Goal: Complete application form: Complete application form

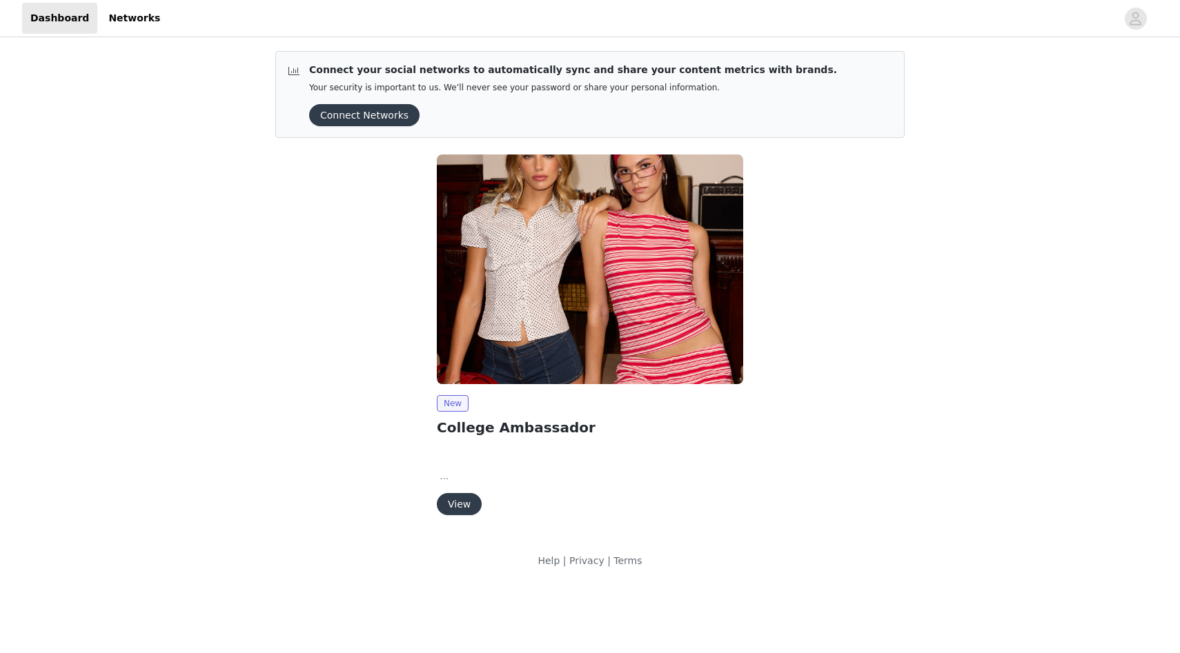
click at [460, 515] on button "View" at bounding box center [459, 504] width 45 height 22
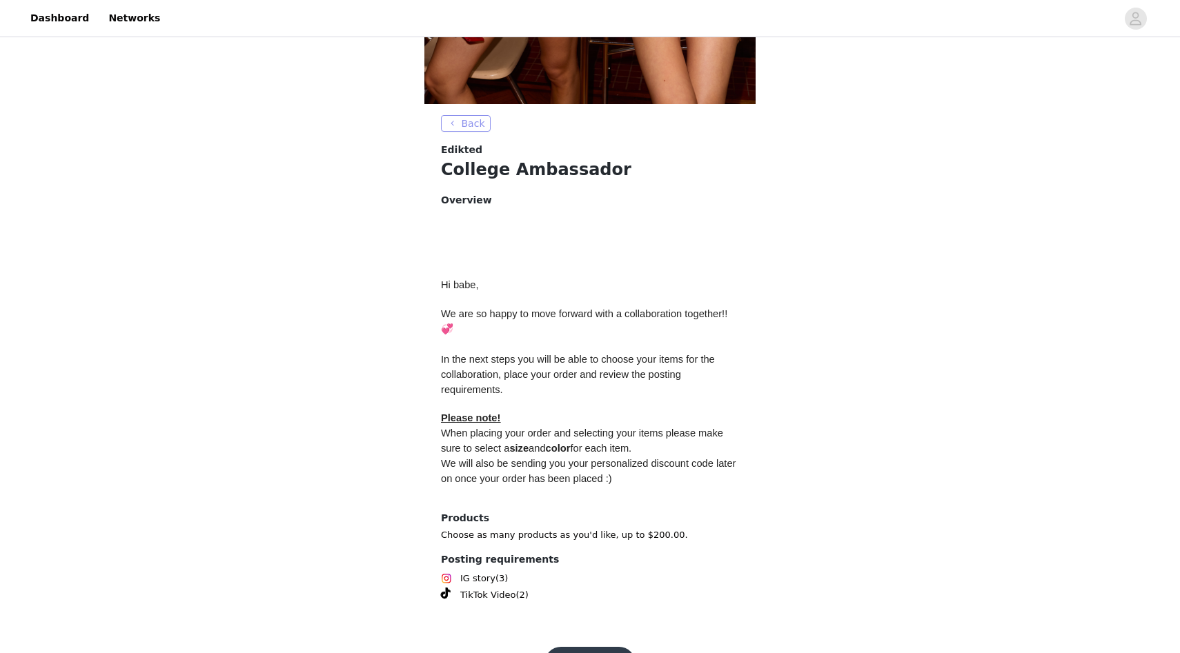
scroll to position [461, 0]
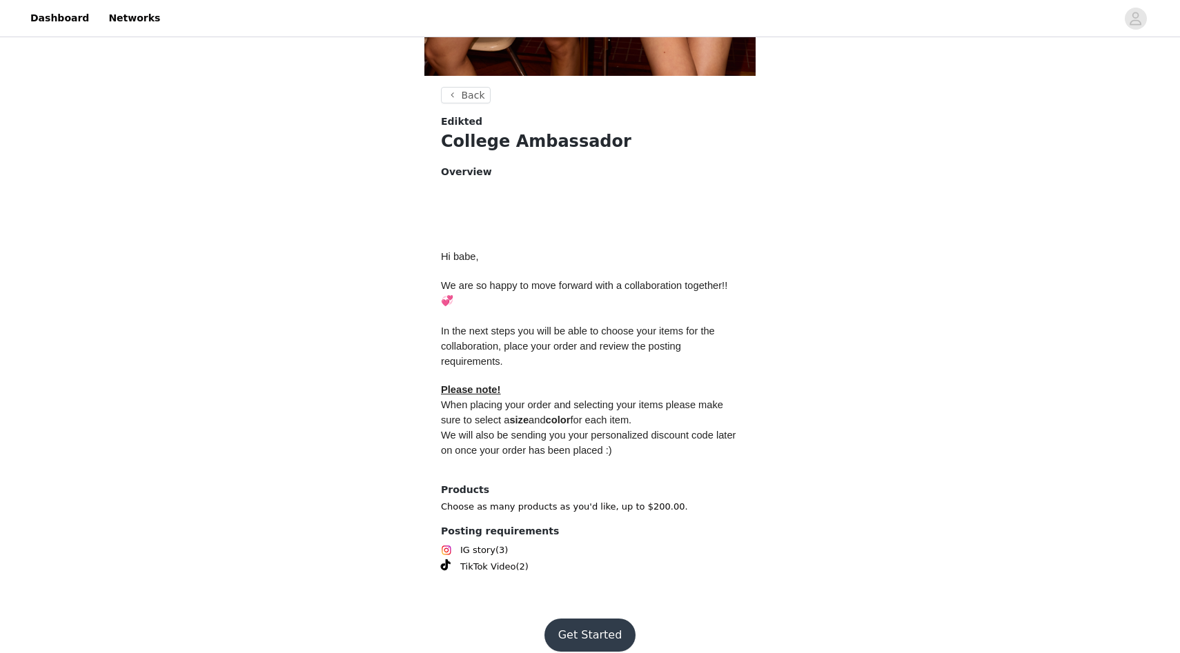
click at [574, 619] on button "Get Started" at bounding box center [590, 635] width 92 height 33
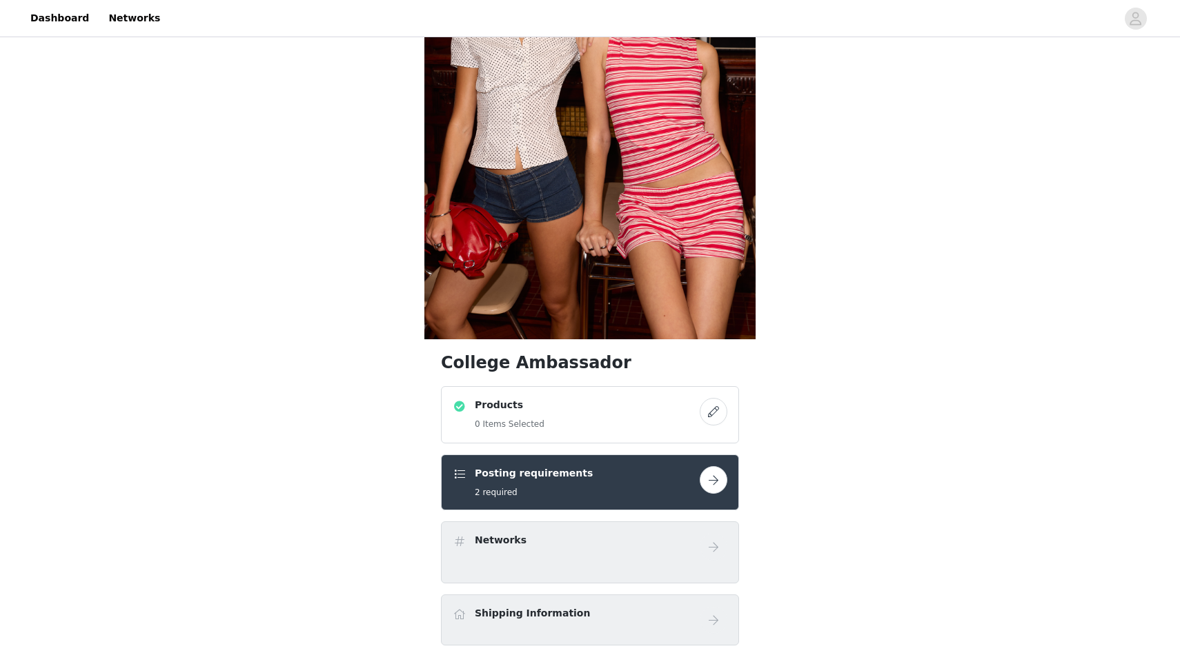
scroll to position [203, 0]
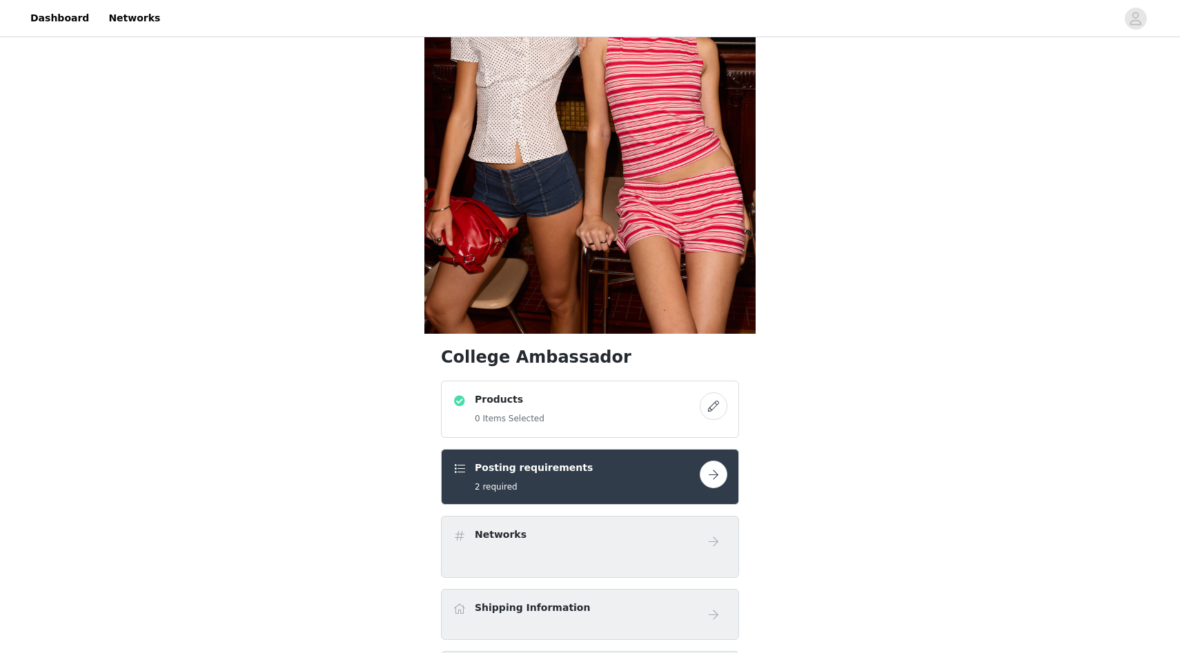
click at [713, 411] on button "button" at bounding box center [714, 407] width 28 height 28
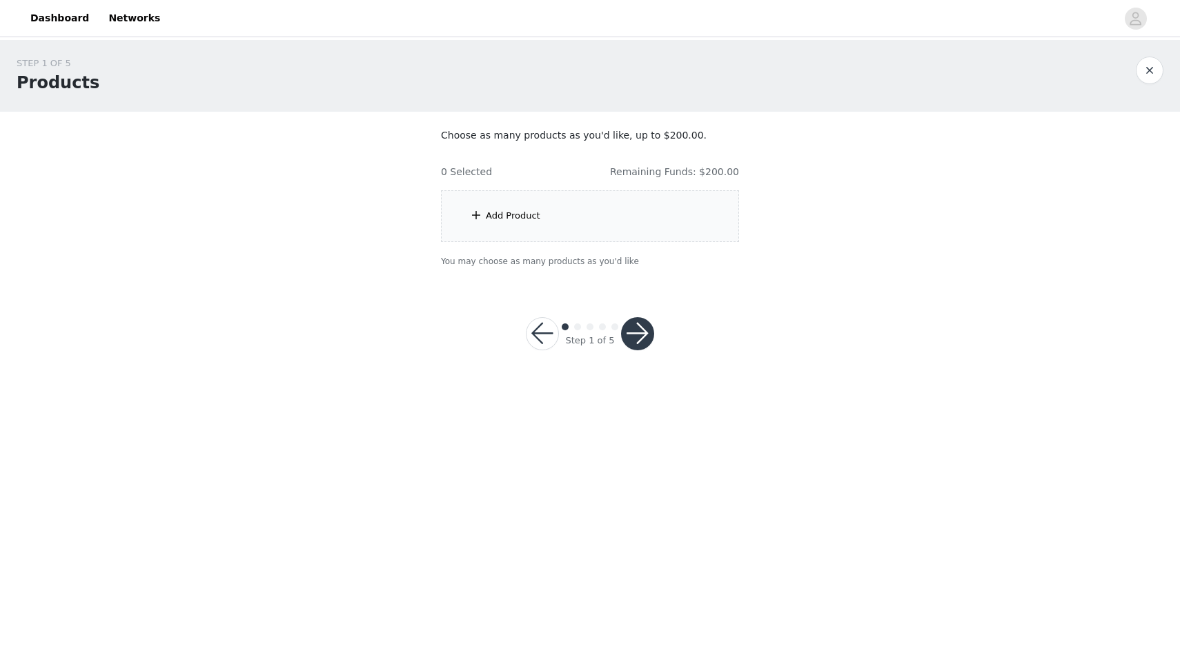
click at [477, 217] on span at bounding box center [476, 215] width 14 height 17
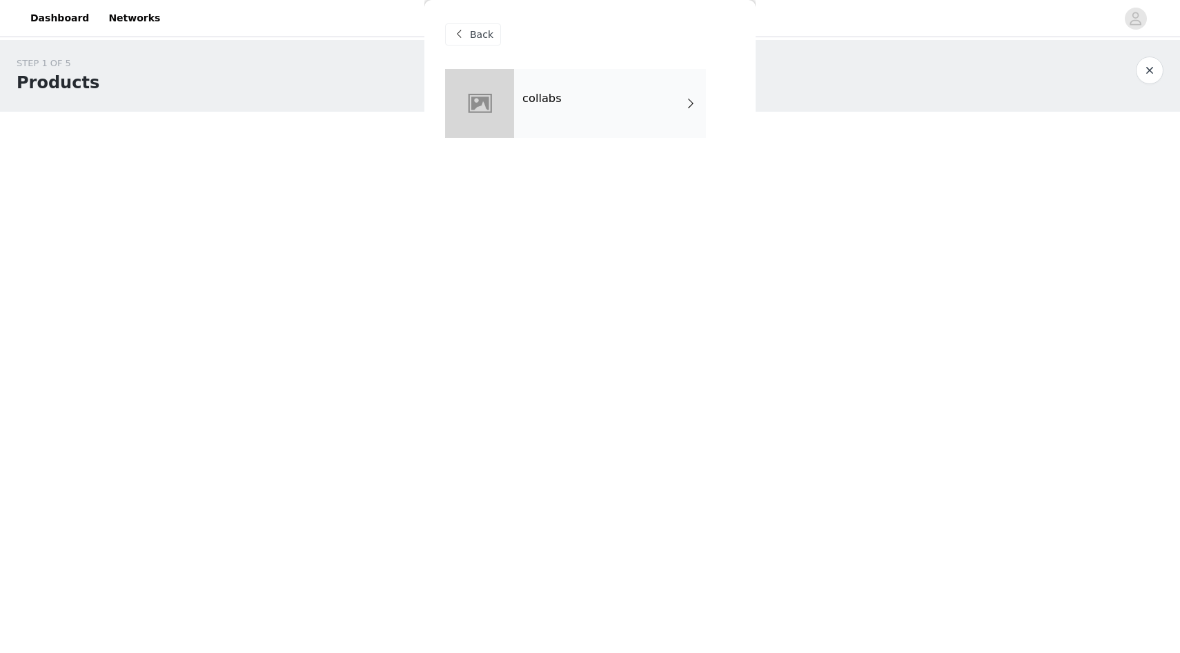
click at [595, 97] on div "collabs" at bounding box center [610, 103] width 192 height 69
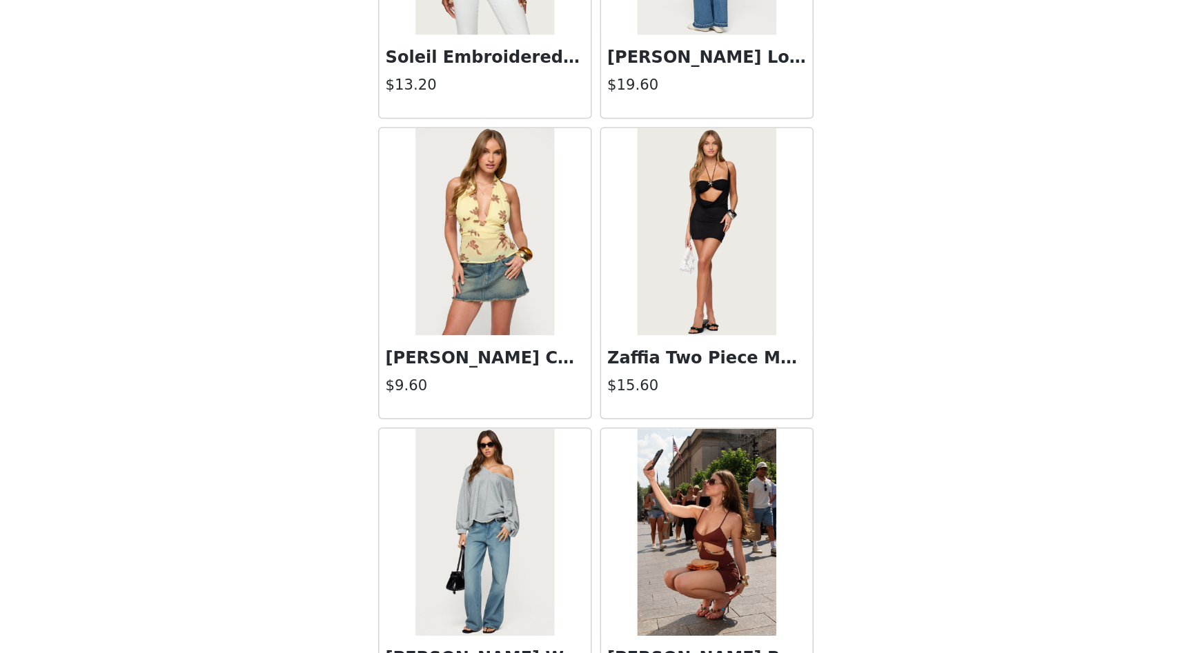
scroll to position [961, 0]
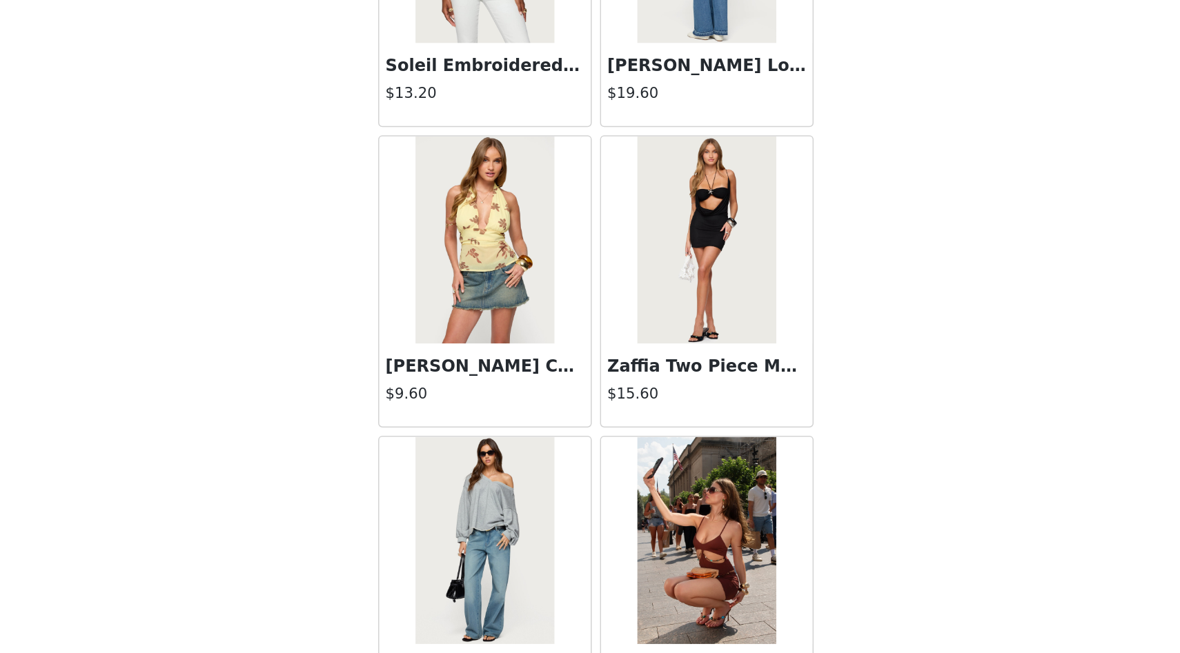
click at [671, 375] on img at bounding box center [664, 378] width 92 height 138
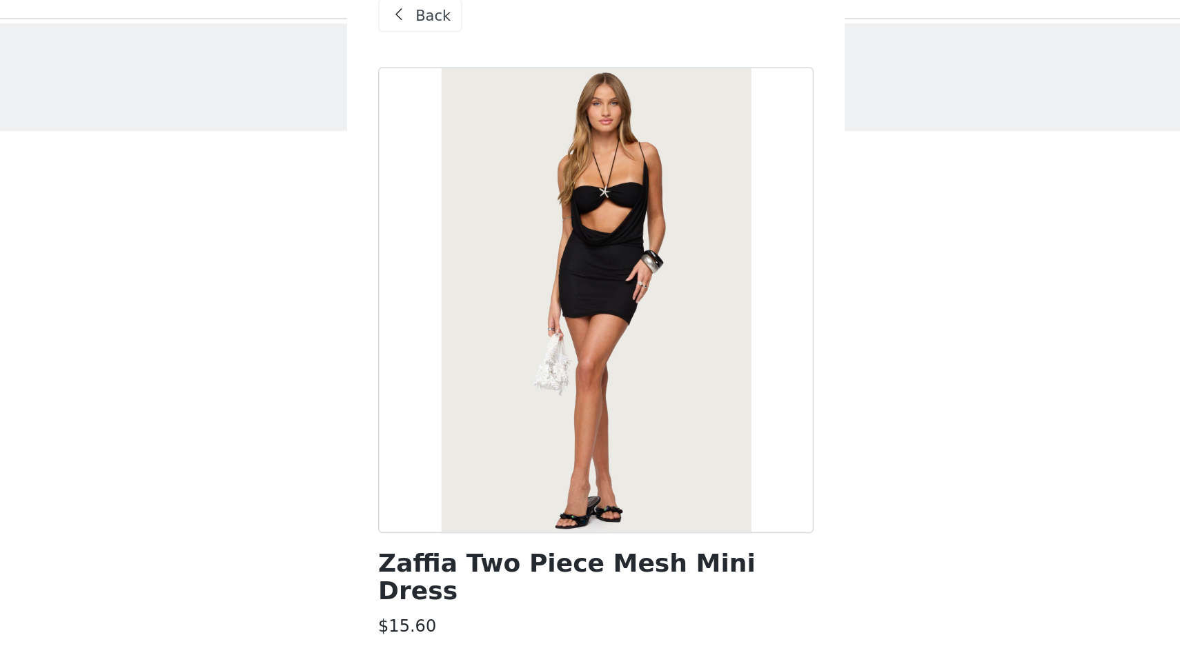
scroll to position [18, 0]
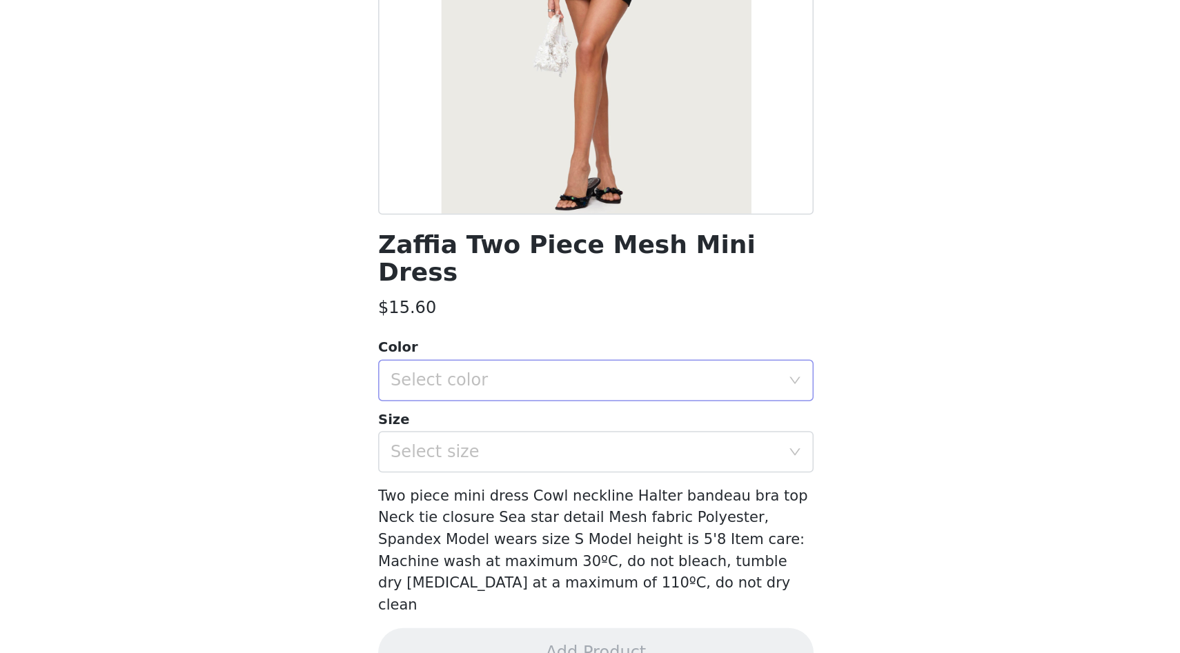
click at [718, 468] on icon "icon: down" at bounding box center [722, 472] width 8 height 8
click at [705, 477] on li "BLACK" at bounding box center [590, 484] width 290 height 22
click at [709, 513] on div "Select size" at bounding box center [582, 520] width 258 height 14
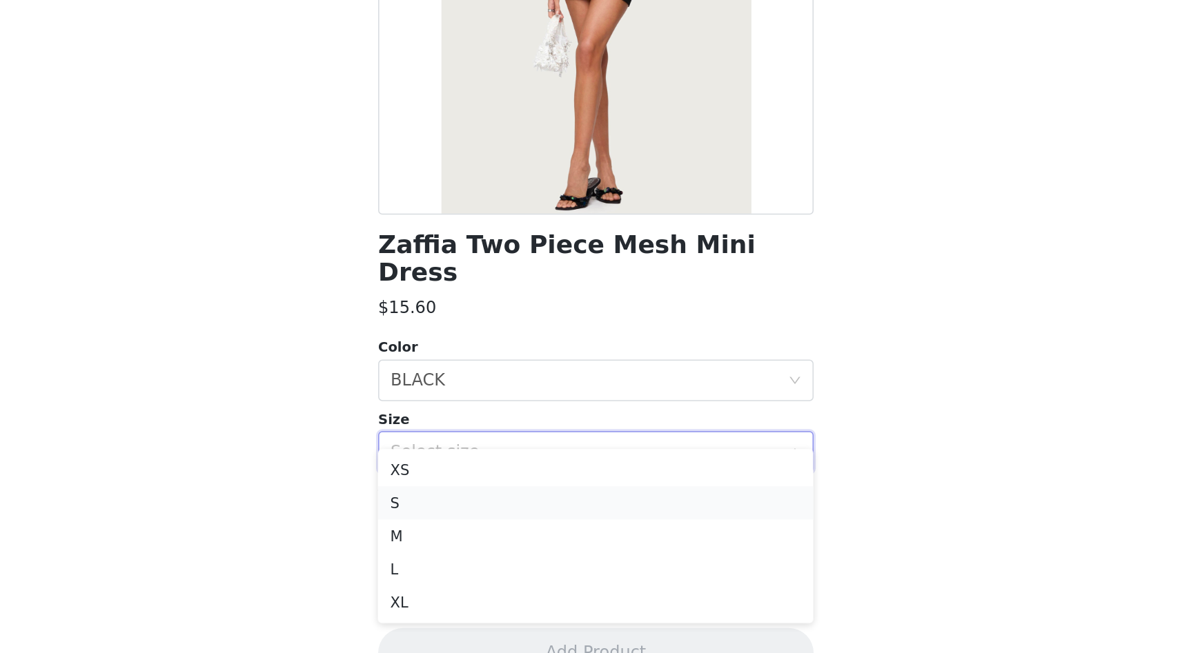
click at [562, 552] on li "S" at bounding box center [590, 553] width 290 height 22
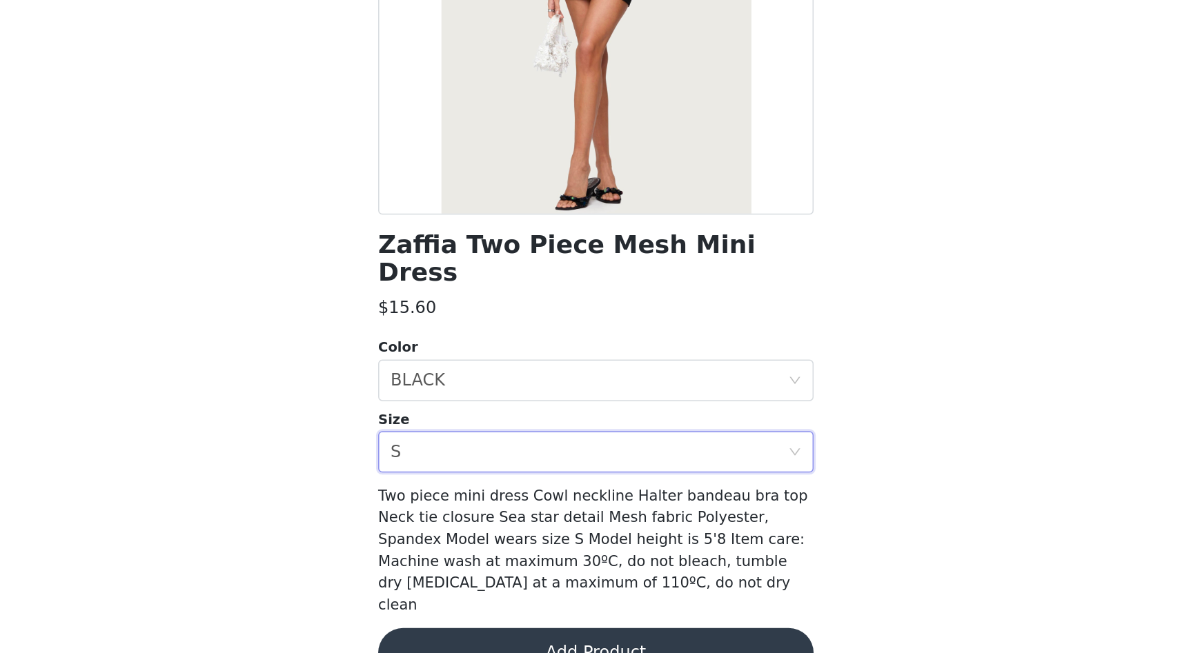
click at [542, 637] on button "Add Product" at bounding box center [590, 653] width 290 height 33
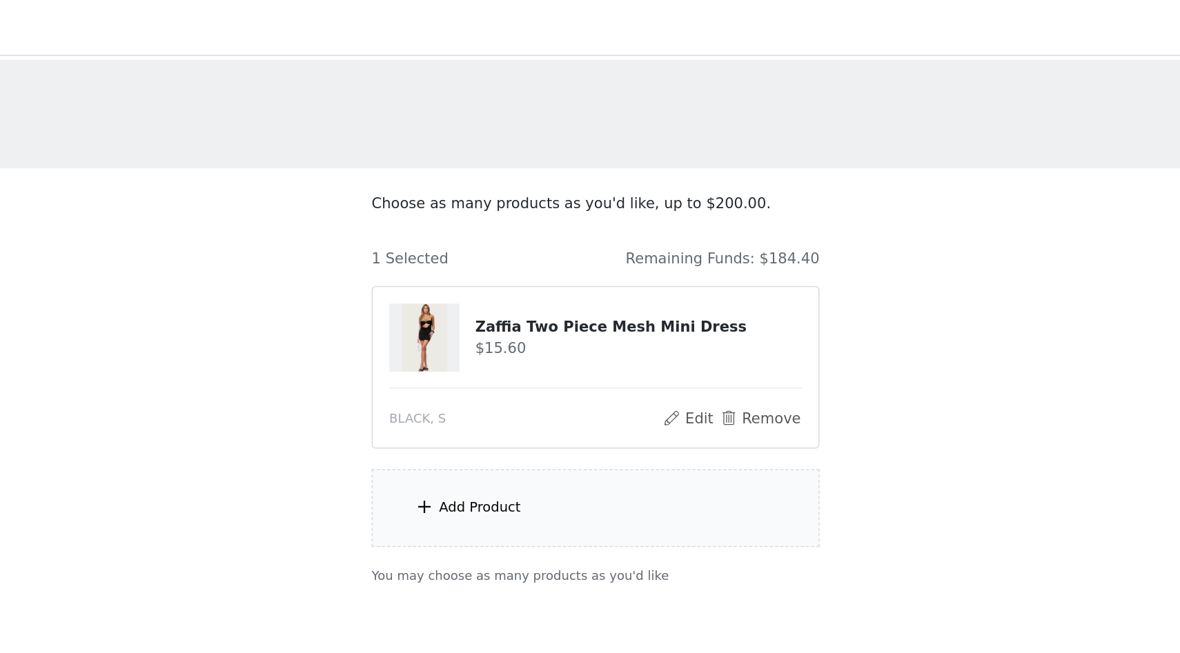
click at [492, 350] on div "Add Product" at bounding box center [590, 339] width 298 height 52
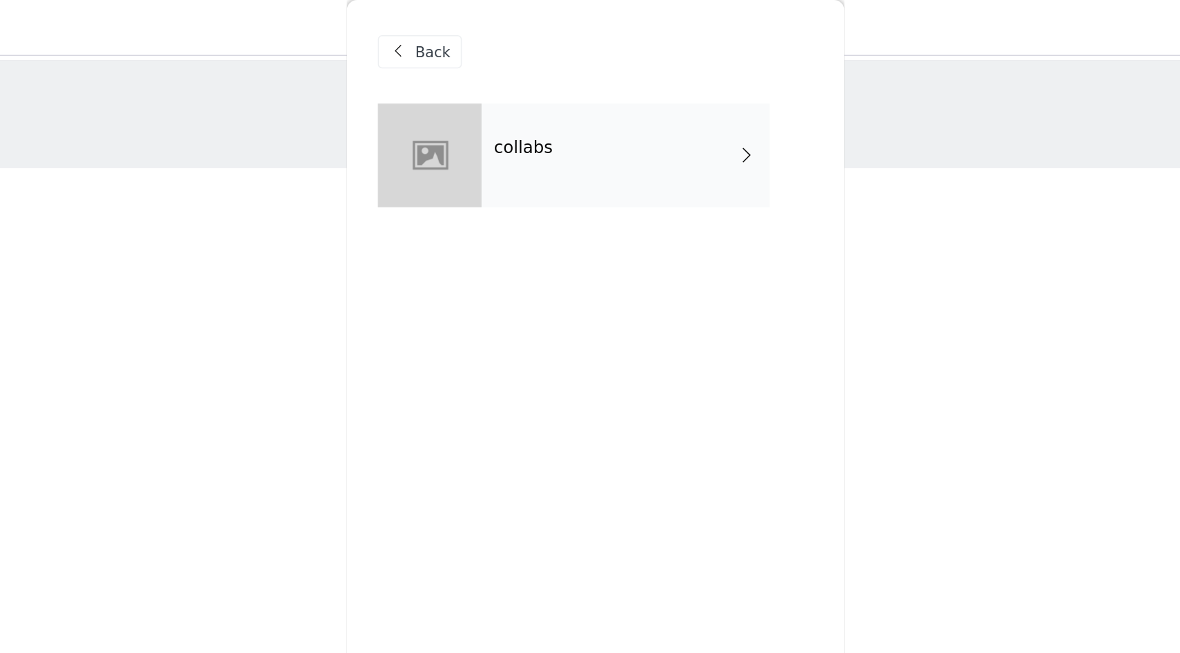
click at [600, 115] on div "collabs" at bounding box center [610, 103] width 192 height 69
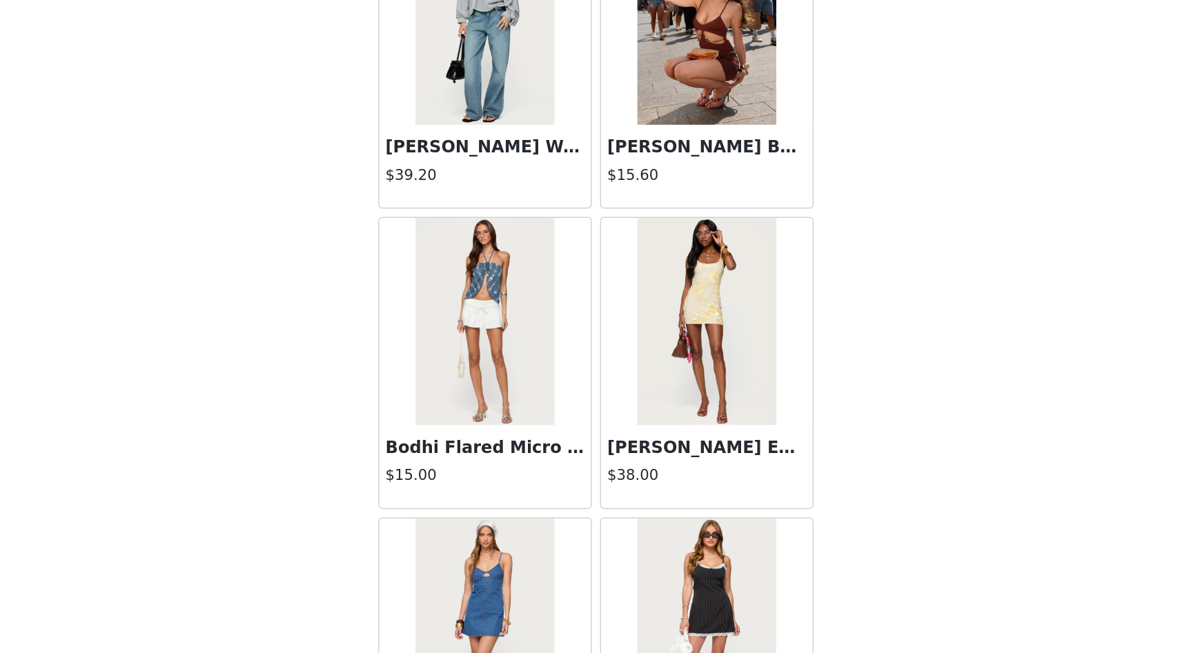
scroll to position [1458, 0]
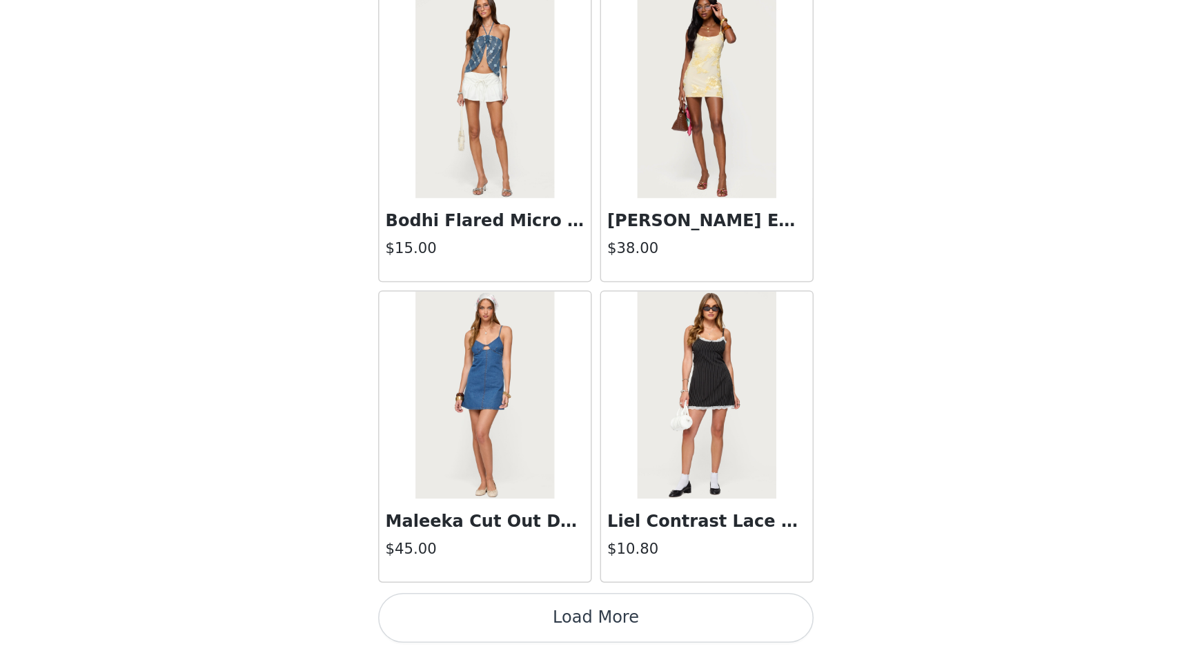
click at [615, 635] on button "Load More" at bounding box center [590, 629] width 290 height 33
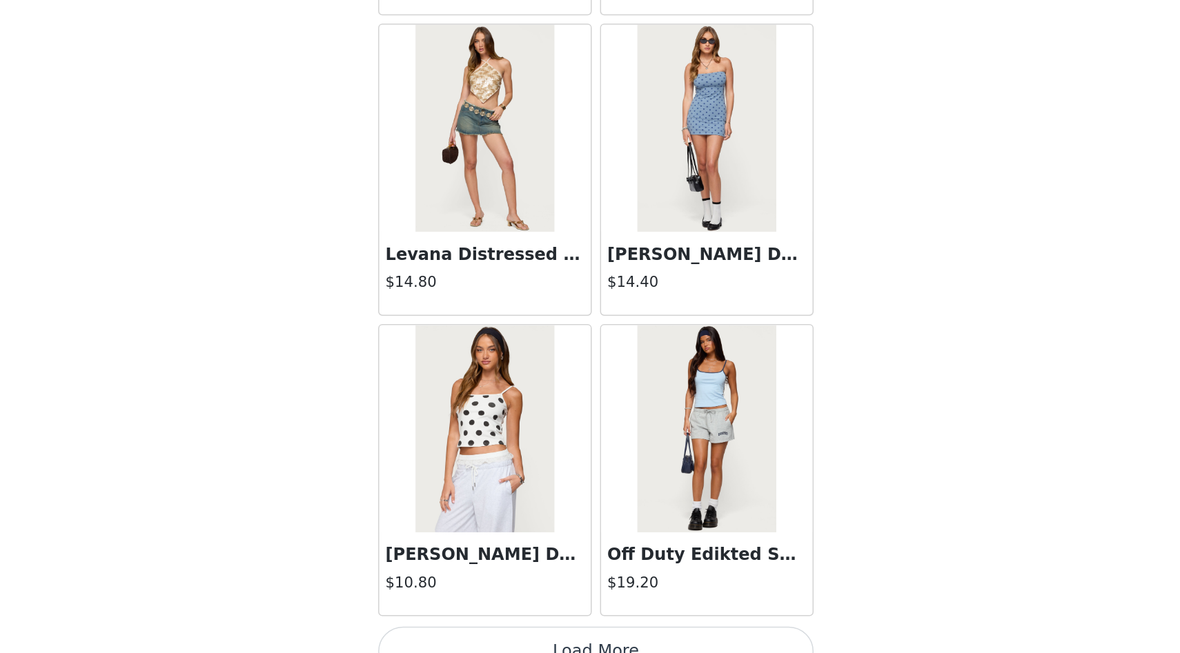
scroll to position [3459, 0]
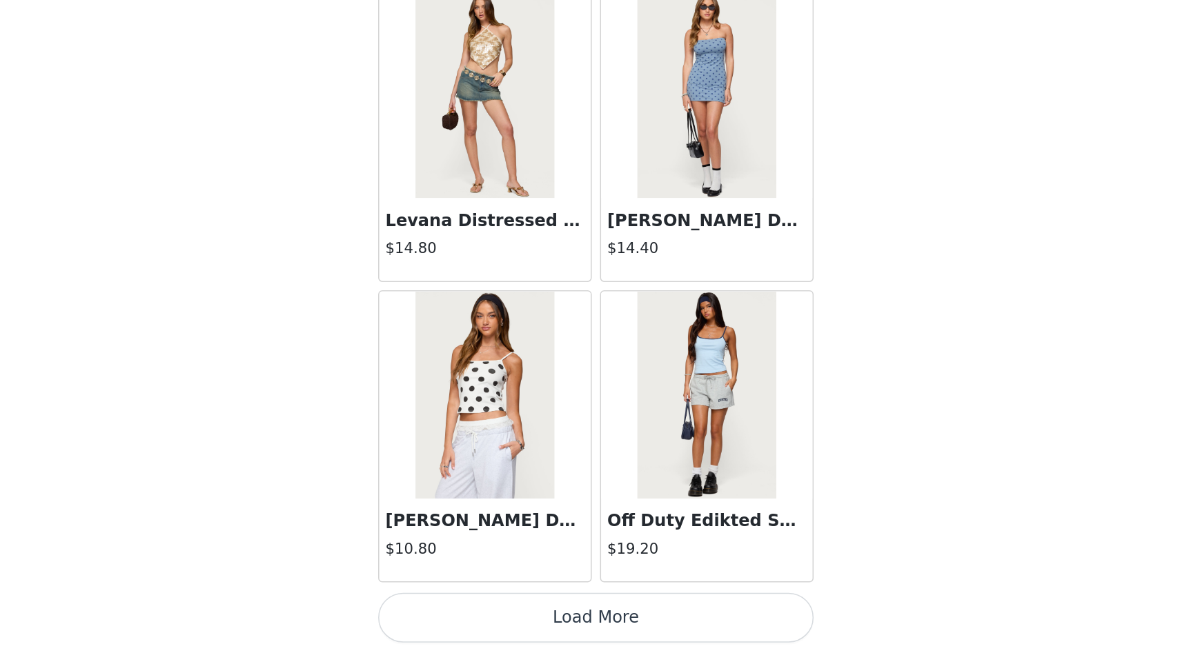
click at [610, 637] on button "Load More" at bounding box center [590, 629] width 290 height 33
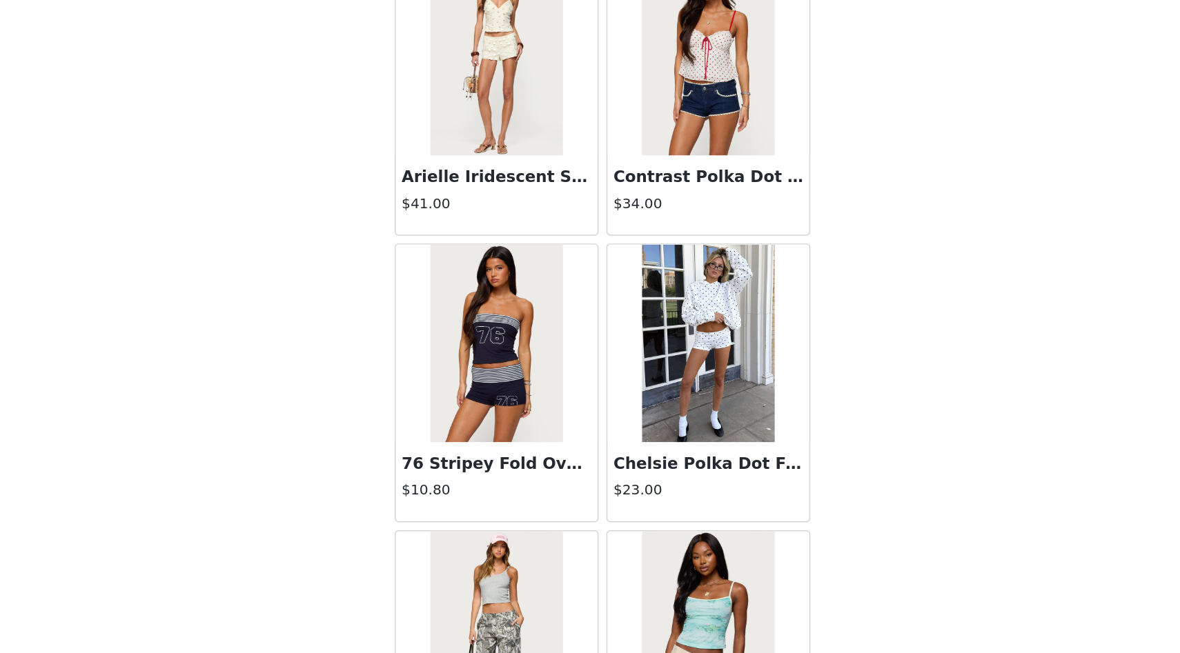
scroll to position [0, 0]
click at [510, 462] on img at bounding box center [516, 437] width 92 height 138
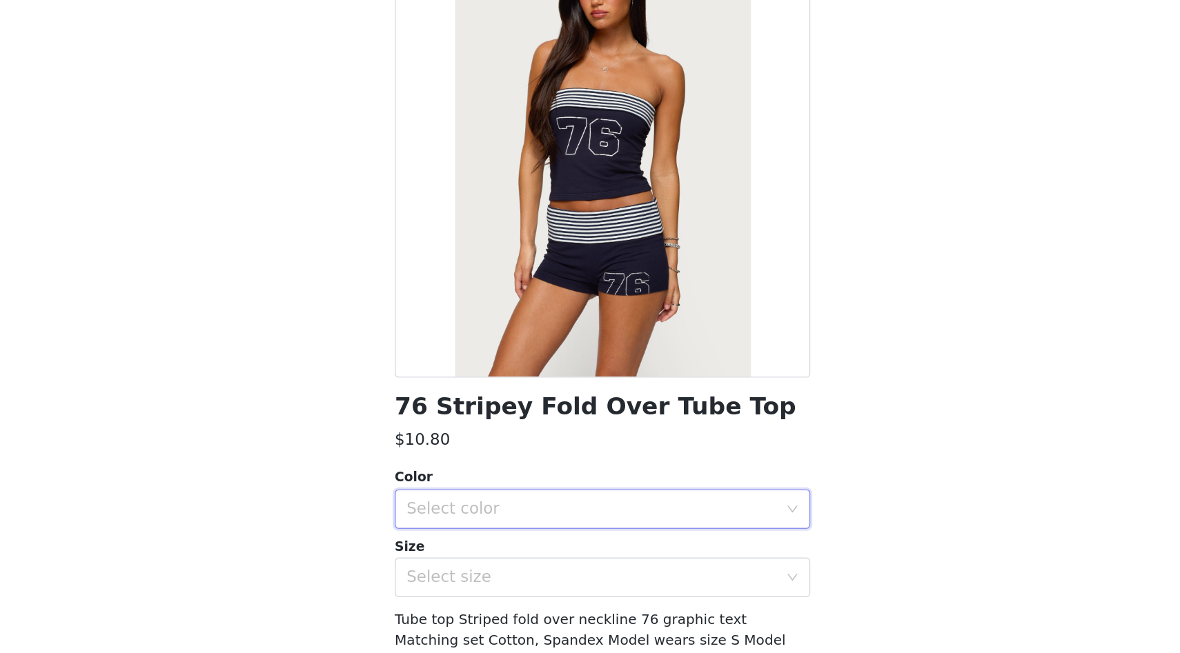
click at [489, 478] on div "Select color" at bounding box center [585, 471] width 264 height 26
click at [495, 495] on li "NAVY AND WHITE" at bounding box center [590, 502] width 290 height 22
click at [500, 520] on div "Select size" at bounding box center [582, 519] width 258 height 14
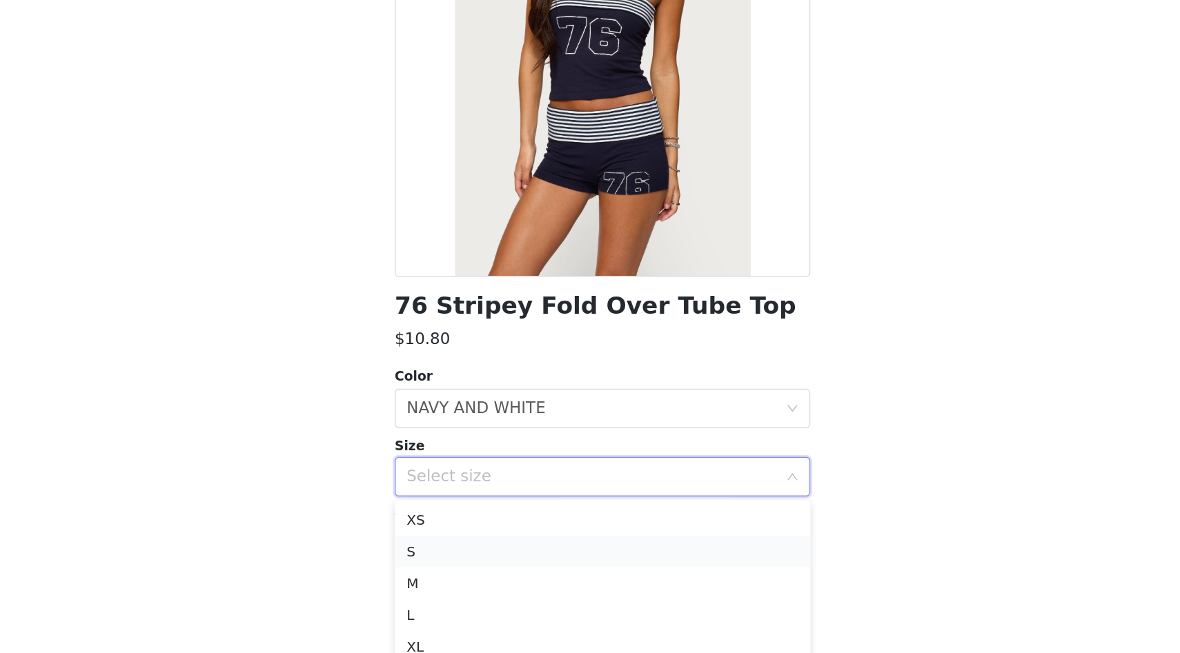
click at [497, 565] on li "S" at bounding box center [590, 571] width 290 height 22
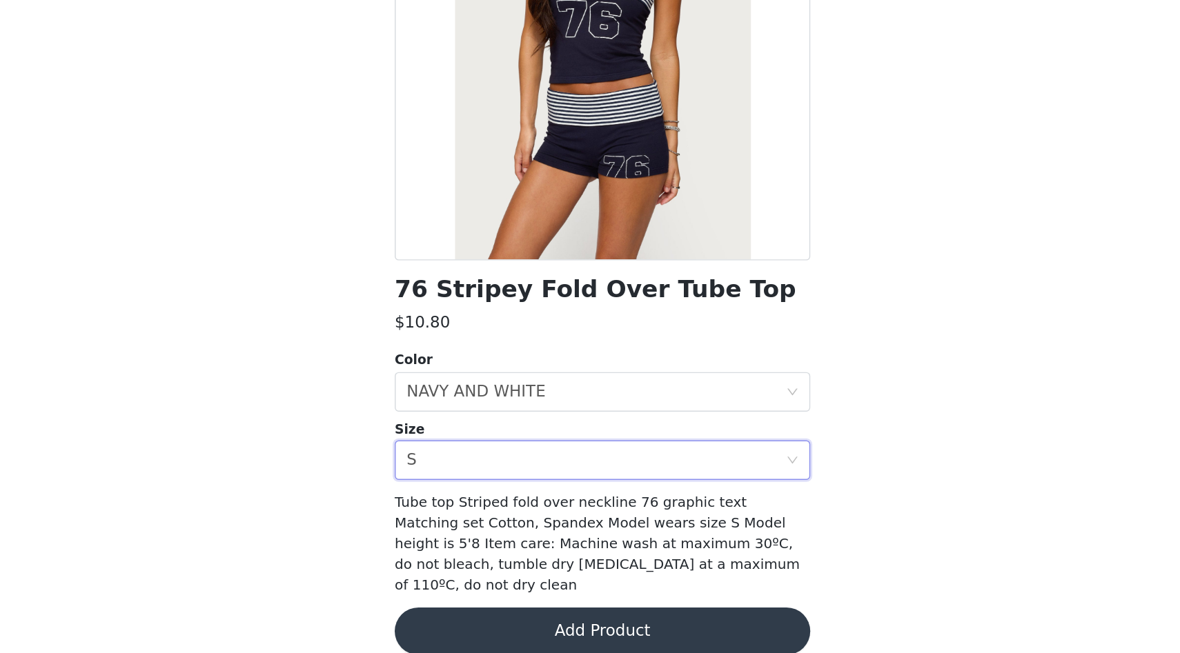
click at [493, 635] on button "Add Product" at bounding box center [590, 638] width 290 height 33
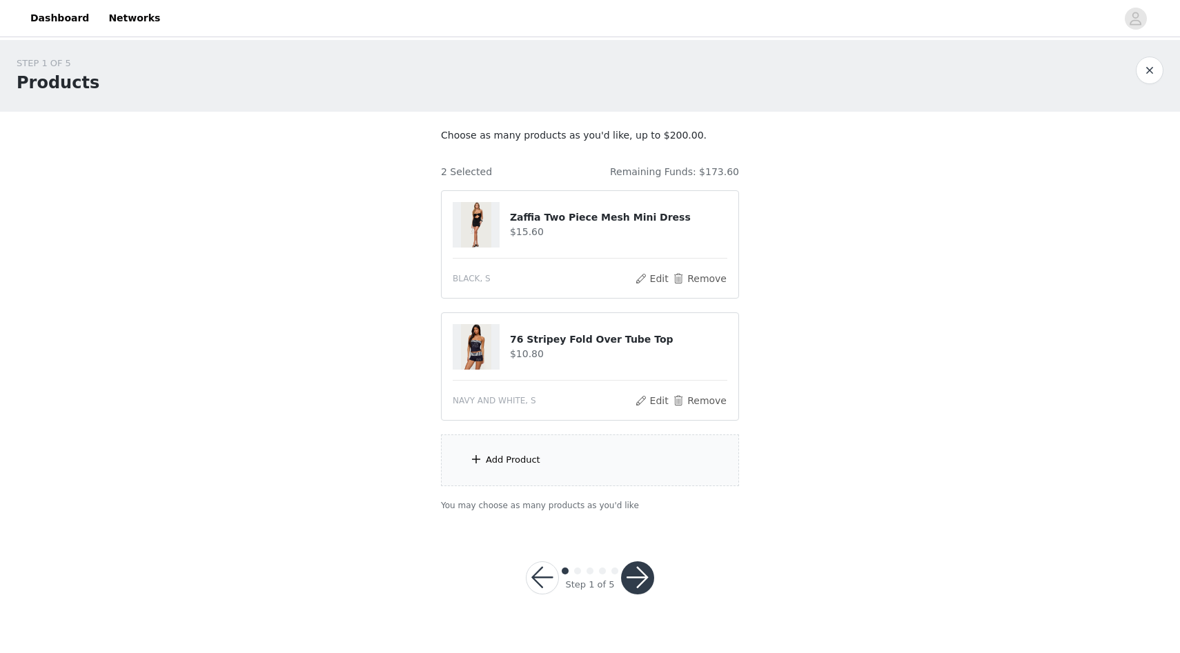
click at [539, 479] on div "Add Product" at bounding box center [590, 461] width 298 height 52
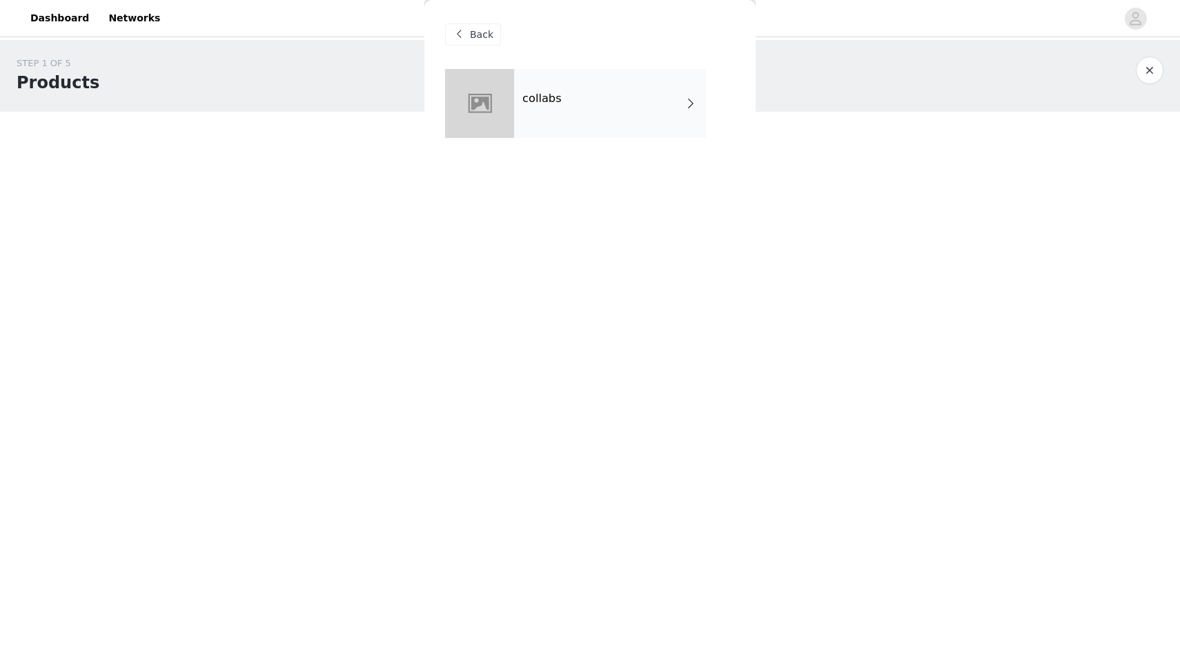
click at [596, 86] on div "collabs" at bounding box center [610, 103] width 192 height 69
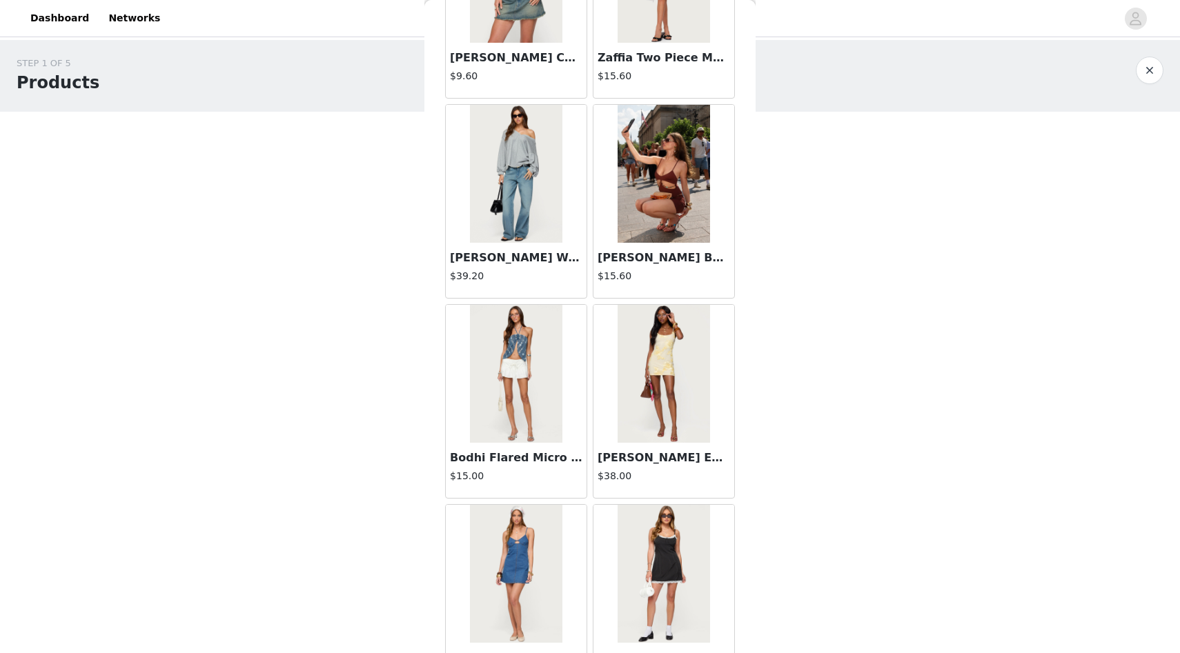
scroll to position [1458, 0]
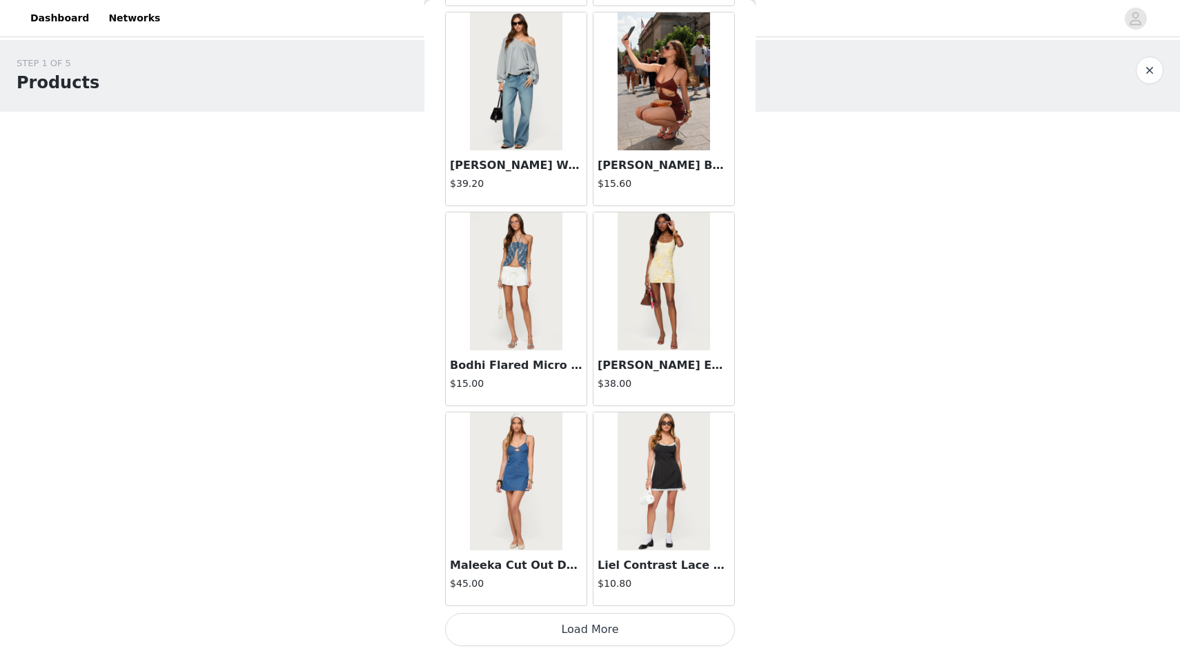
click at [481, 633] on button "Load More" at bounding box center [590, 629] width 290 height 33
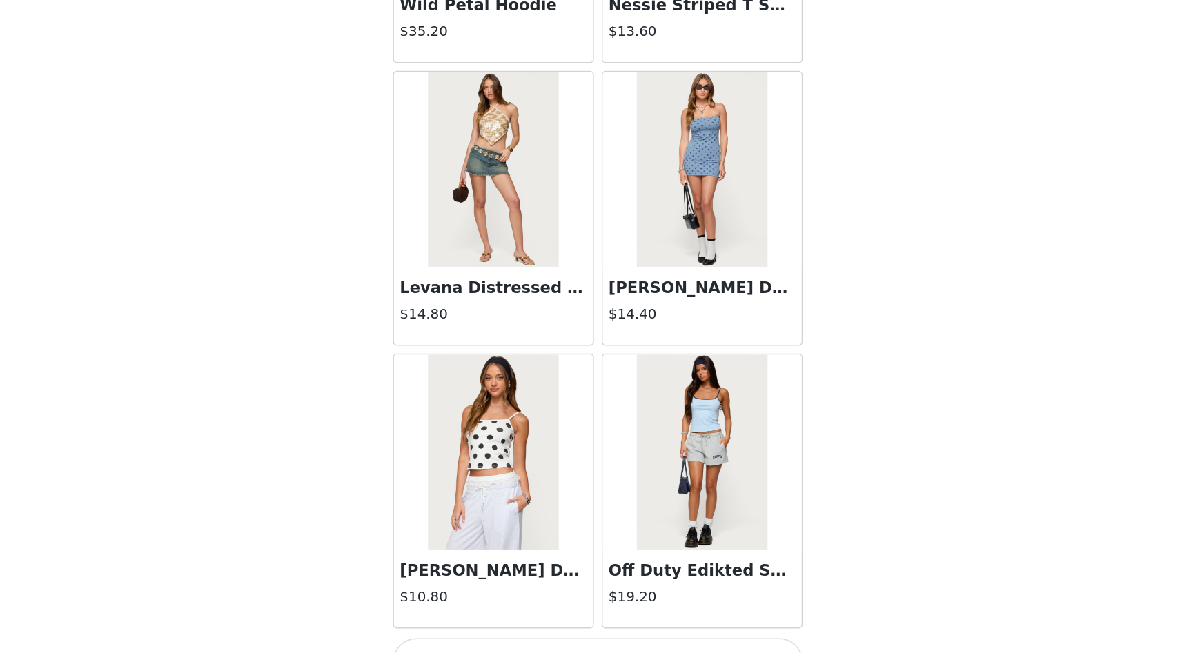
scroll to position [0, 0]
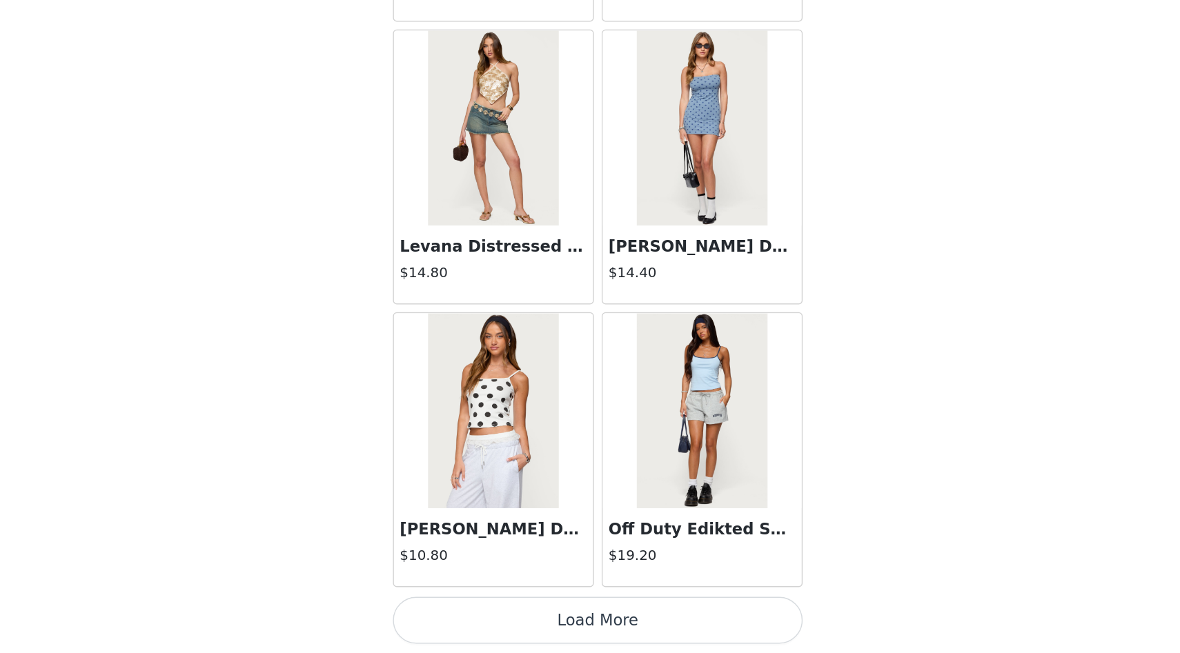
click at [561, 622] on button "Load More" at bounding box center [590, 629] width 290 height 33
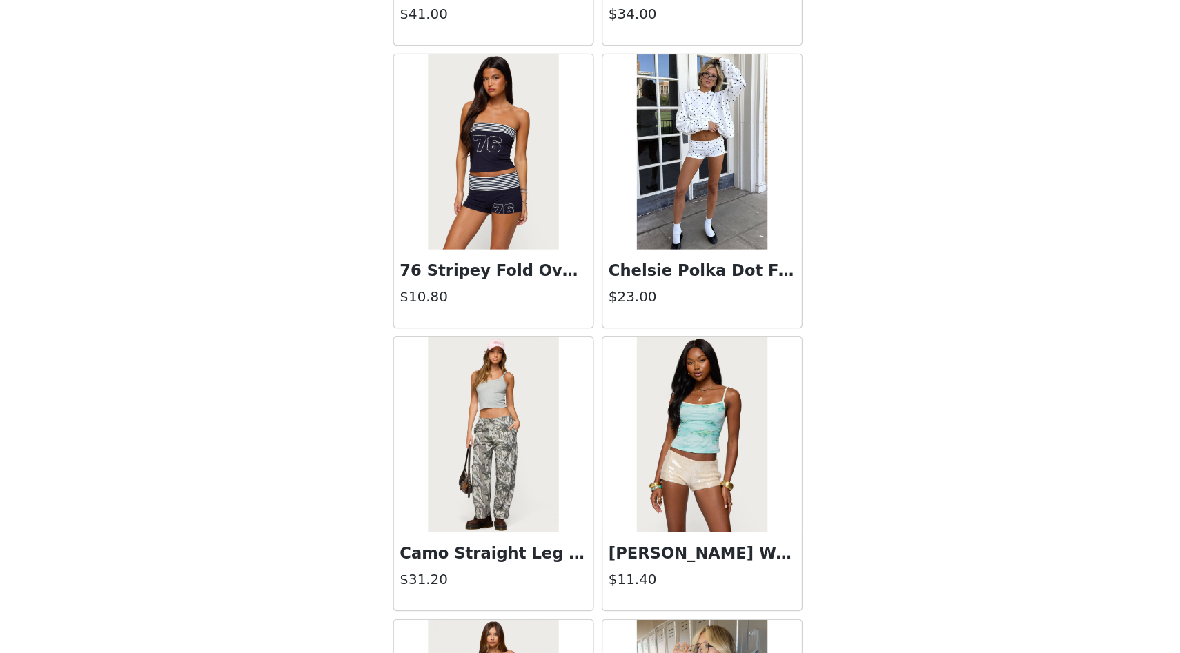
scroll to position [4445, 0]
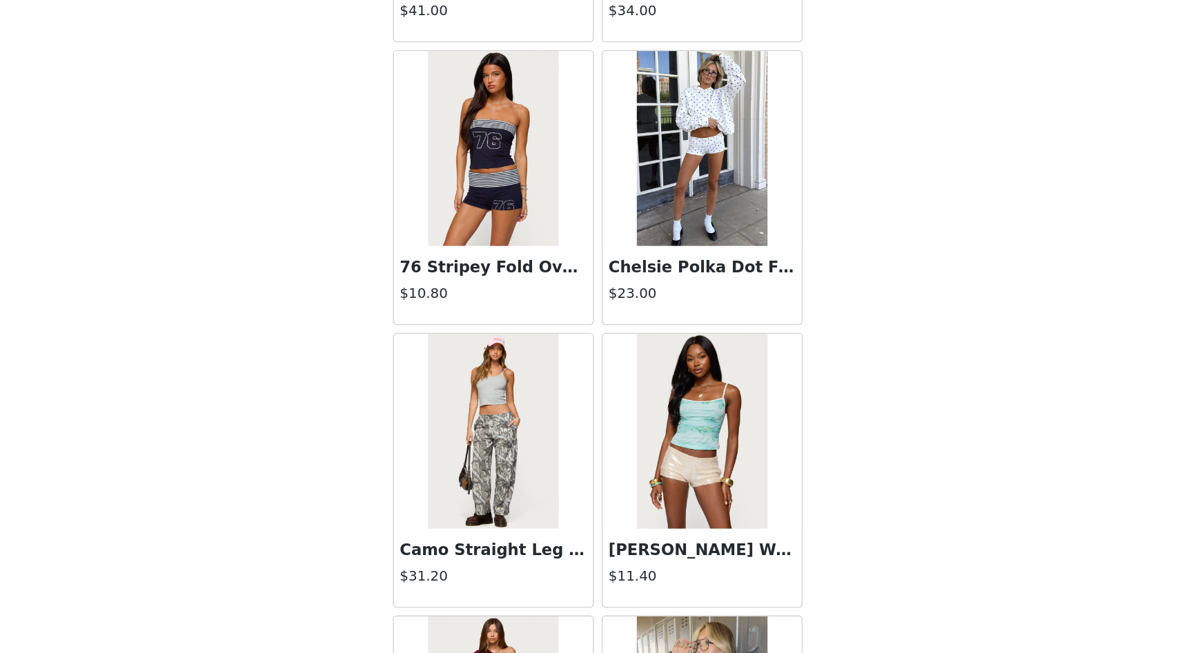
click at [505, 516] on img at bounding box center [516, 496] width 92 height 138
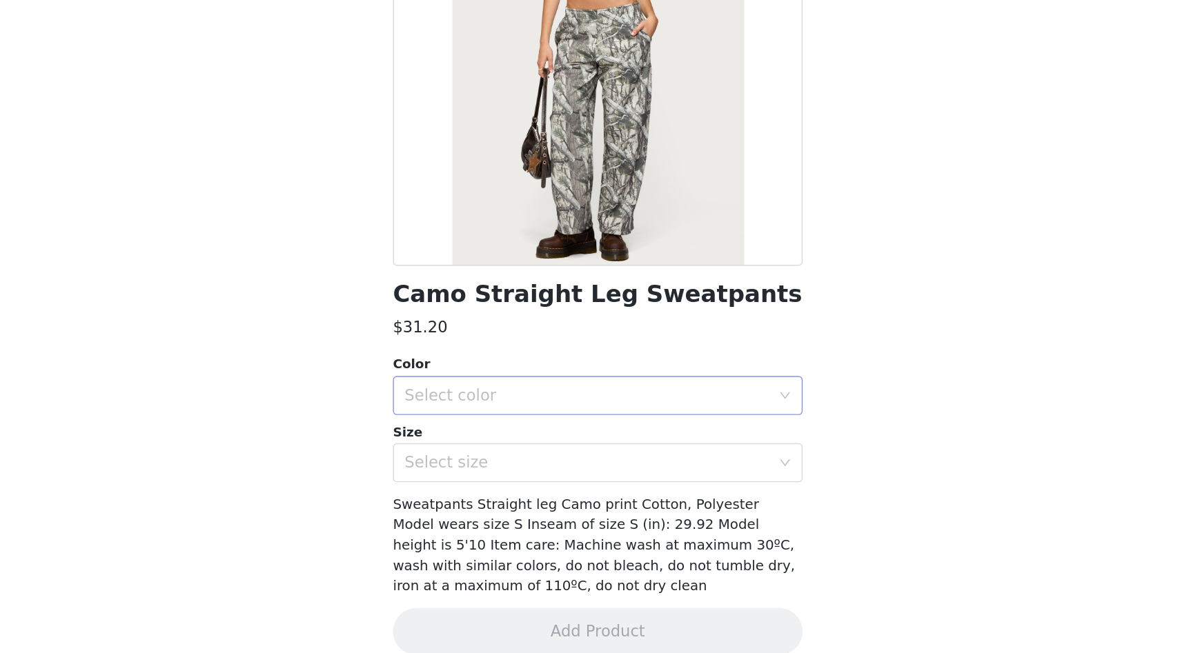
scroll to position [0, 0]
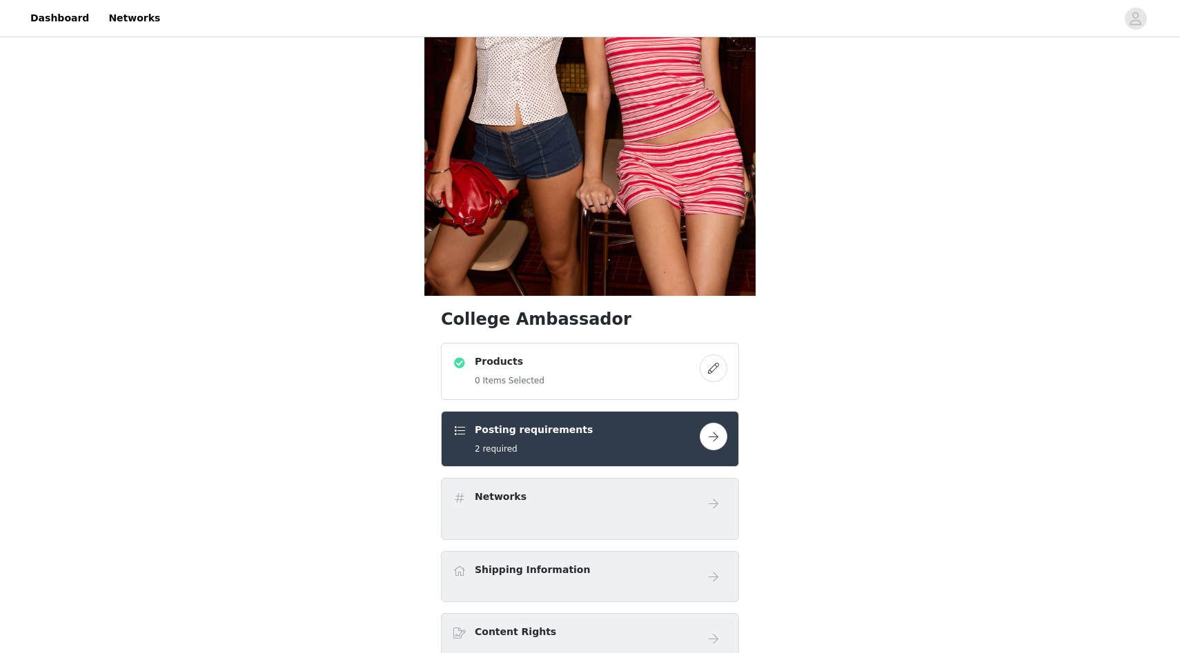
scroll to position [410, 0]
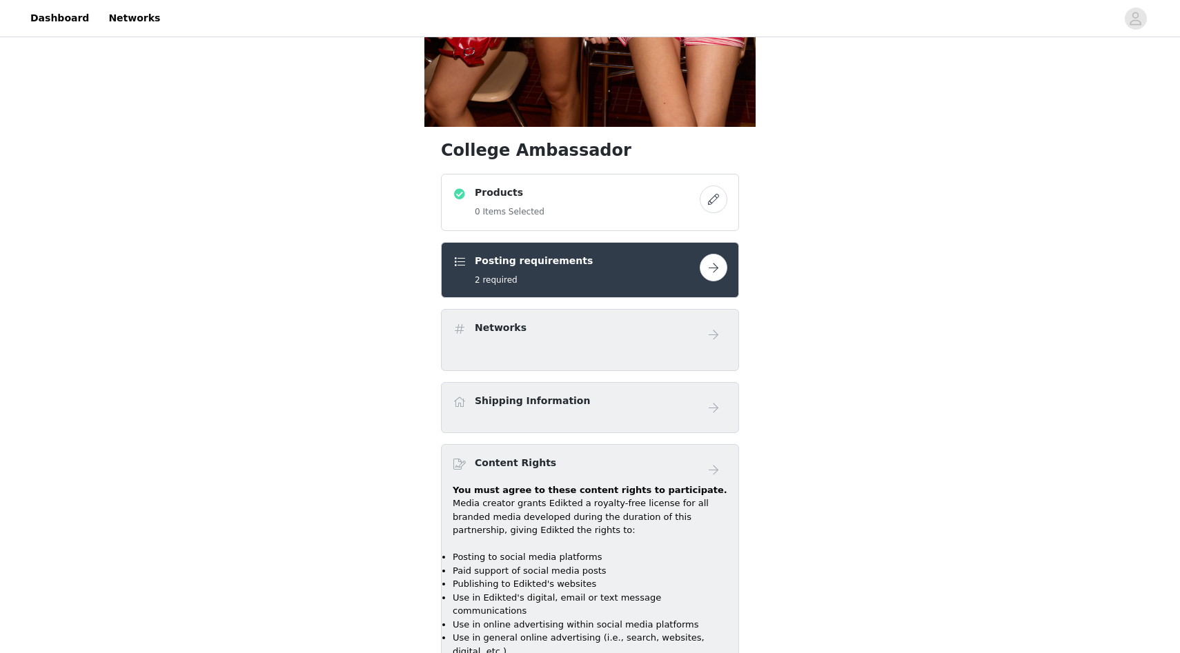
click at [658, 208] on div "Products 0 Items Selected" at bounding box center [576, 203] width 247 height 34
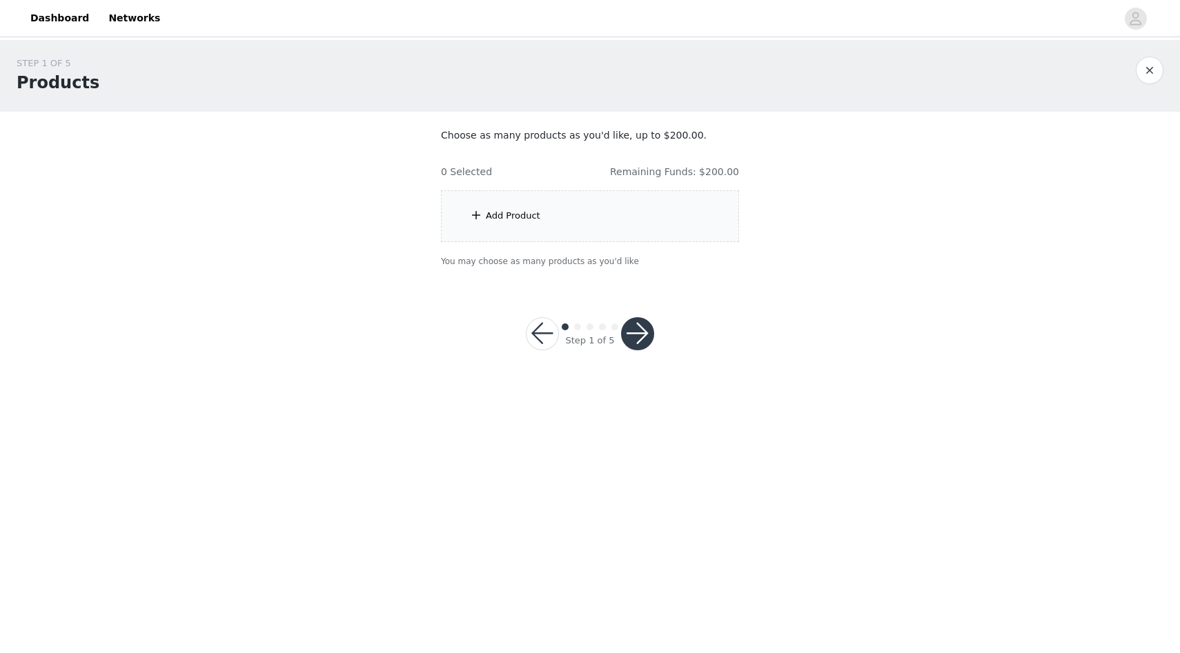
click at [624, 215] on div "Add Product" at bounding box center [590, 216] width 298 height 52
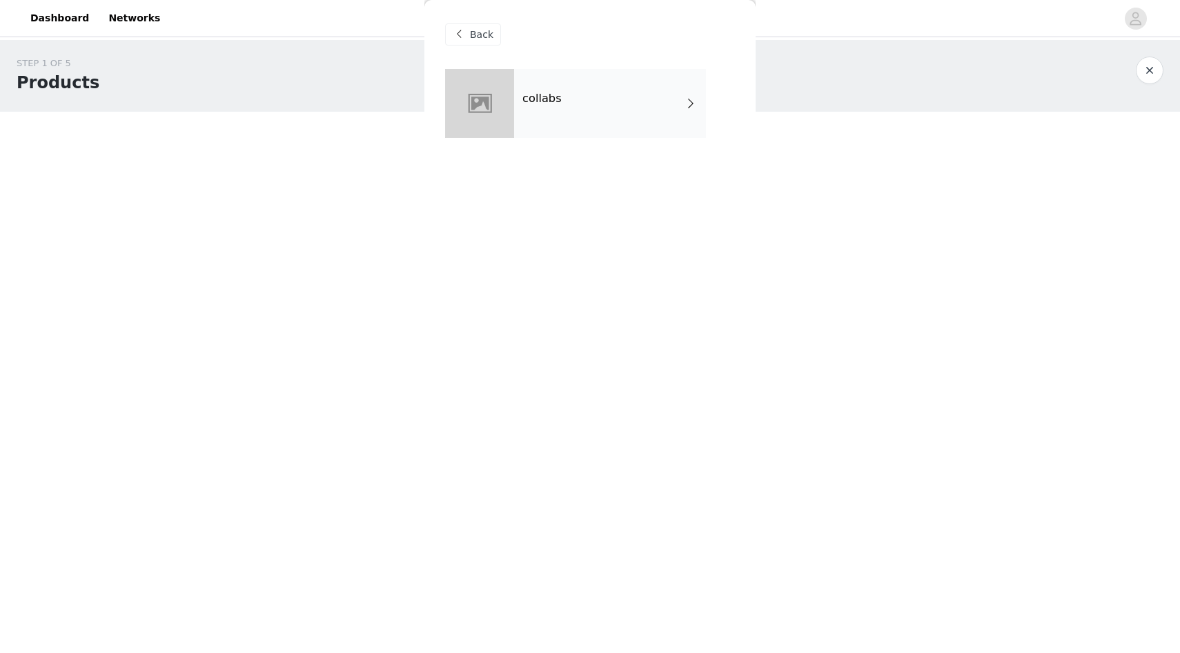
click at [642, 108] on div "collabs" at bounding box center [610, 103] width 192 height 69
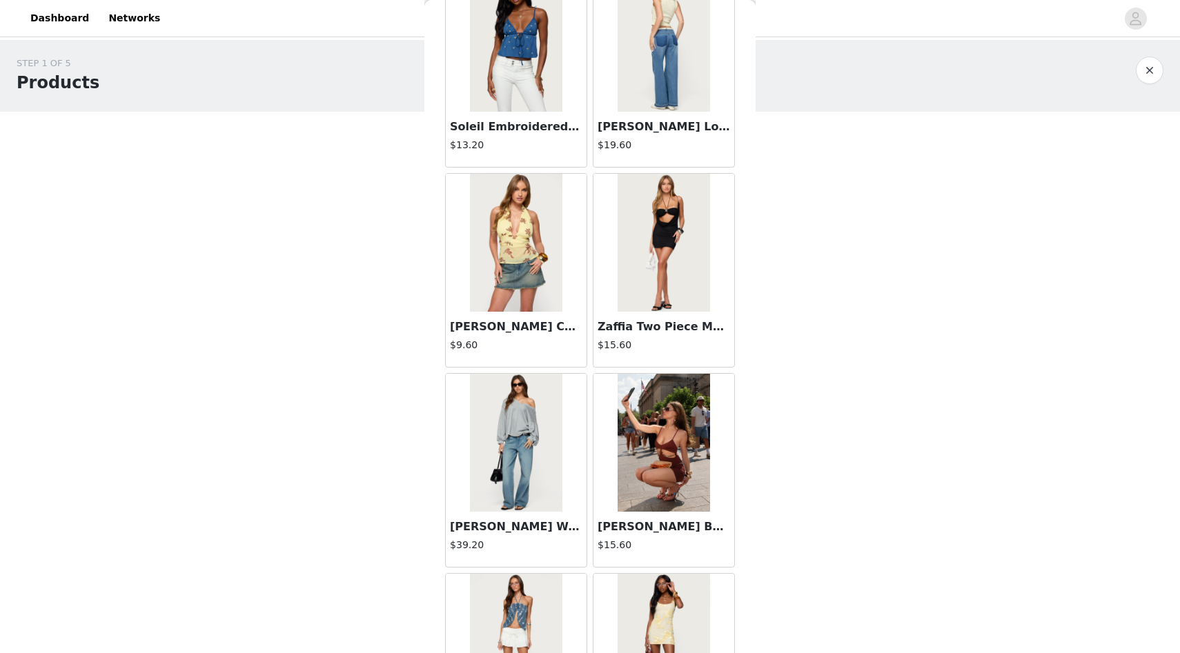
click at [644, 273] on img at bounding box center [664, 243] width 92 height 138
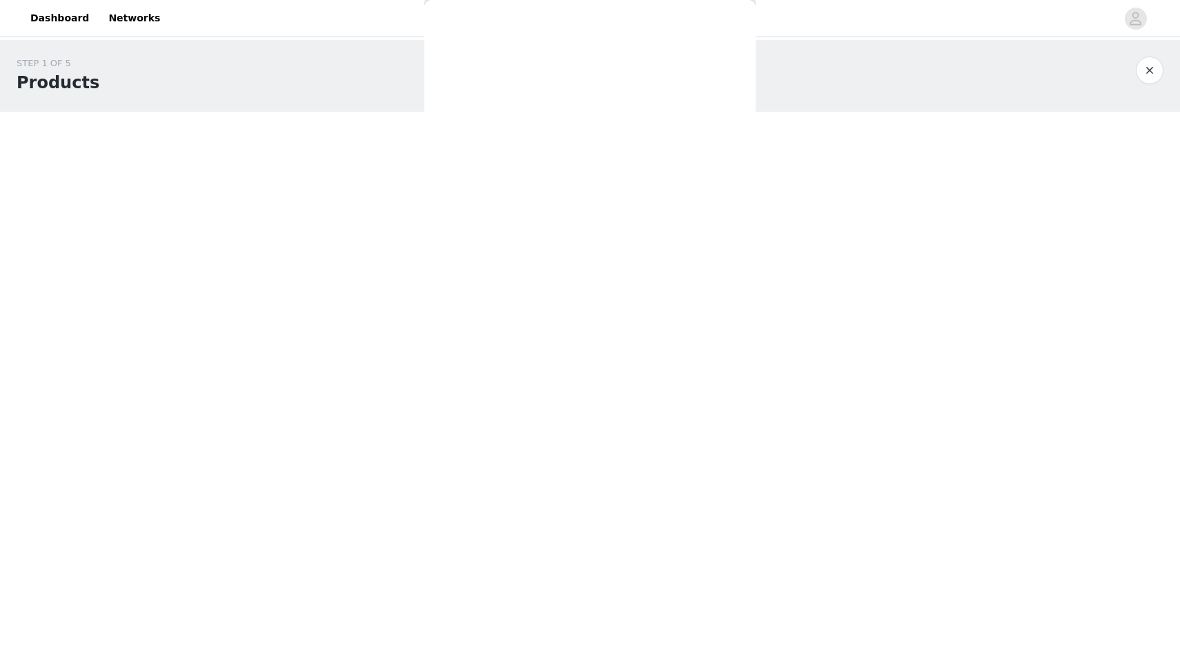
scroll to position [18, 0]
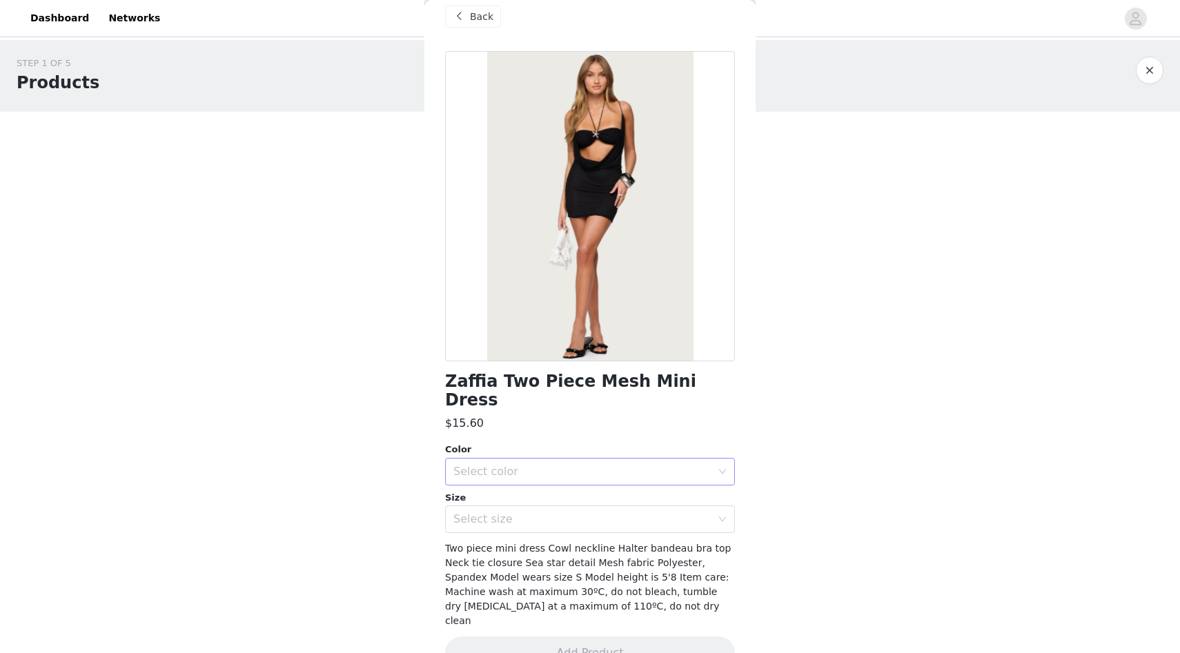
click at [514, 465] on div "Select color" at bounding box center [582, 472] width 258 height 14
click at [506, 480] on li "BLACK" at bounding box center [590, 484] width 290 height 22
click at [504, 513] on div "Select size" at bounding box center [582, 520] width 258 height 14
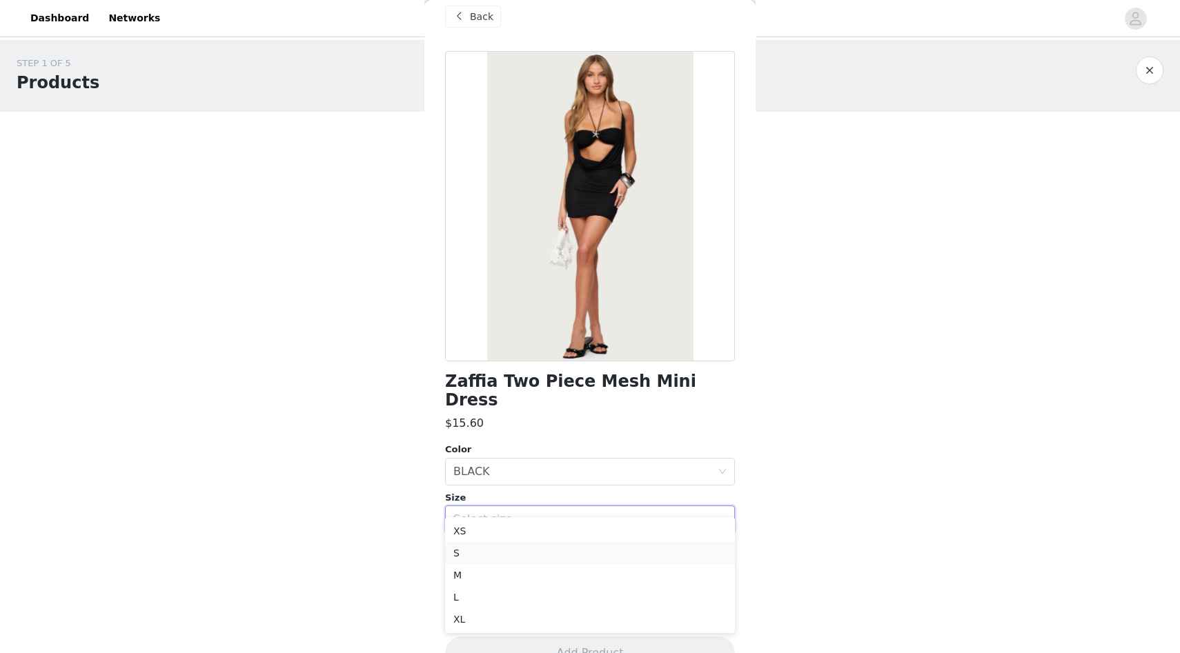
click at [479, 552] on li "S" at bounding box center [590, 553] width 290 height 22
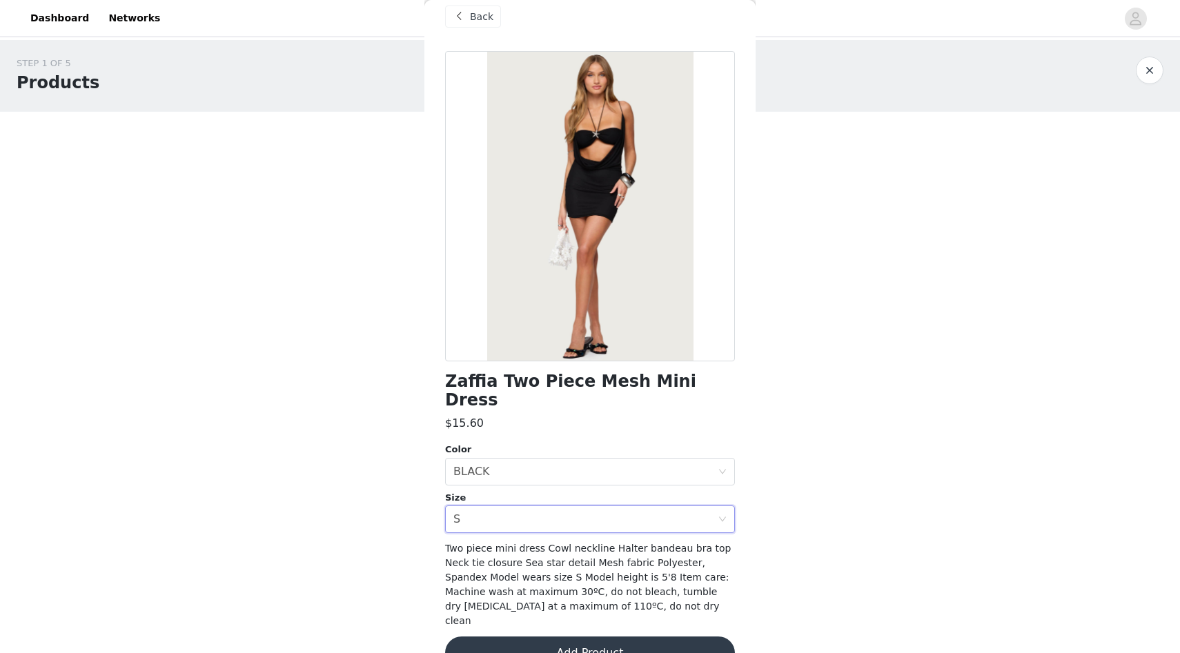
click at [569, 637] on button "Add Product" at bounding box center [590, 653] width 290 height 33
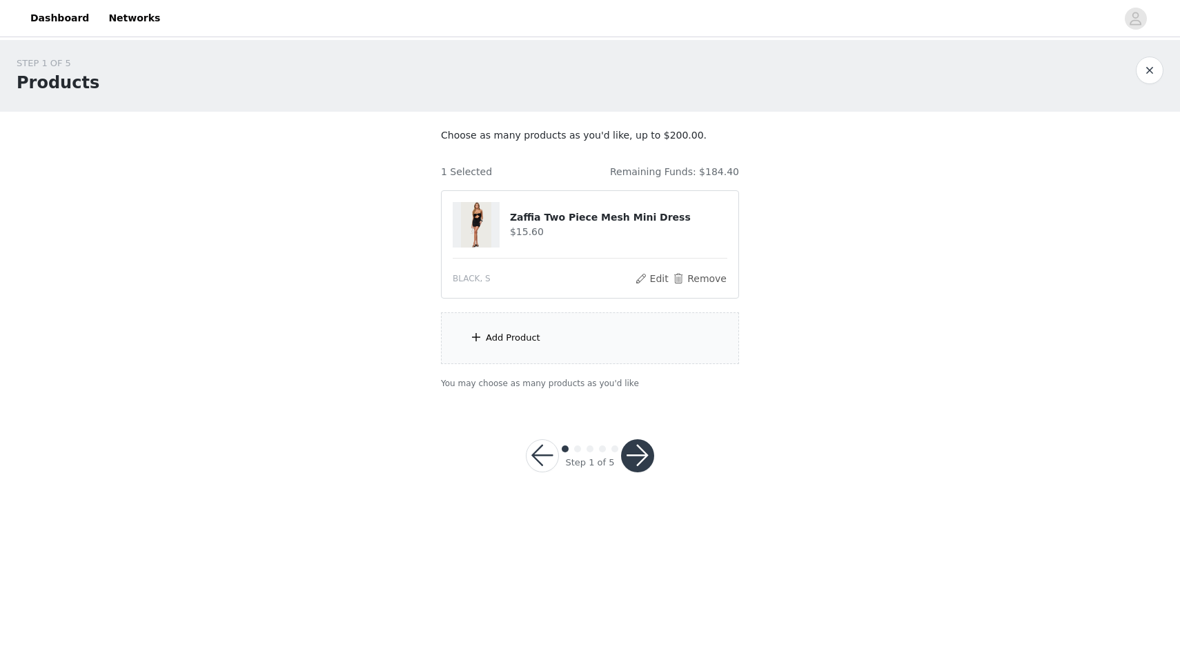
click at [581, 333] on div "Add Product" at bounding box center [590, 339] width 298 height 52
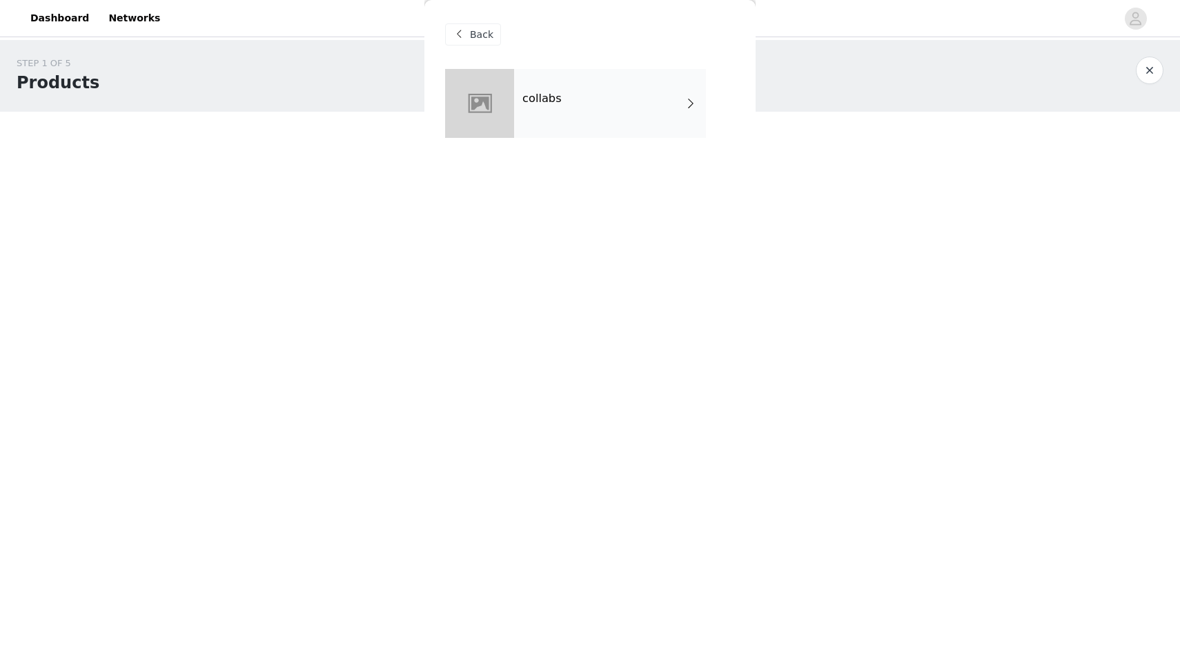
click at [689, 100] on span at bounding box center [691, 103] width 14 height 17
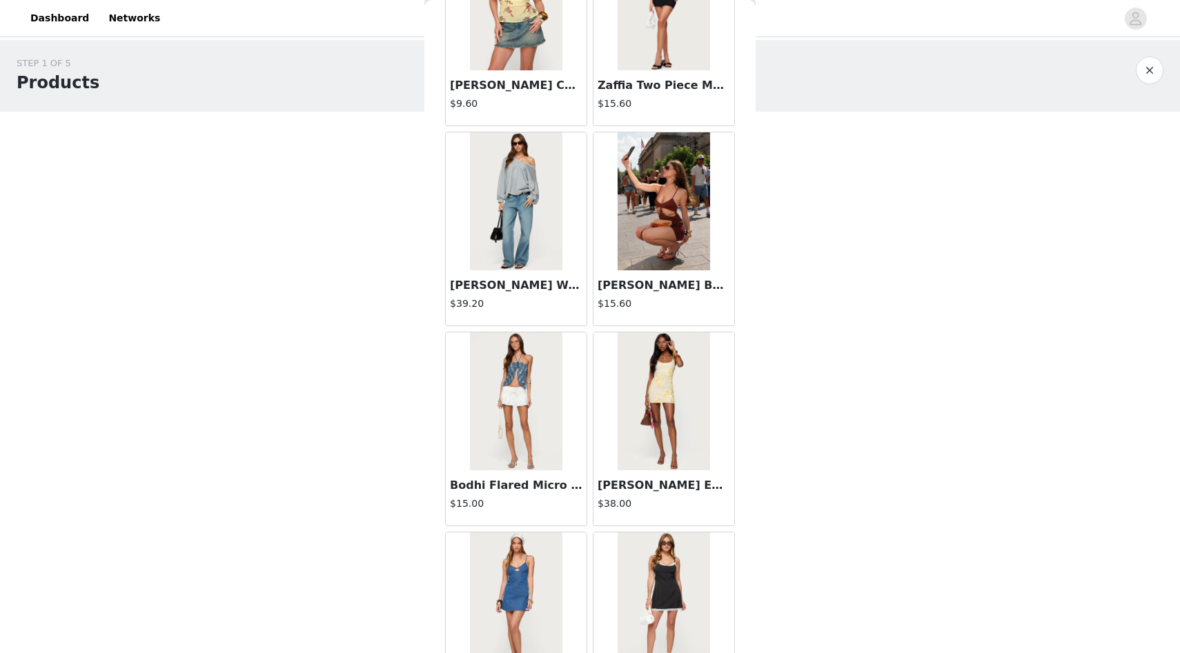
scroll to position [1458, 0]
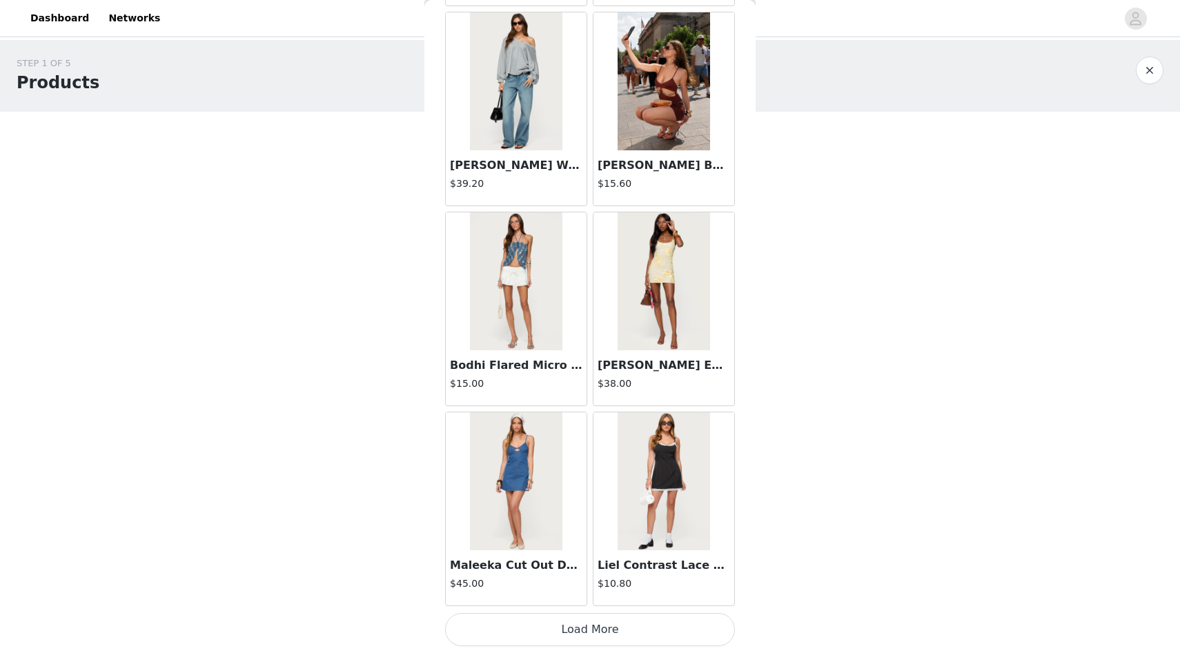
click at [468, 618] on button "Load More" at bounding box center [590, 629] width 290 height 33
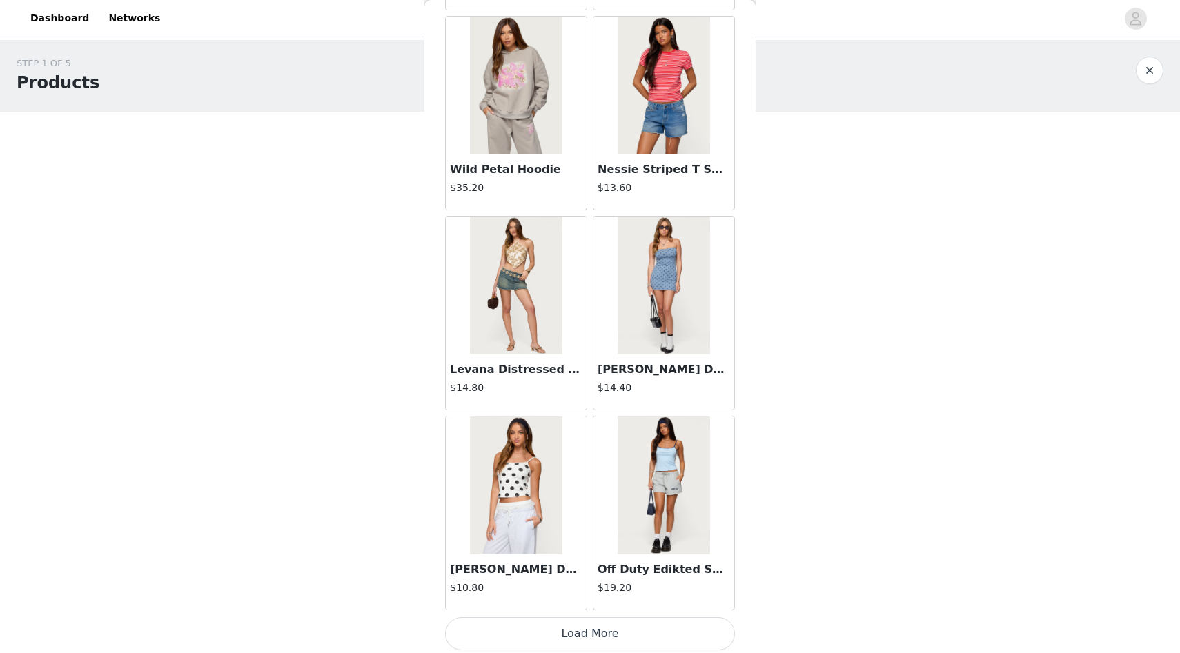
scroll to position [3459, 0]
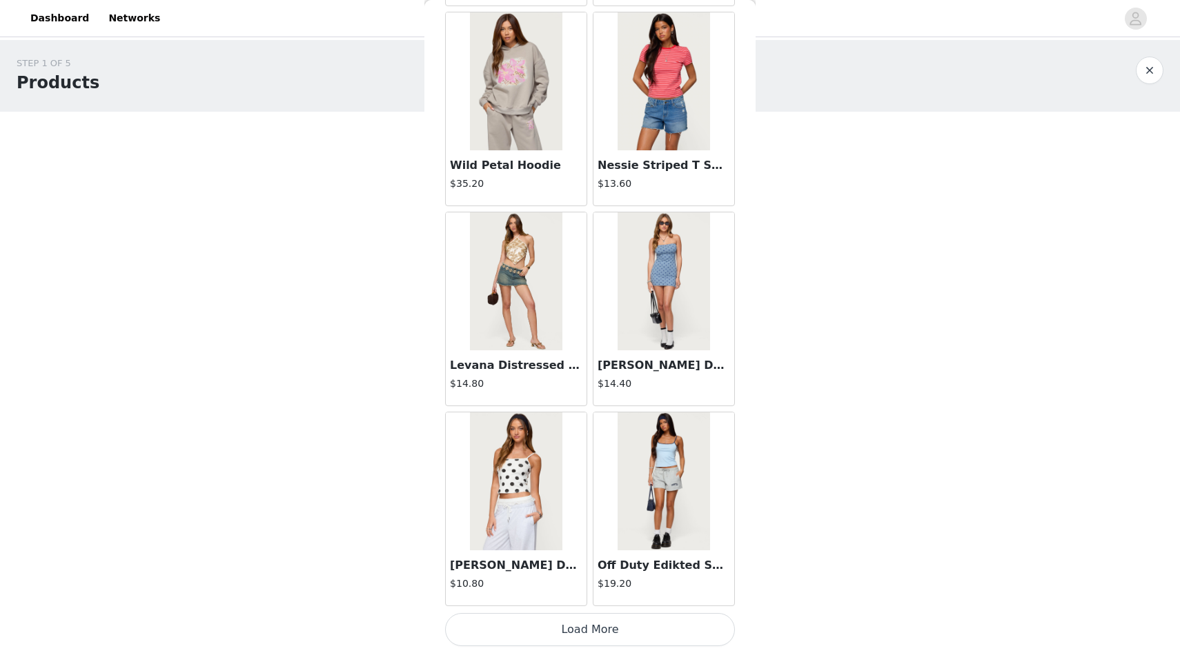
click at [542, 629] on button "Load More" at bounding box center [590, 629] width 290 height 33
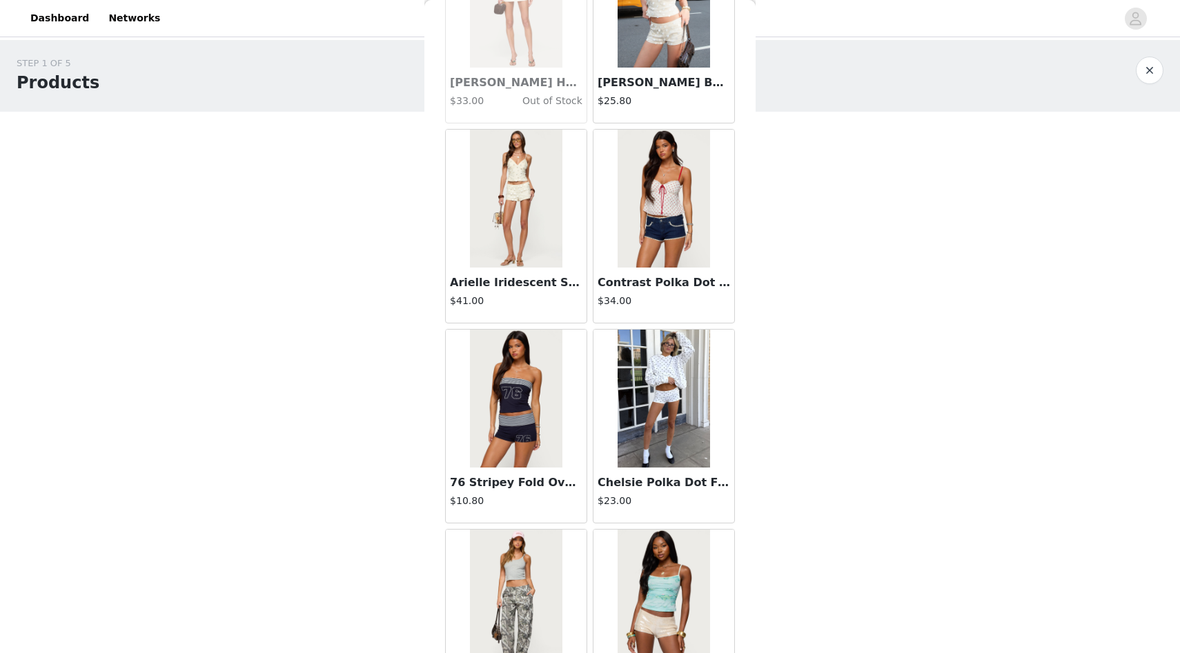
scroll to position [4366, 0]
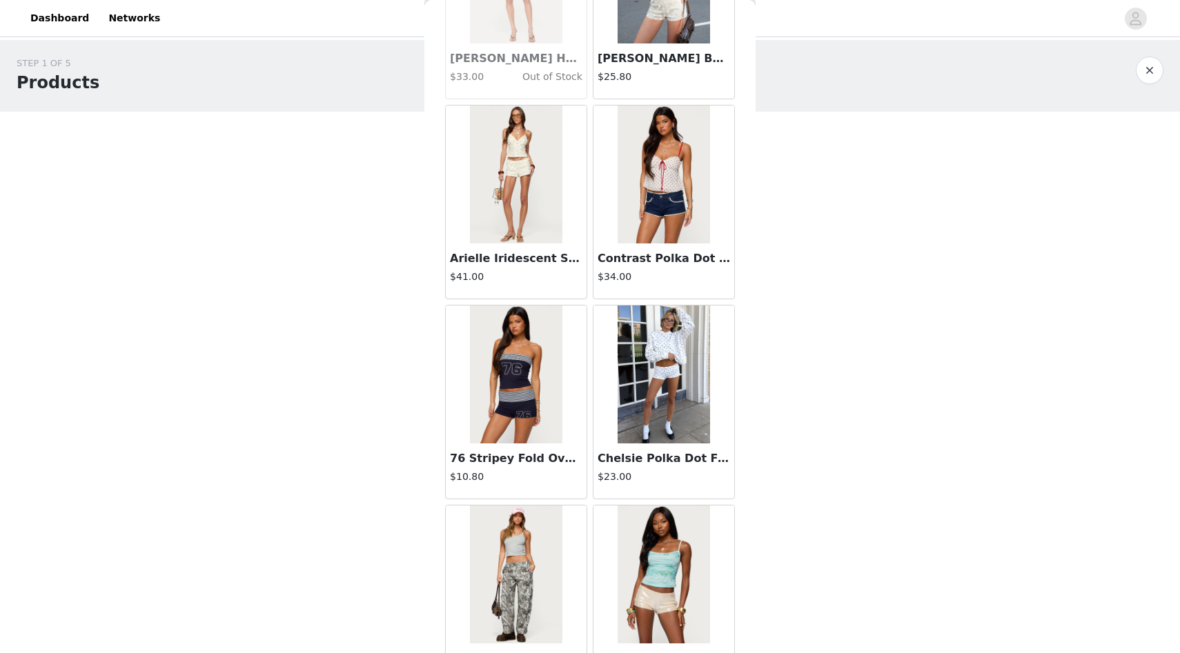
click at [528, 418] on img at bounding box center [516, 375] width 92 height 138
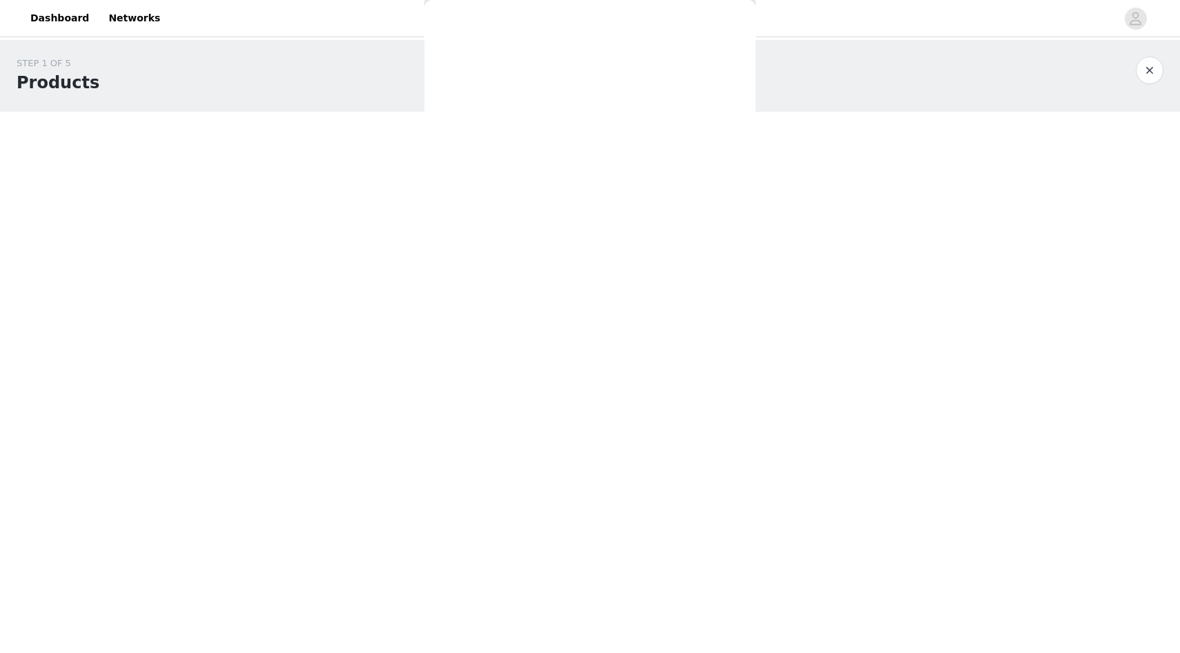
scroll to position [3, 0]
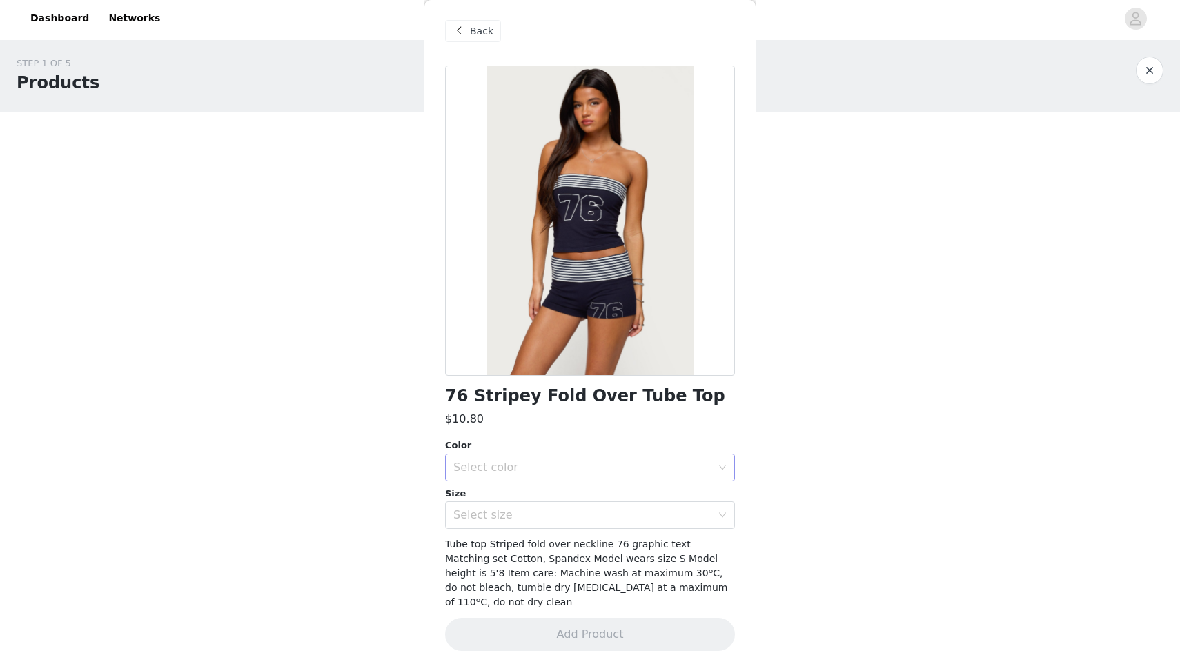
click at [542, 464] on div "Select color" at bounding box center [582, 468] width 258 height 14
click at [544, 496] on li "NAVY AND WHITE" at bounding box center [590, 498] width 290 height 22
click at [541, 513] on div "Select size" at bounding box center [582, 516] width 258 height 14
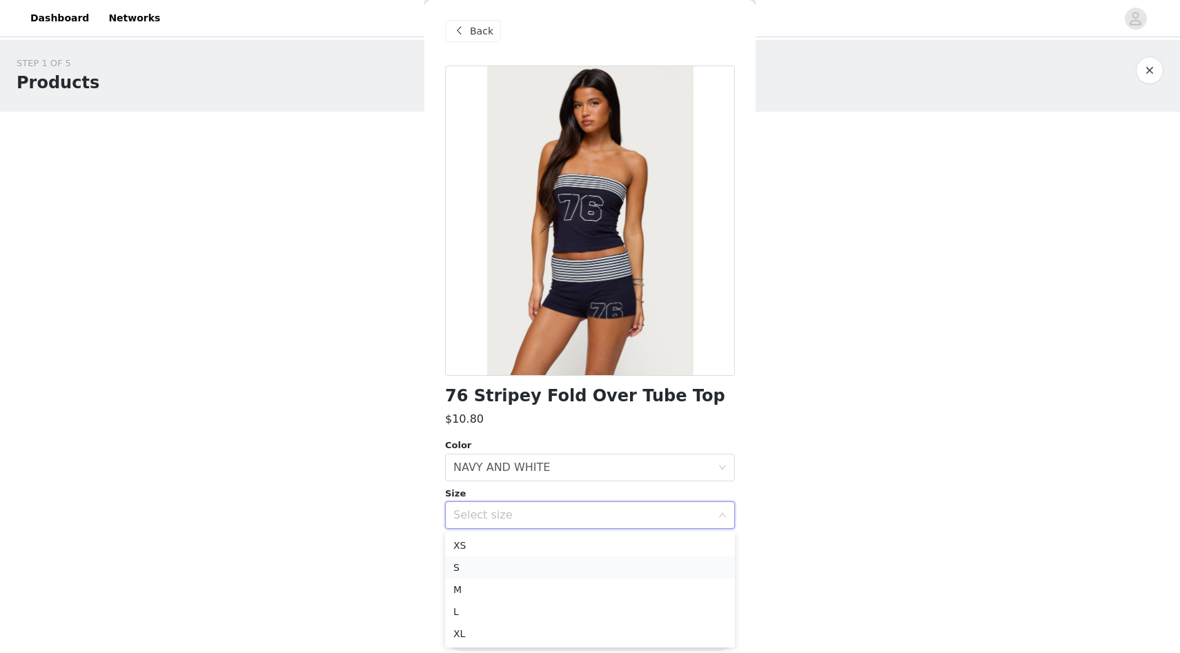
click at [516, 562] on li "S" at bounding box center [590, 568] width 290 height 22
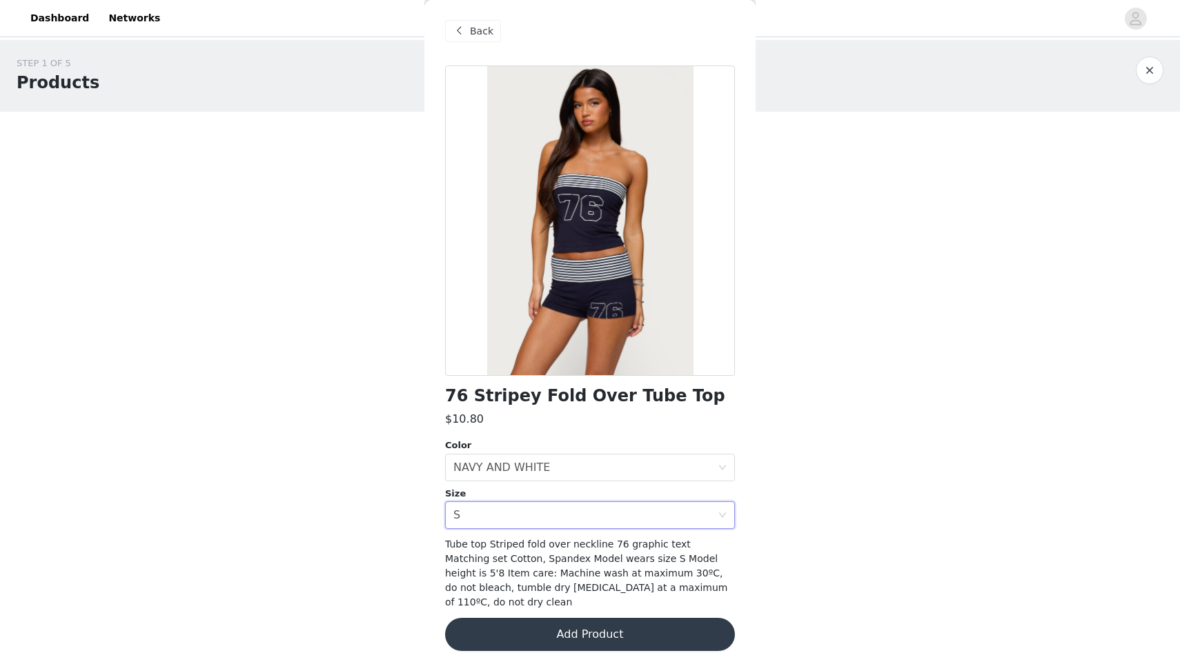
click at [524, 627] on button "Add Product" at bounding box center [590, 634] width 290 height 33
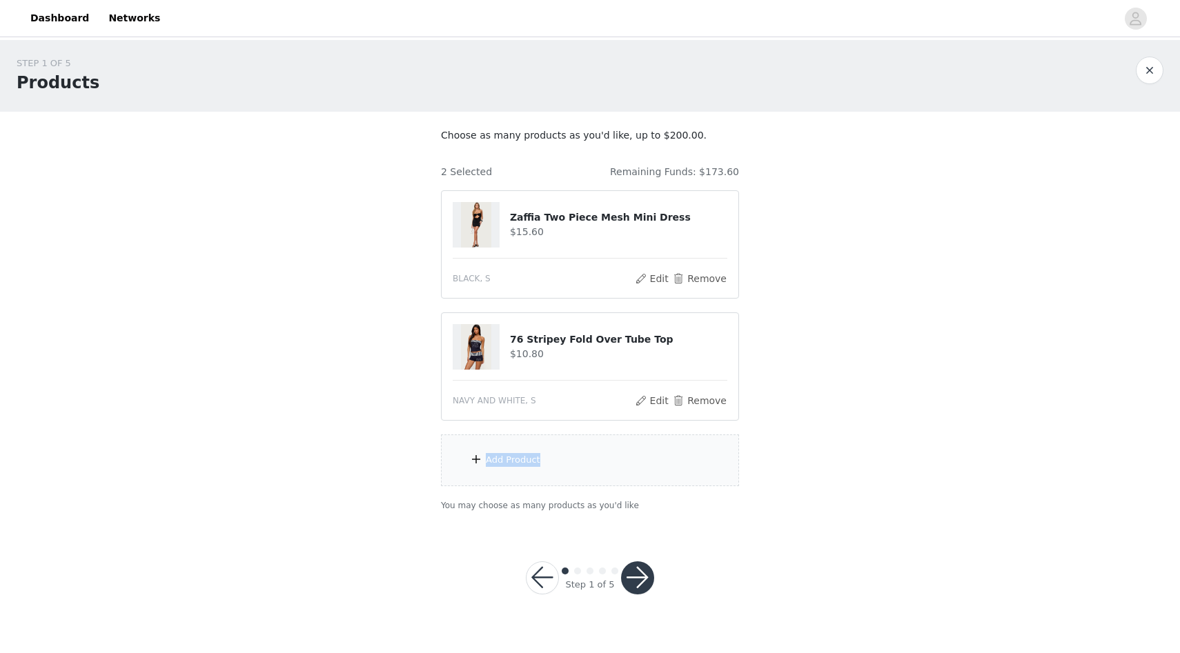
click at [595, 453] on div "Add Product" at bounding box center [590, 461] width 298 height 52
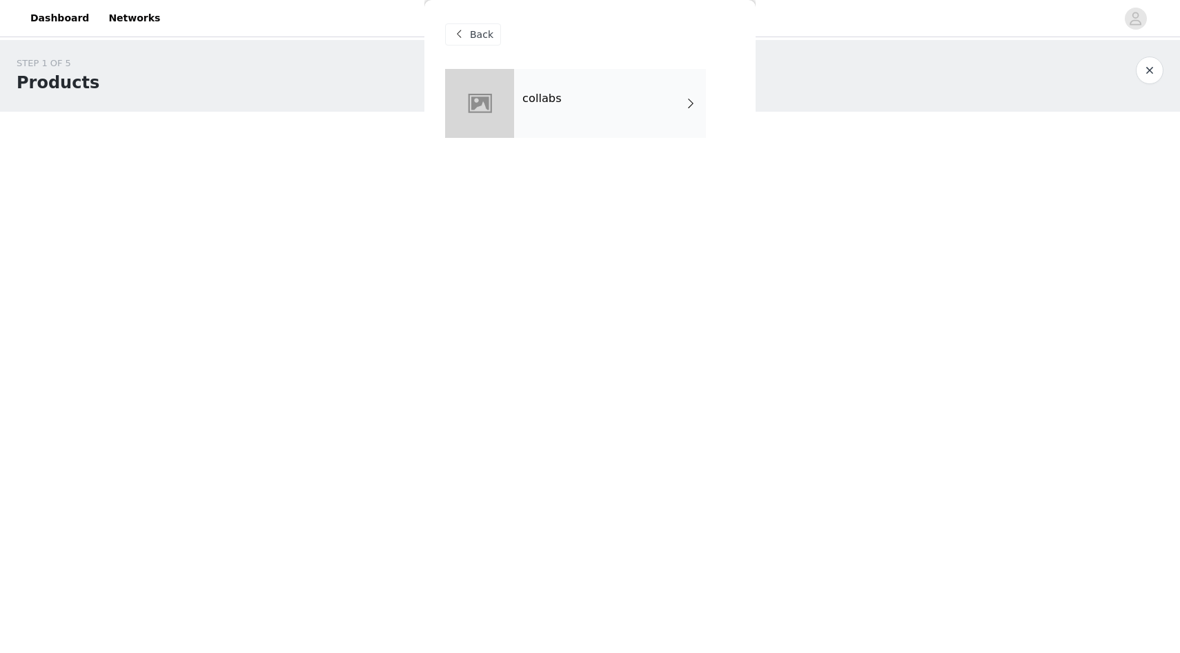
click at [689, 115] on div "collabs" at bounding box center [610, 103] width 192 height 69
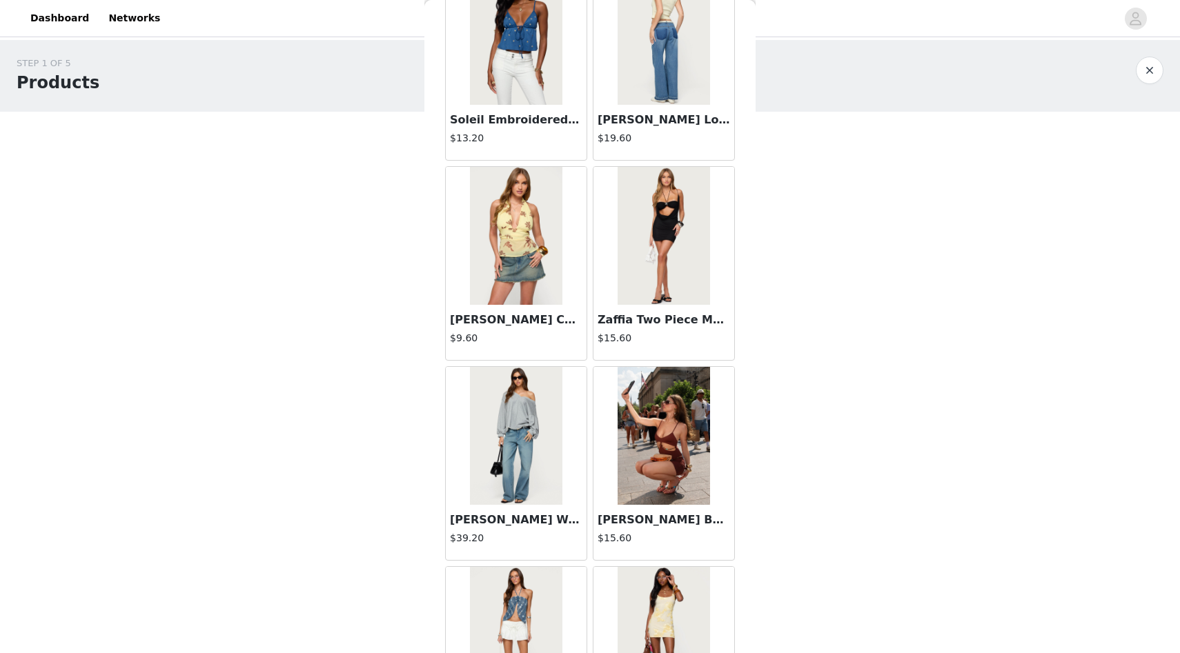
scroll to position [1458, 0]
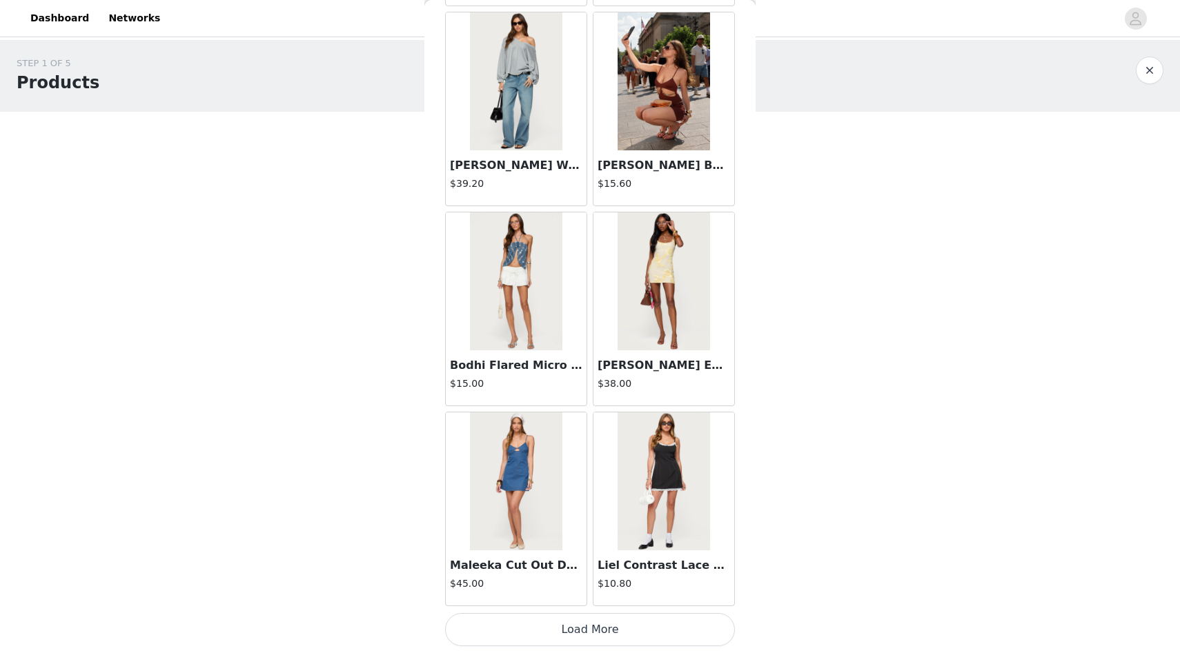
click at [502, 637] on button "Load More" at bounding box center [590, 629] width 290 height 33
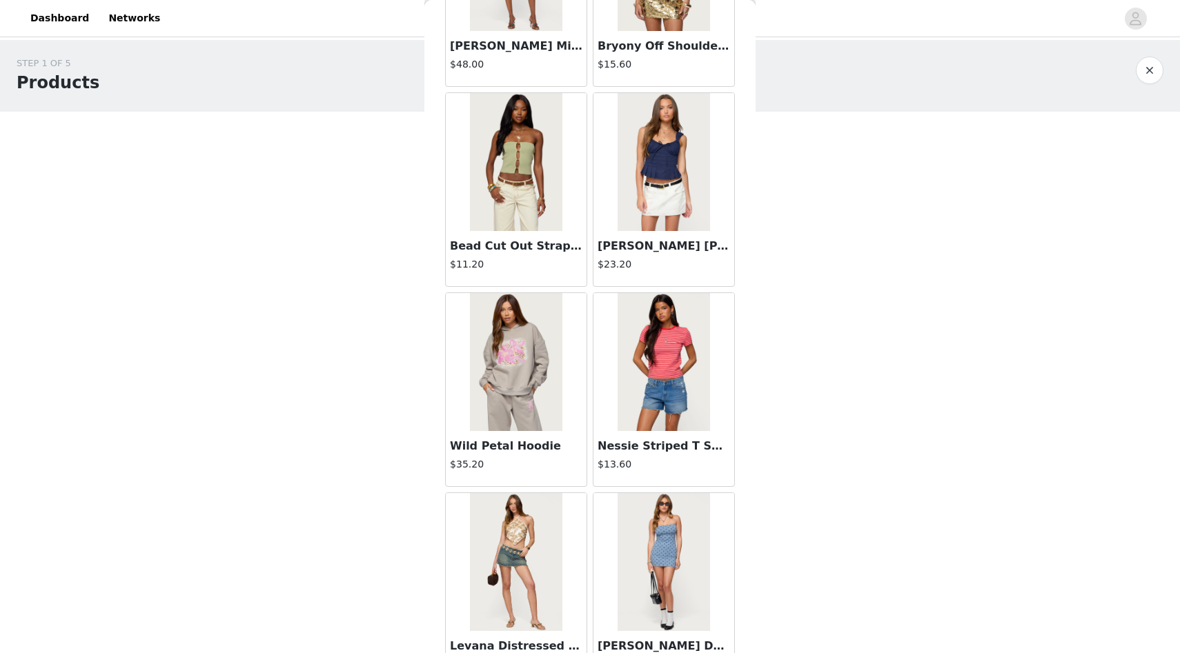
scroll to position [3459, 0]
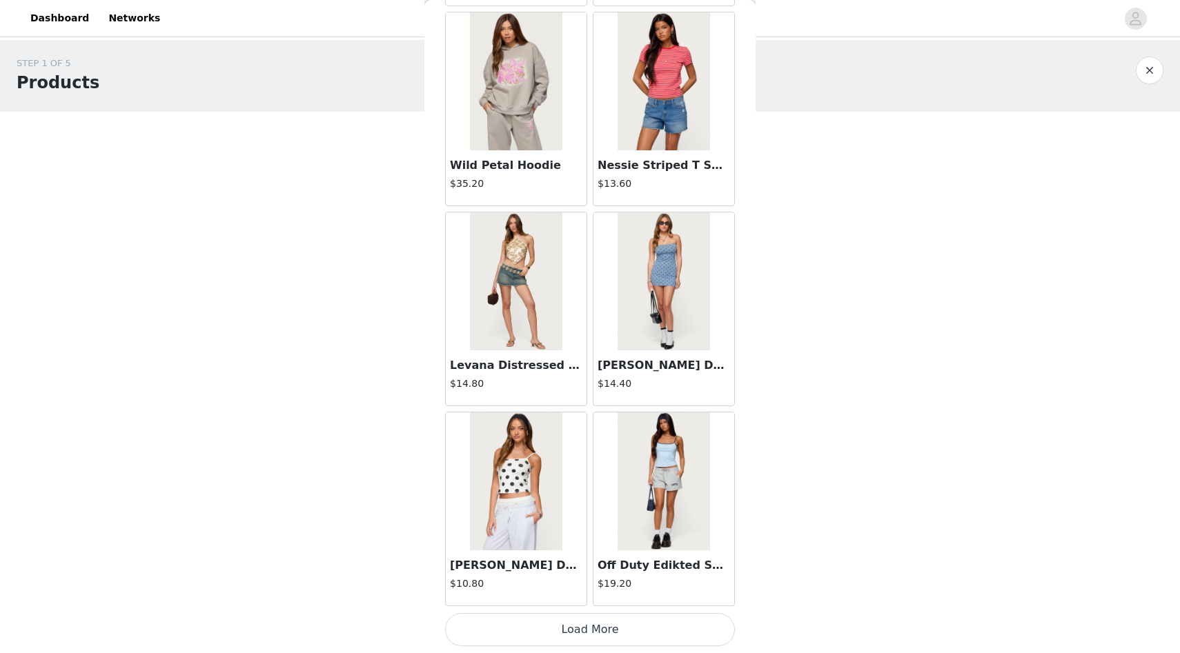
click at [589, 635] on button "Load More" at bounding box center [590, 629] width 290 height 33
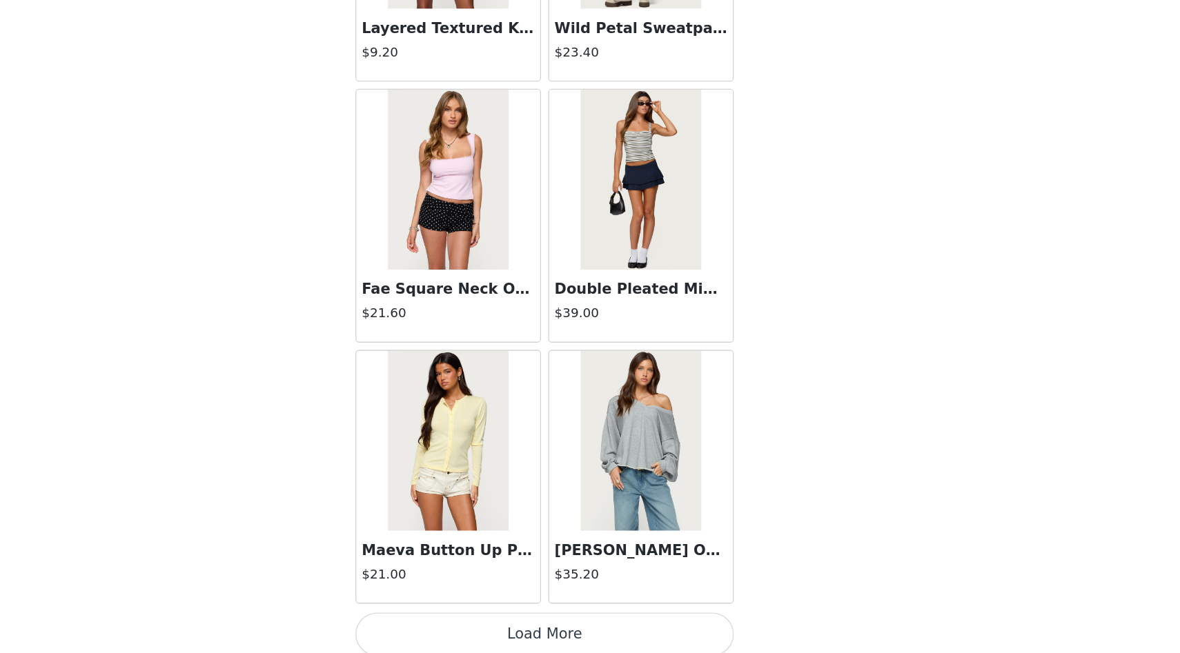
scroll to position [0, 0]
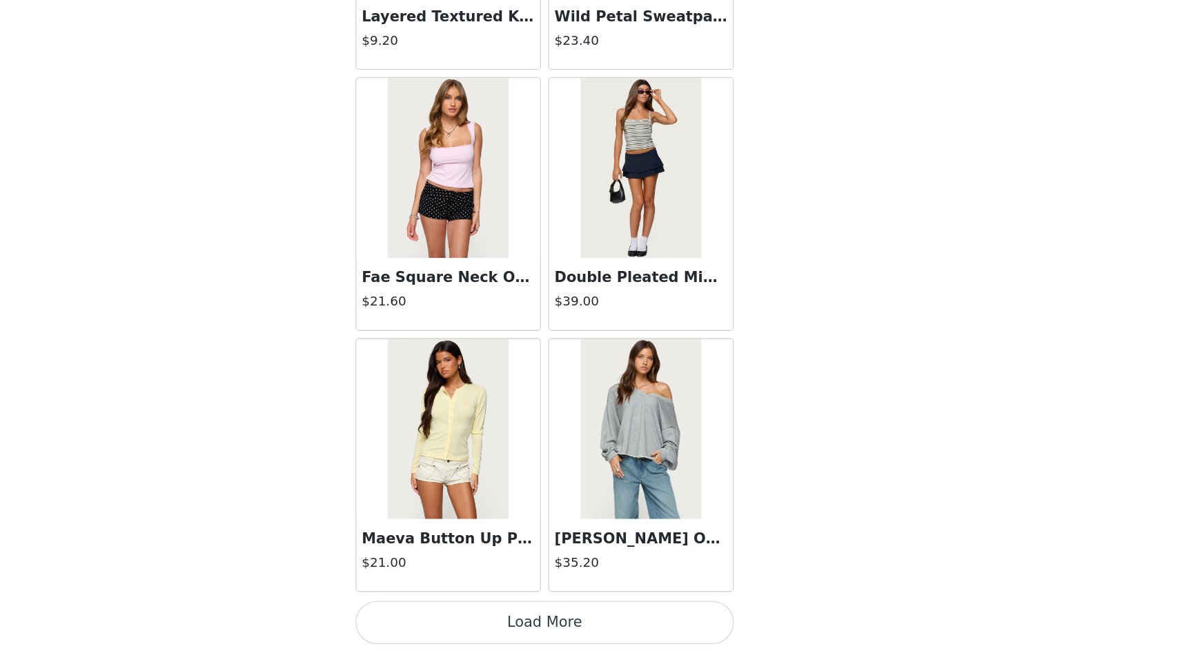
click at [528, 621] on button "Load More" at bounding box center [590, 629] width 290 height 33
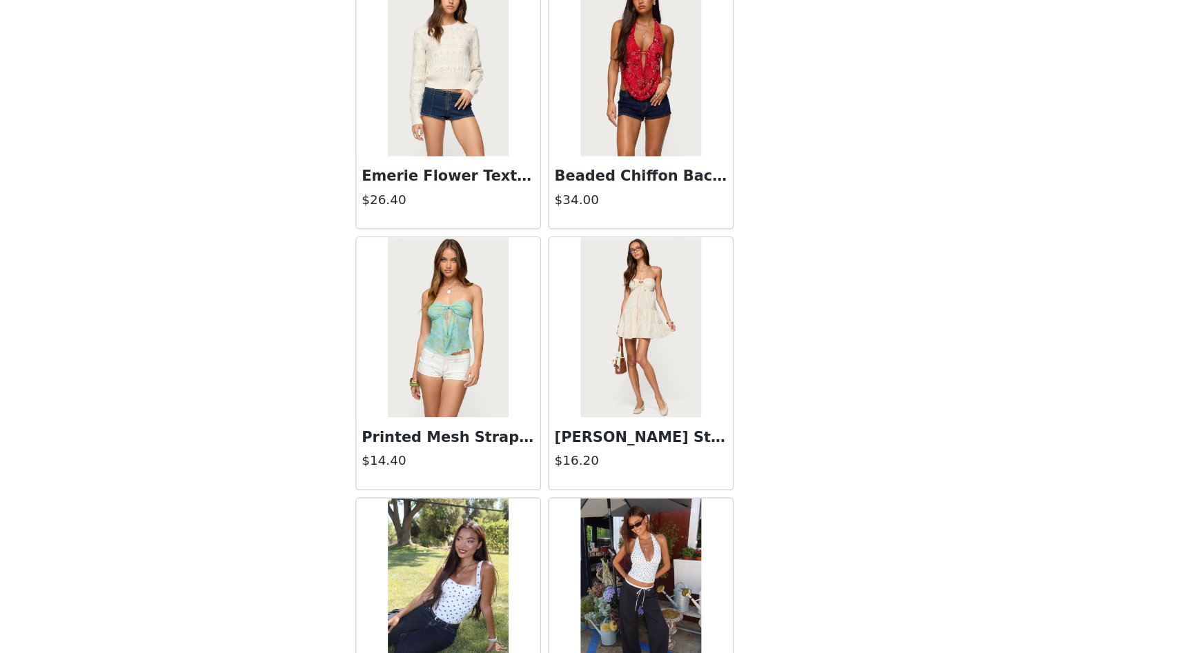
scroll to position [7461, 0]
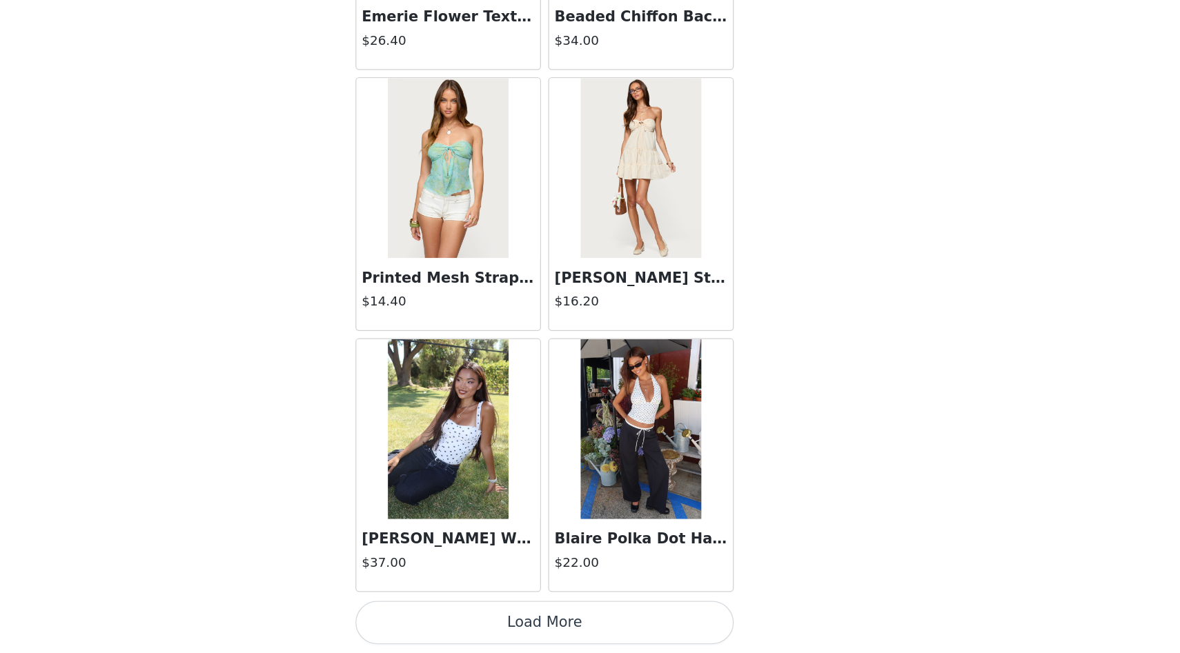
click at [535, 633] on button "Load More" at bounding box center [590, 629] width 290 height 33
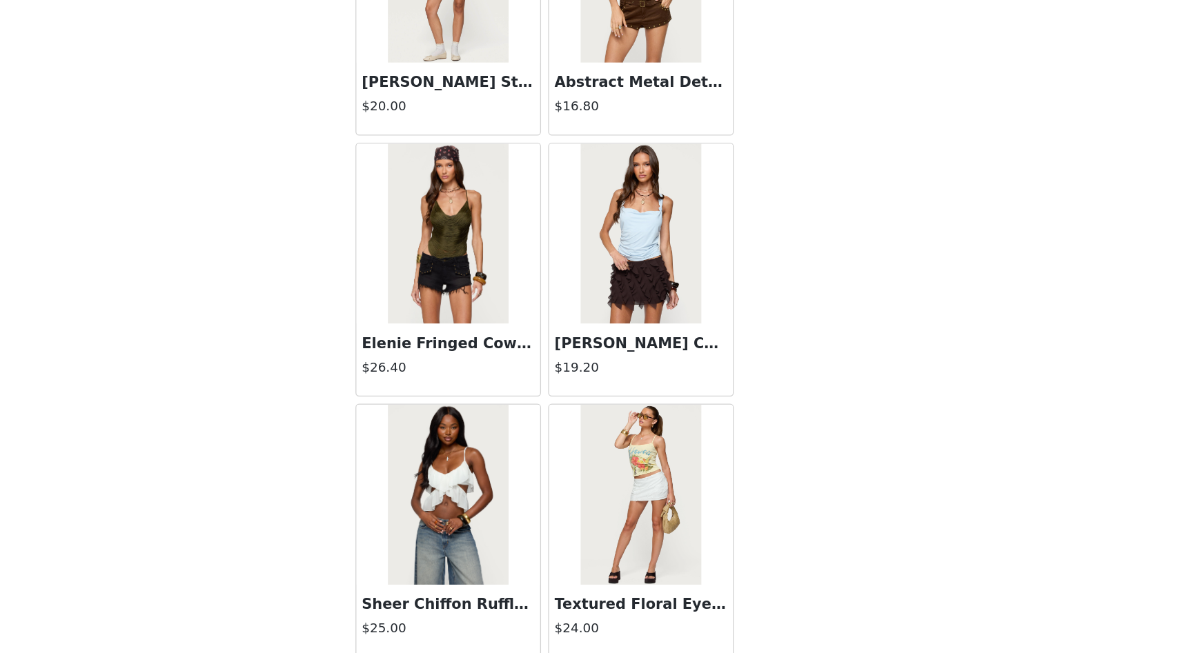
scroll to position [9462, 0]
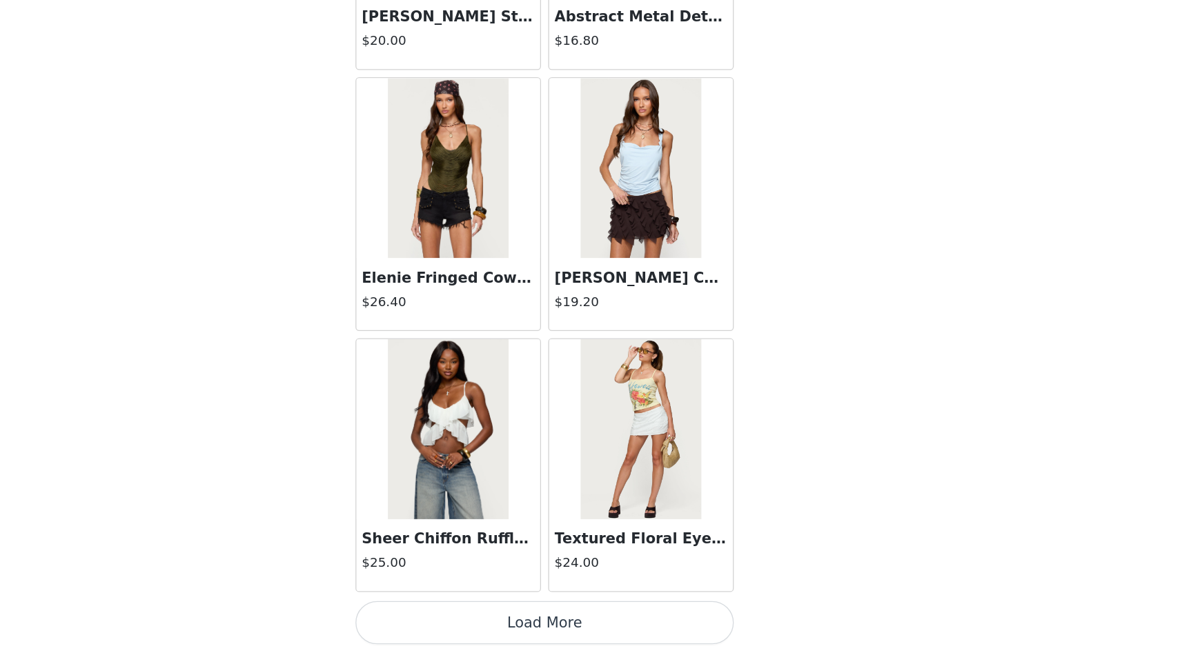
click at [568, 624] on button "Load More" at bounding box center [590, 629] width 290 height 33
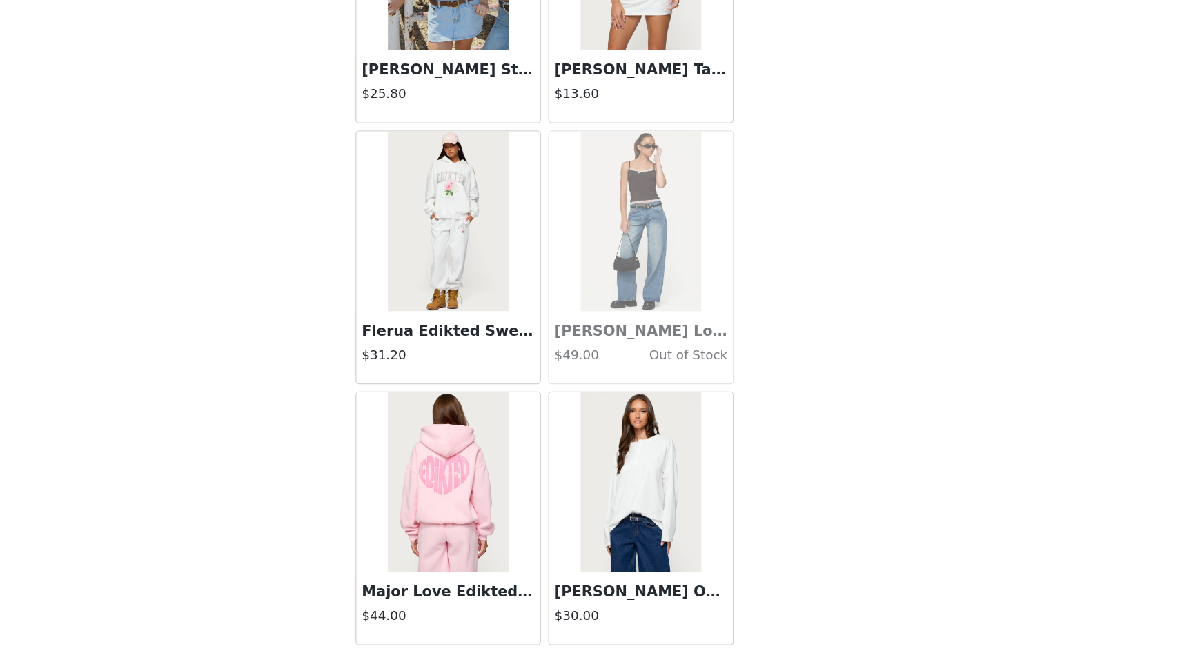
scroll to position [11463, 0]
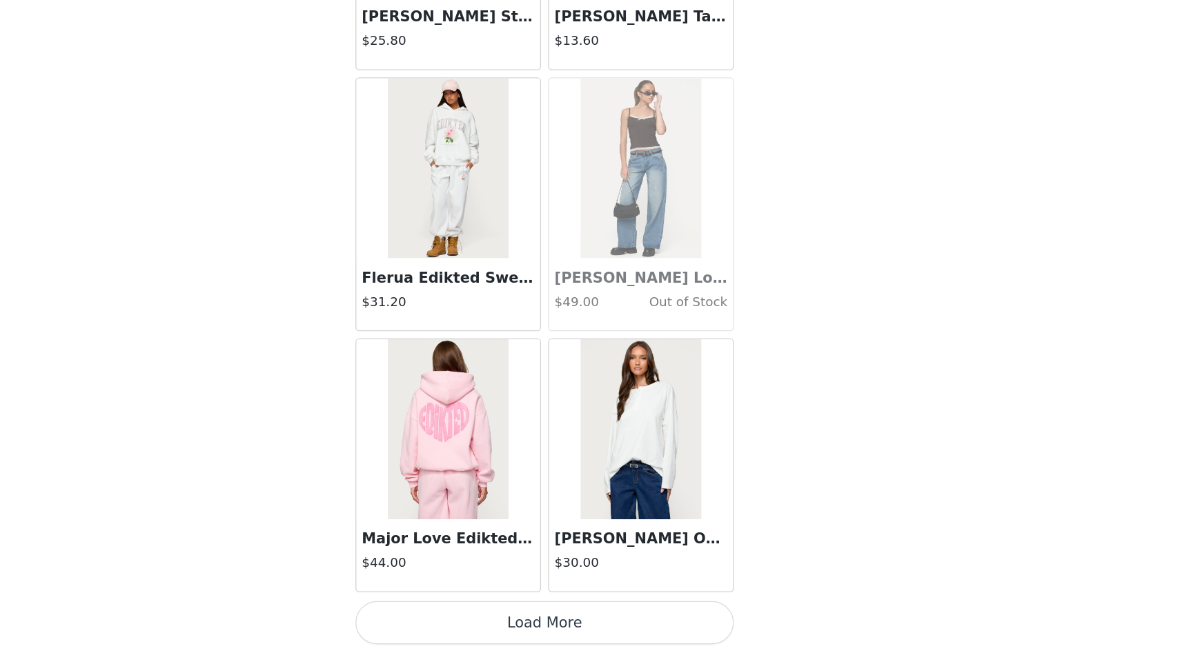
click at [560, 627] on button "Load More" at bounding box center [590, 629] width 290 height 33
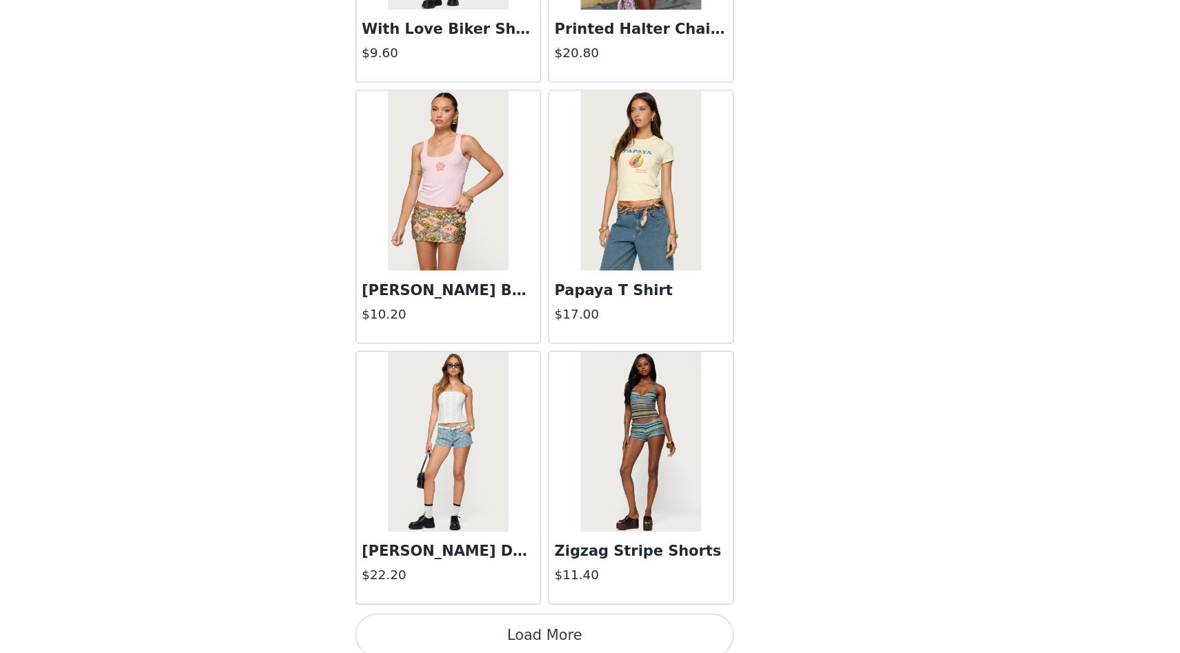
scroll to position [13464, 0]
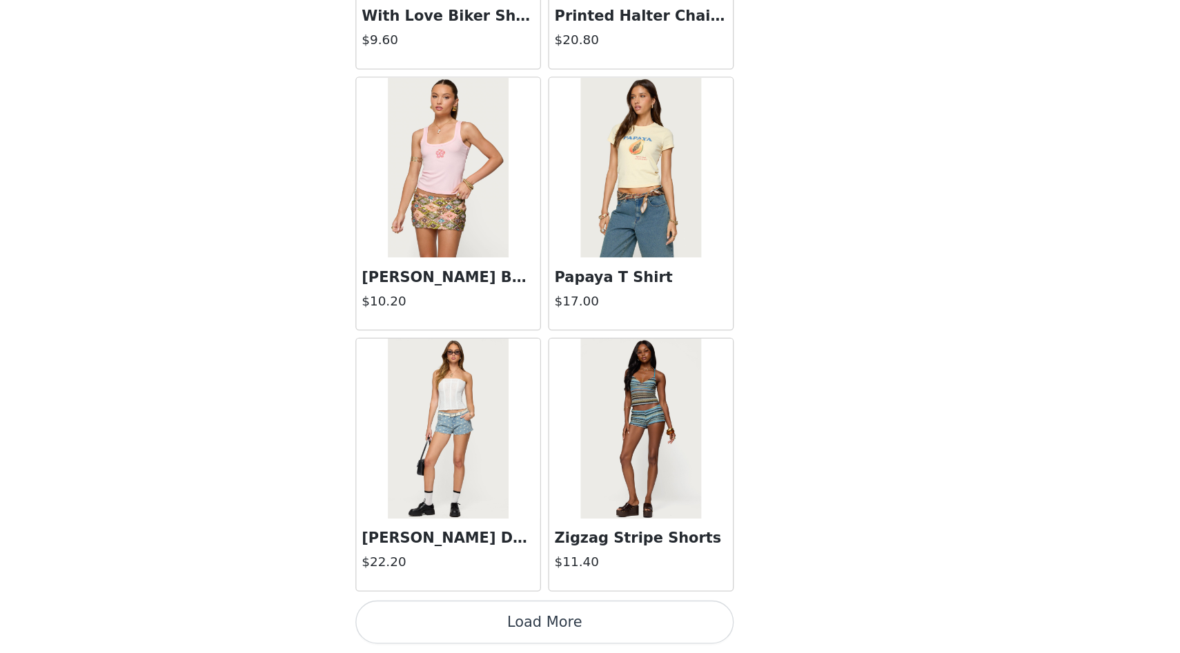
click at [595, 618] on button "Load More" at bounding box center [590, 629] width 290 height 33
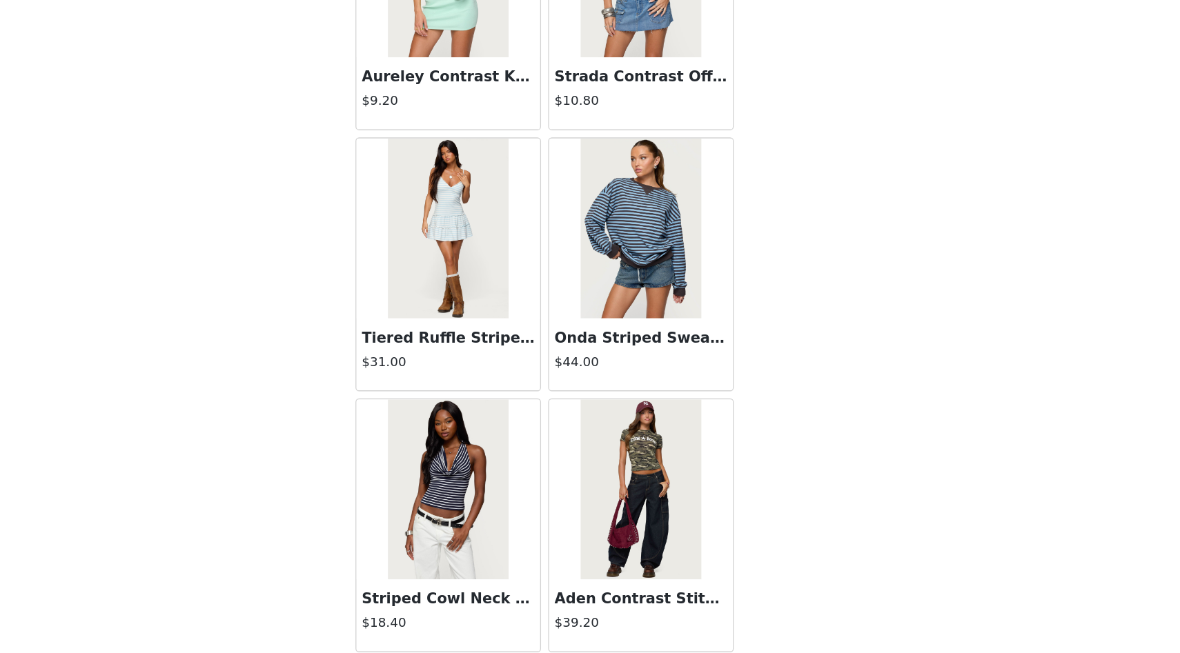
scroll to position [15465, 0]
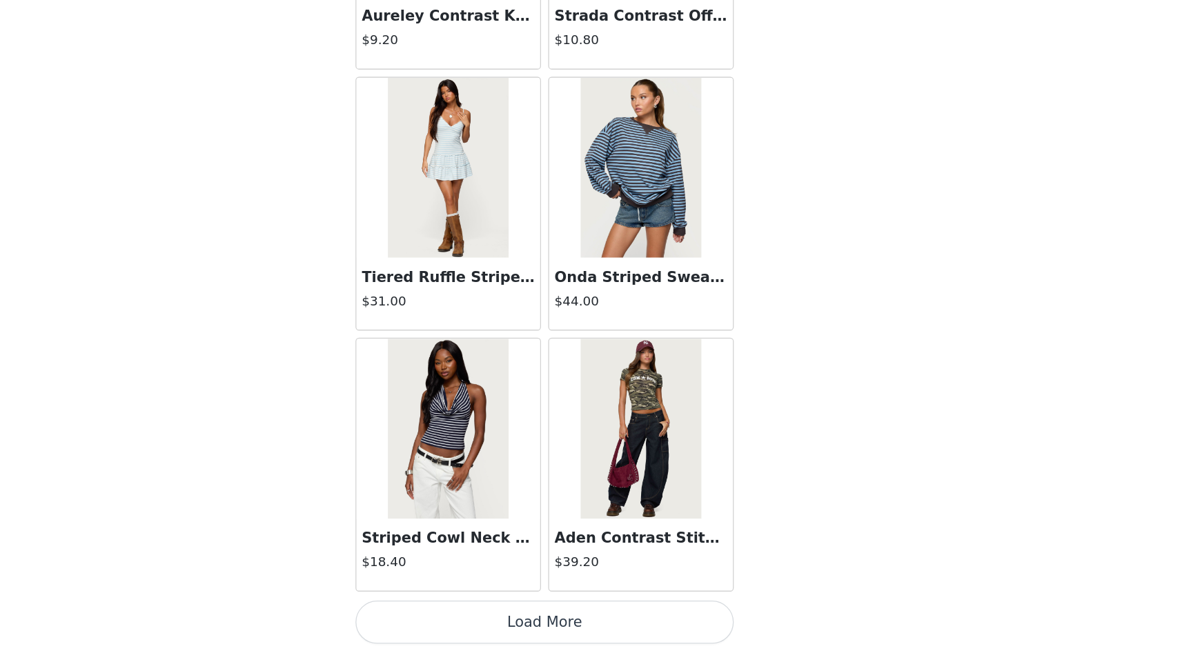
click at [584, 629] on button "Load More" at bounding box center [590, 629] width 290 height 33
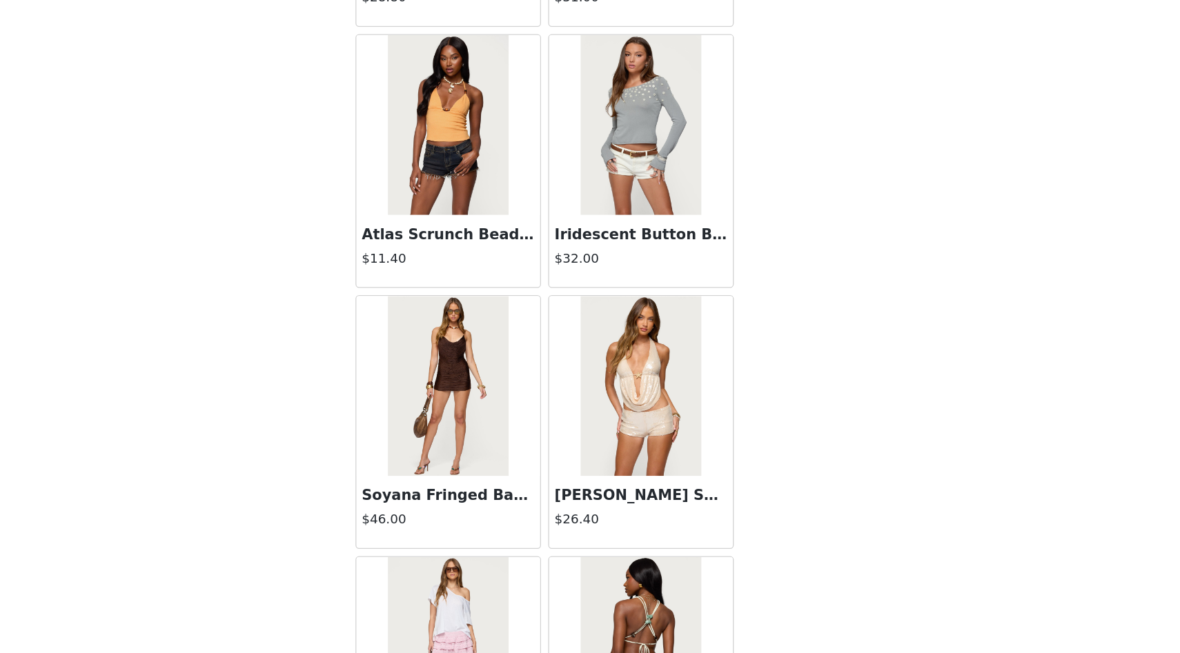
scroll to position [16299, 0]
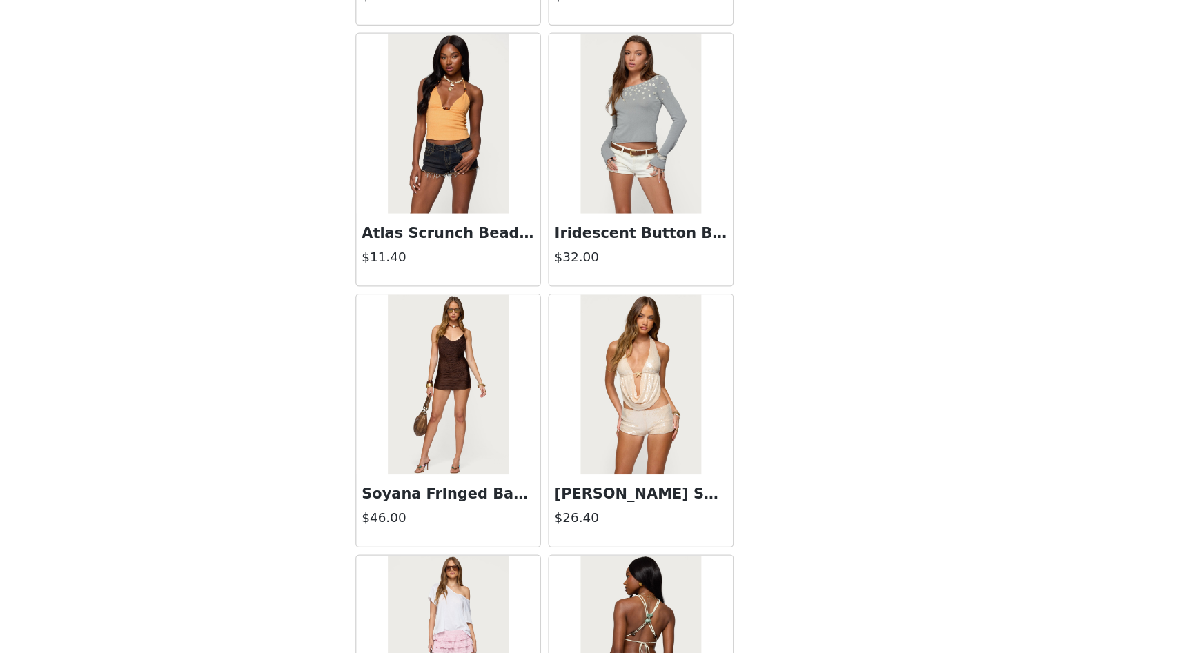
click at [676, 471] on img at bounding box center [664, 448] width 92 height 138
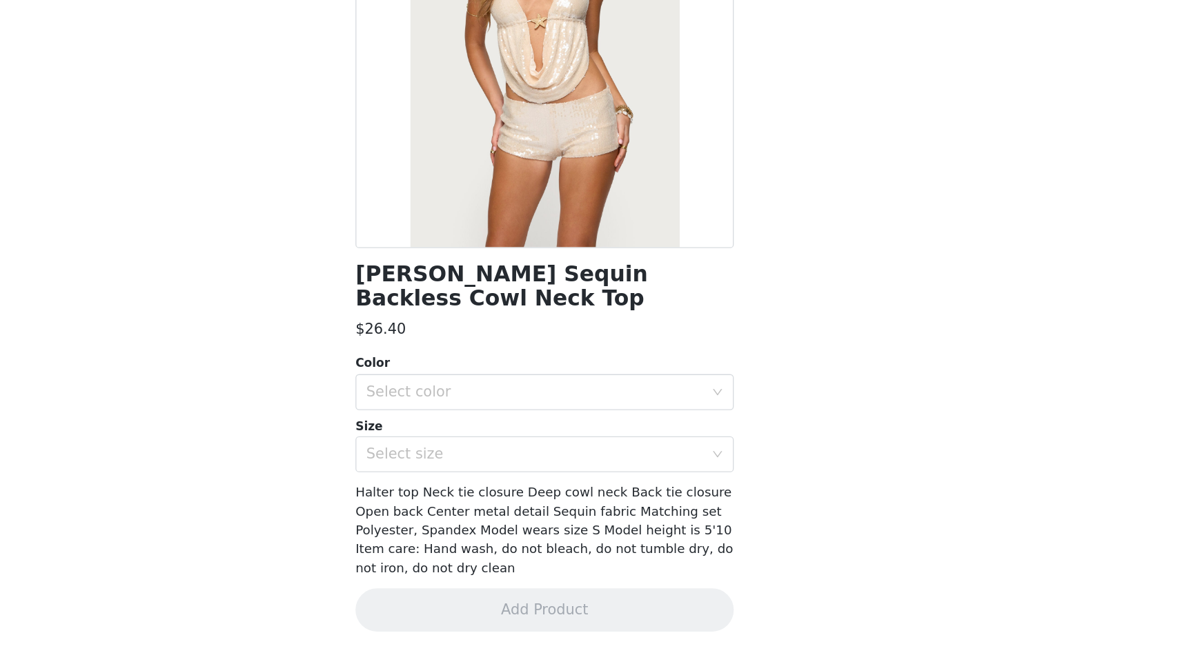
scroll to position [18, 0]
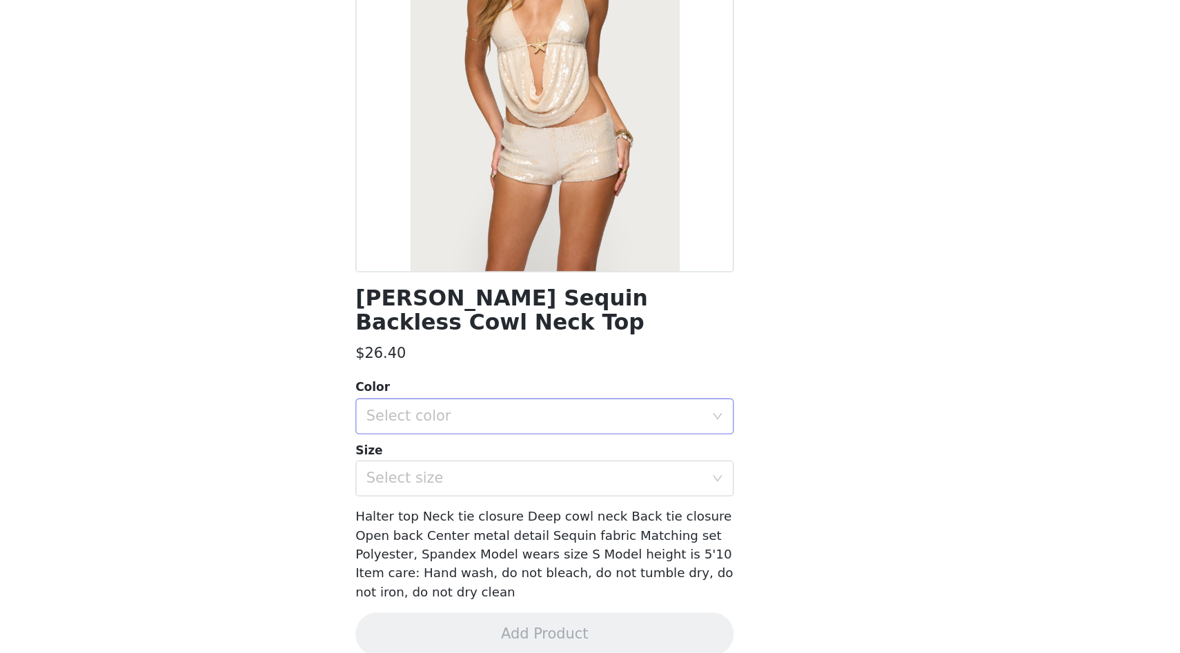
click at [624, 465] on div "Select color" at bounding box center [582, 472] width 258 height 14
click at [591, 483] on li "CREAM" at bounding box center [590, 484] width 290 height 22
click at [571, 491] on div "Size Select size" at bounding box center [590, 512] width 290 height 43
click at [569, 513] on div "Select size" at bounding box center [582, 520] width 258 height 14
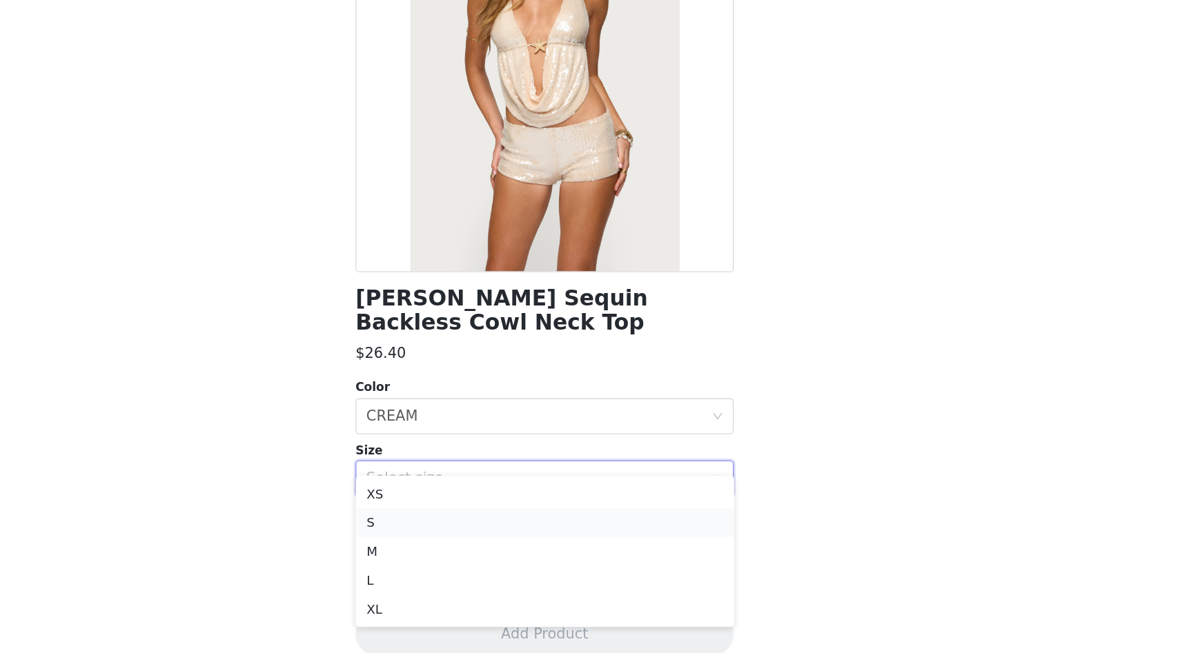
click at [512, 548] on li "S" at bounding box center [590, 553] width 290 height 22
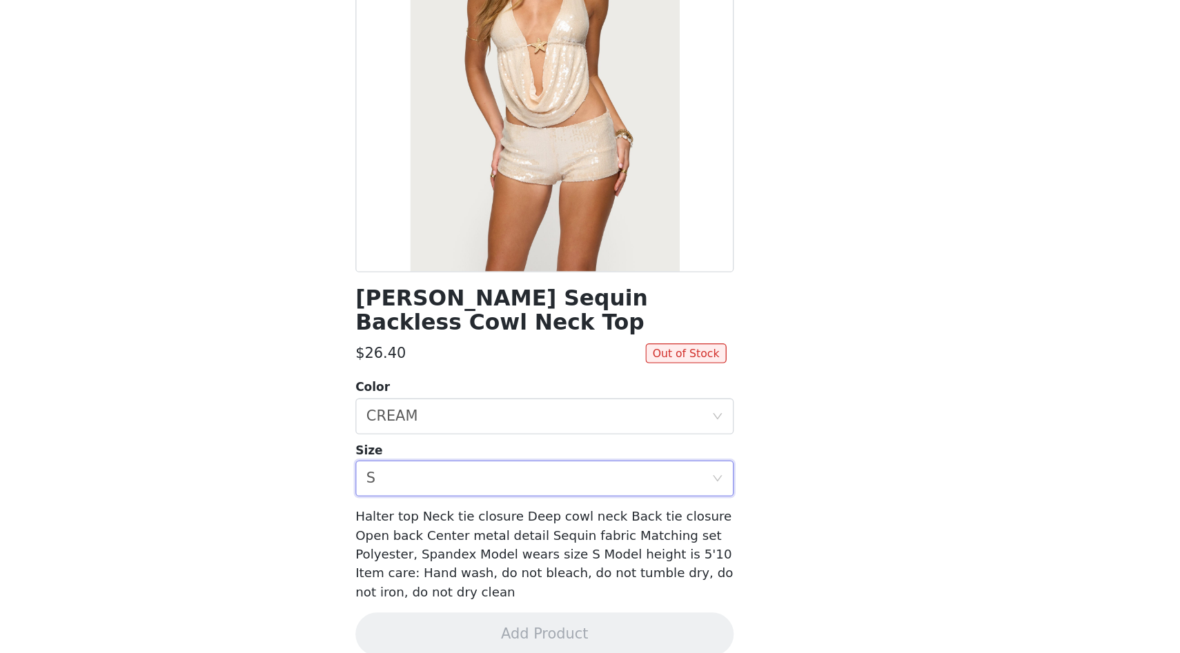
scroll to position [0, 0]
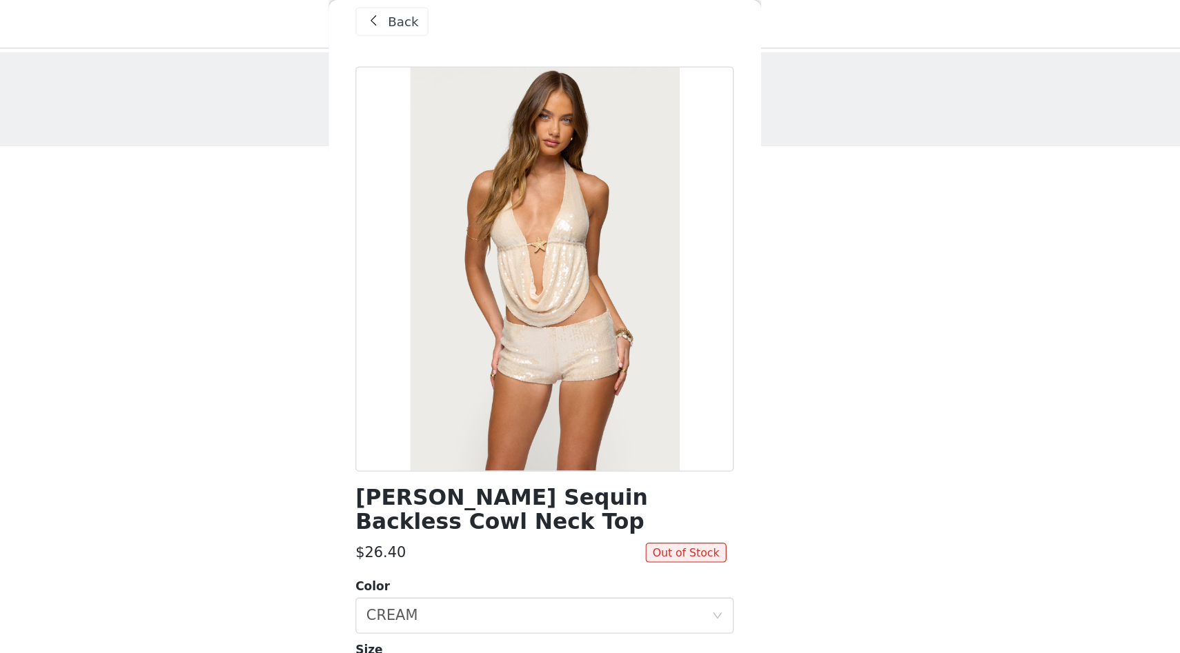
click at [489, 21] on span "Back" at bounding box center [481, 17] width 23 height 14
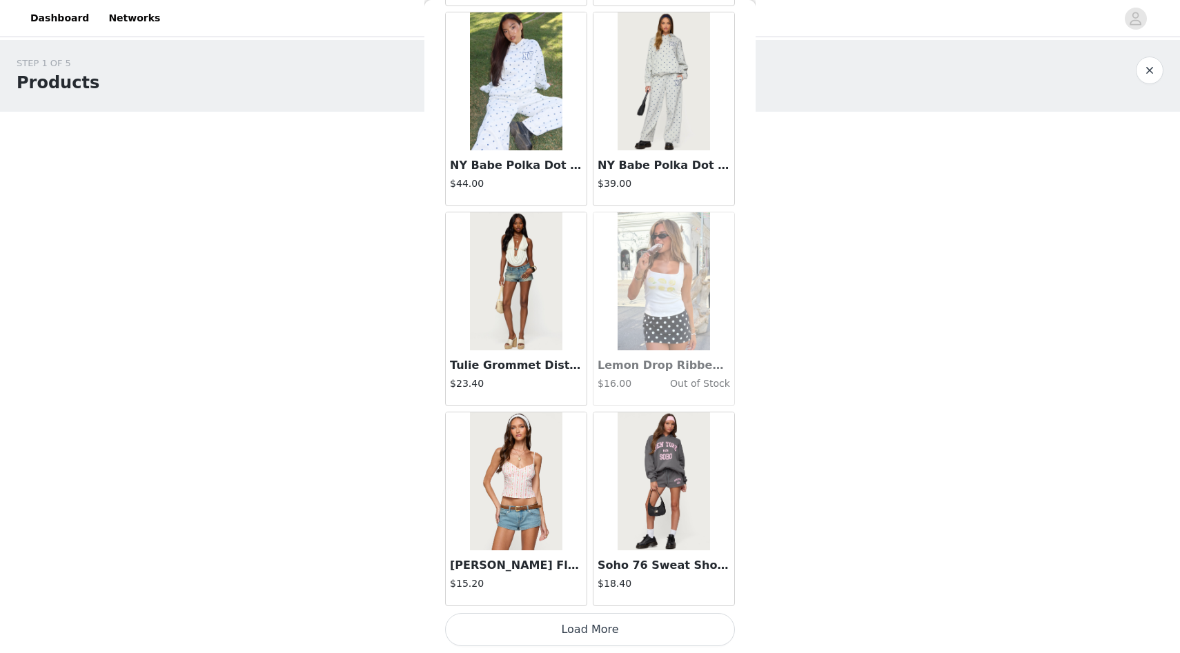
click at [509, 638] on button "Load More" at bounding box center [590, 629] width 290 height 33
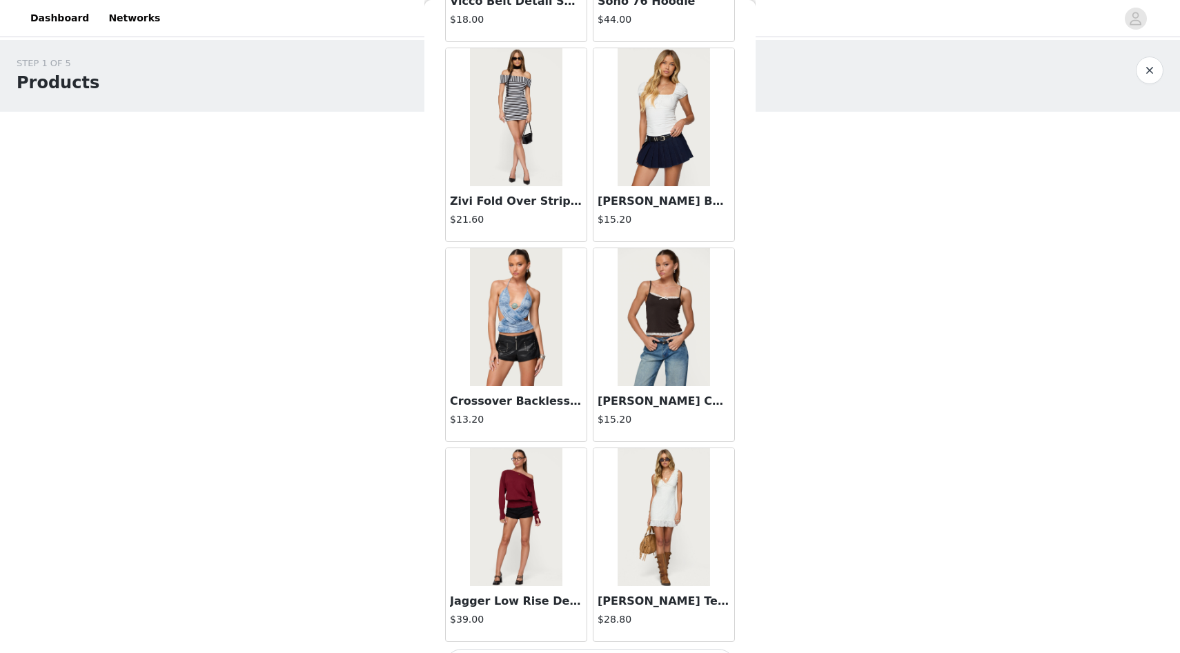
scroll to position [19467, 0]
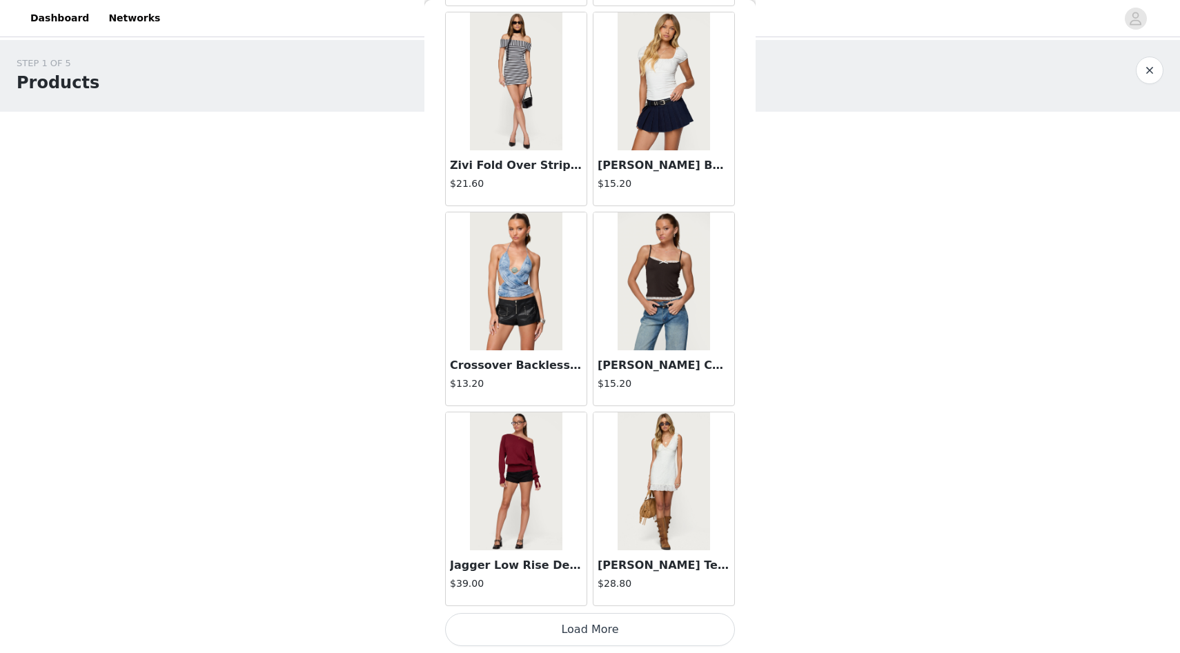
click at [558, 635] on button "Load More" at bounding box center [590, 629] width 290 height 33
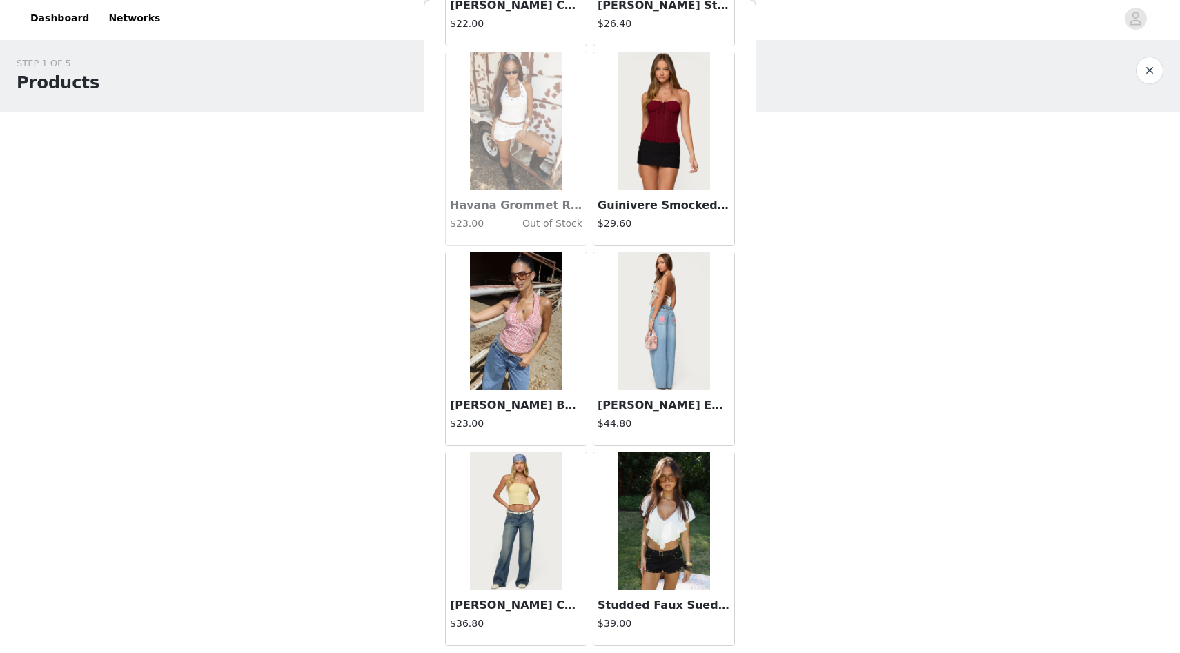
scroll to position [21468, 0]
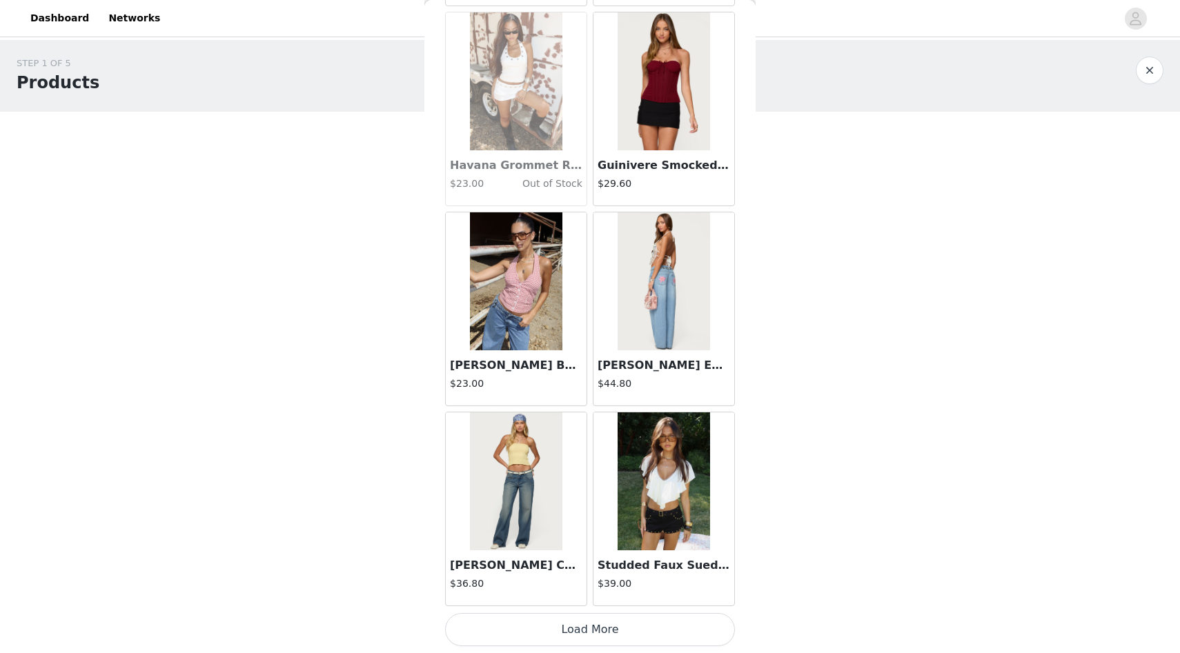
click at [572, 642] on button "Load More" at bounding box center [590, 629] width 290 height 33
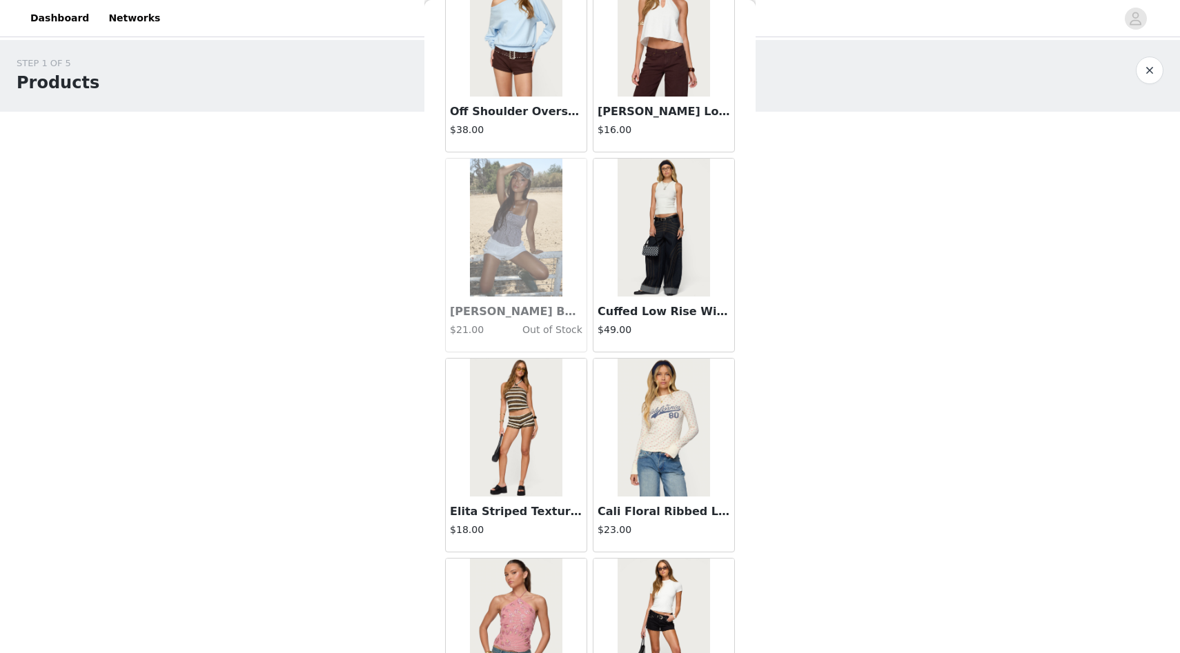
scroll to position [22320, 0]
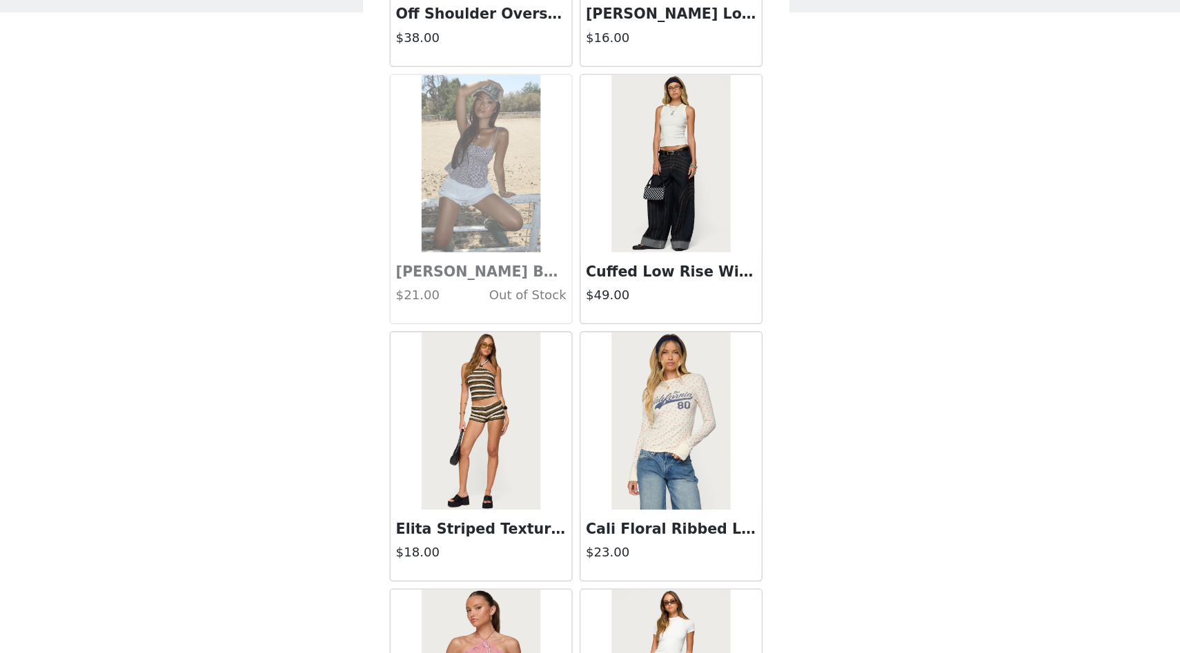
click at [478, 460] on img at bounding box center [516, 429] width 92 height 138
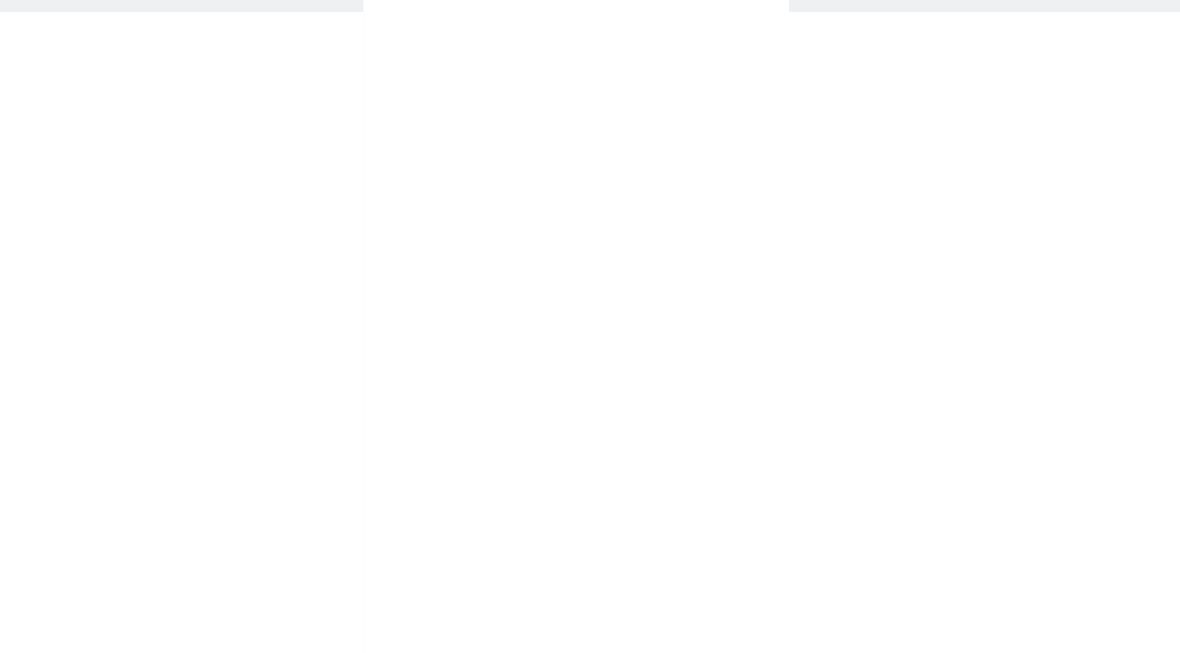
scroll to position [18, 0]
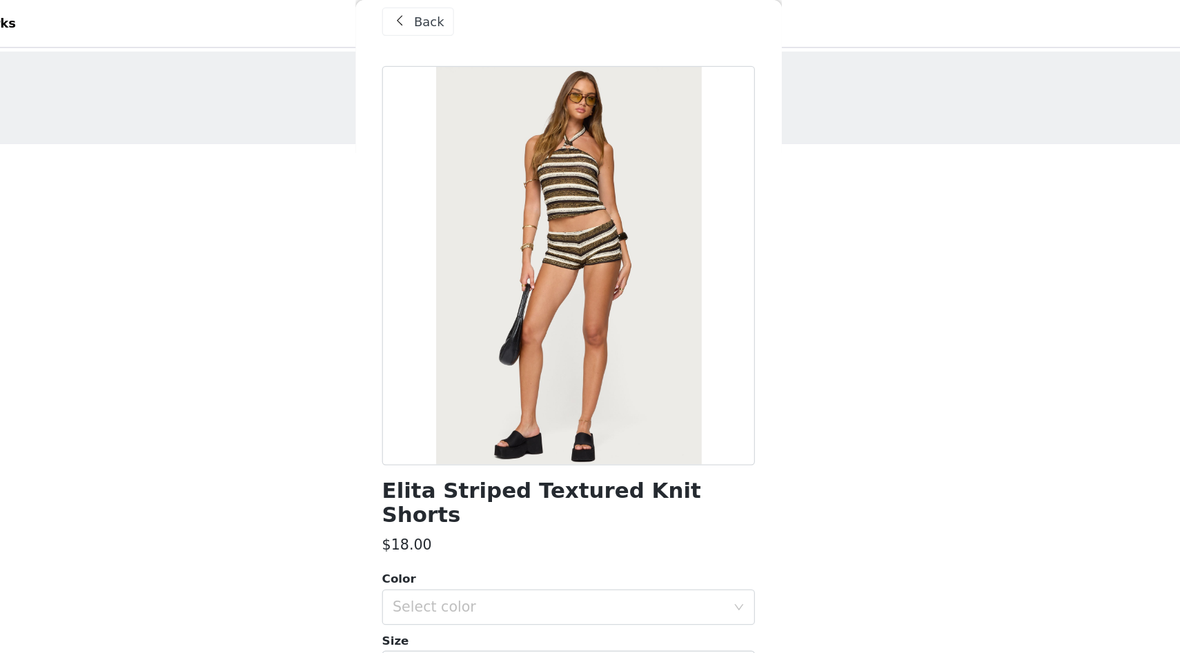
click at [485, 17] on span "Back" at bounding box center [481, 17] width 23 height 14
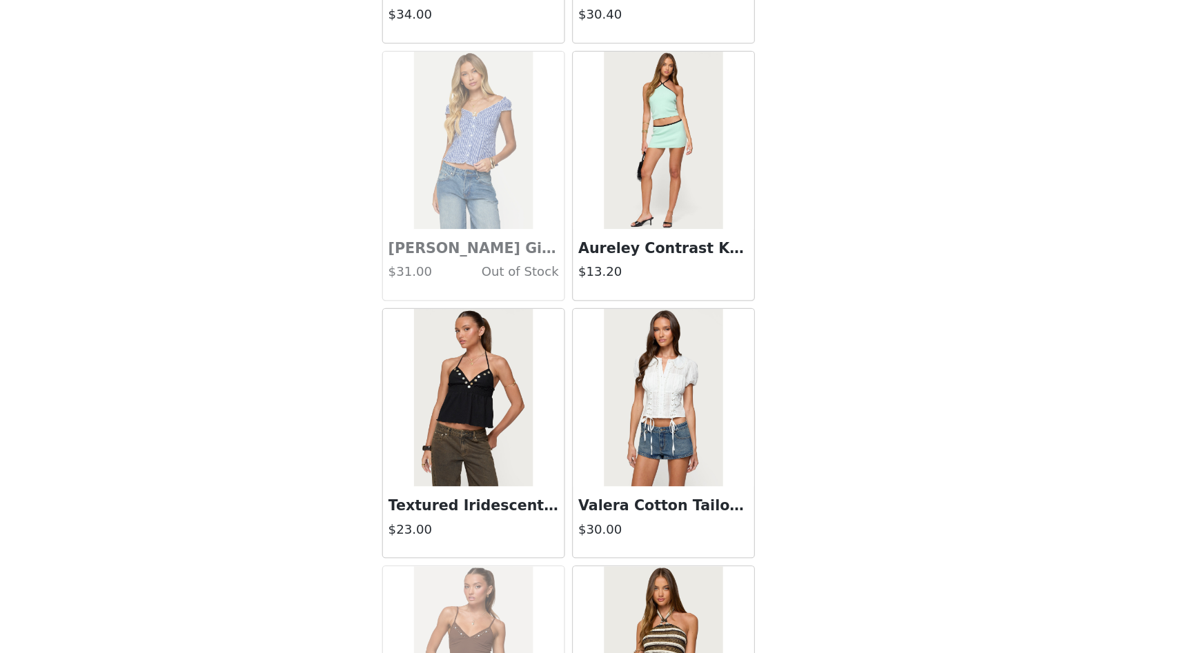
scroll to position [23469, 0]
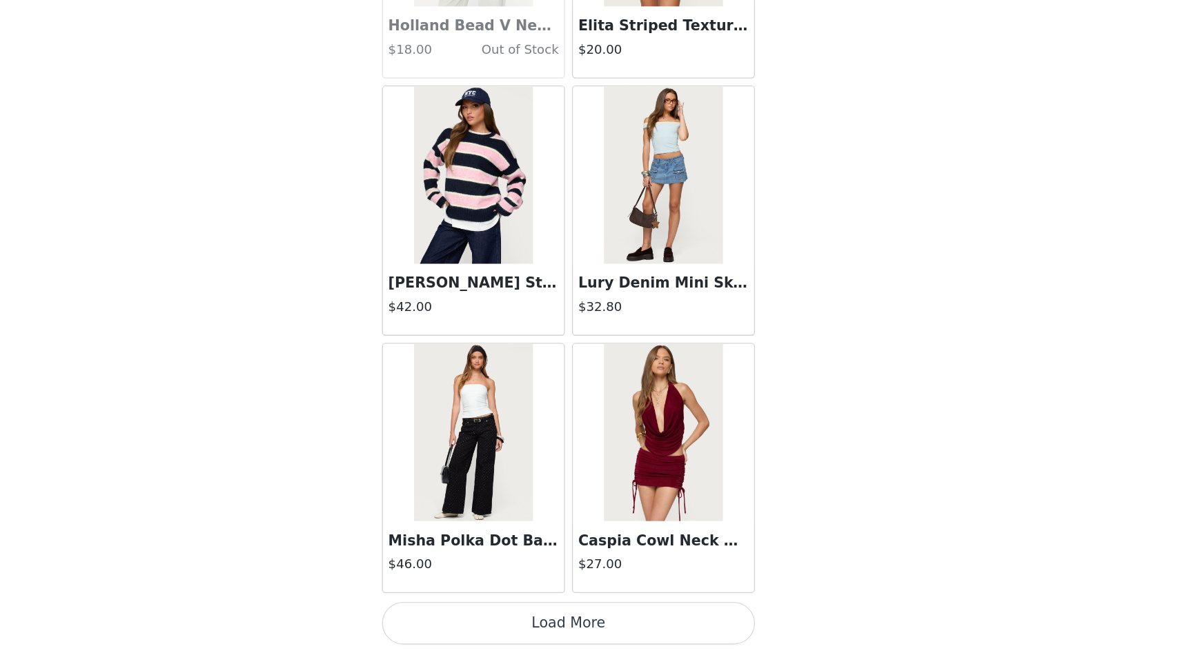
click at [618, 624] on button "Load More" at bounding box center [590, 629] width 290 height 33
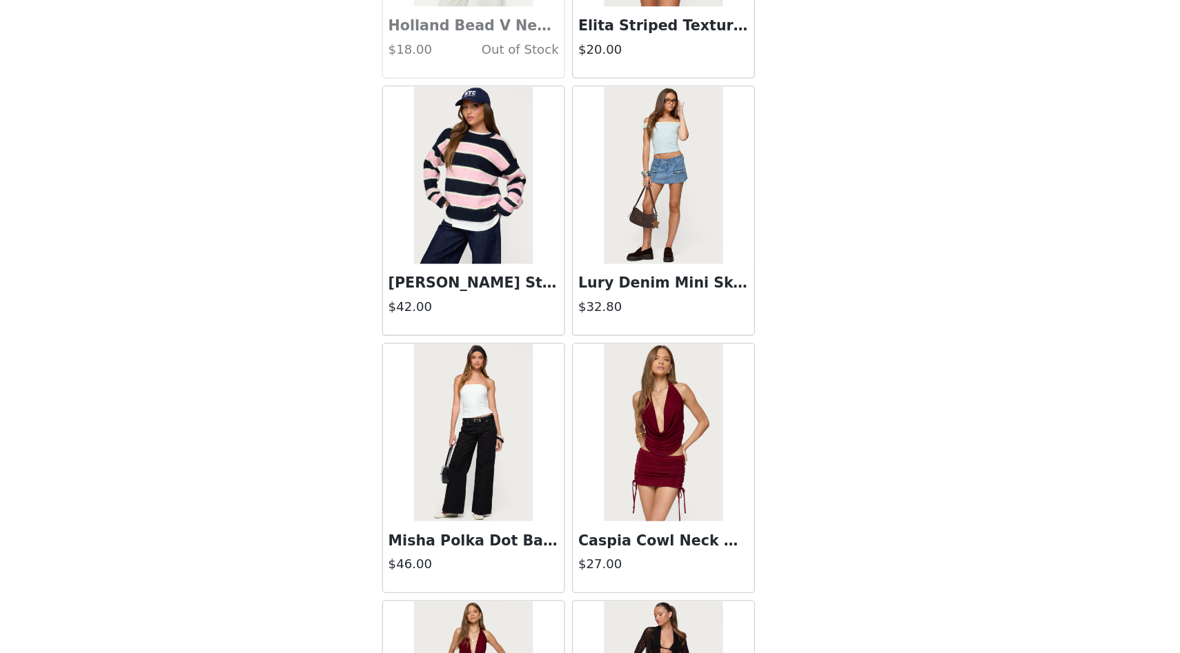
click at [694, 339] on img at bounding box center [664, 282] width 92 height 138
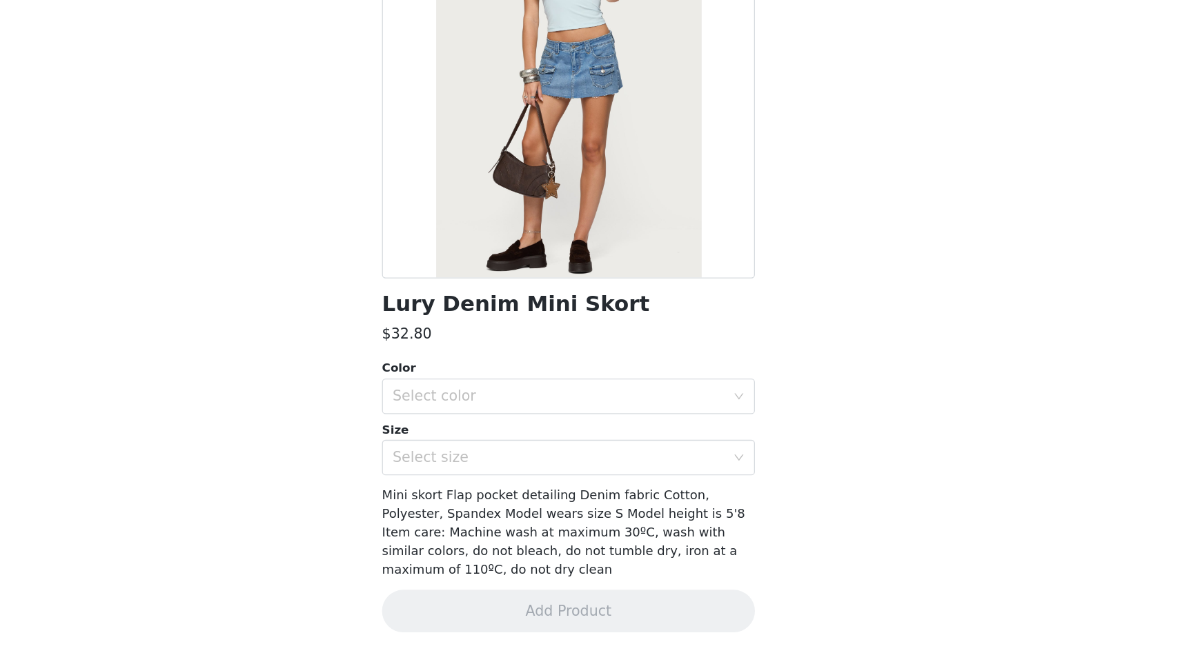
scroll to position [0, 0]
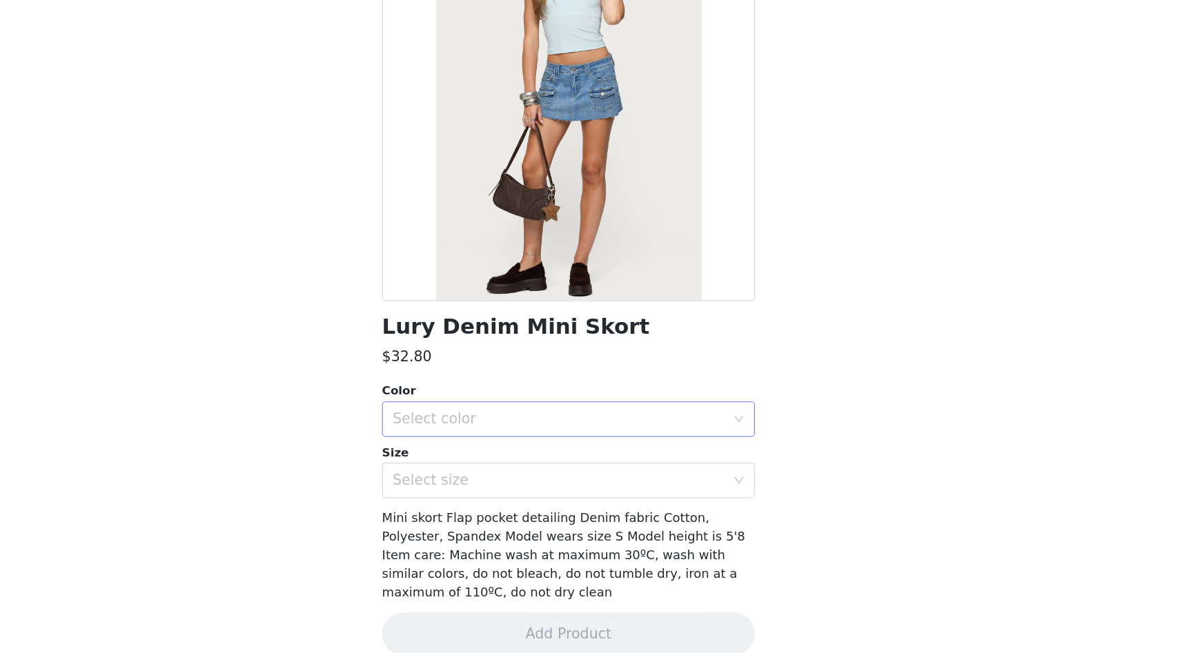
click at [594, 462] on div "Select color" at bounding box center [585, 471] width 264 height 26
click at [542, 498] on li "LIGHT BLUE" at bounding box center [590, 502] width 290 height 22
click at [538, 515] on div "Select size" at bounding box center [582, 519] width 258 height 14
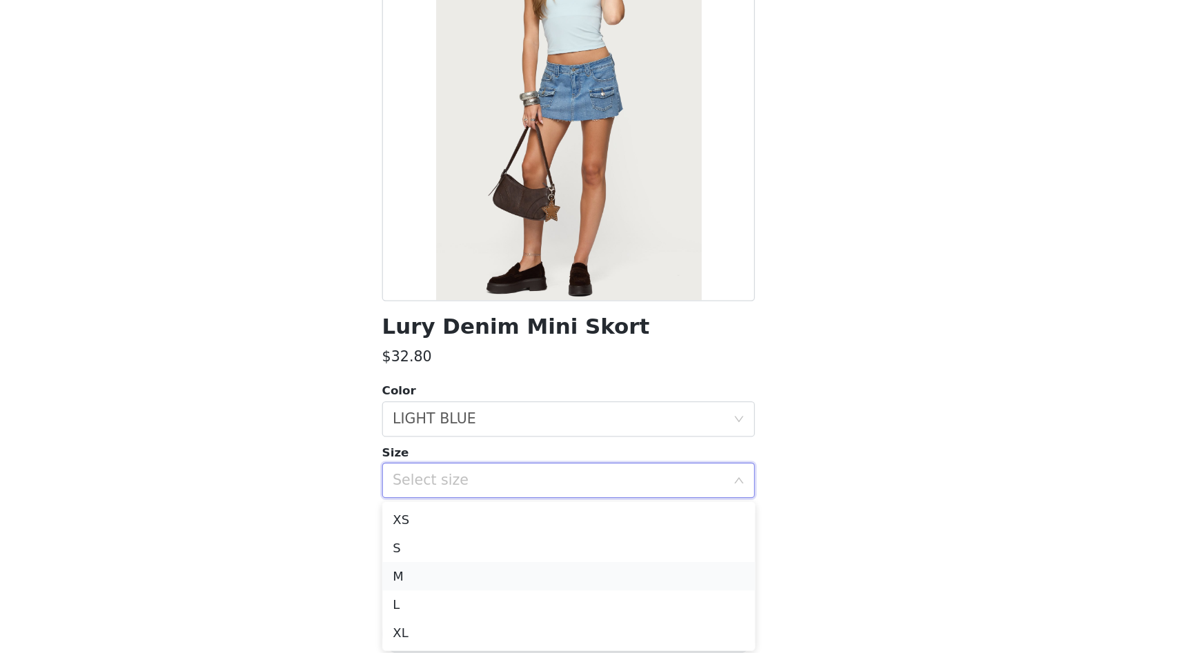
click at [485, 589] on li "M" at bounding box center [590, 593] width 290 height 22
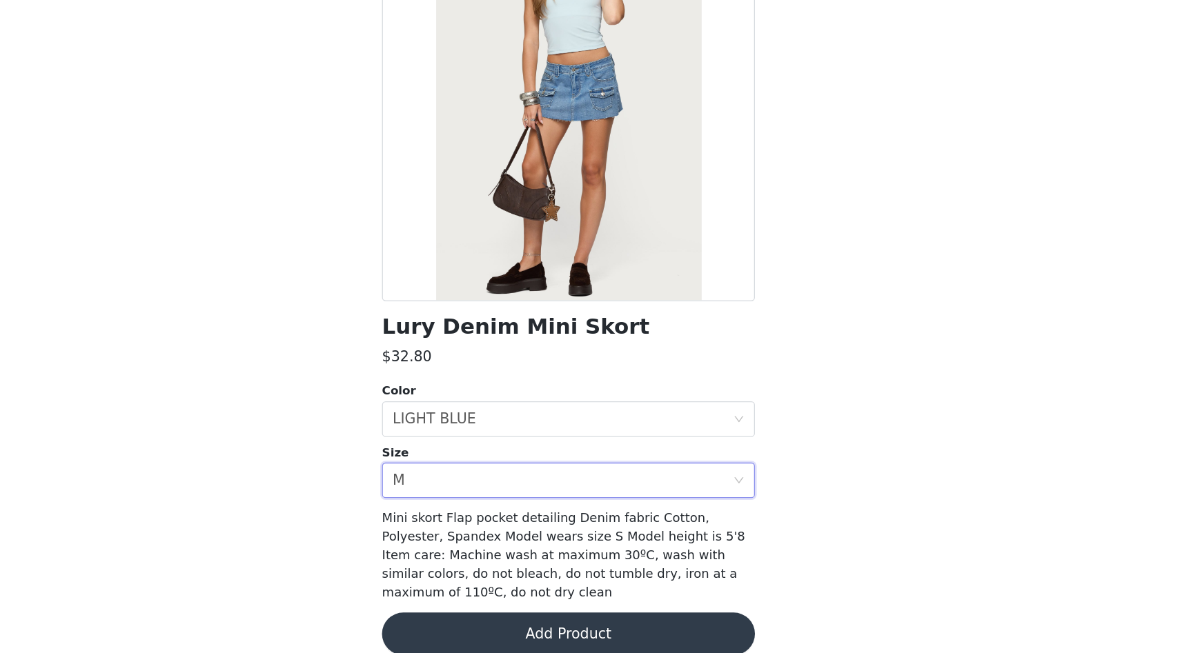
click at [527, 642] on button "Add Product" at bounding box center [590, 638] width 290 height 33
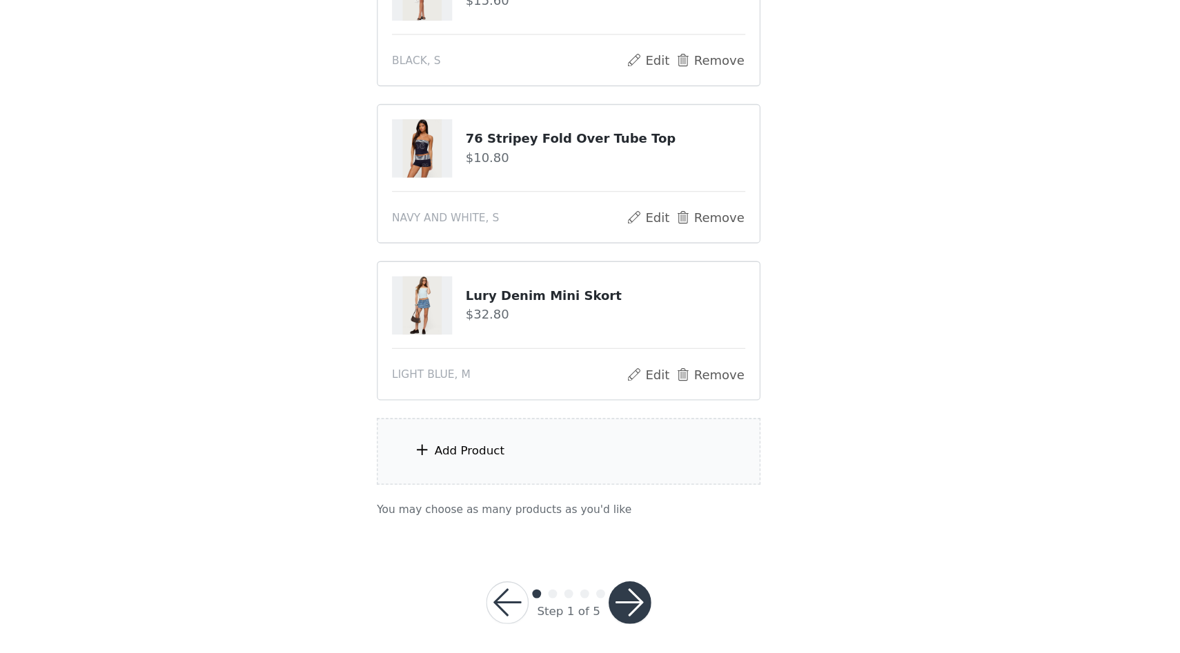
scroll to position [97, 0]
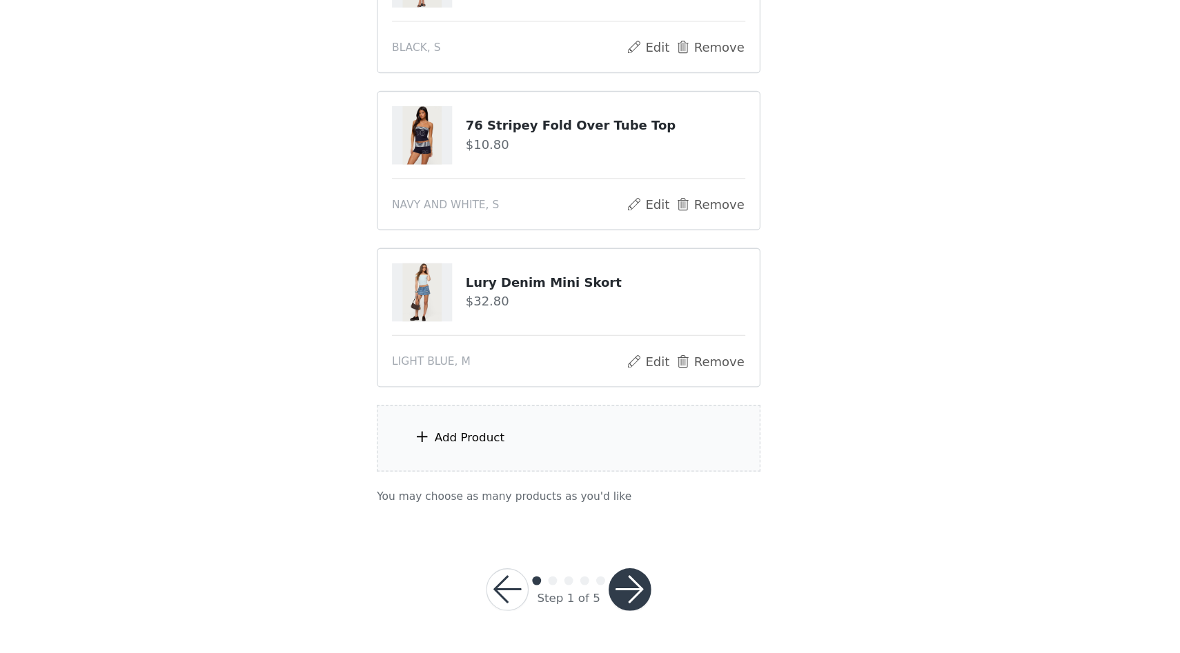
click at [489, 493] on div "Add Product" at bounding box center [590, 486] width 298 height 52
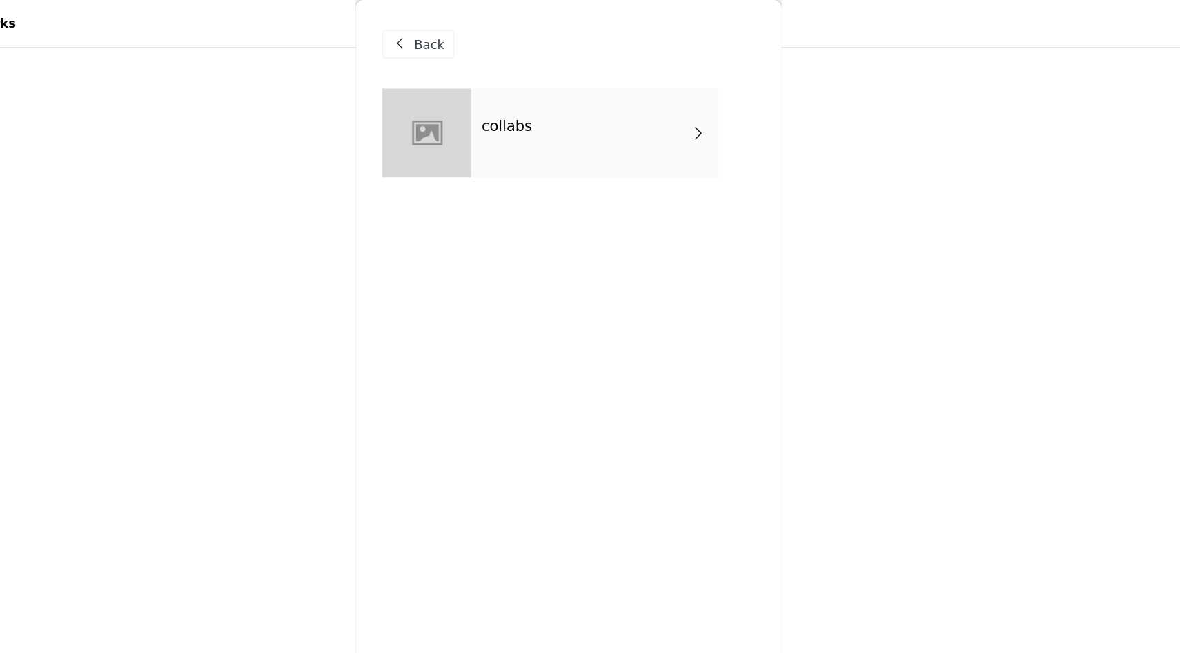
scroll to position [0, 0]
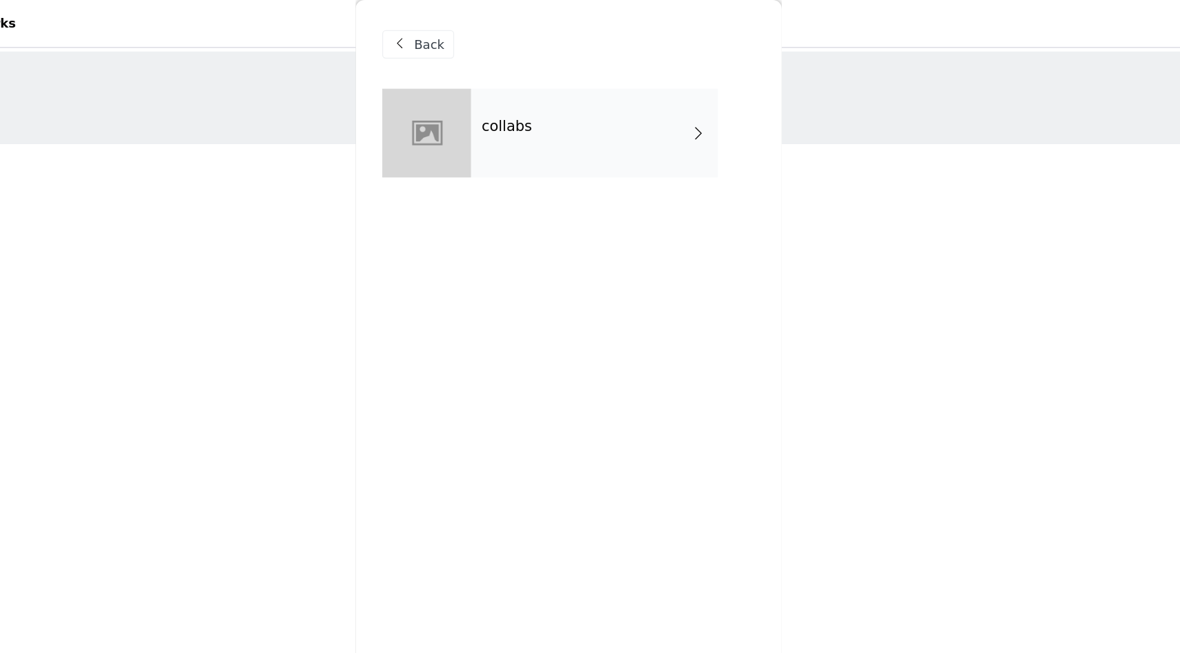
click at [647, 77] on div "collabs" at bounding box center [610, 103] width 192 height 69
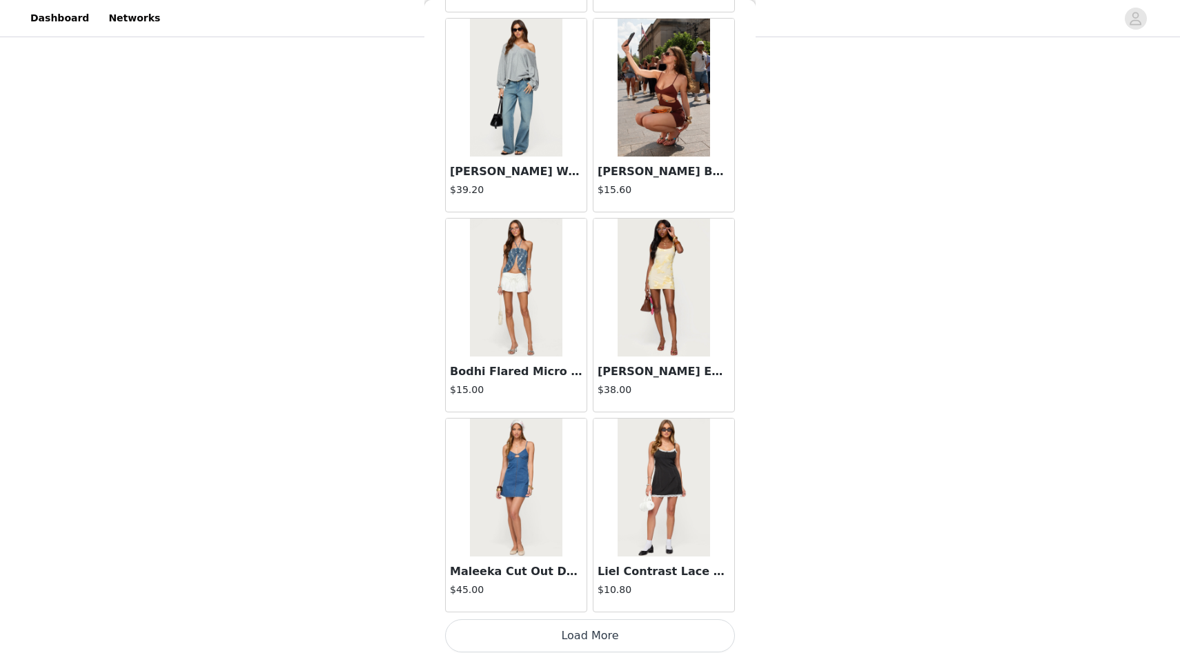
scroll to position [1458, 0]
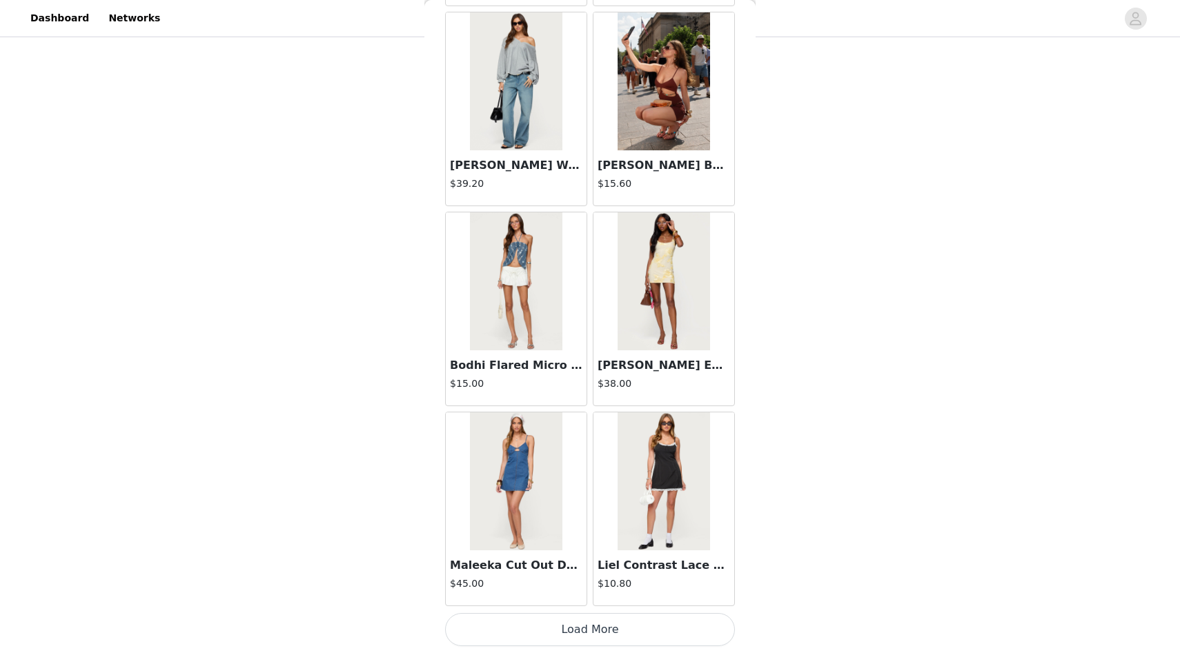
click at [471, 632] on button "Load More" at bounding box center [590, 629] width 290 height 33
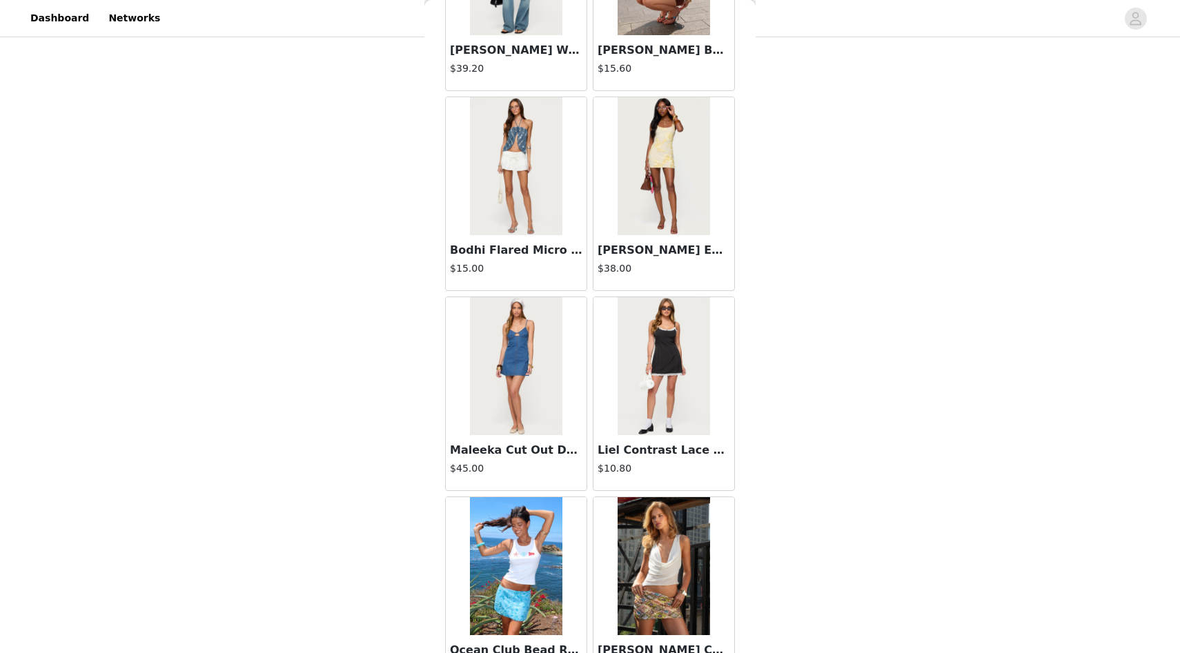
scroll to position [1517, 0]
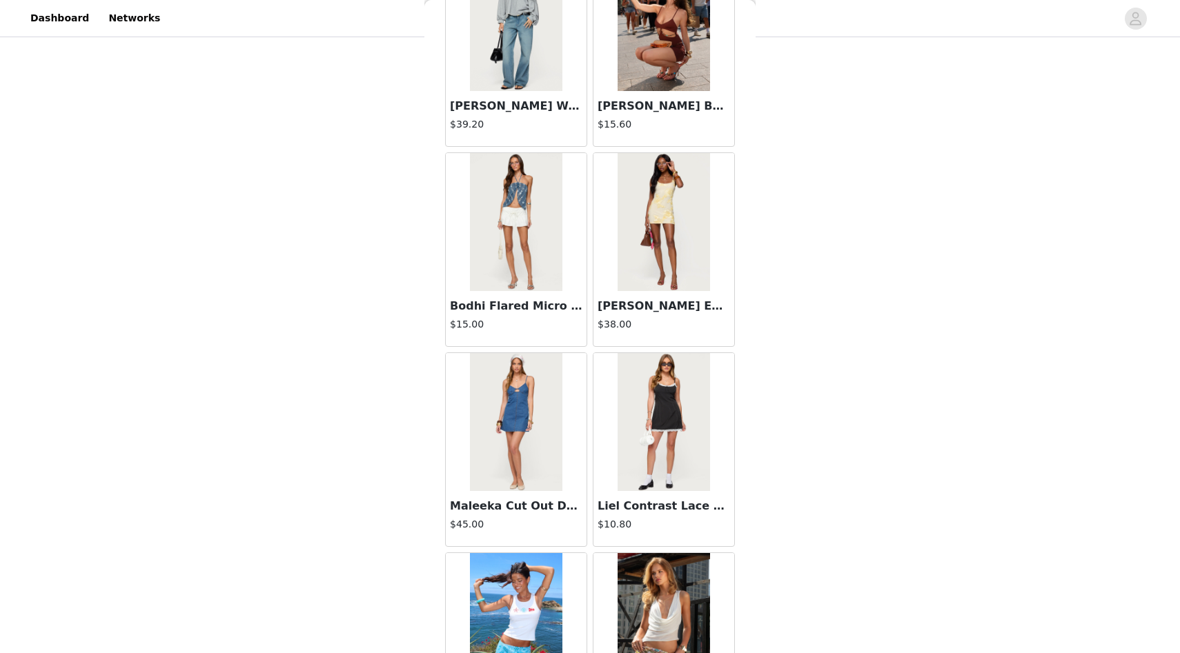
click at [683, 227] on img at bounding box center [664, 222] width 92 height 138
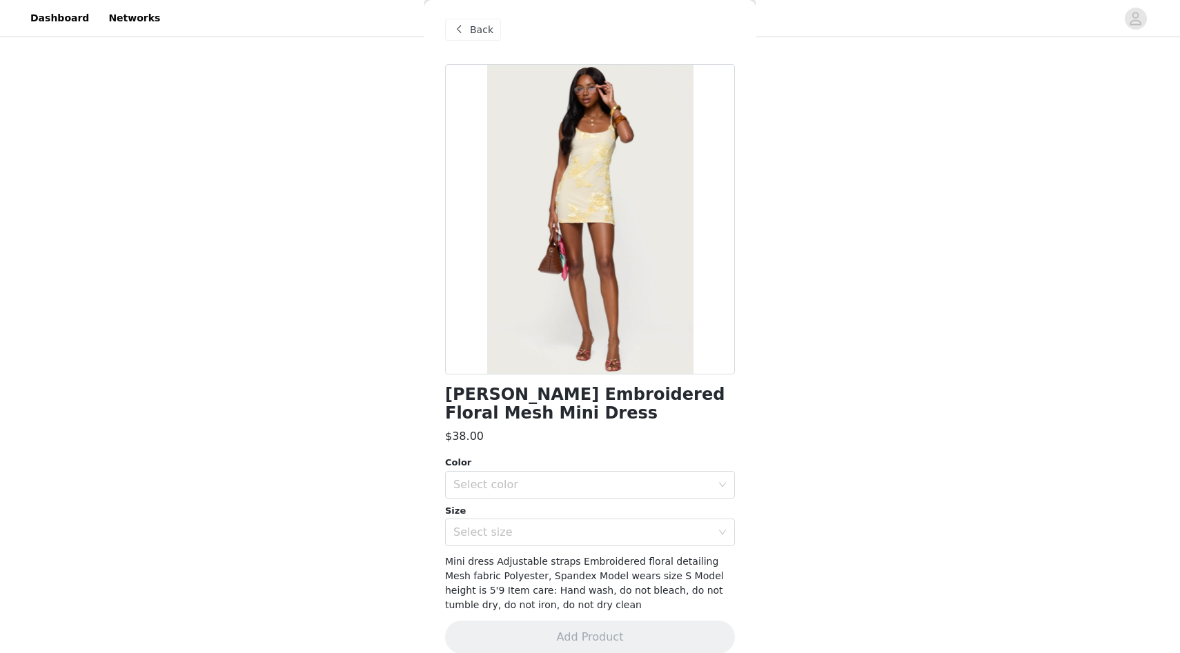
scroll to position [4, 0]
click at [460, 31] on span at bounding box center [459, 30] width 17 height 17
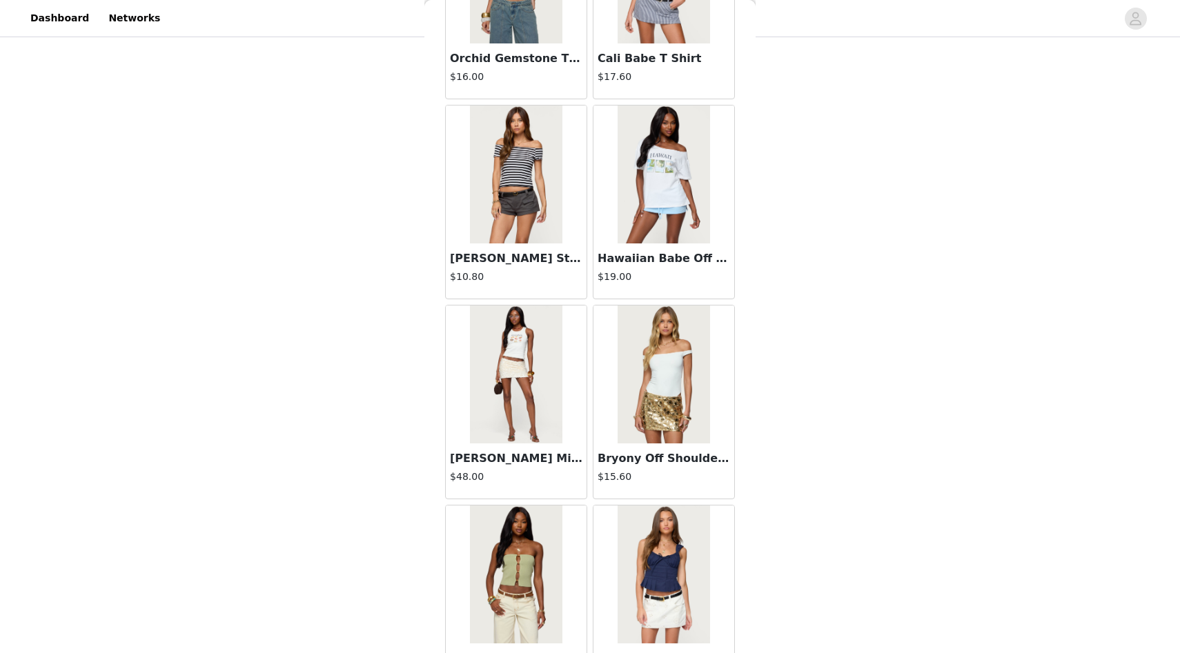
scroll to position [3459, 0]
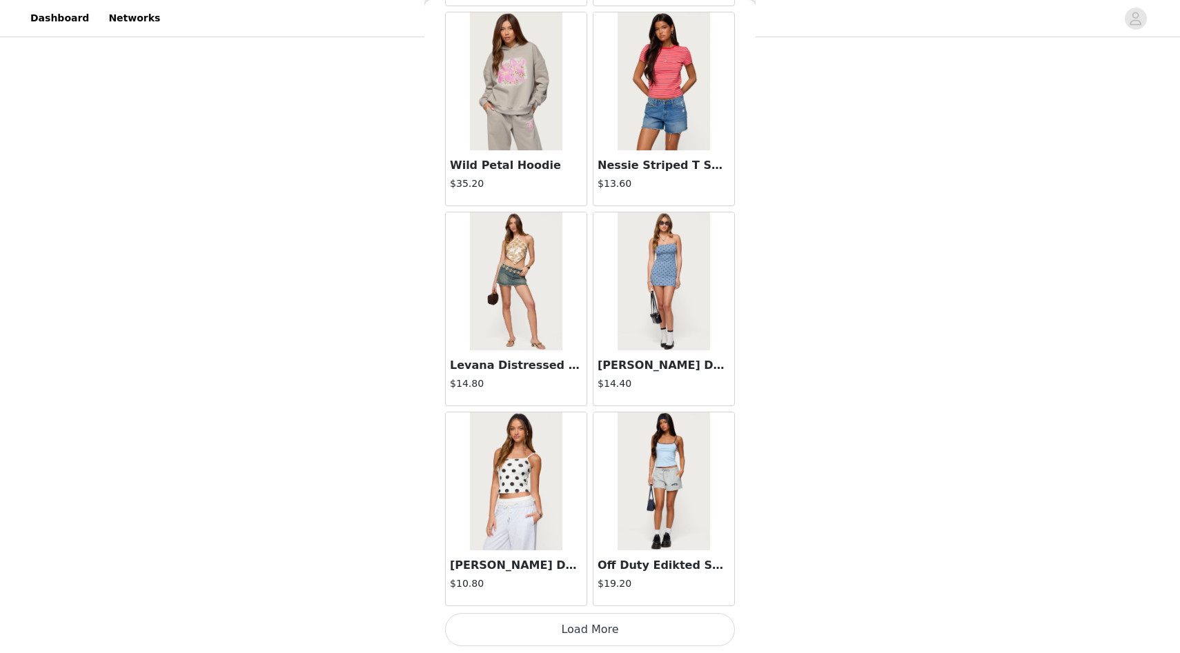
click at [511, 622] on button "Load More" at bounding box center [590, 629] width 290 height 33
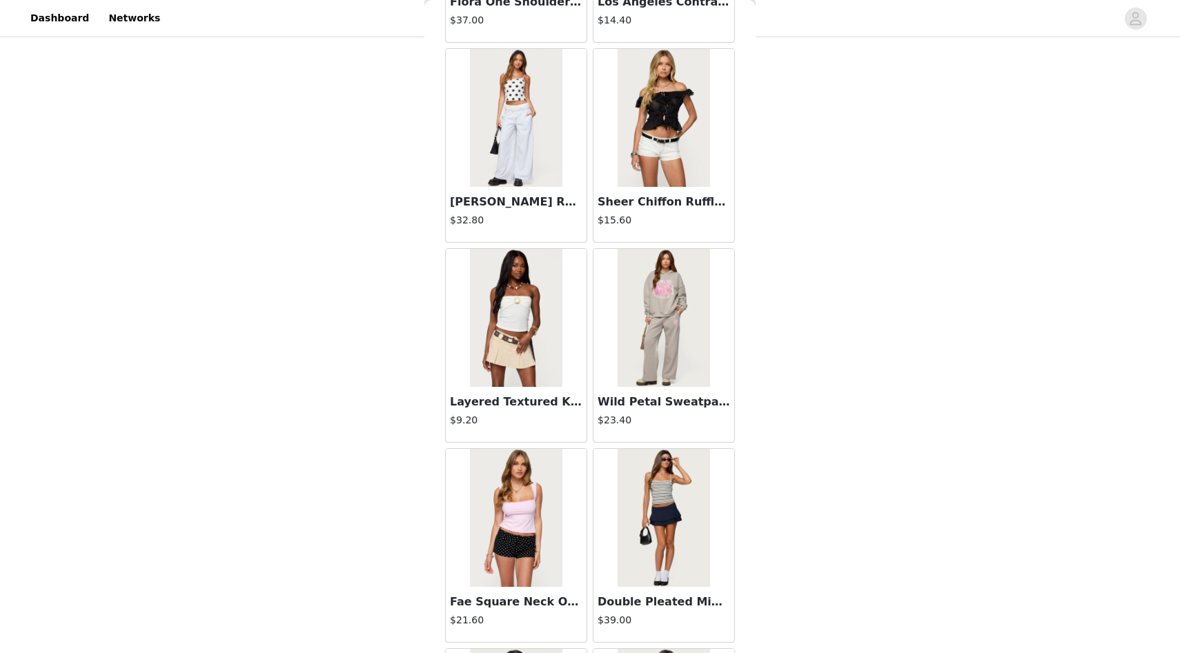
scroll to position [5460, 0]
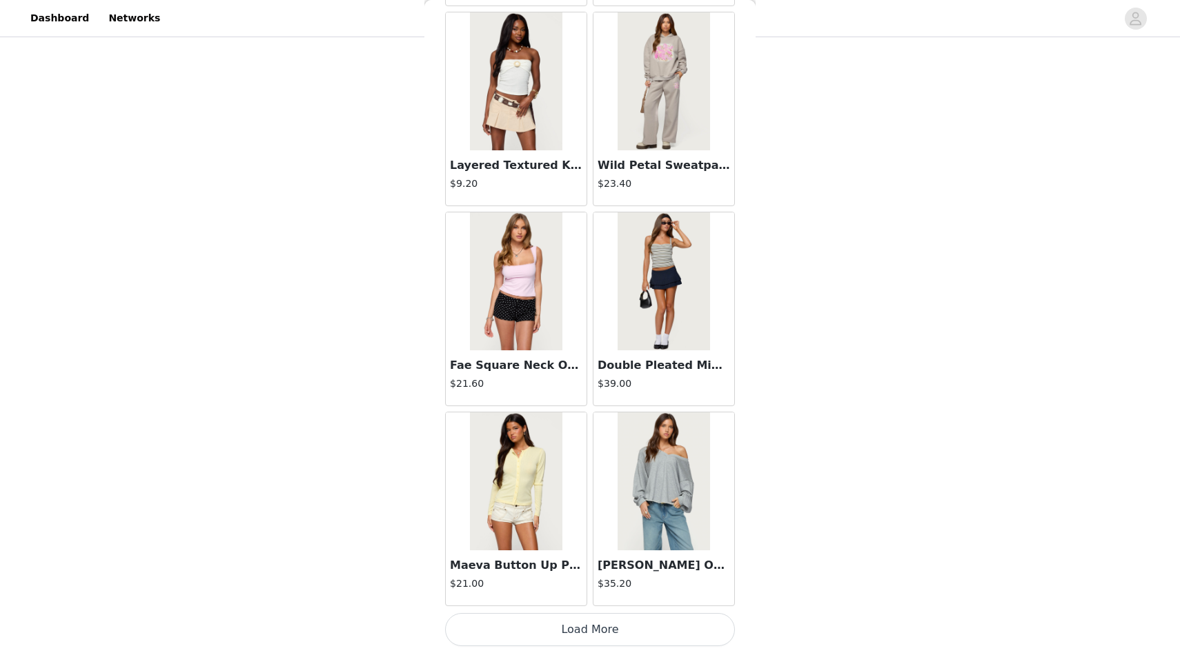
click at [480, 637] on button "Load More" at bounding box center [590, 629] width 290 height 33
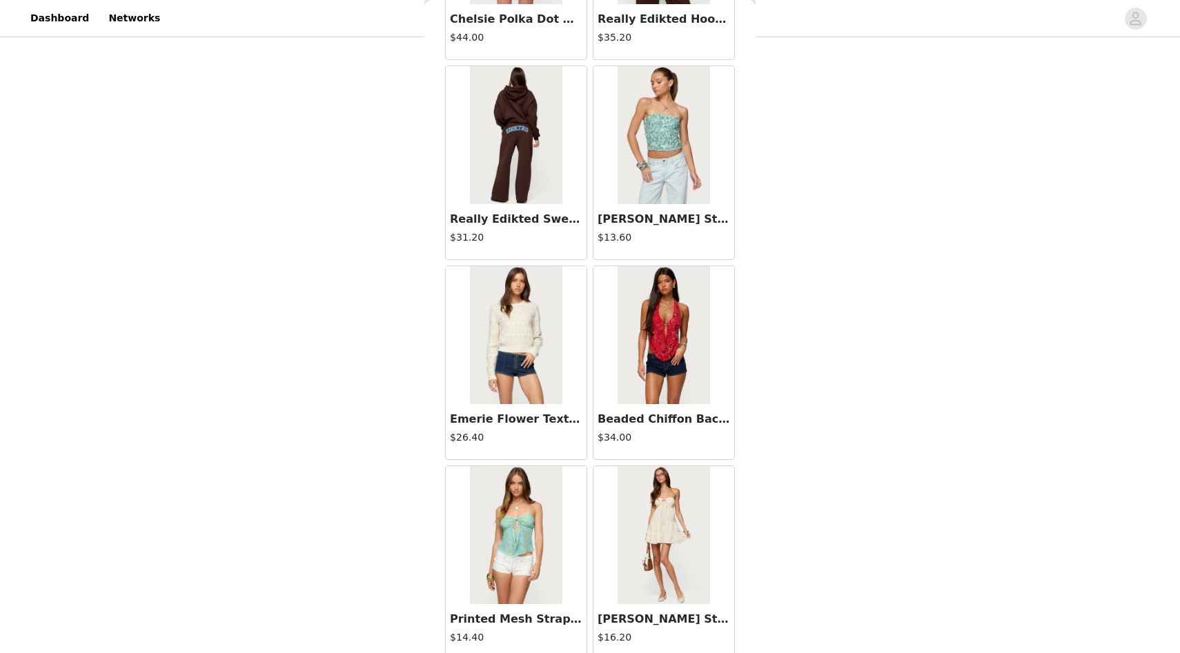
scroll to position [7461, 0]
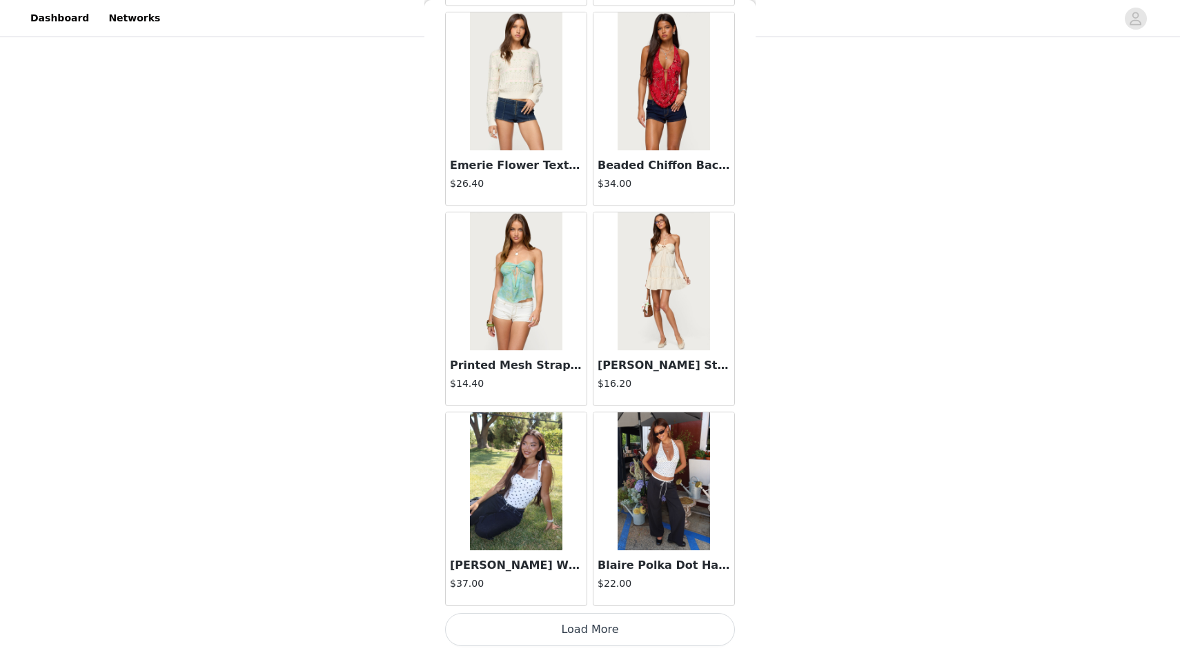
click at [510, 624] on button "Load More" at bounding box center [590, 629] width 290 height 33
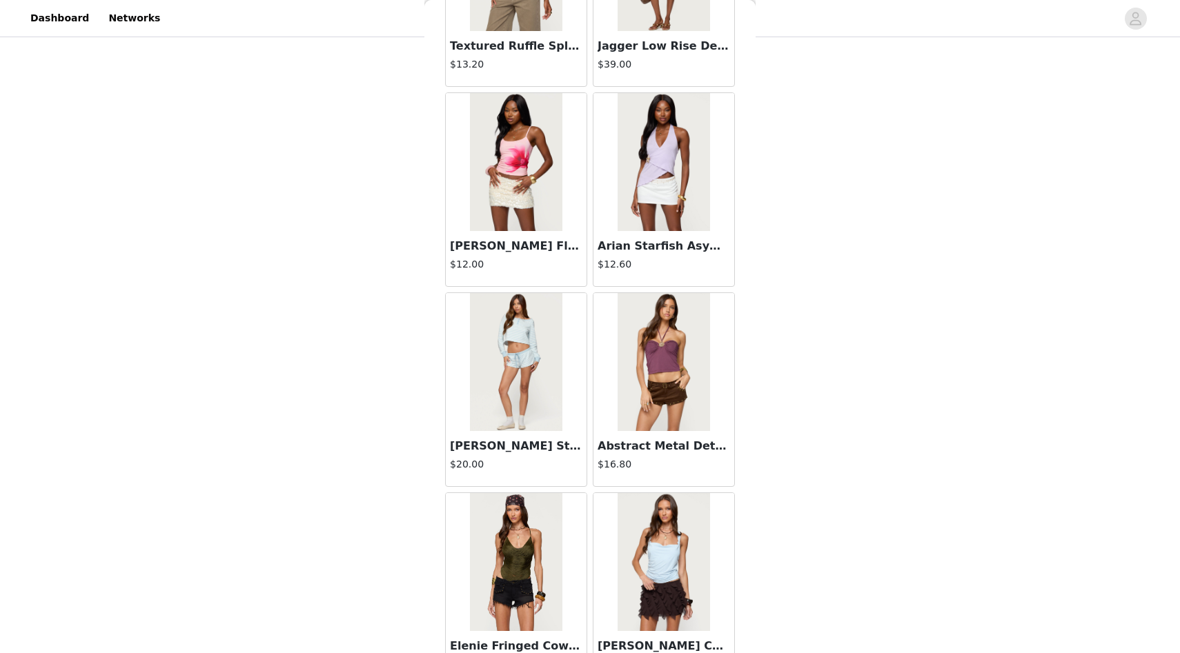
scroll to position [9462, 0]
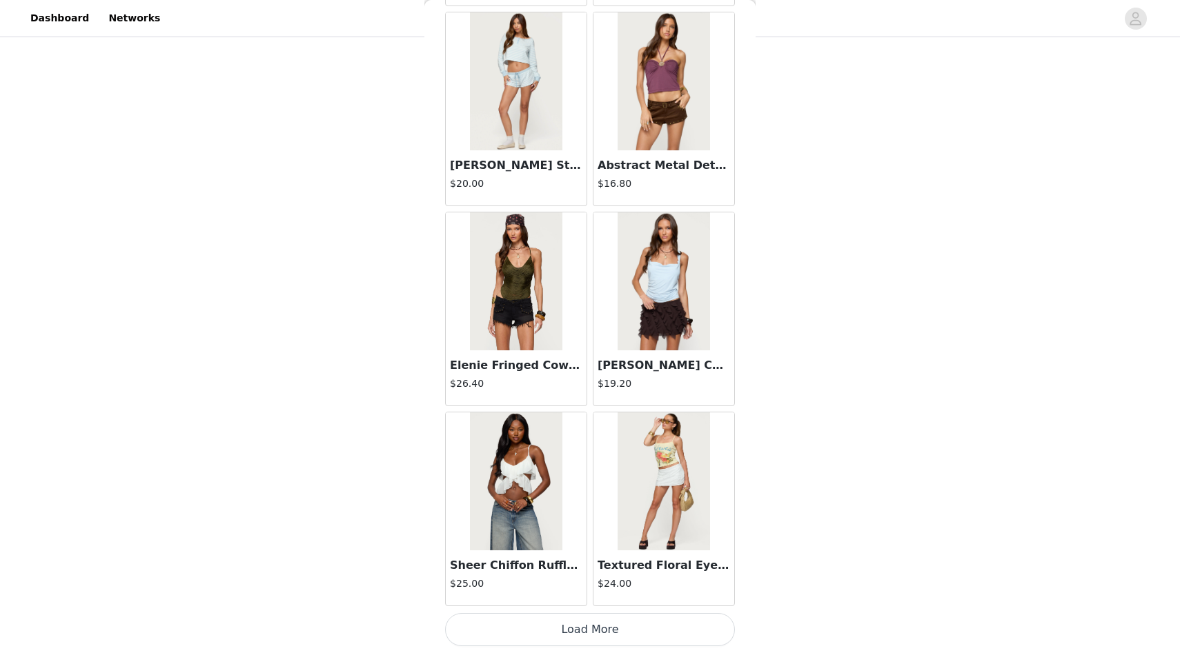
click at [530, 624] on button "Load More" at bounding box center [590, 629] width 290 height 33
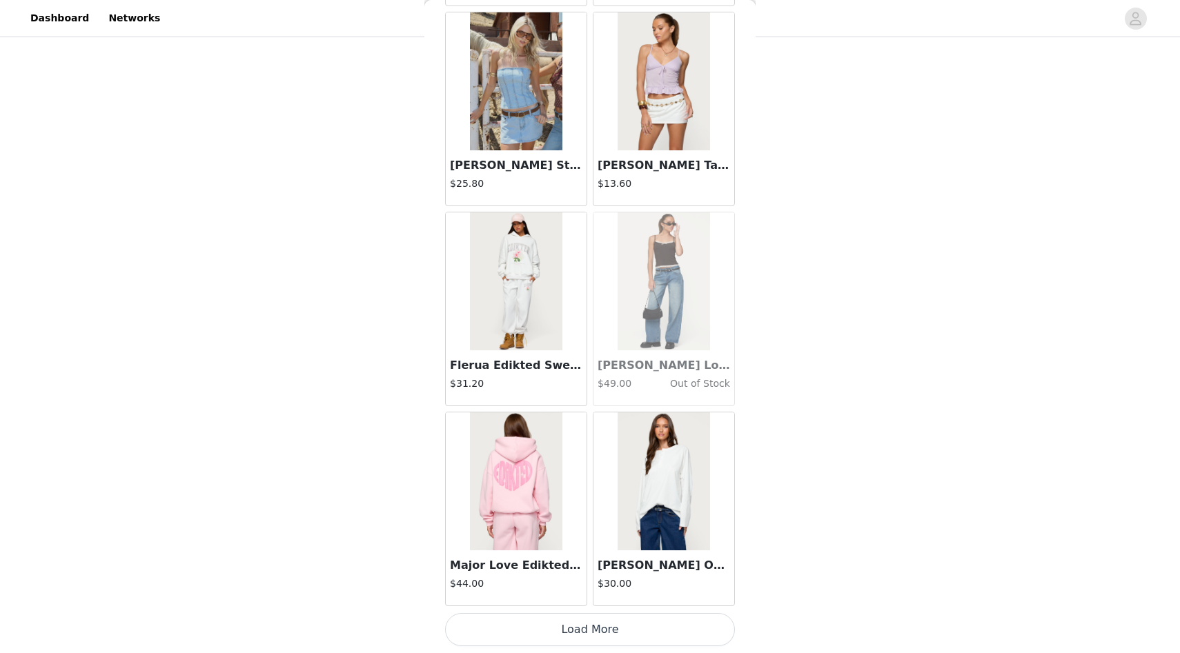
scroll to position [97, 0]
click at [520, 627] on button "Load More" at bounding box center [590, 629] width 290 height 33
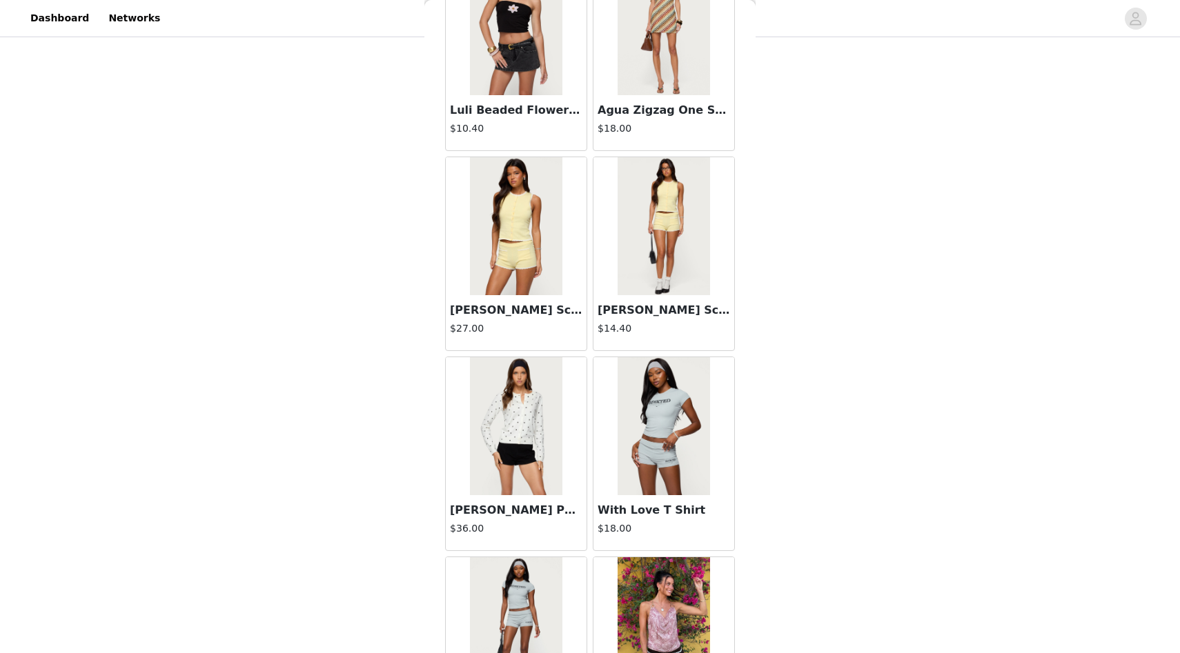
scroll to position [12920, 0]
click at [647, 248] on img at bounding box center [664, 225] width 92 height 138
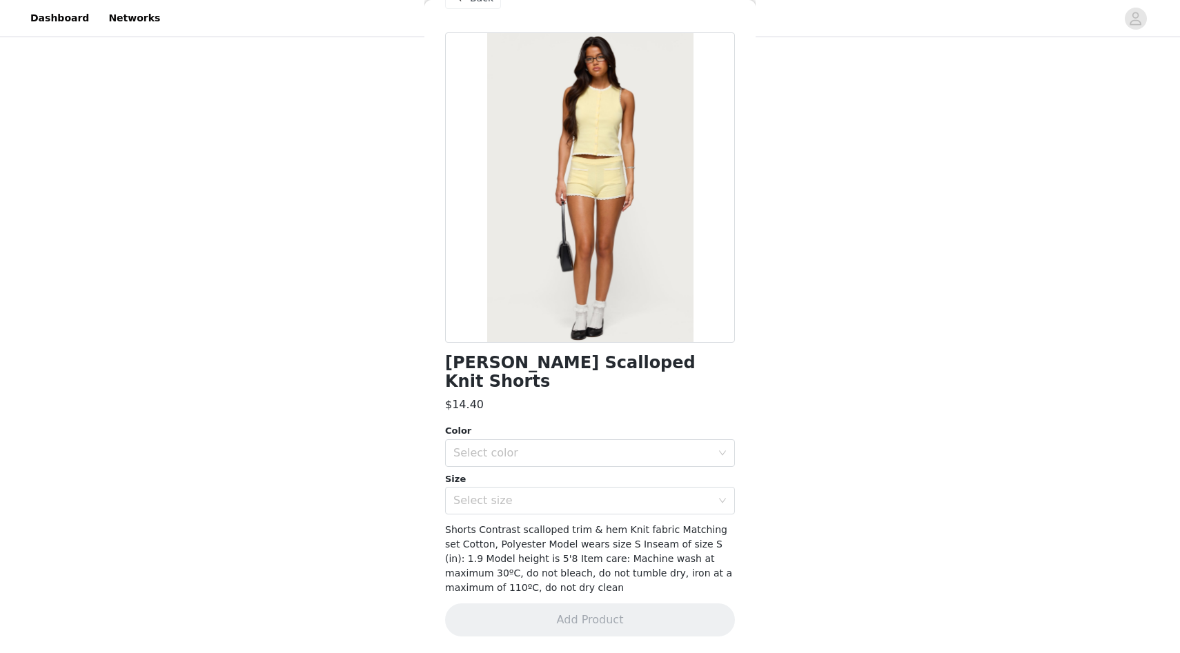
scroll to position [18, 0]
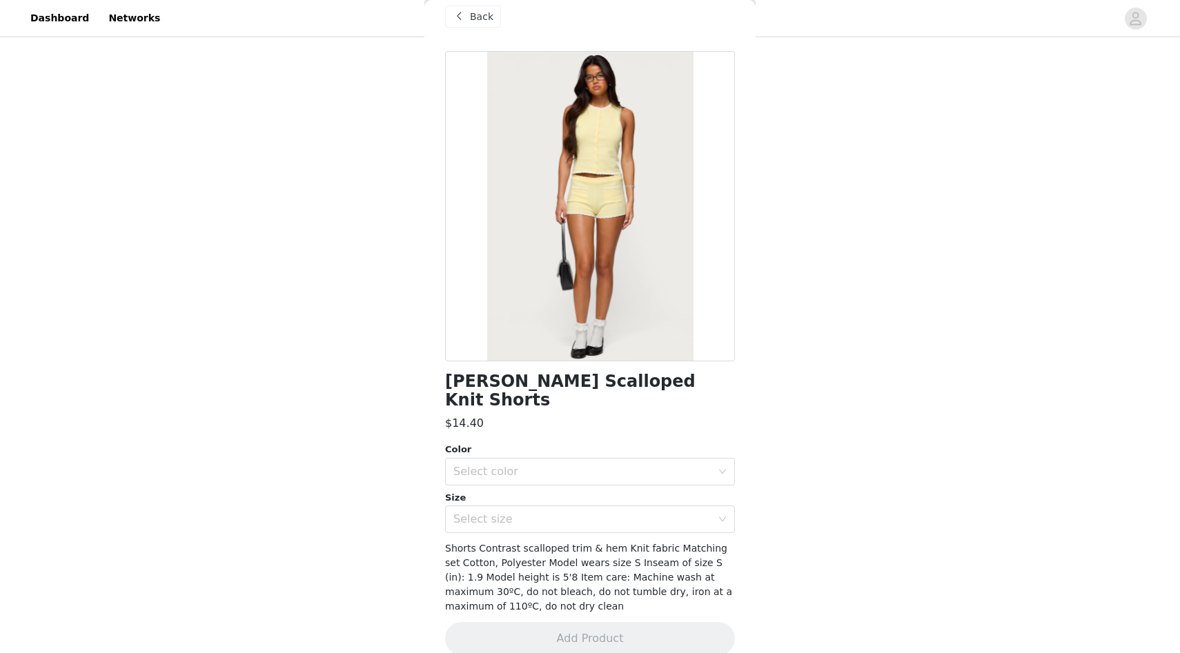
click at [490, 18] on span "Back" at bounding box center [481, 17] width 23 height 14
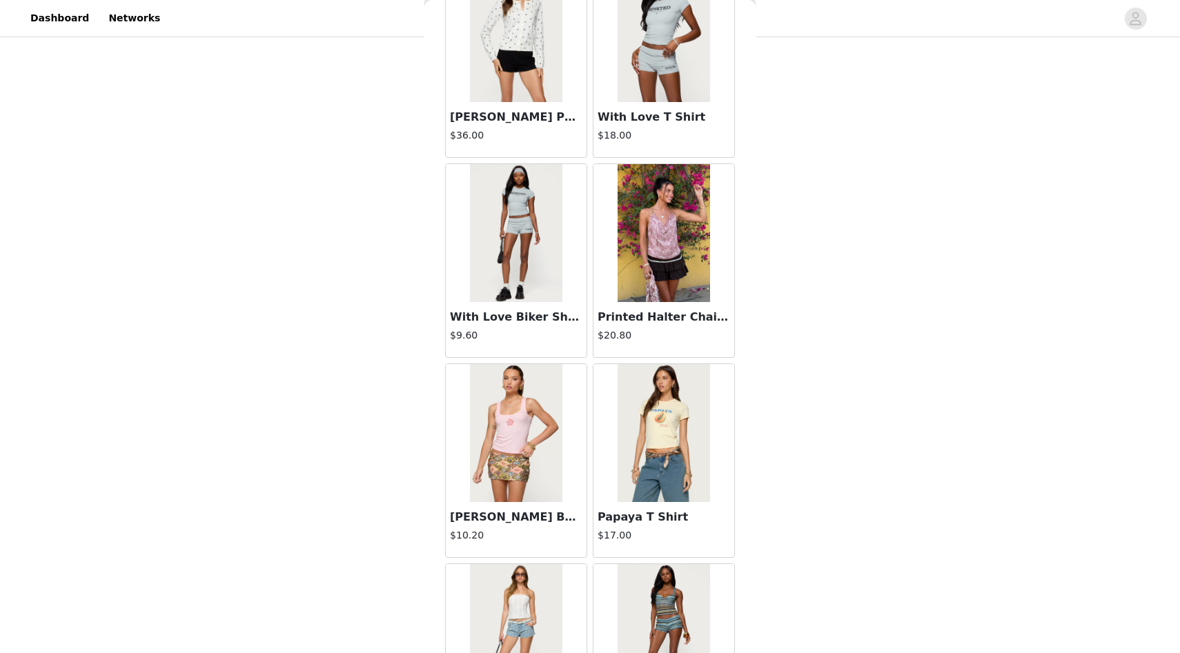
scroll to position [13304, 0]
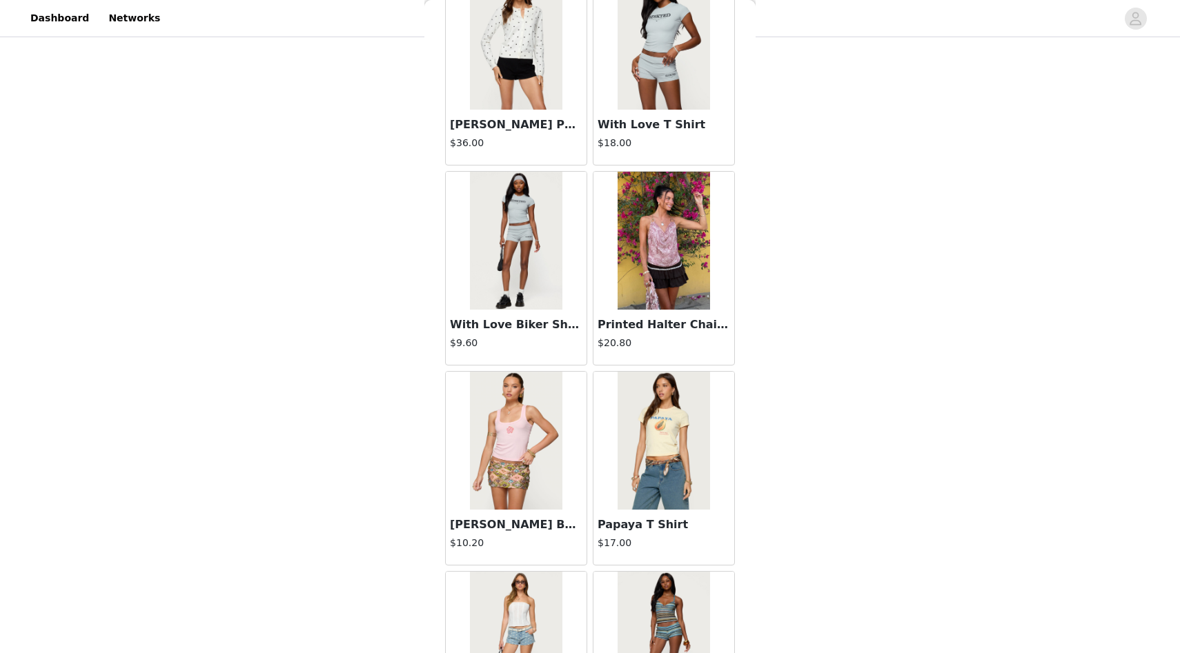
click at [496, 270] on img at bounding box center [516, 241] width 92 height 138
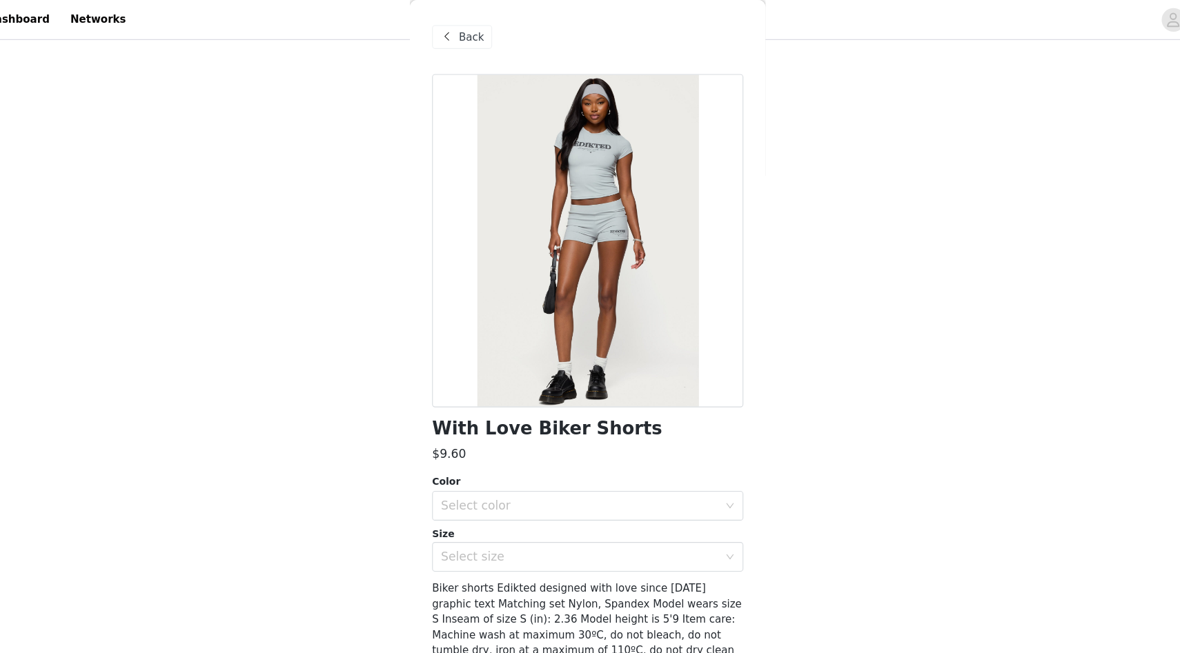
scroll to position [73, 0]
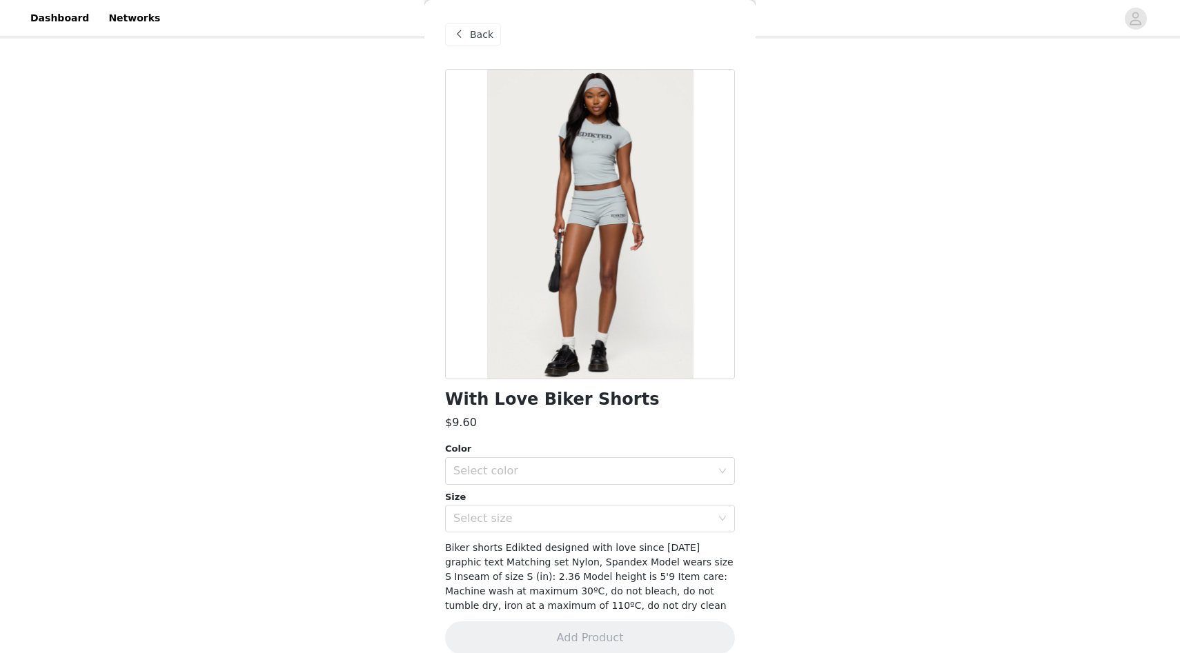
click at [474, 41] on span "Back" at bounding box center [481, 35] width 23 height 14
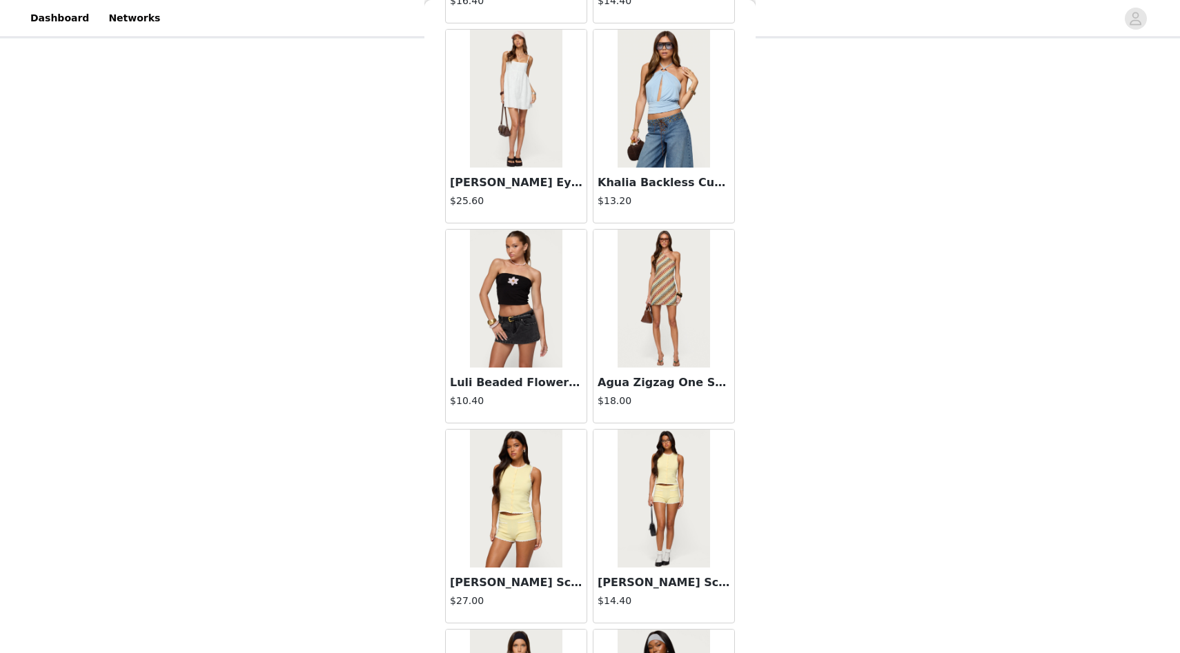
scroll to position [13464, 0]
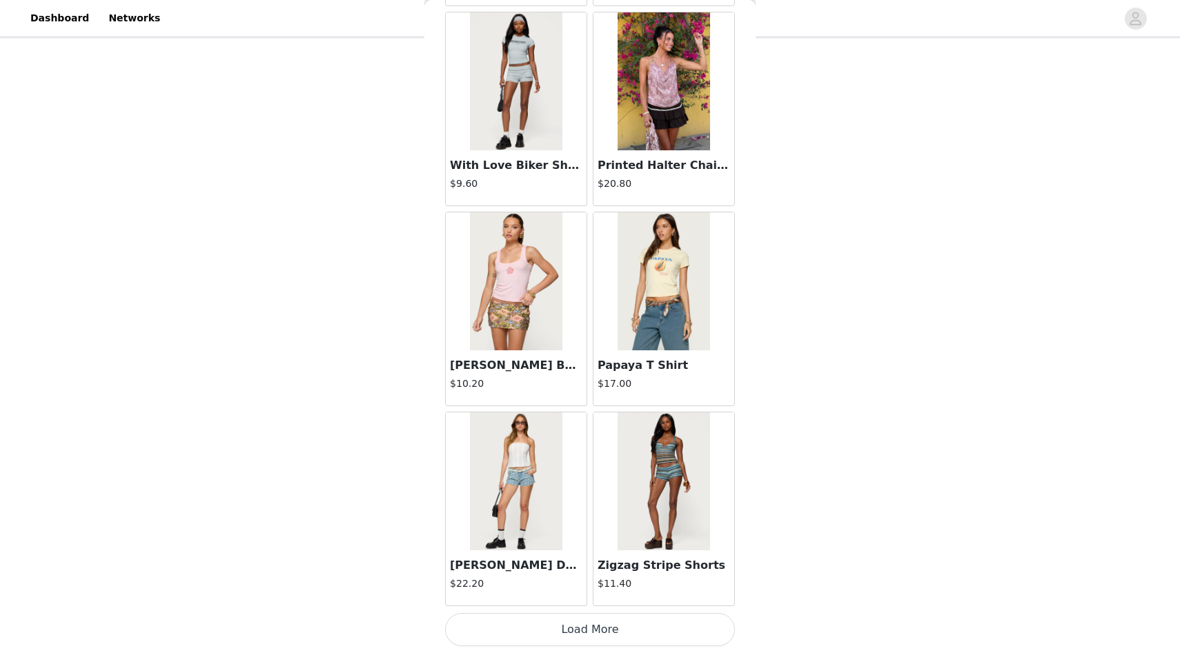
click at [504, 620] on button "Load More" at bounding box center [590, 629] width 290 height 33
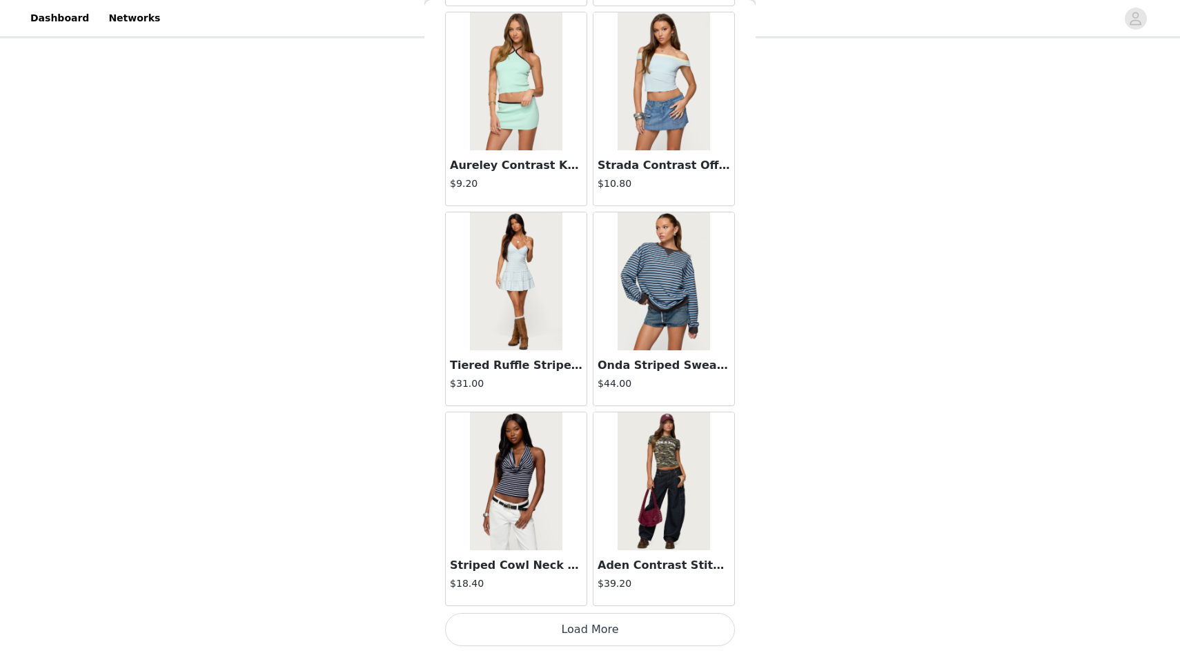
scroll to position [97, 0]
click at [576, 627] on button "Load More" at bounding box center [590, 629] width 290 height 33
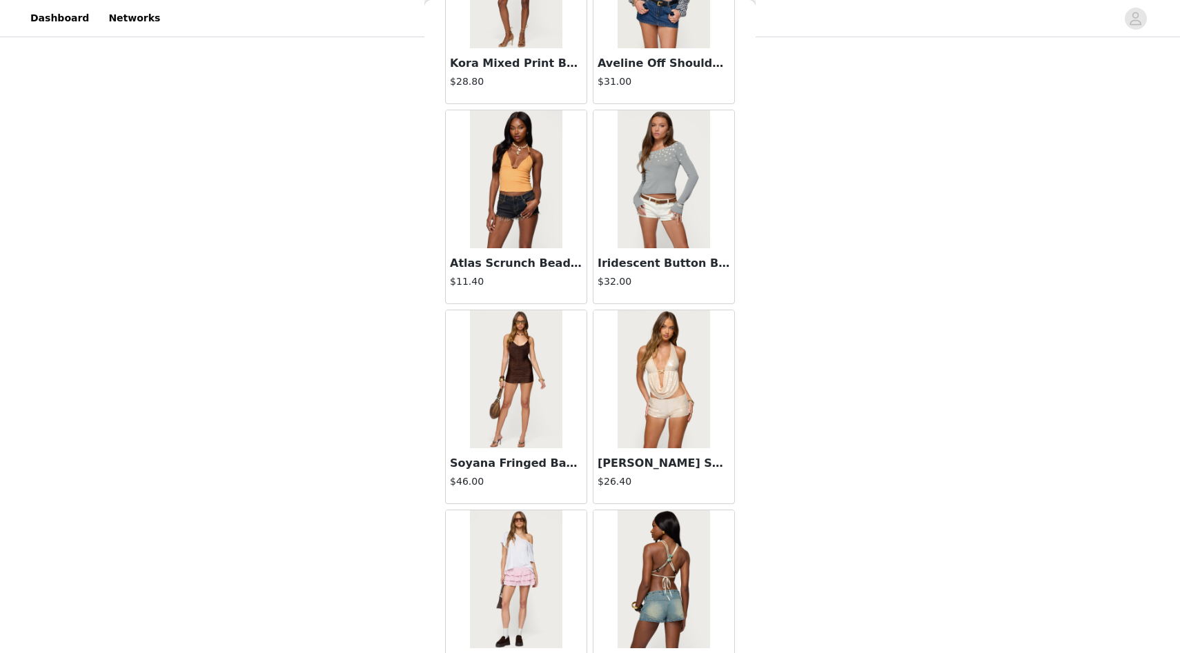
scroll to position [16371, 0]
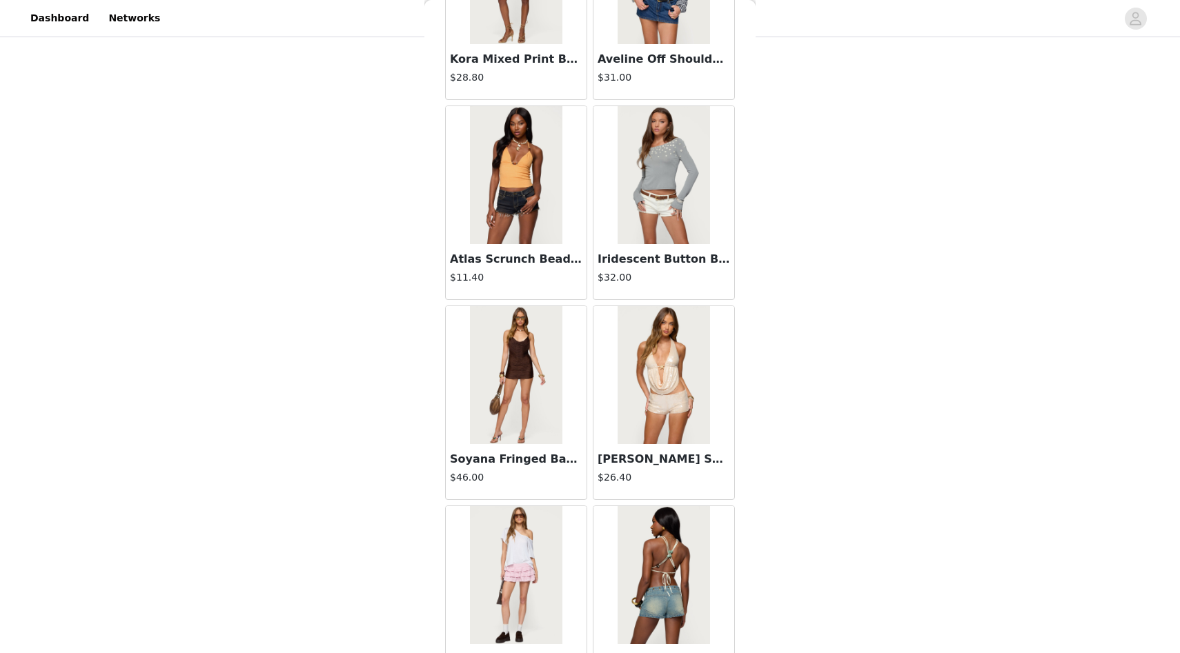
click at [535, 213] on img at bounding box center [516, 175] width 92 height 138
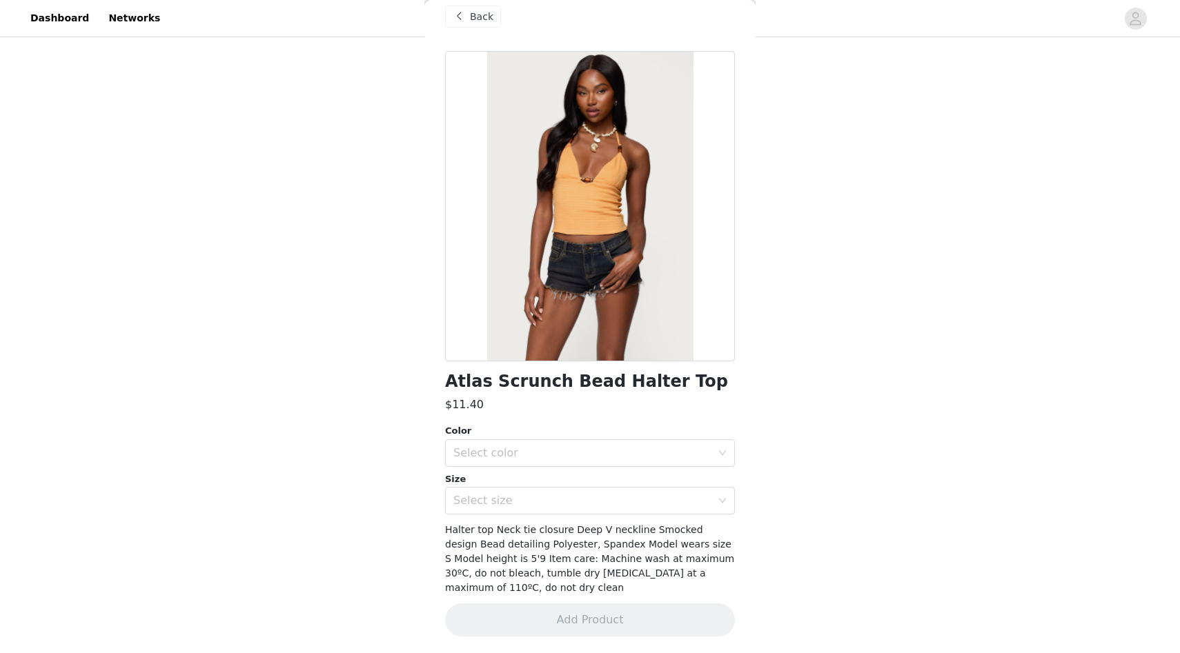
scroll to position [18, 0]
click at [472, 17] on span "Back" at bounding box center [481, 17] width 23 height 14
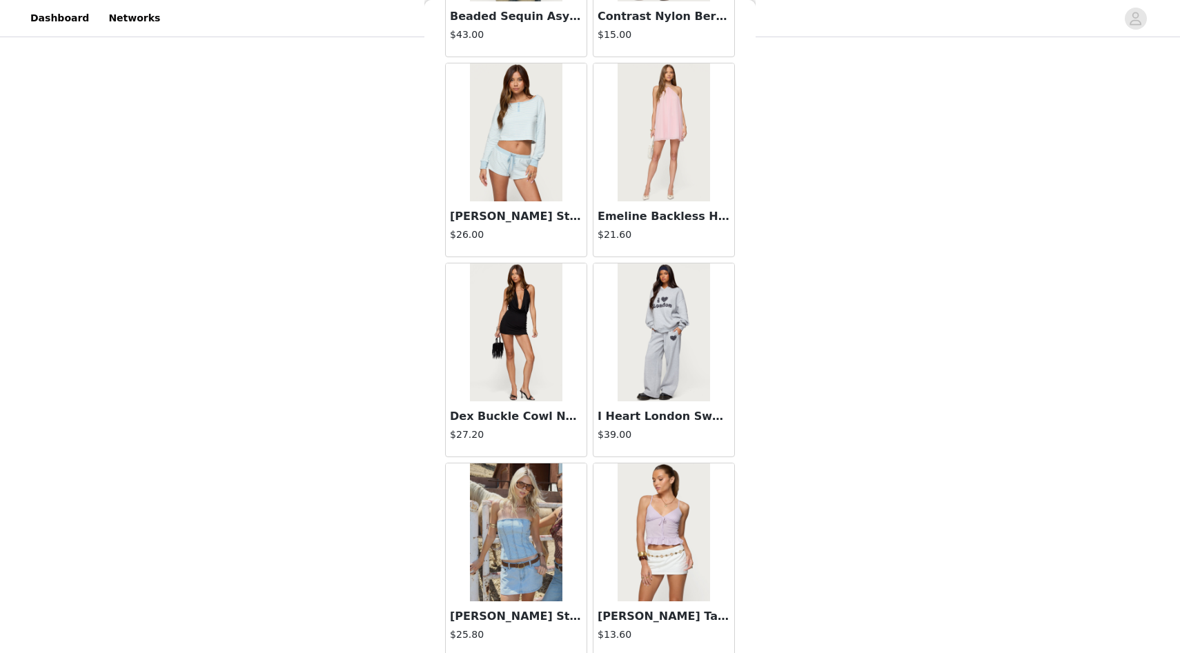
scroll to position [11012, 0]
click at [511, 327] on img at bounding box center [516, 332] width 92 height 138
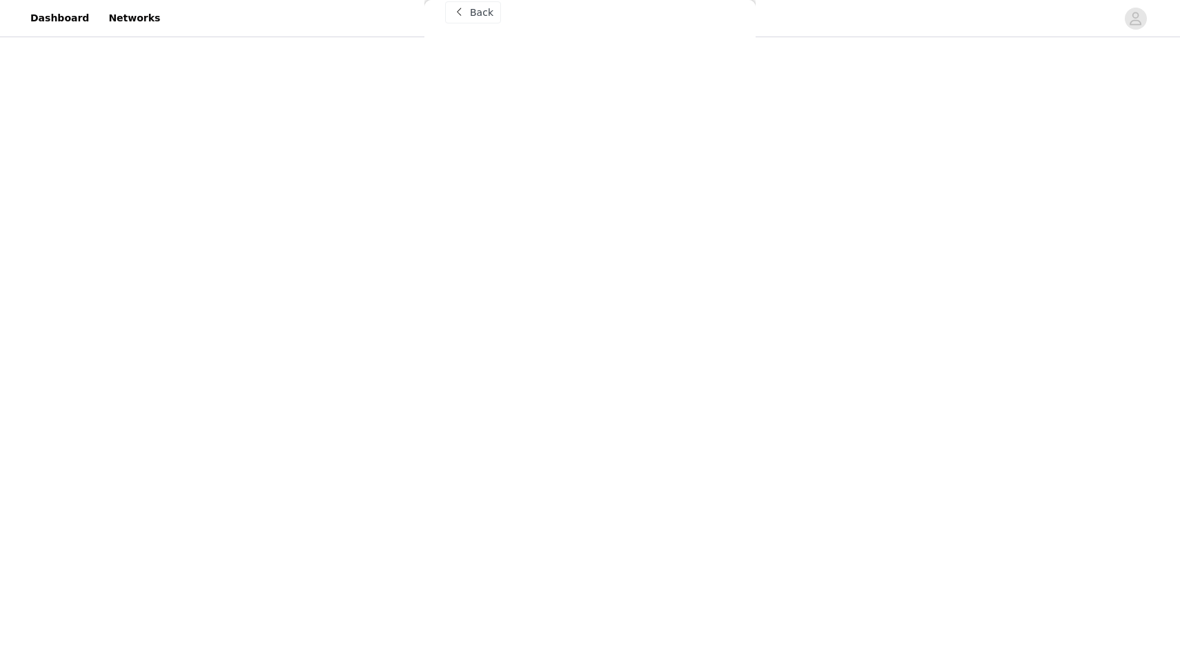
scroll to position [3, 0]
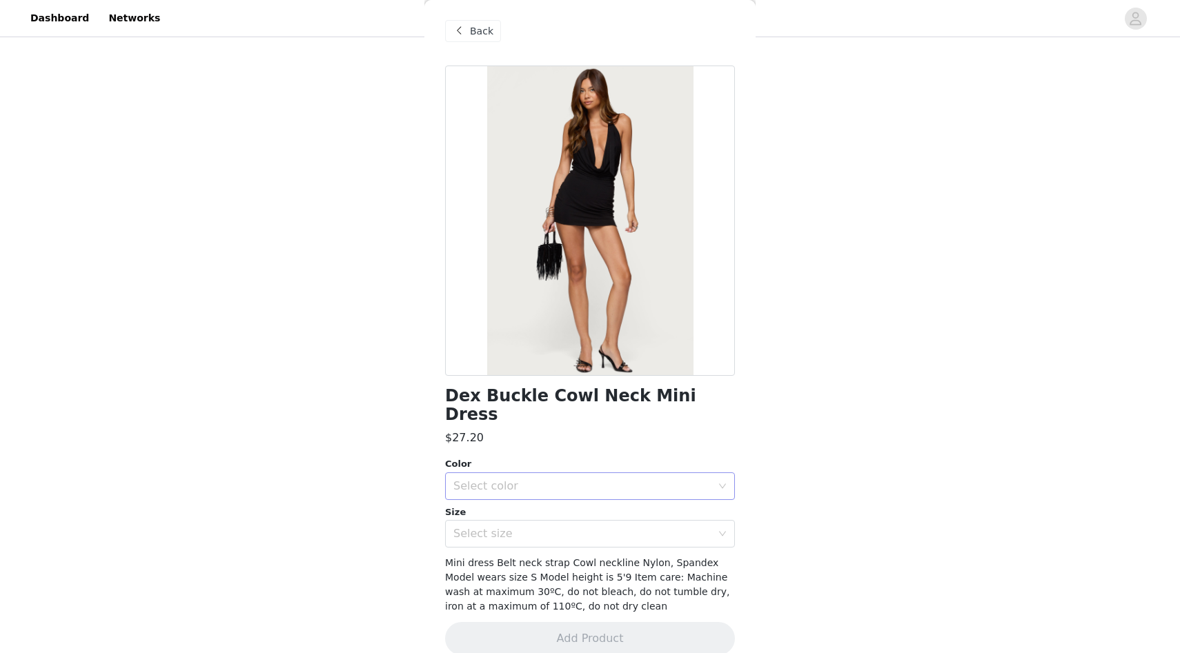
click at [526, 457] on div "Color Select color" at bounding box center [590, 478] width 290 height 43
click at [529, 480] on div "Select color" at bounding box center [582, 487] width 258 height 14
click at [514, 494] on li "BLACK" at bounding box center [590, 498] width 290 height 22
click at [517, 527] on div "Select size" at bounding box center [582, 534] width 258 height 14
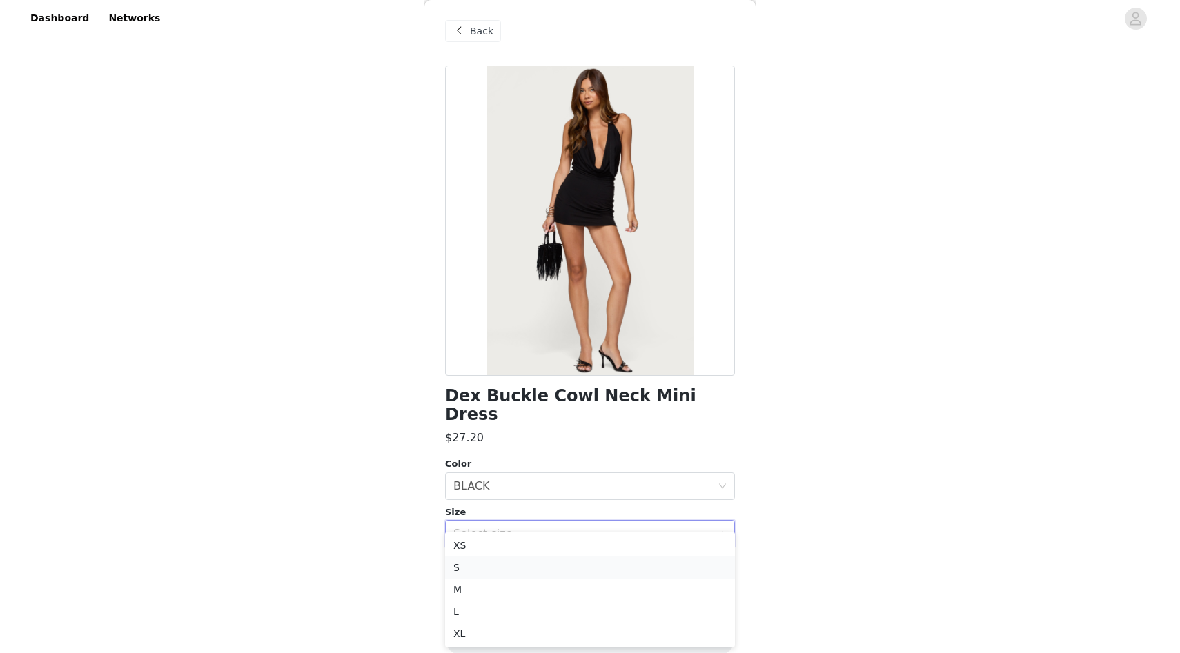
click at [494, 566] on li "S" at bounding box center [590, 568] width 290 height 22
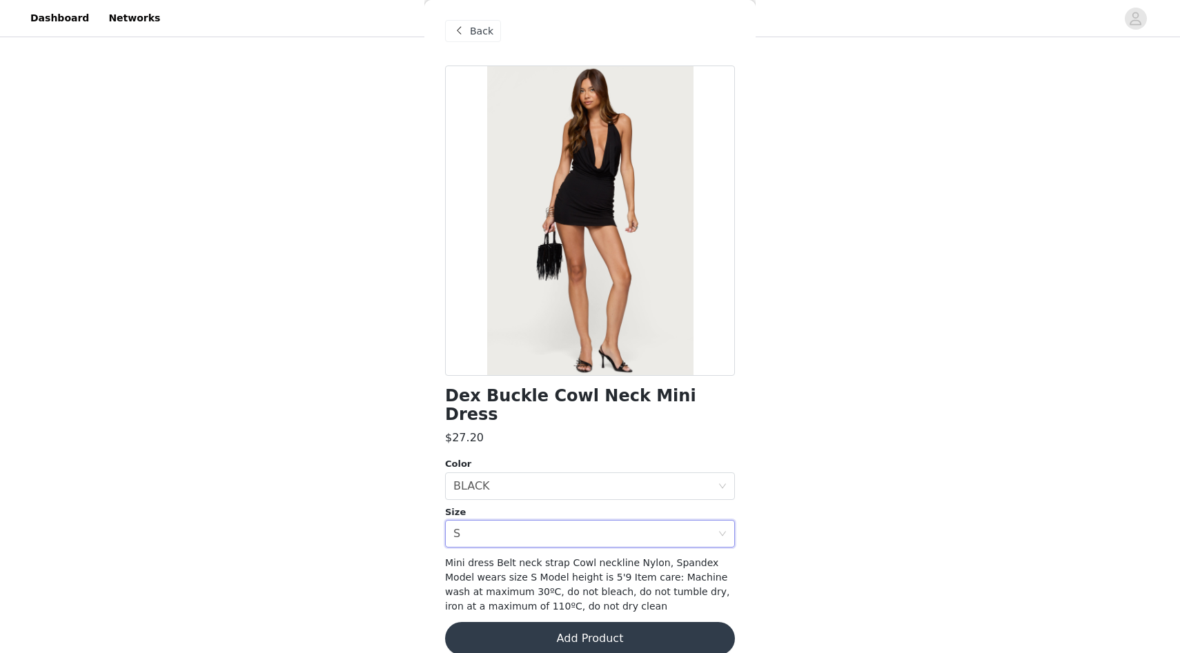
click at [519, 622] on button "Add Product" at bounding box center [590, 638] width 290 height 33
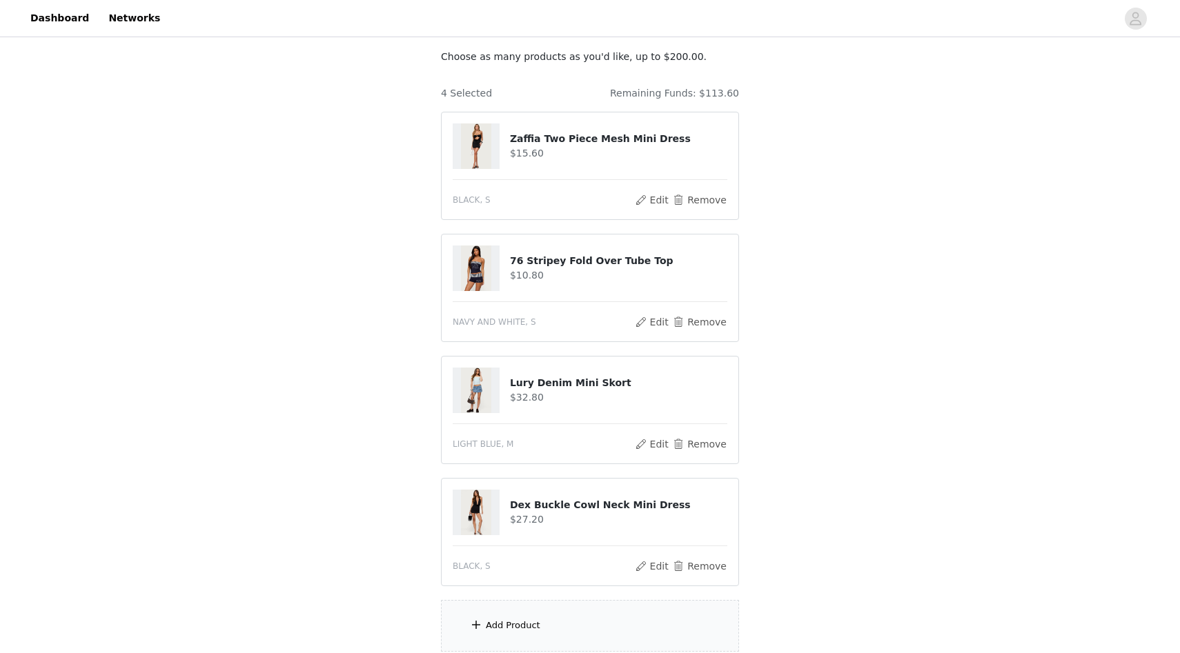
scroll to position [83, 0]
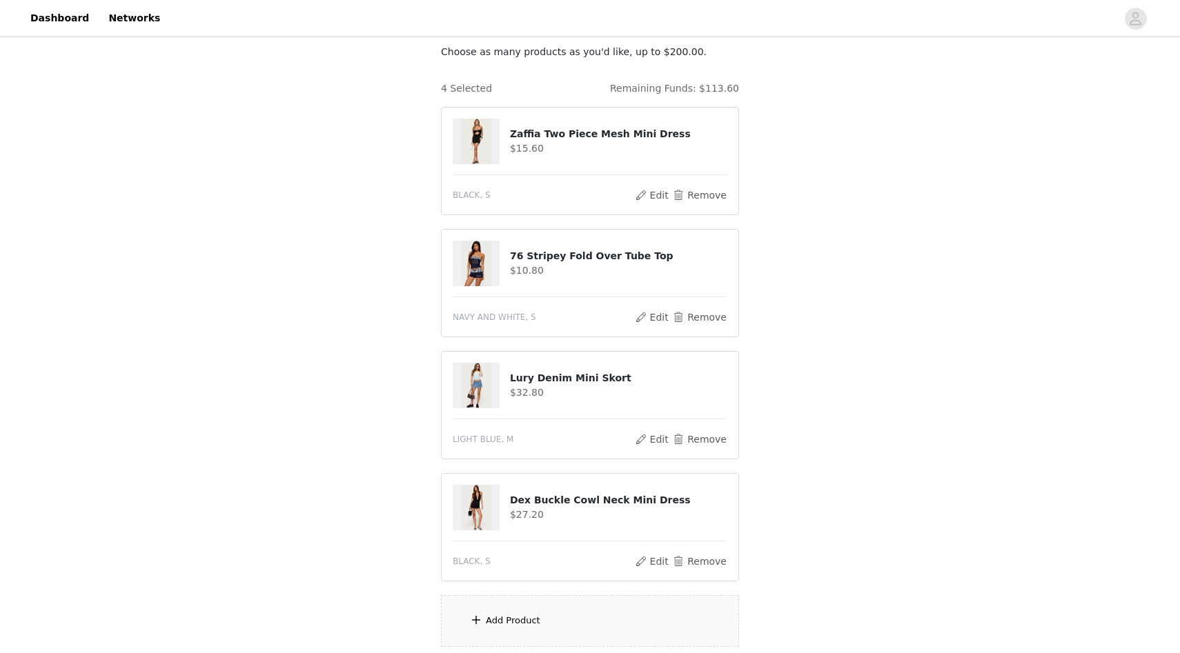
click at [524, 611] on div "Add Product" at bounding box center [590, 621] width 298 height 52
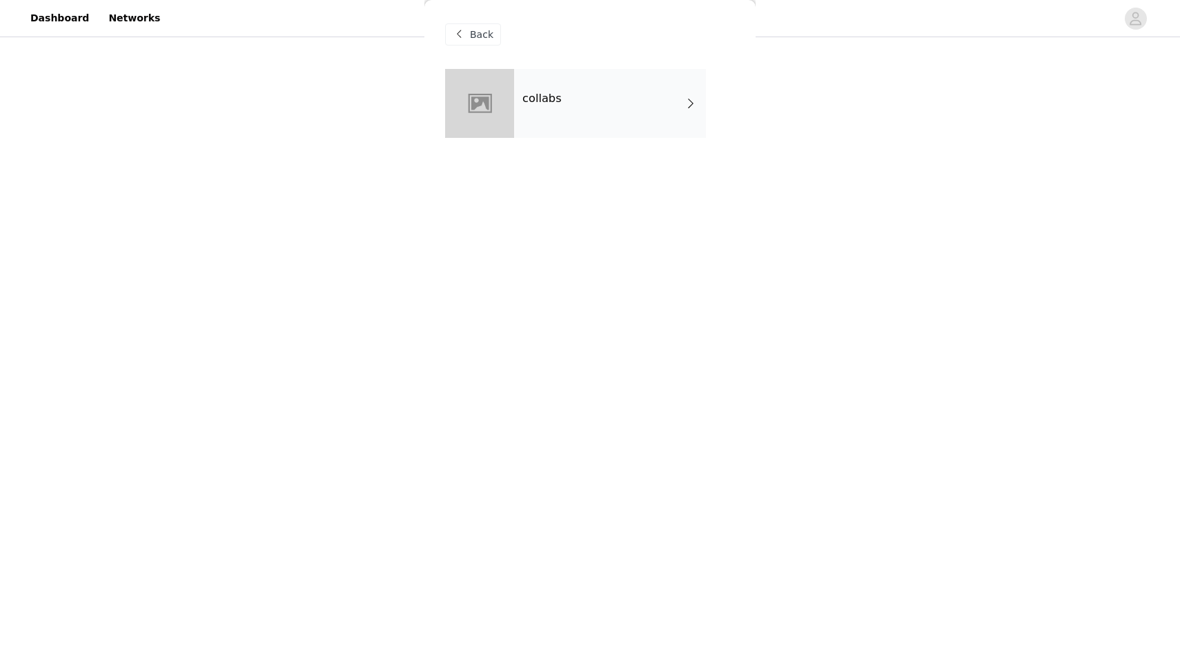
click at [669, 101] on div "collabs" at bounding box center [610, 103] width 192 height 69
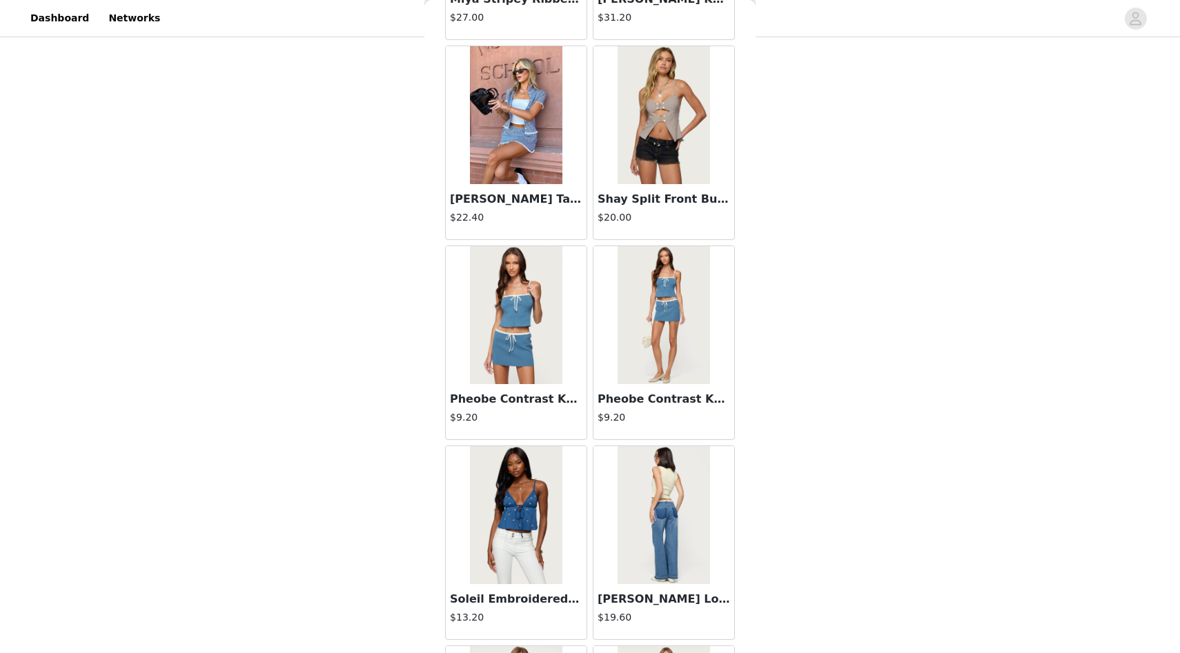
scroll to position [1458, 0]
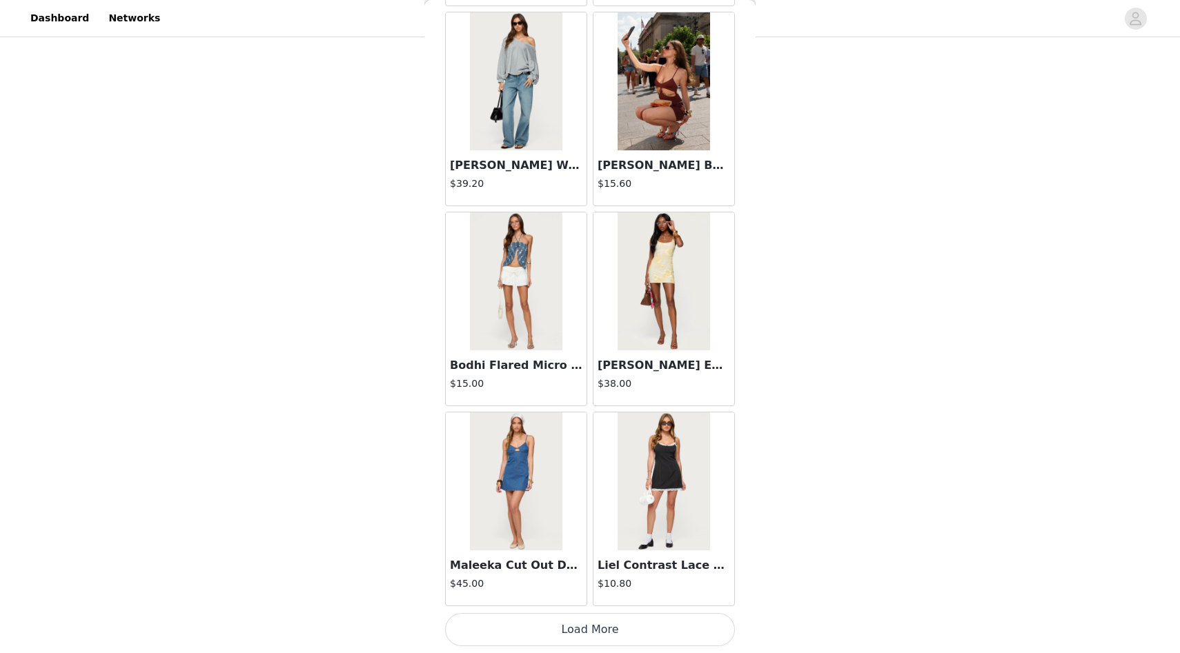
click at [542, 629] on button "Load More" at bounding box center [590, 629] width 290 height 33
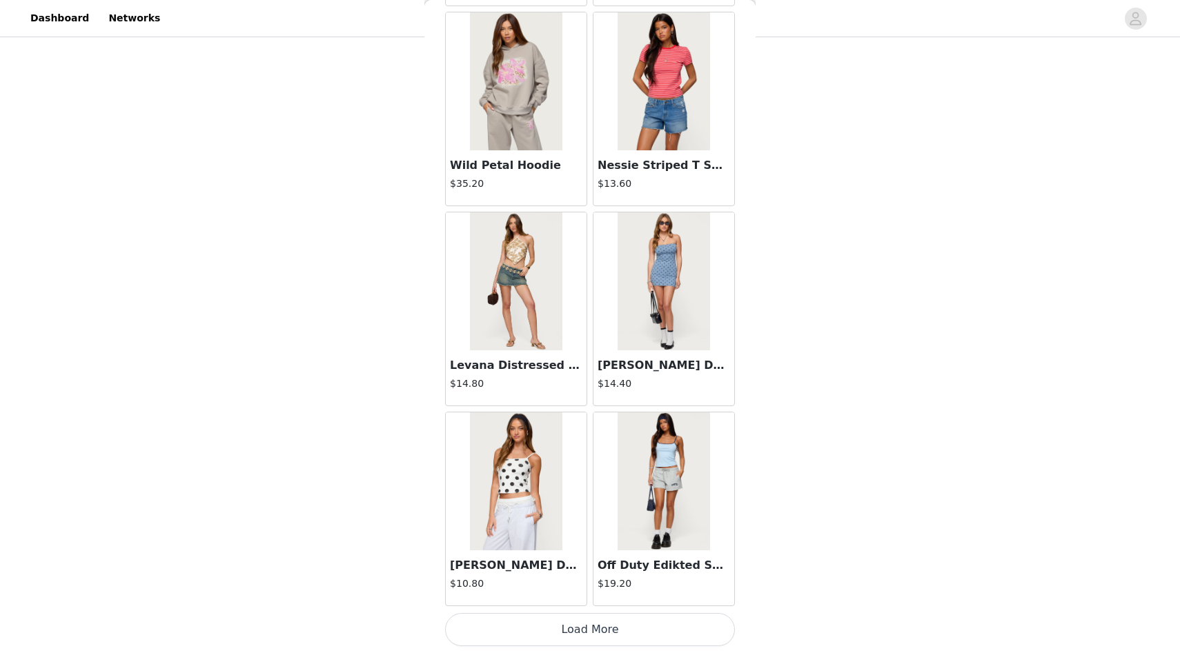
scroll to position [219, 0]
click at [558, 642] on button "Load More" at bounding box center [590, 629] width 290 height 33
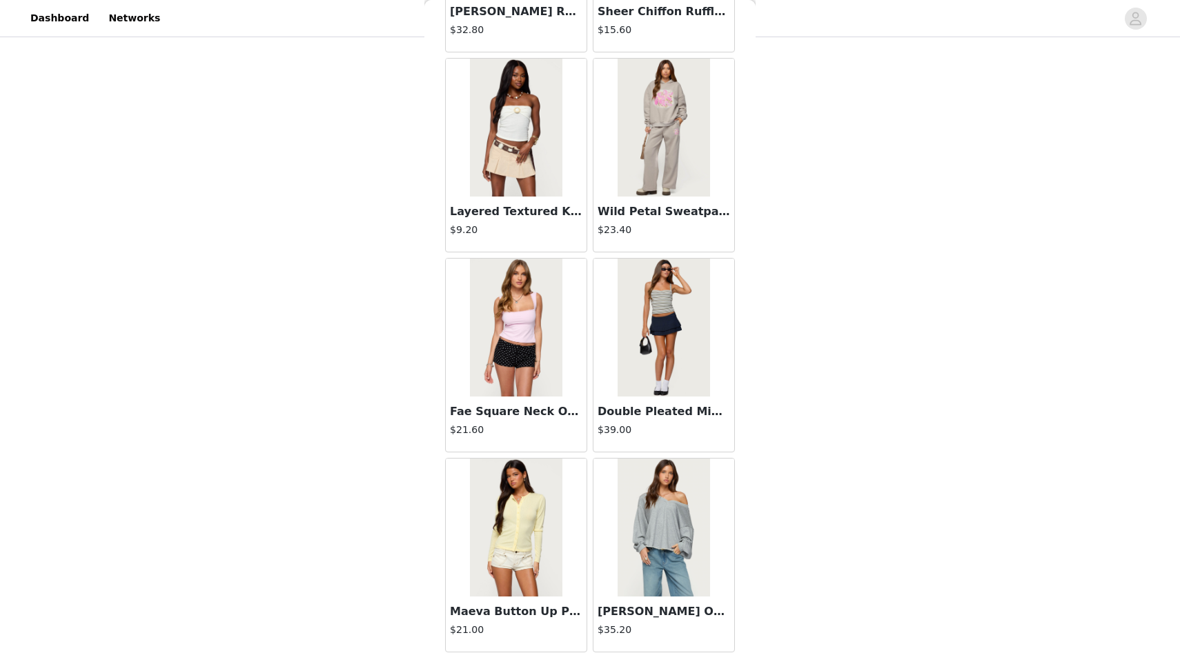
scroll to position [5460, 0]
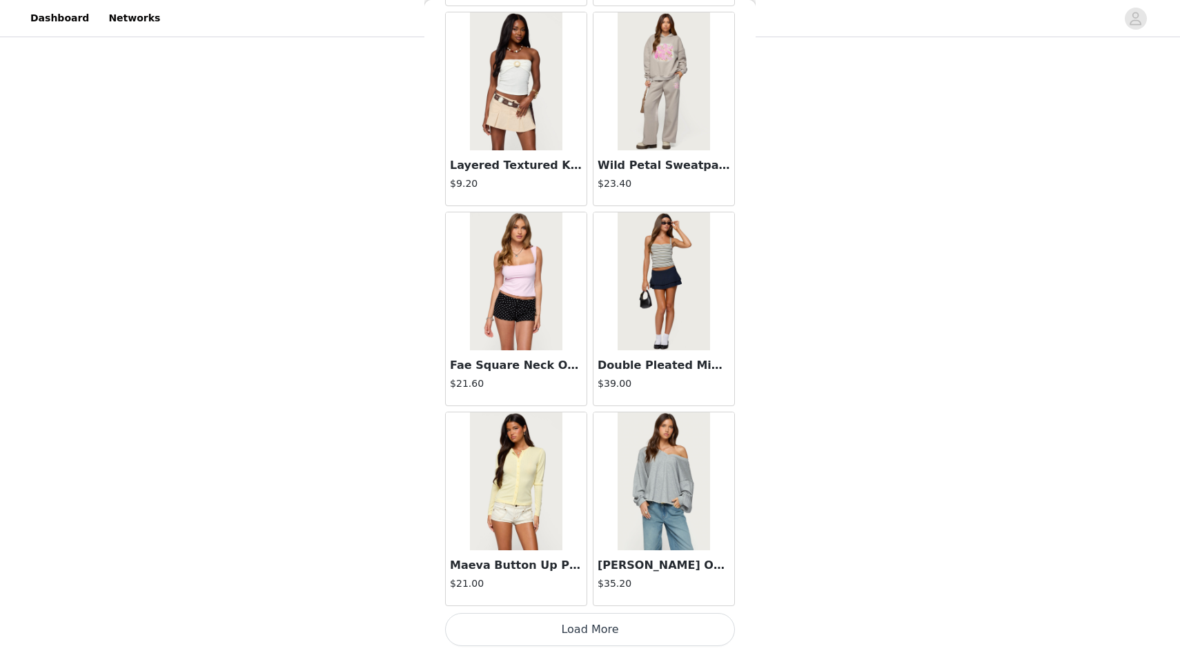
click at [584, 640] on button "Load More" at bounding box center [590, 629] width 290 height 33
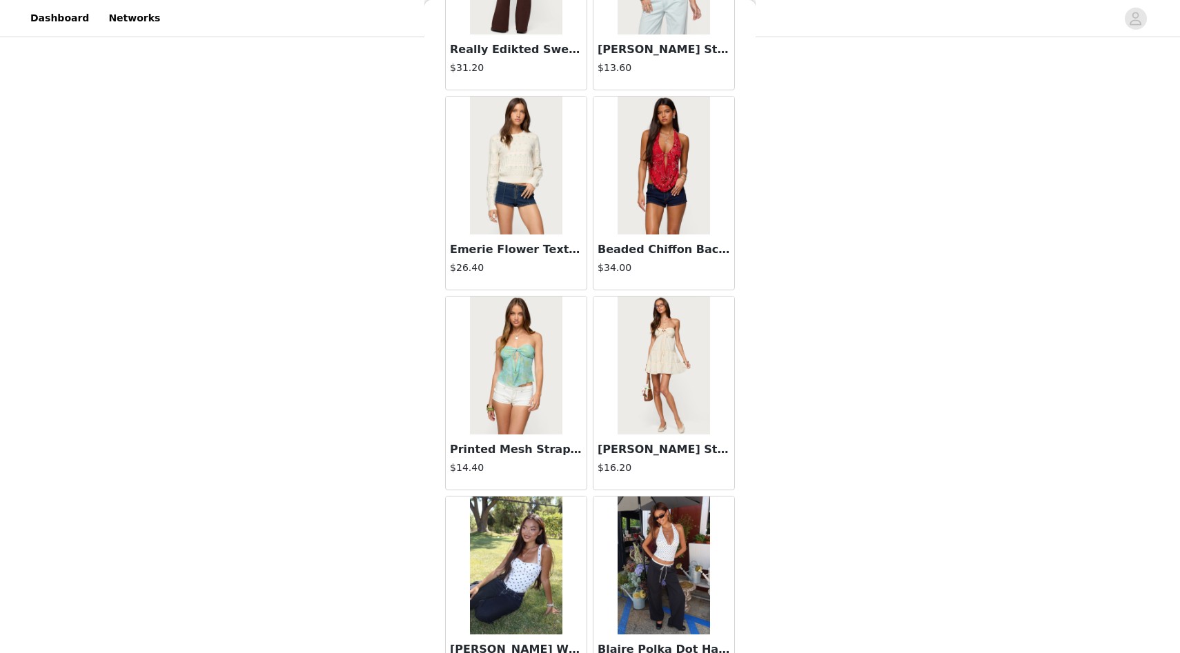
scroll to position [7461, 0]
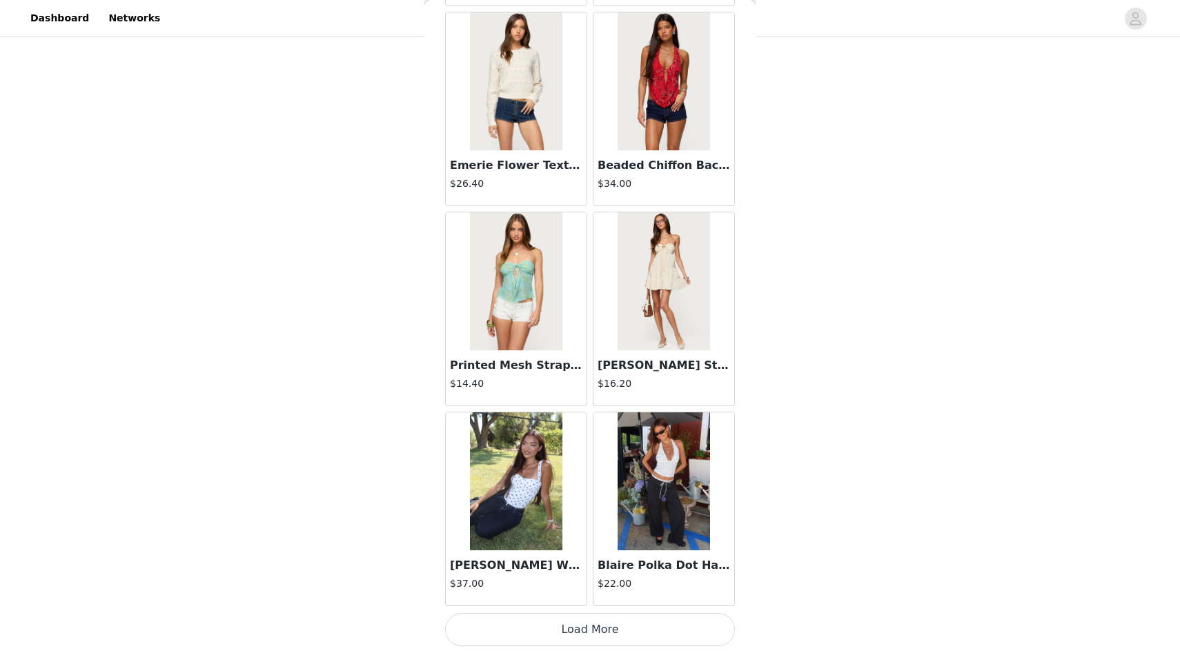
click at [585, 638] on button "Load More" at bounding box center [590, 629] width 290 height 33
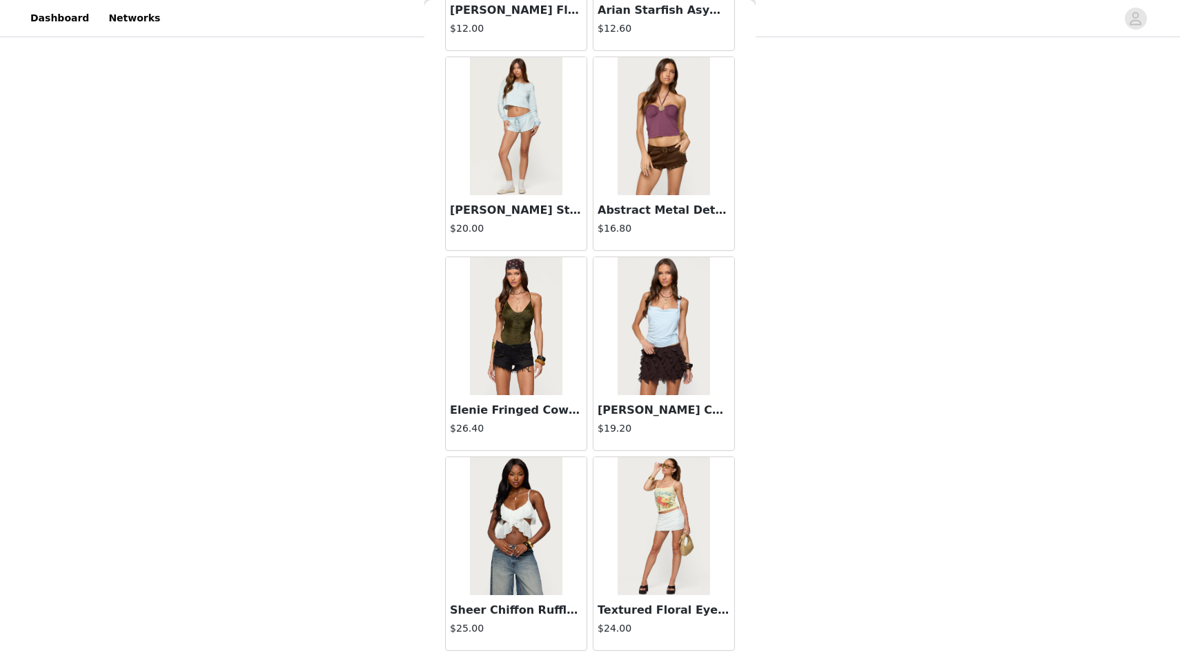
scroll to position [9462, 0]
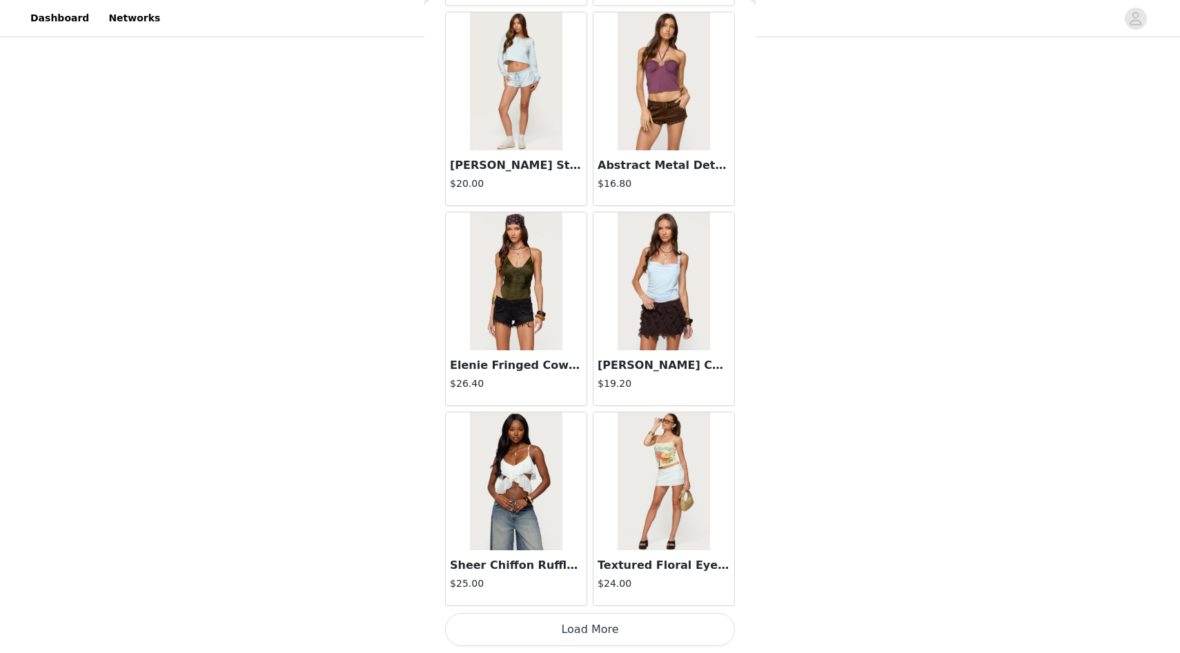
click at [578, 629] on button "Load More" at bounding box center [590, 629] width 290 height 33
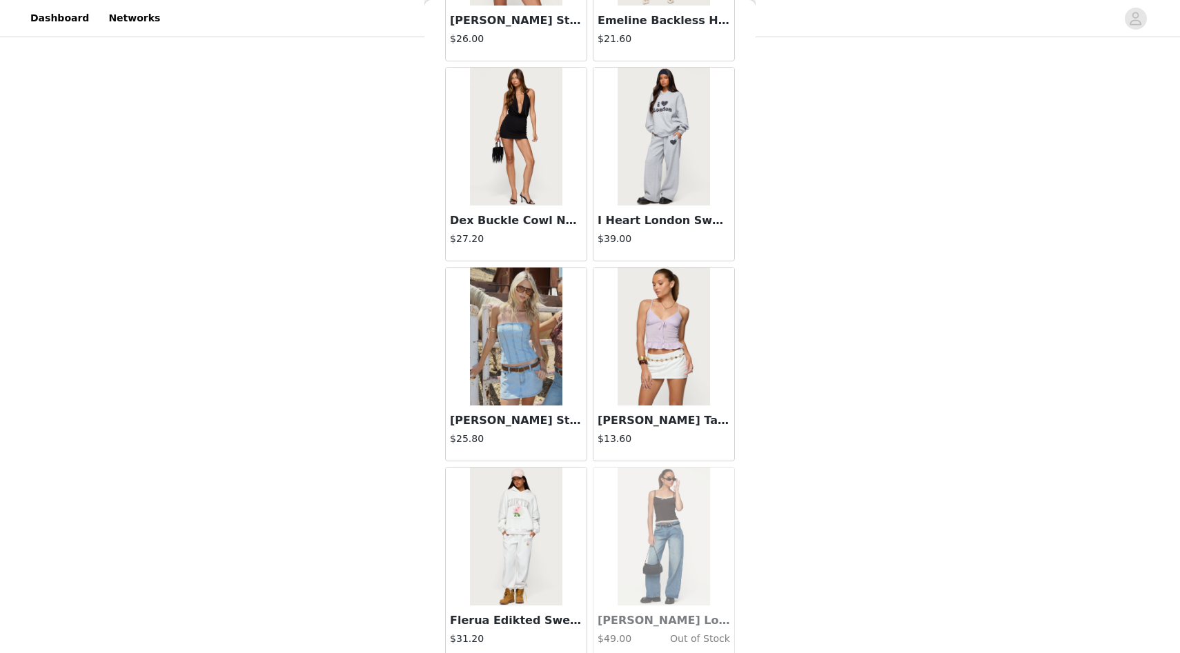
scroll to position [11463, 0]
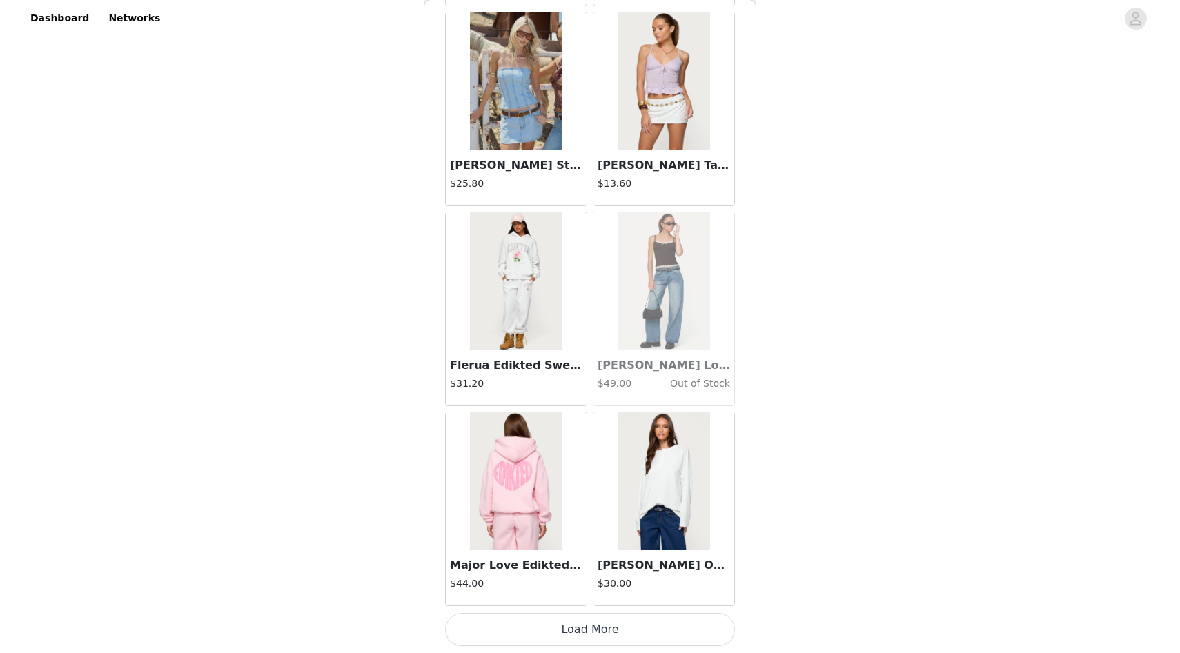
click at [593, 623] on button "Load More" at bounding box center [590, 629] width 290 height 33
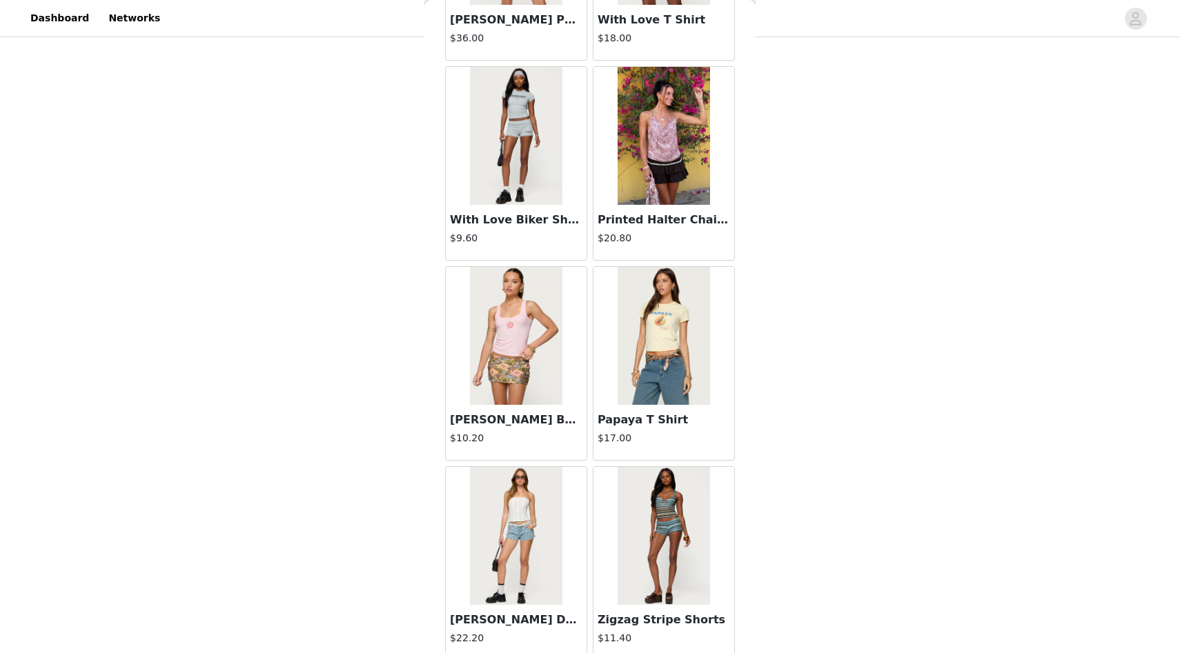
scroll to position [13464, 0]
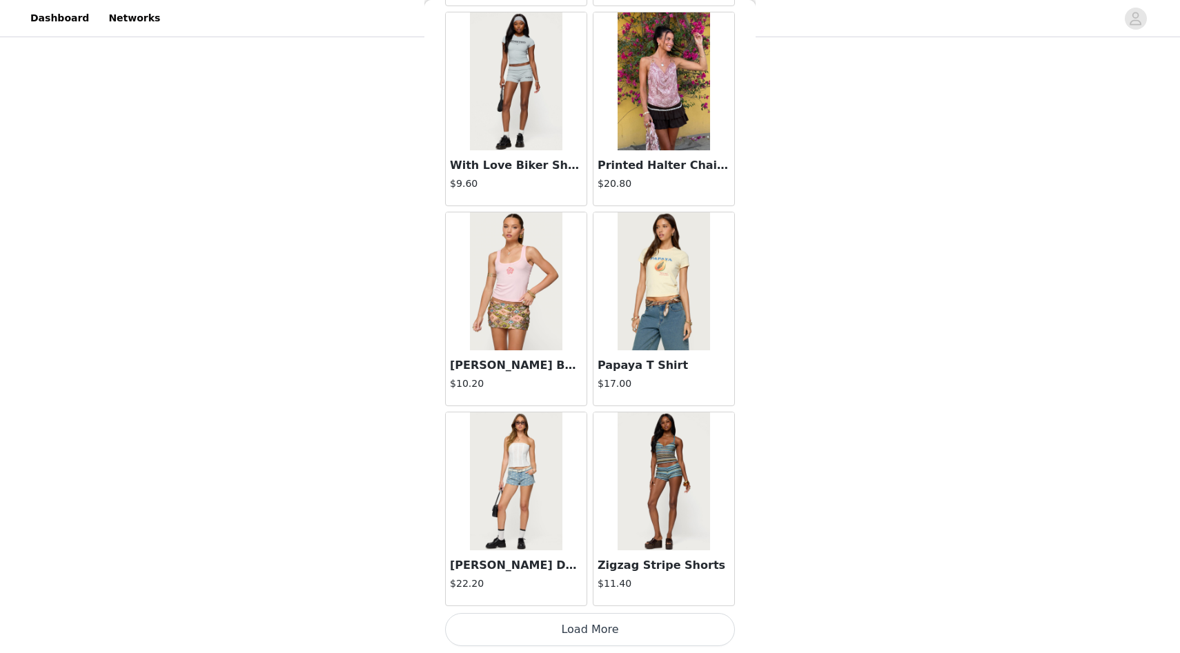
click at [590, 635] on button "Load More" at bounding box center [590, 629] width 290 height 33
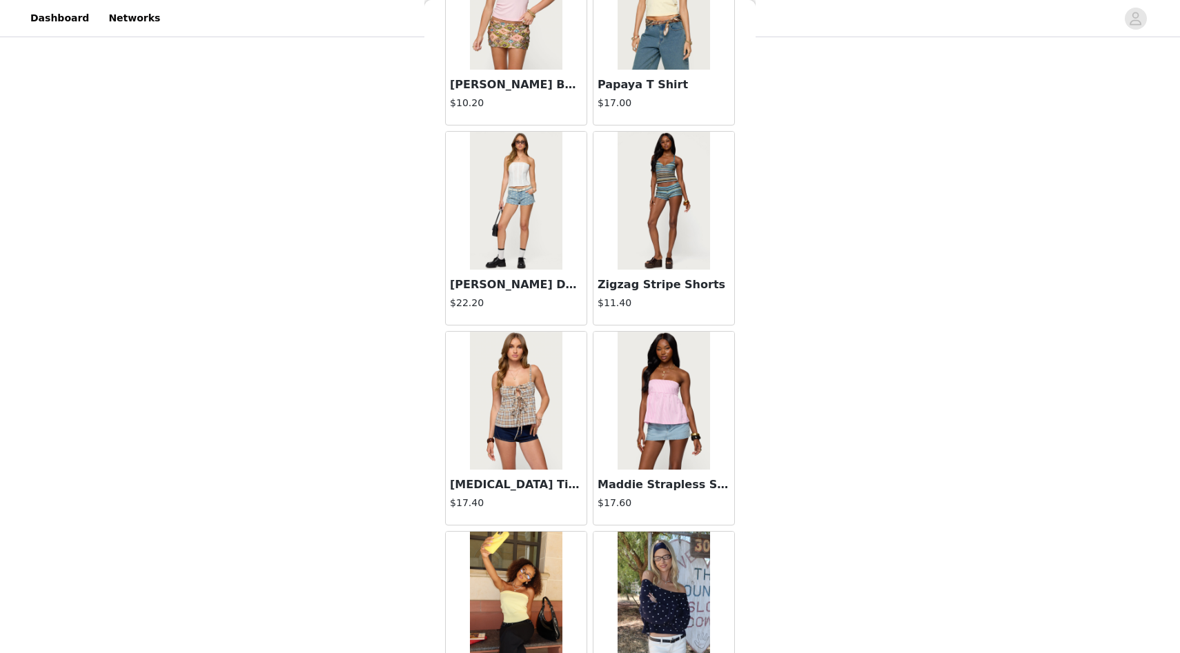
scroll to position [13655, 0]
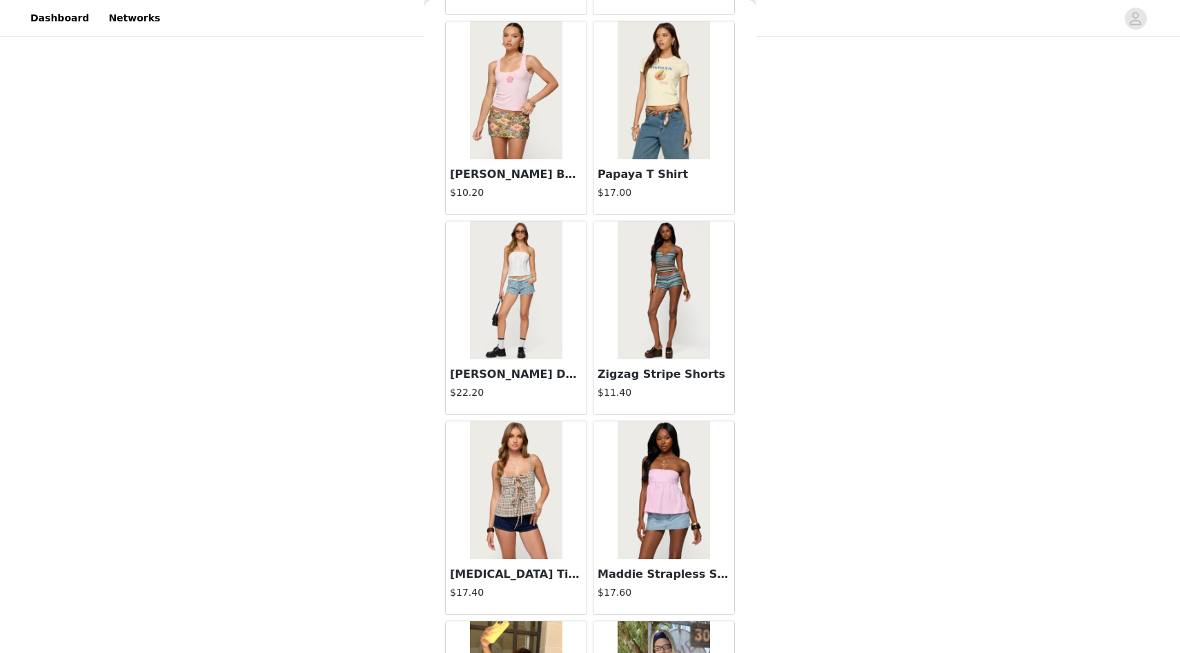
click at [630, 287] on img at bounding box center [664, 290] width 92 height 138
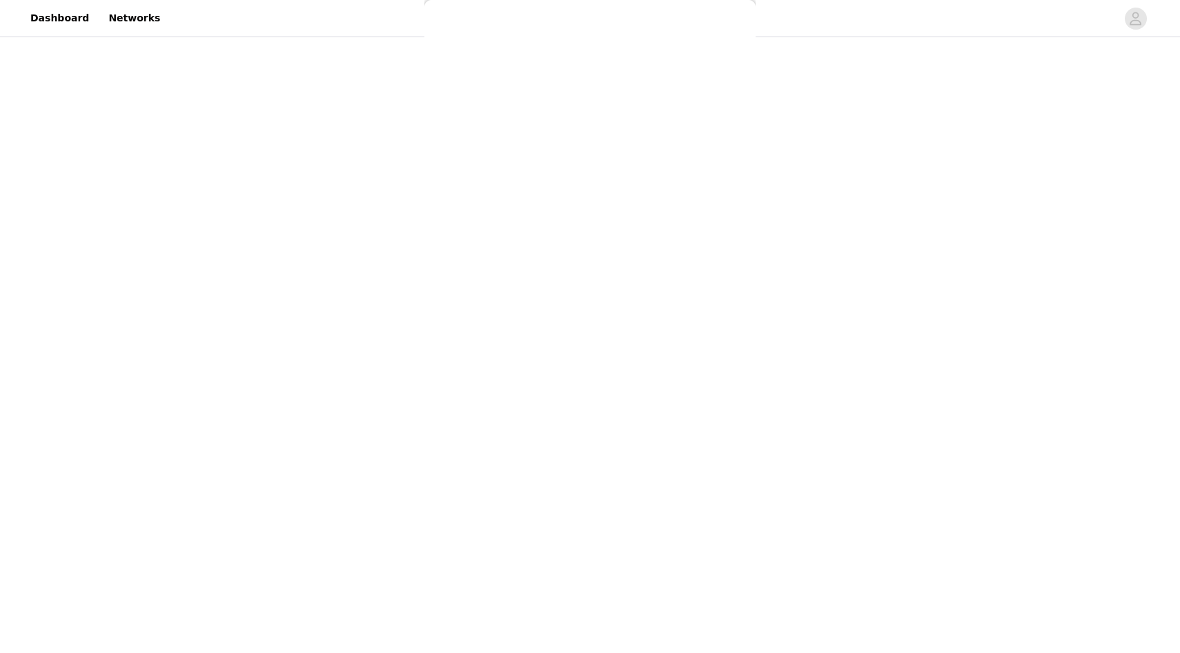
scroll to position [0, 0]
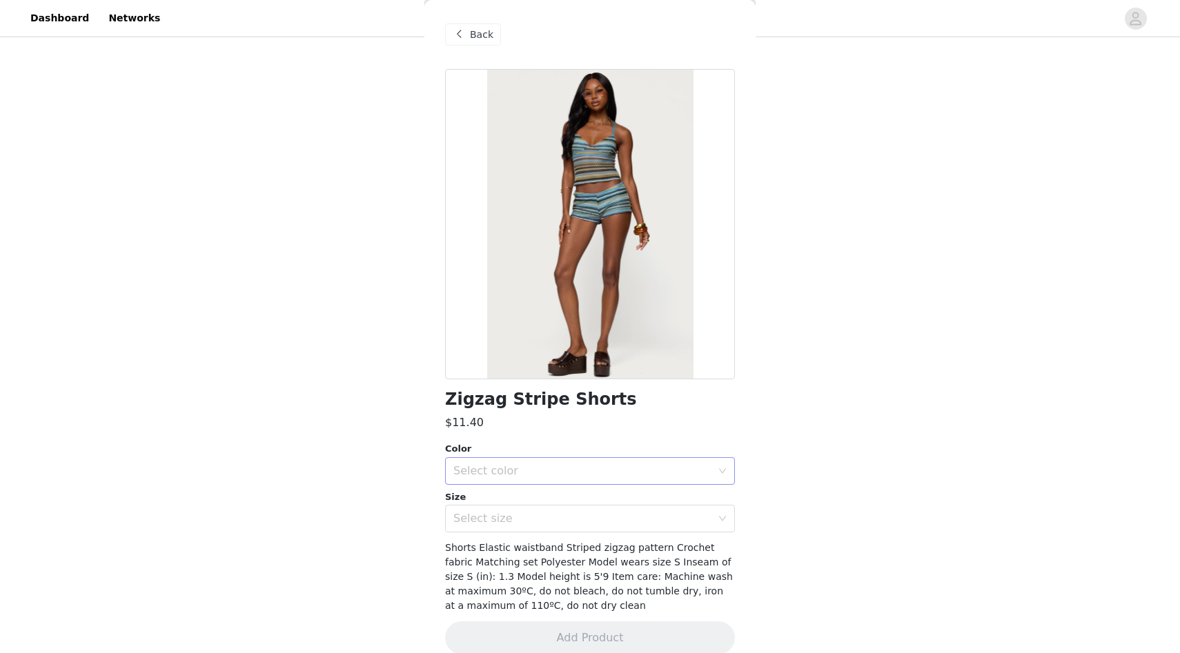
click at [524, 473] on div "Select color" at bounding box center [582, 471] width 258 height 14
click at [514, 494] on li "BLUE" at bounding box center [590, 502] width 290 height 22
click at [513, 513] on div "Select size" at bounding box center [582, 519] width 258 height 14
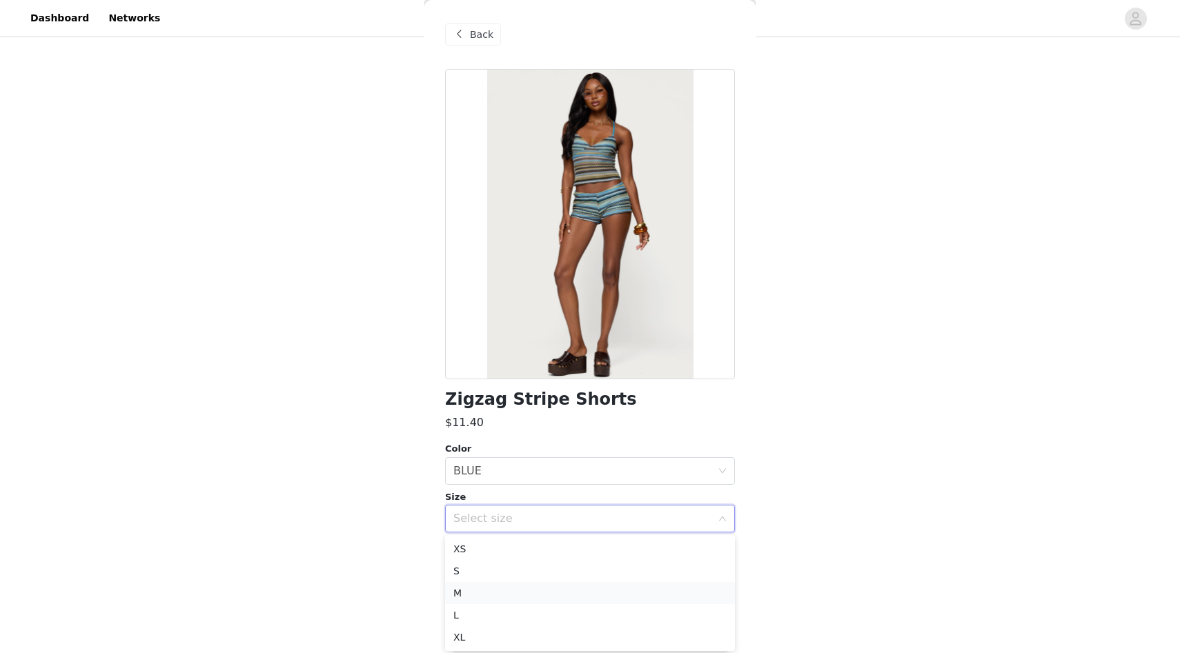
click at [478, 592] on li "M" at bounding box center [590, 593] width 290 height 22
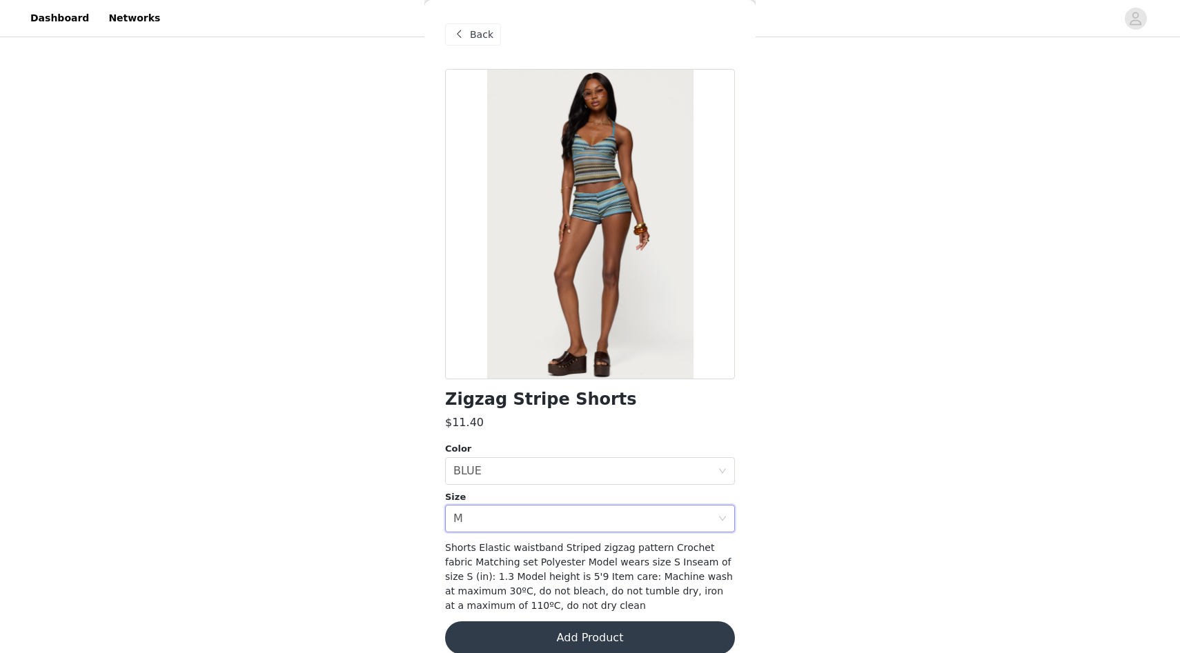
scroll to position [18, 0]
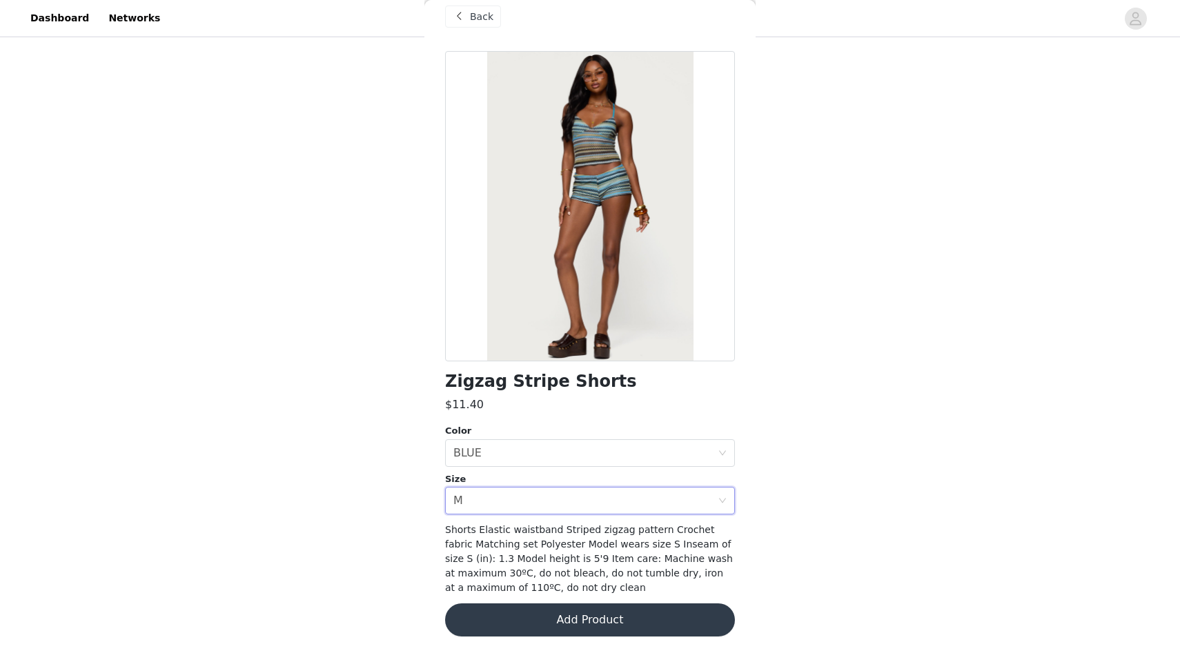
click at [484, 617] on button "Add Product" at bounding box center [590, 620] width 290 height 33
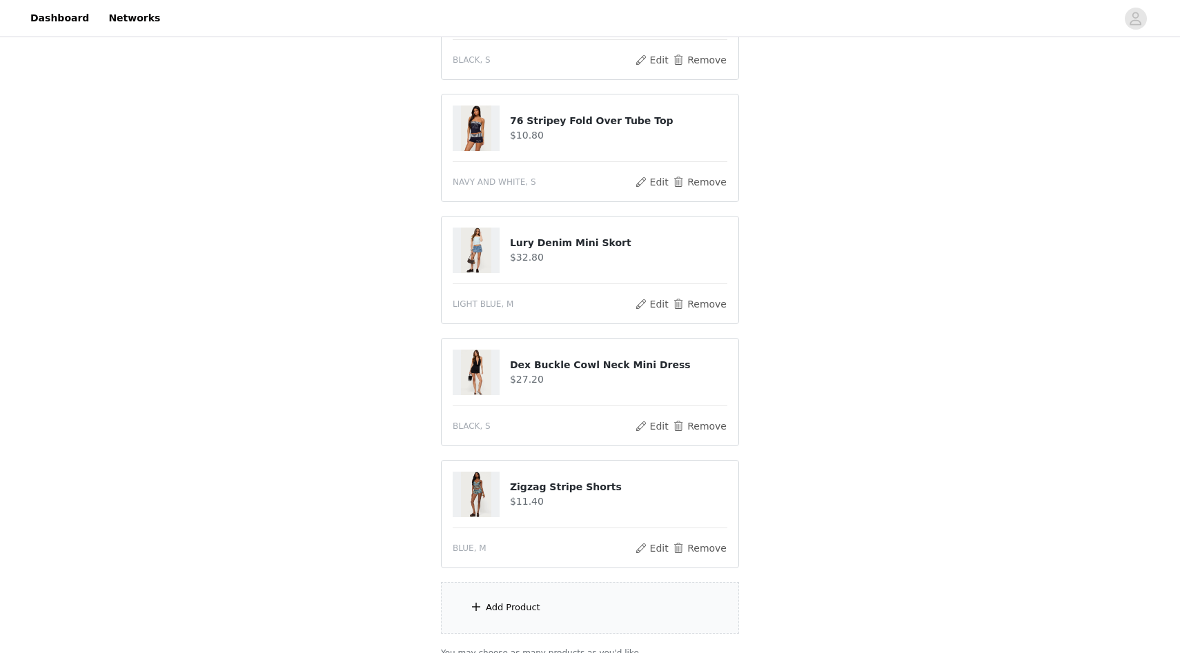
click at [499, 631] on div "Add Product" at bounding box center [590, 608] width 298 height 52
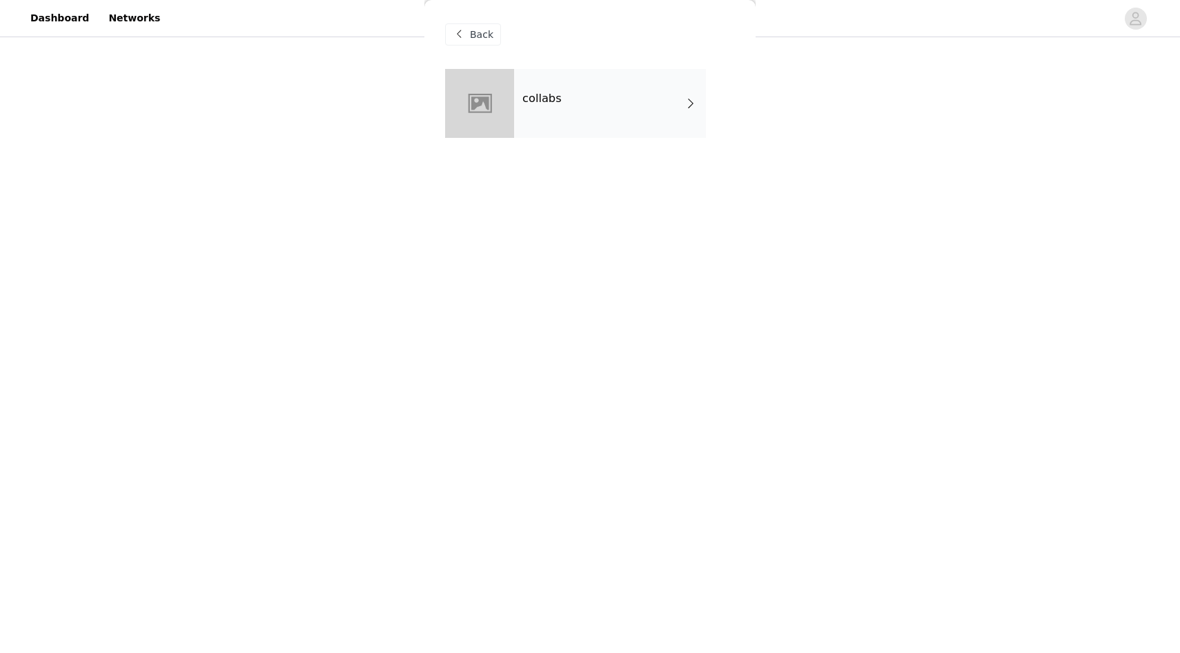
click at [655, 95] on div "collabs" at bounding box center [610, 103] width 192 height 69
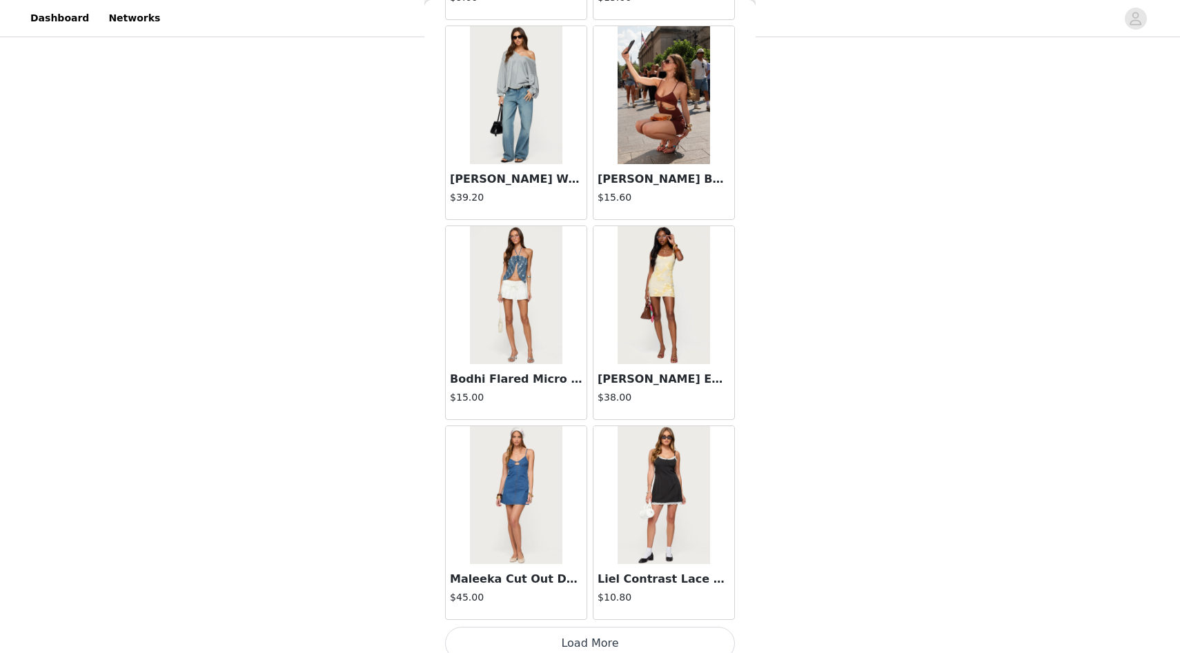
scroll to position [1458, 0]
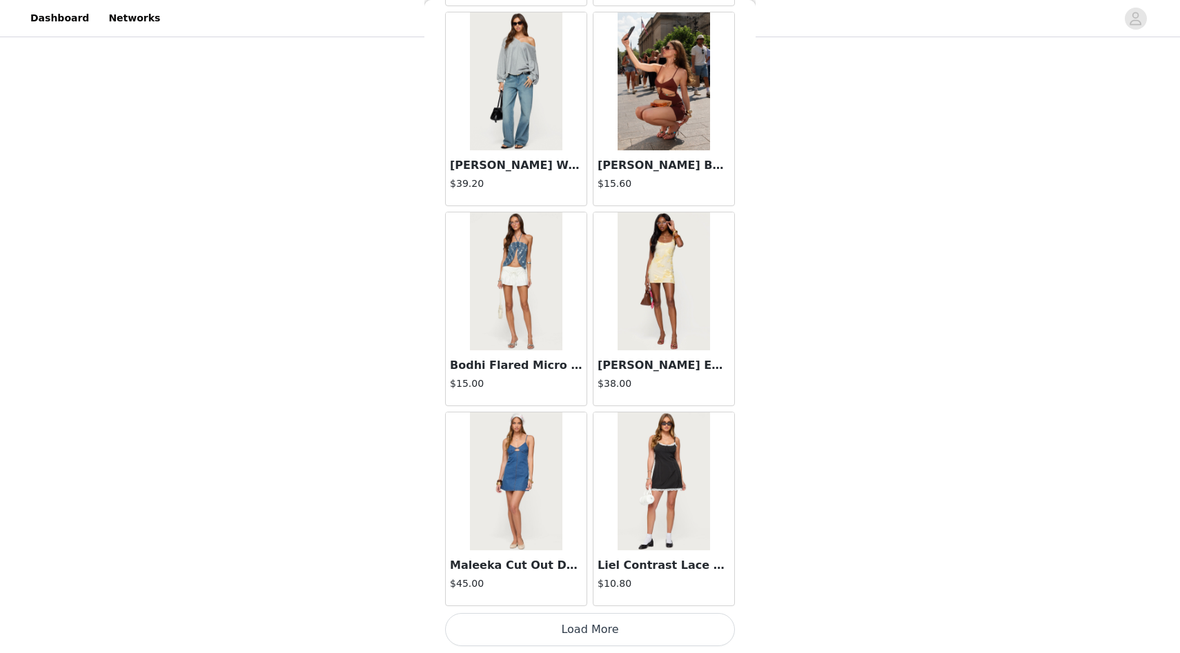
click at [537, 631] on button "Load More" at bounding box center [590, 629] width 290 height 33
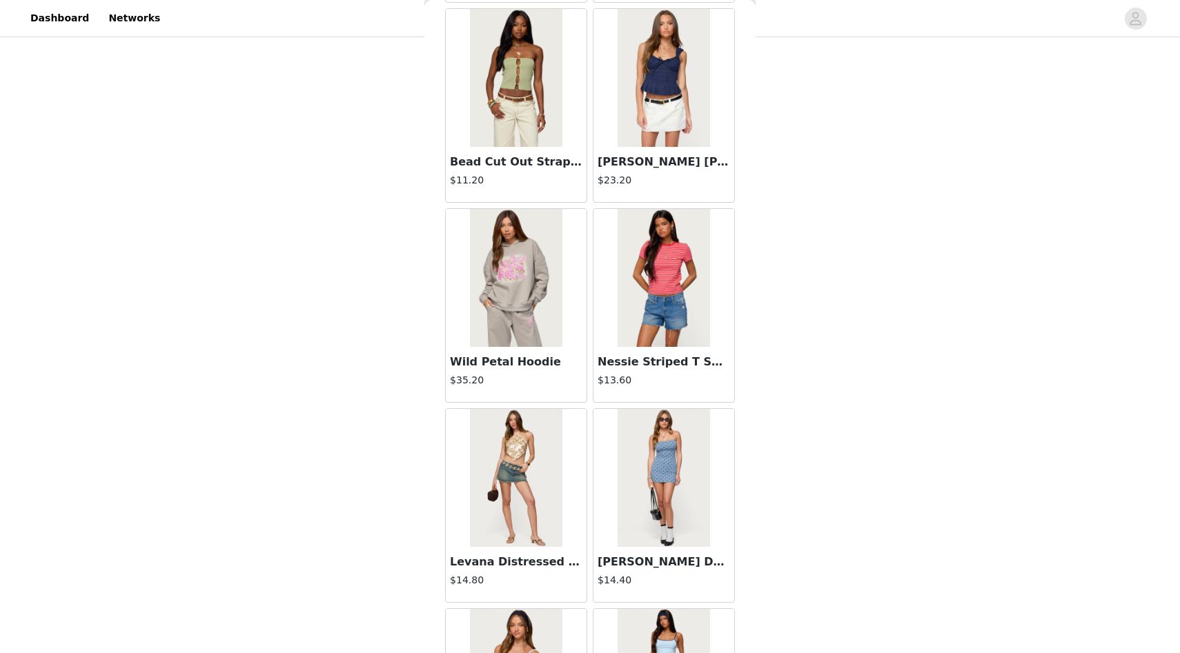
scroll to position [3459, 0]
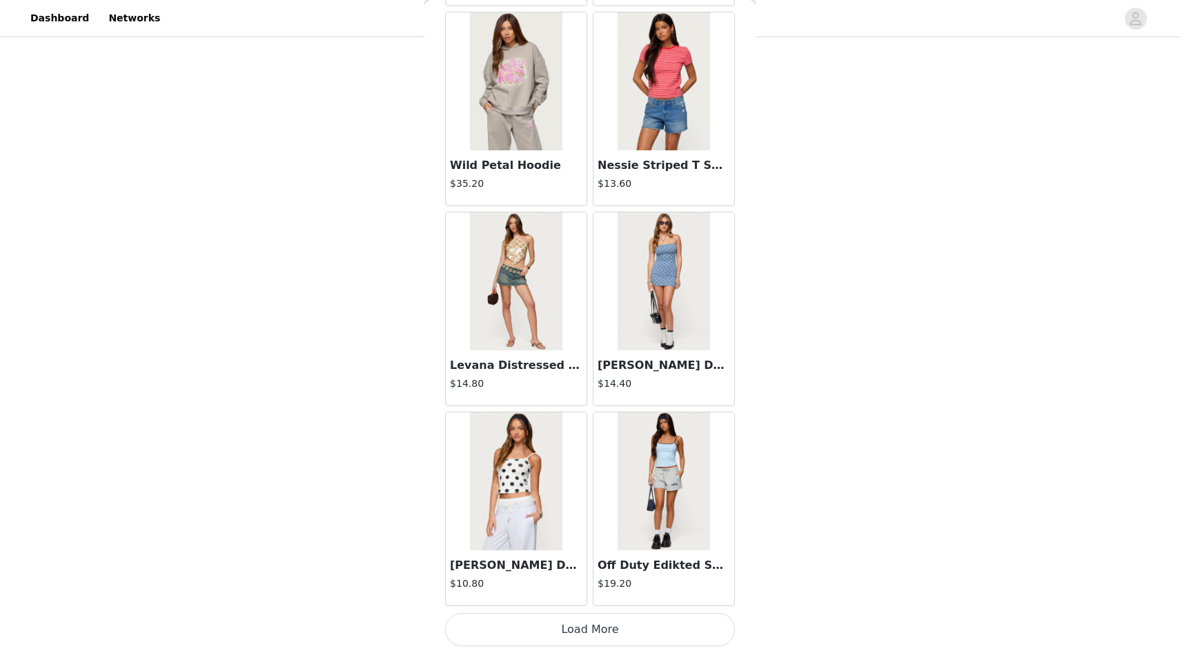
click at [535, 637] on button "Load More" at bounding box center [590, 629] width 290 height 33
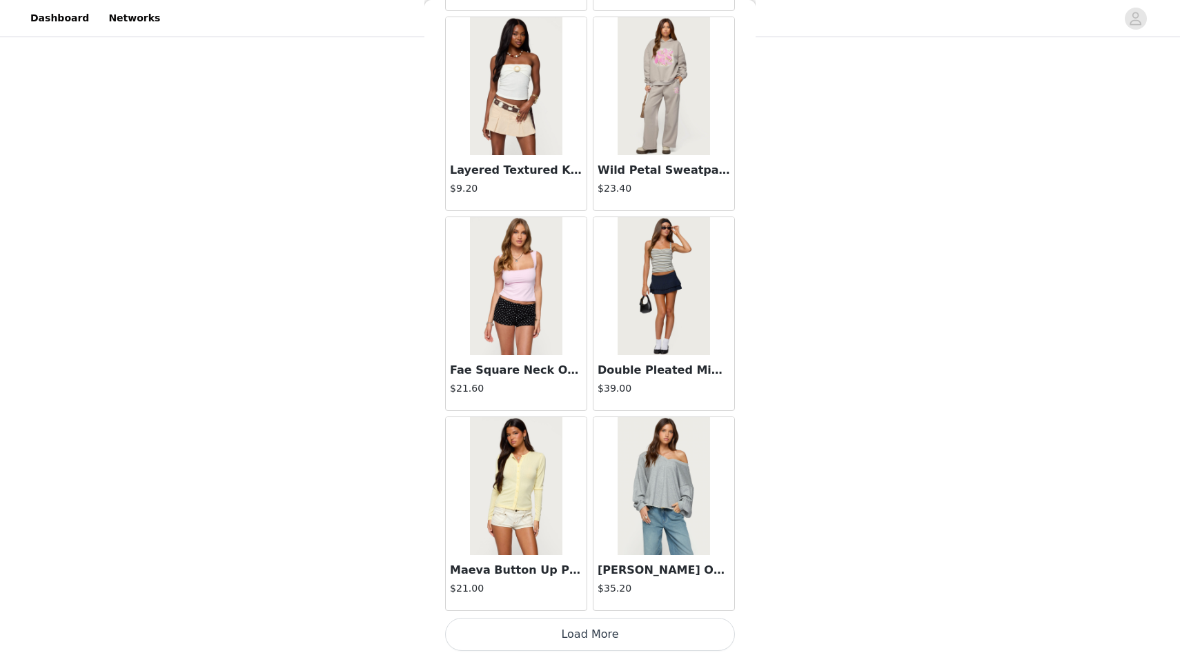
scroll to position [5460, 0]
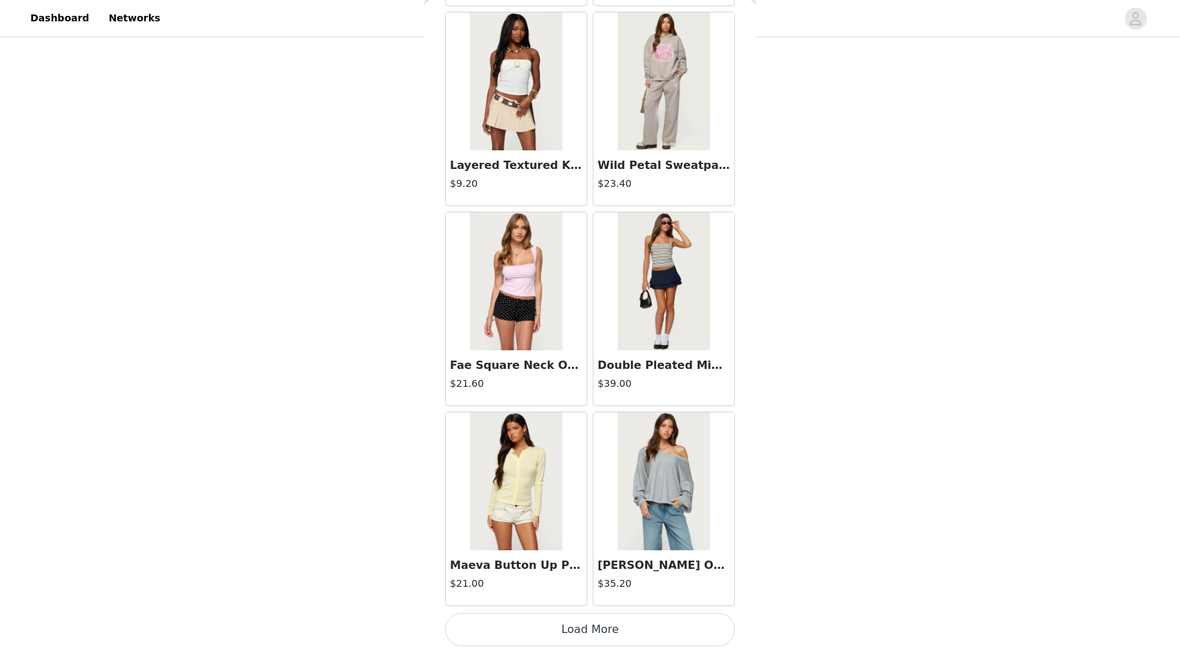
click at [547, 618] on button "Load More" at bounding box center [590, 629] width 290 height 33
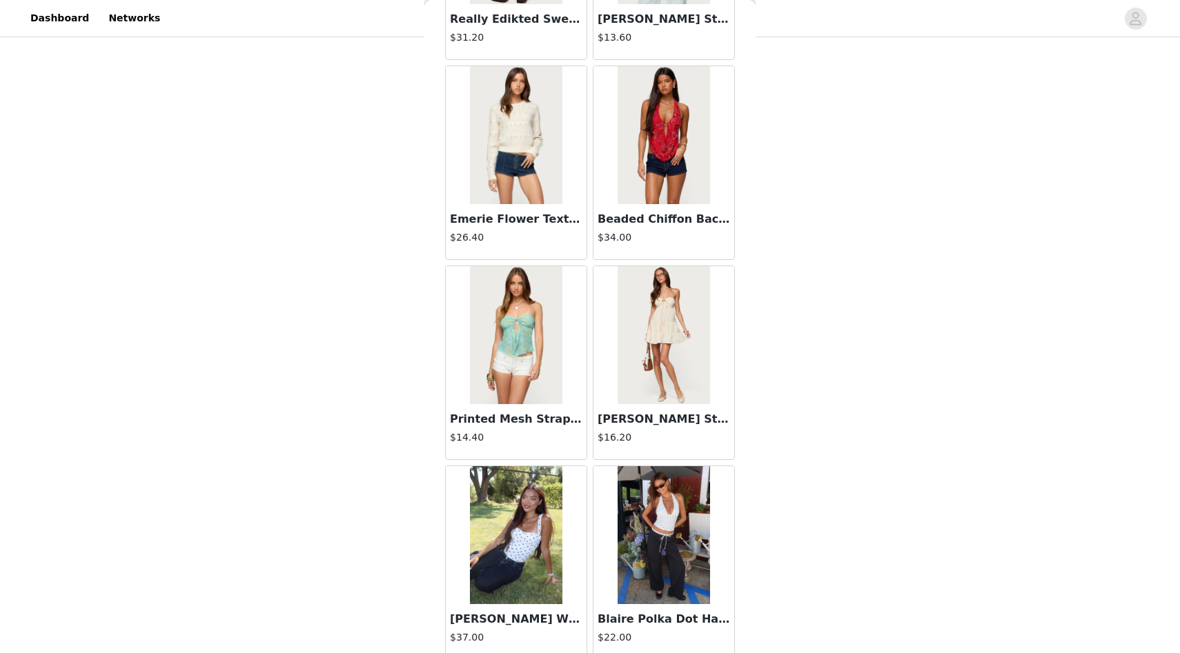
scroll to position [7461, 0]
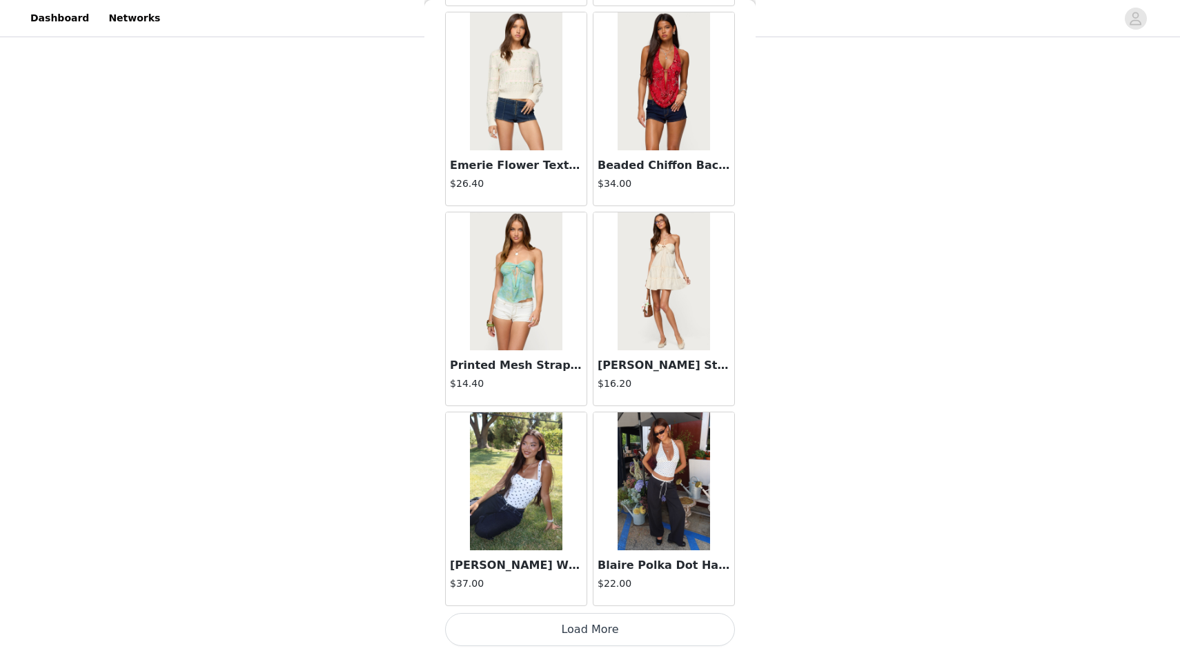
click at [555, 625] on button "Load More" at bounding box center [590, 629] width 290 height 33
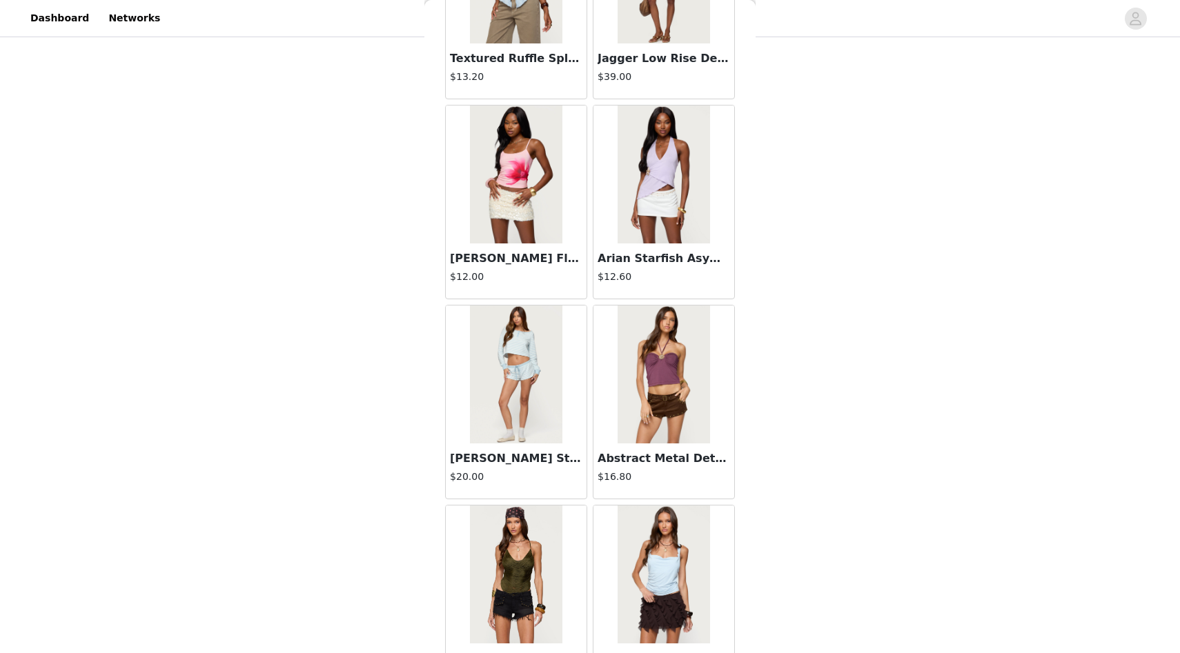
scroll to position [9462, 0]
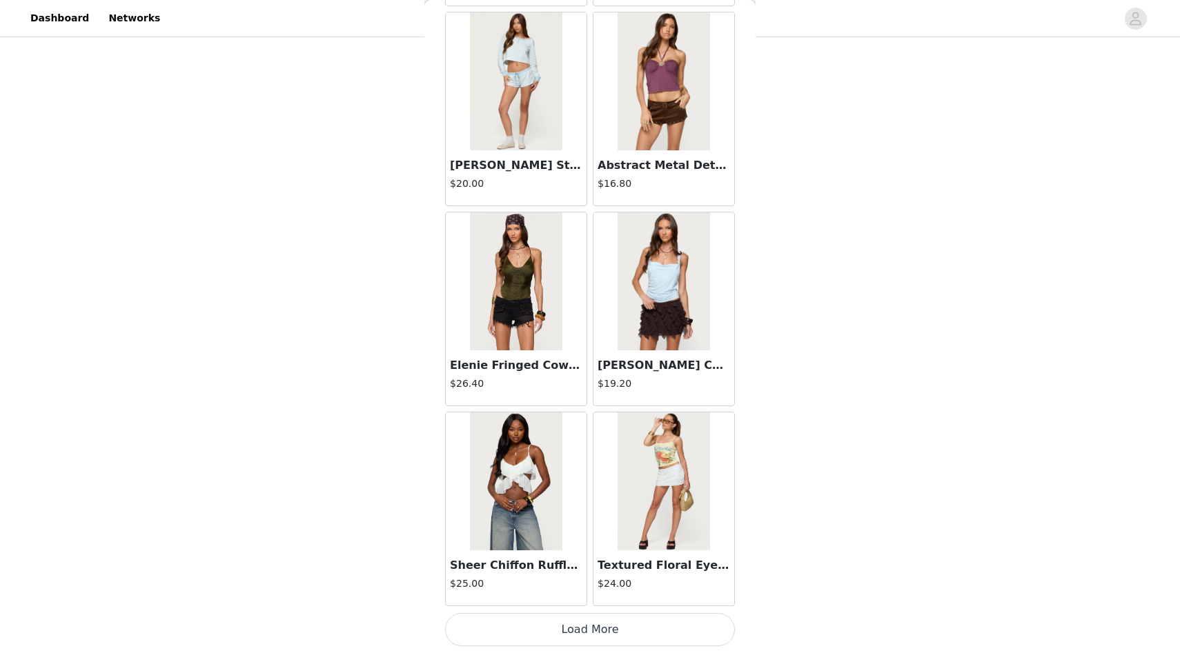
click at [582, 633] on button "Load More" at bounding box center [590, 629] width 290 height 33
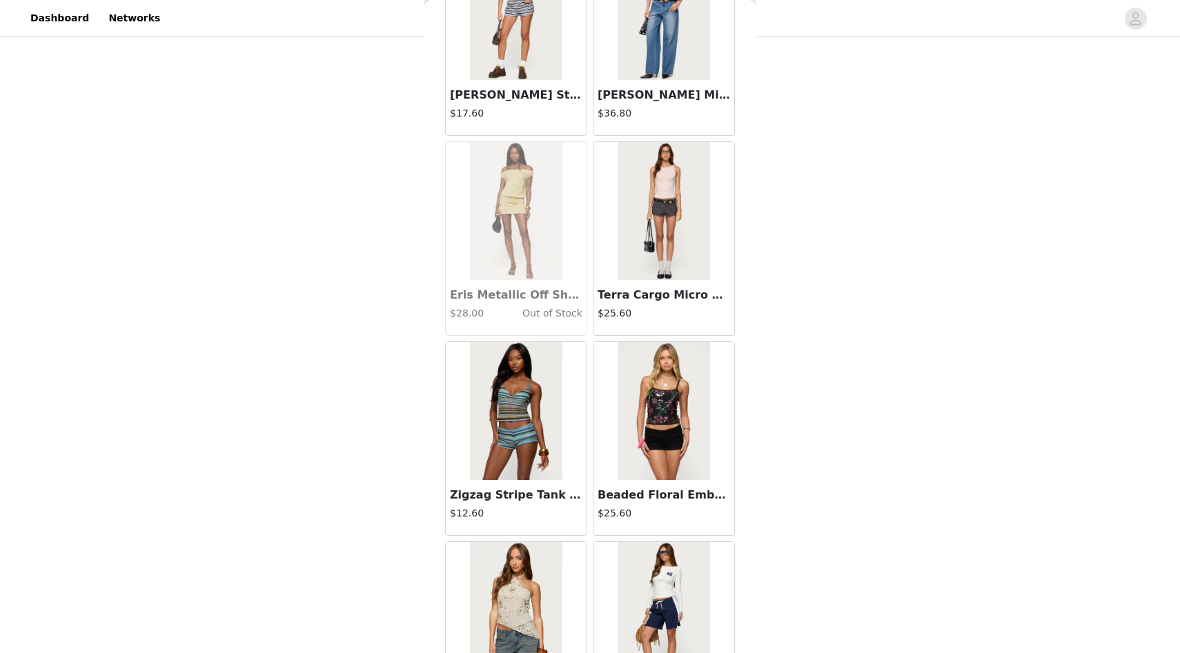
scroll to position [10451, 0]
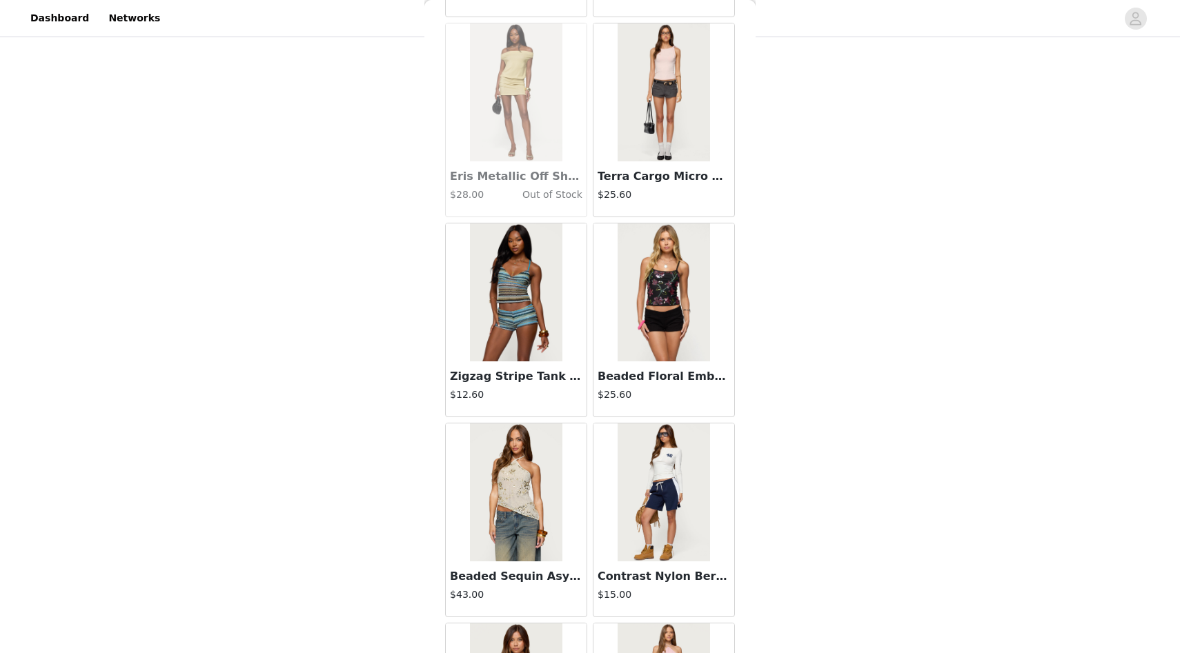
click at [520, 346] on img at bounding box center [516, 293] width 92 height 138
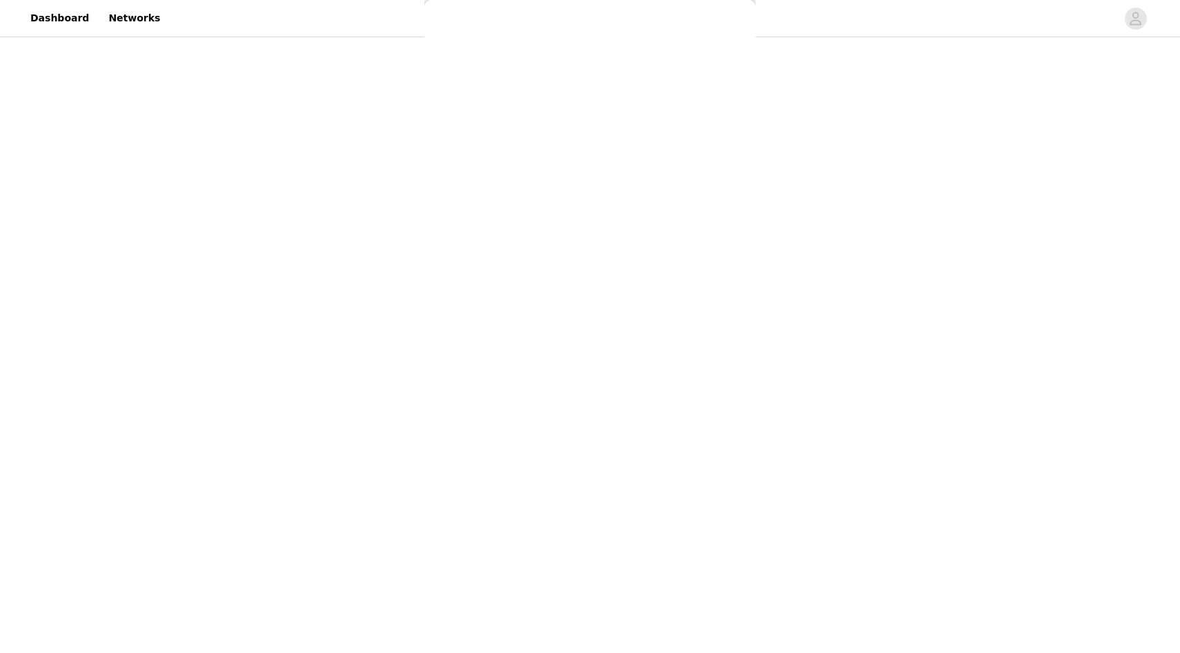
scroll to position [0, 0]
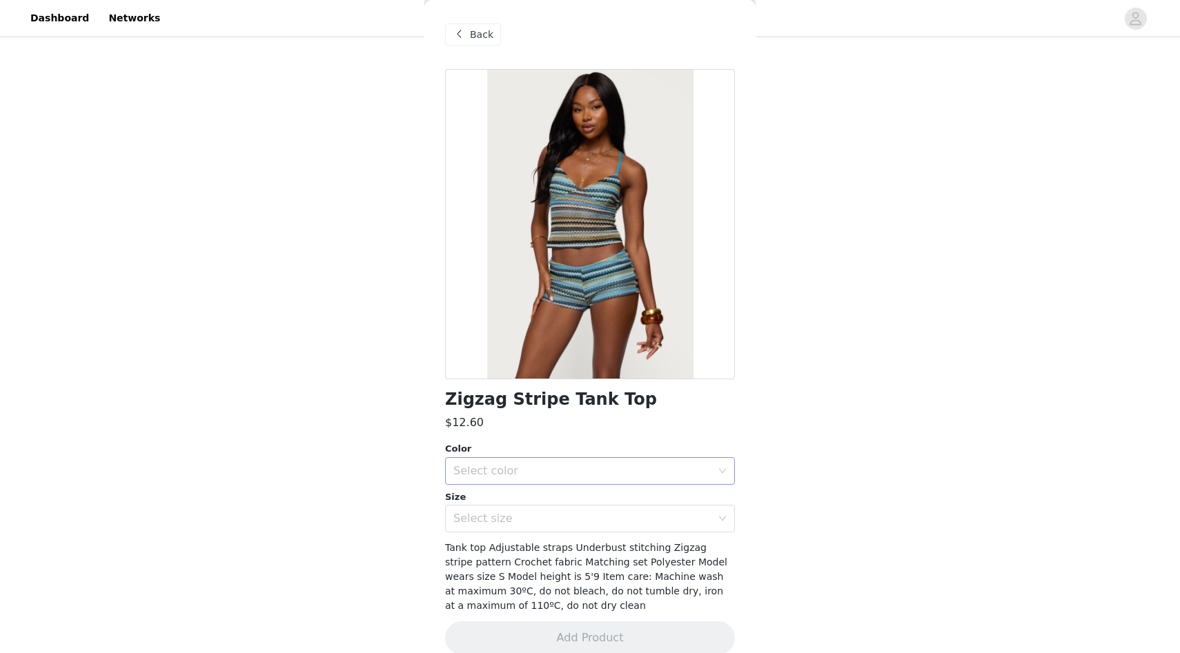
click at [617, 466] on div "Select color" at bounding box center [582, 471] width 258 height 14
click at [615, 499] on li "BLUE" at bounding box center [590, 502] width 290 height 22
click at [611, 519] on div "Select size" at bounding box center [582, 519] width 258 height 14
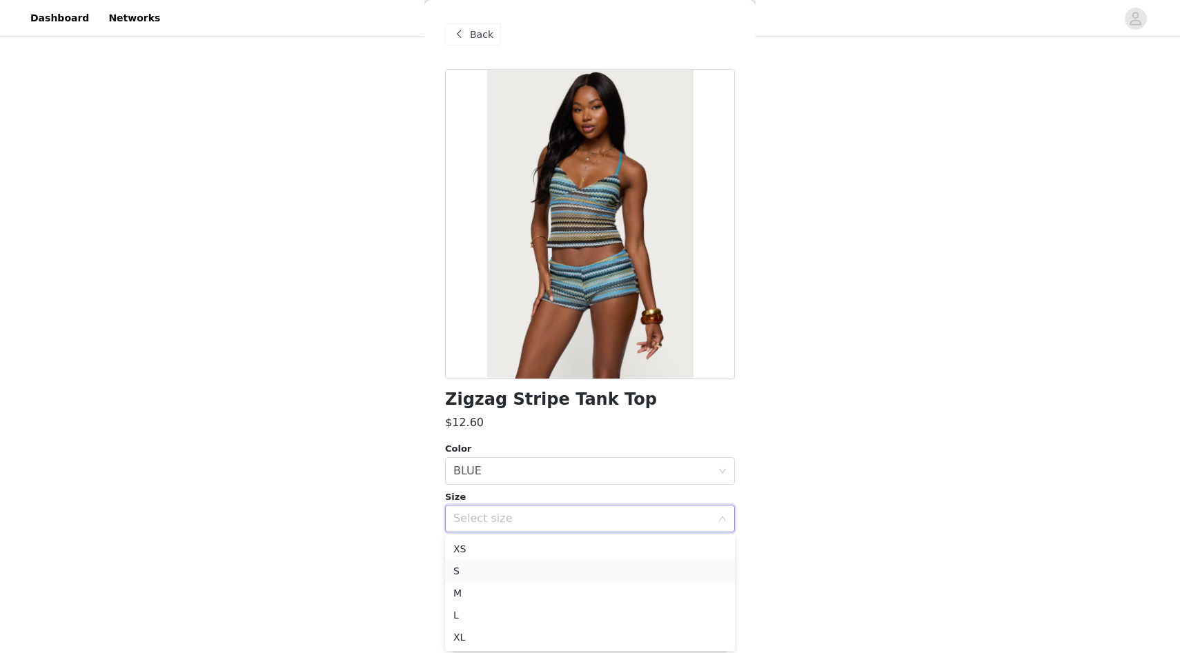
click at [562, 566] on li "S" at bounding box center [590, 571] width 290 height 22
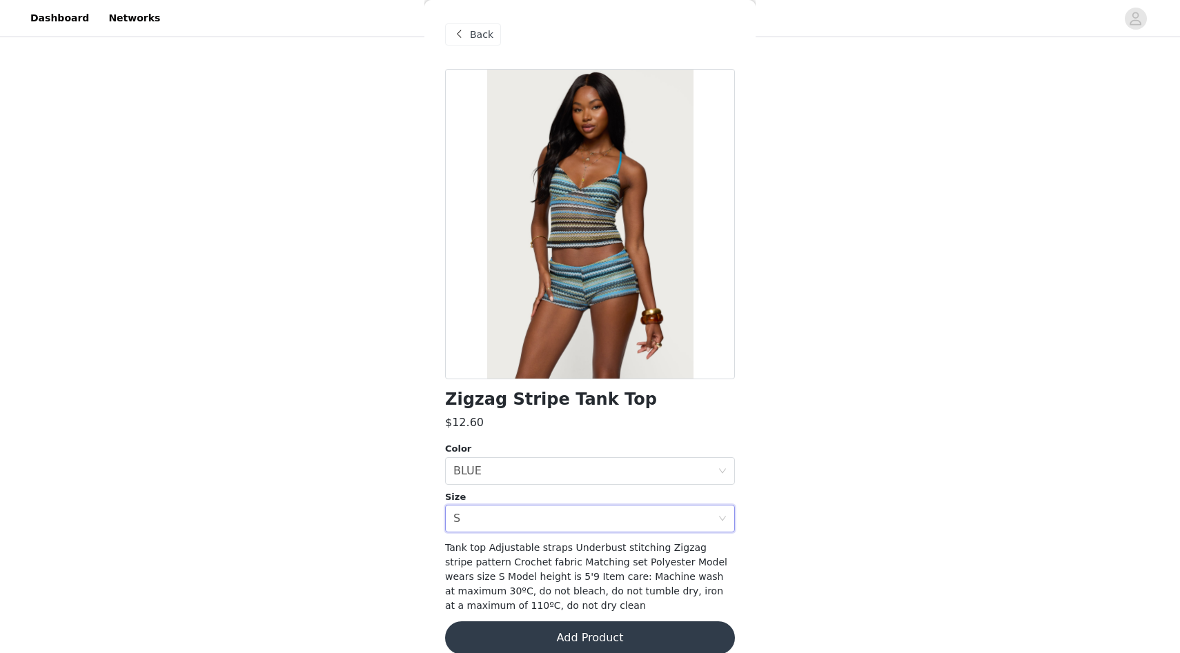
click at [556, 641] on button "Add Product" at bounding box center [590, 638] width 290 height 33
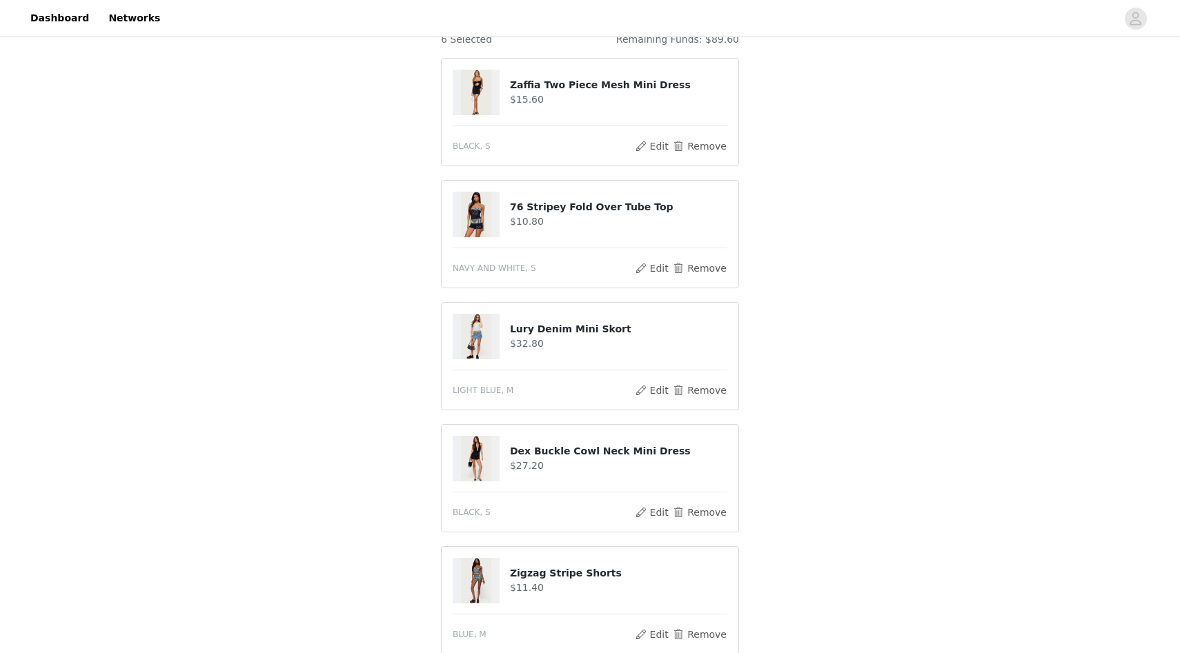
scroll to position [463, 0]
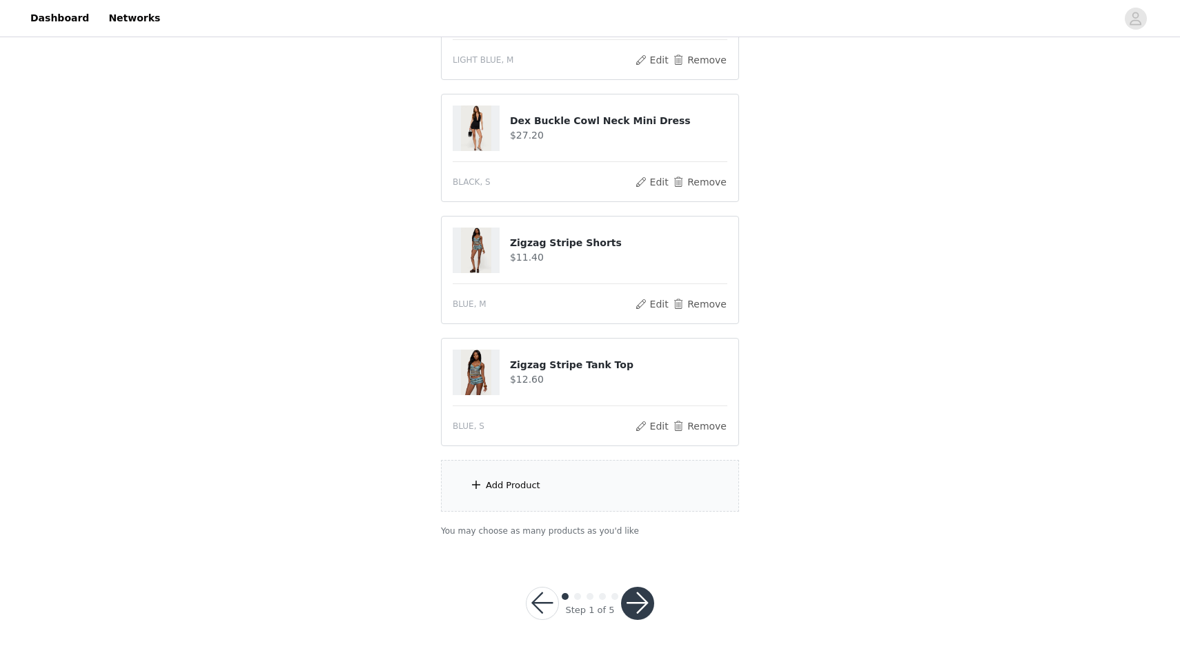
click at [560, 504] on div "Add Product" at bounding box center [590, 486] width 298 height 52
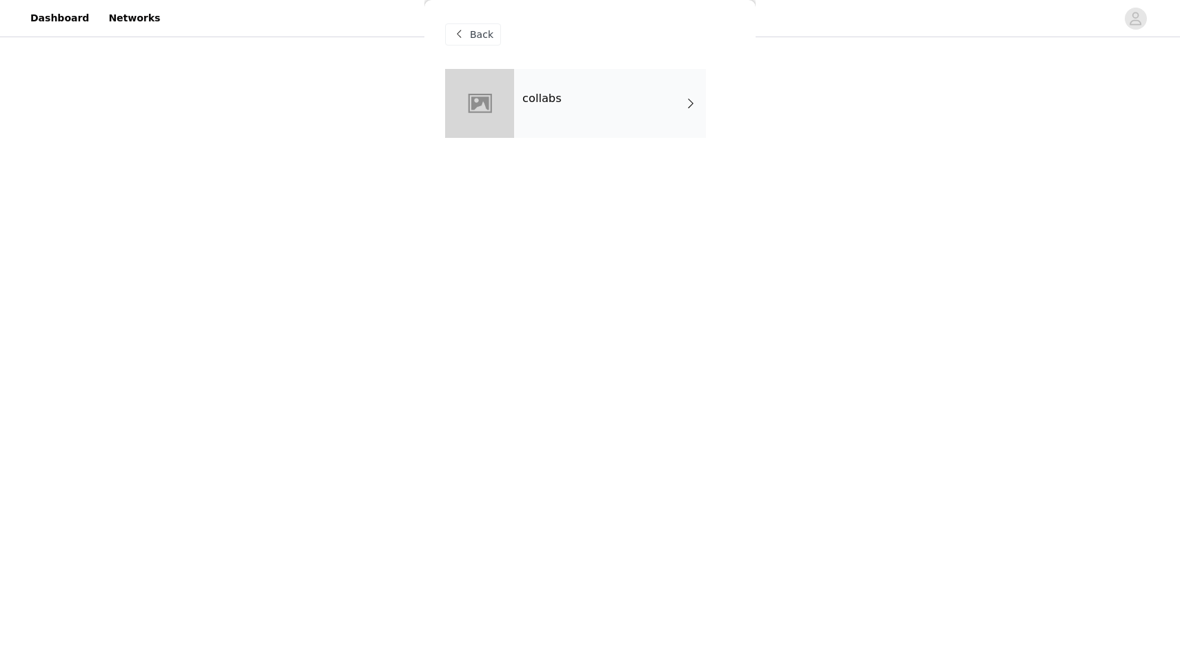
click at [596, 115] on div "collabs" at bounding box center [610, 103] width 192 height 69
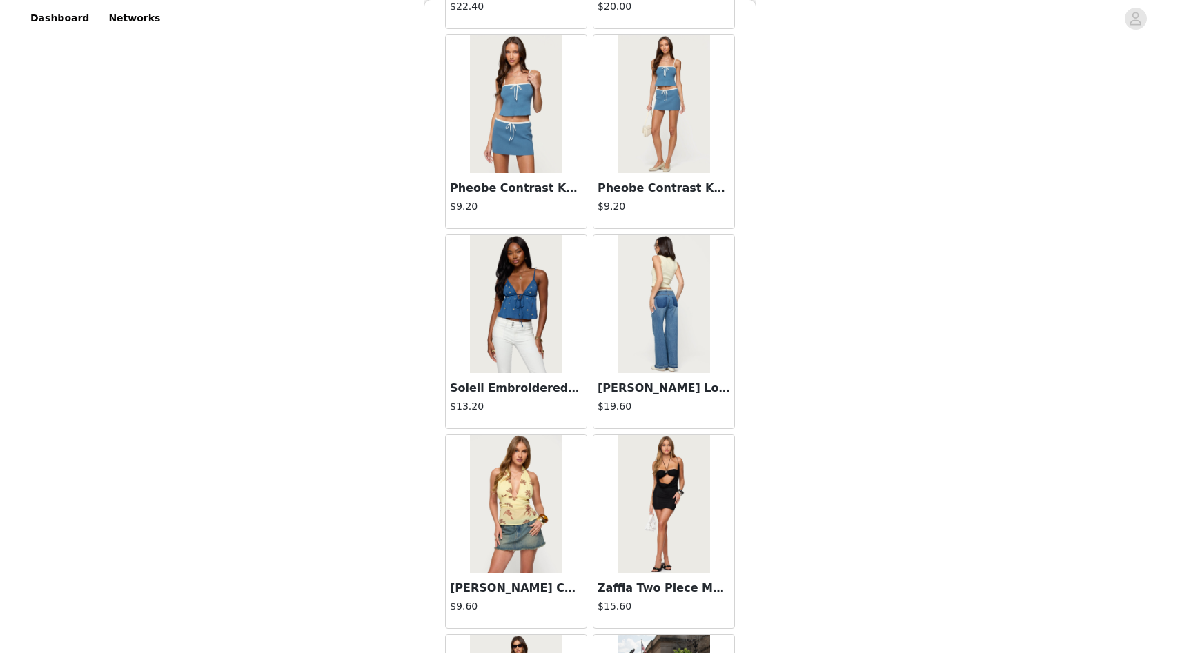
scroll to position [1458, 0]
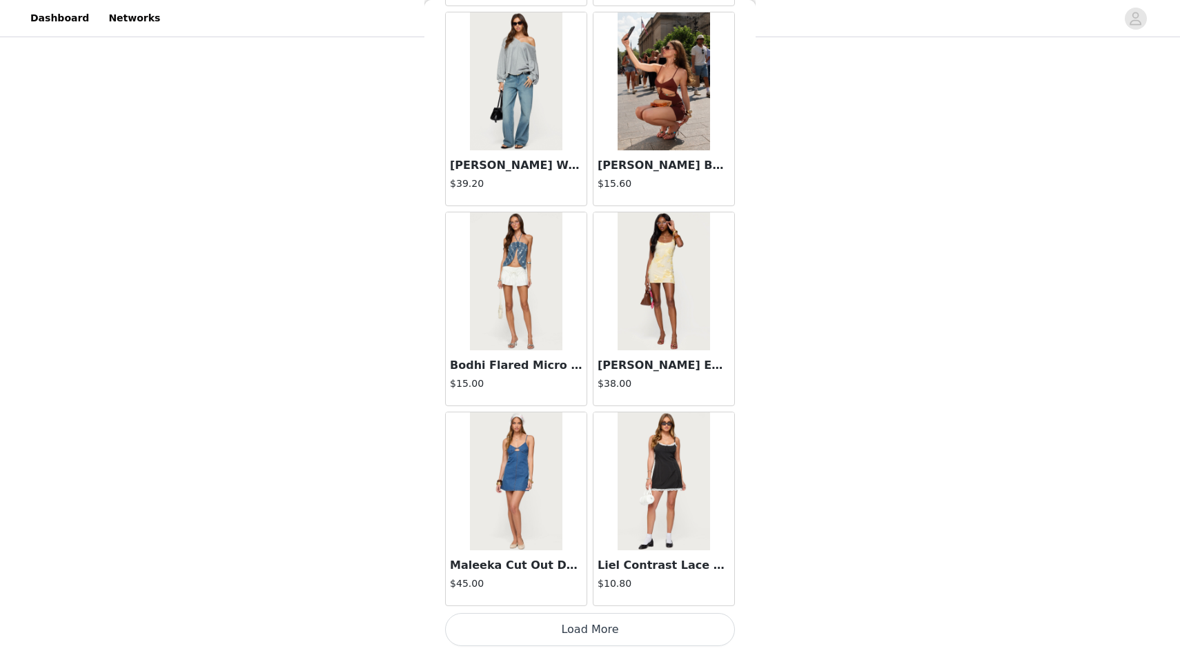
click at [543, 633] on button "Load More" at bounding box center [590, 629] width 290 height 33
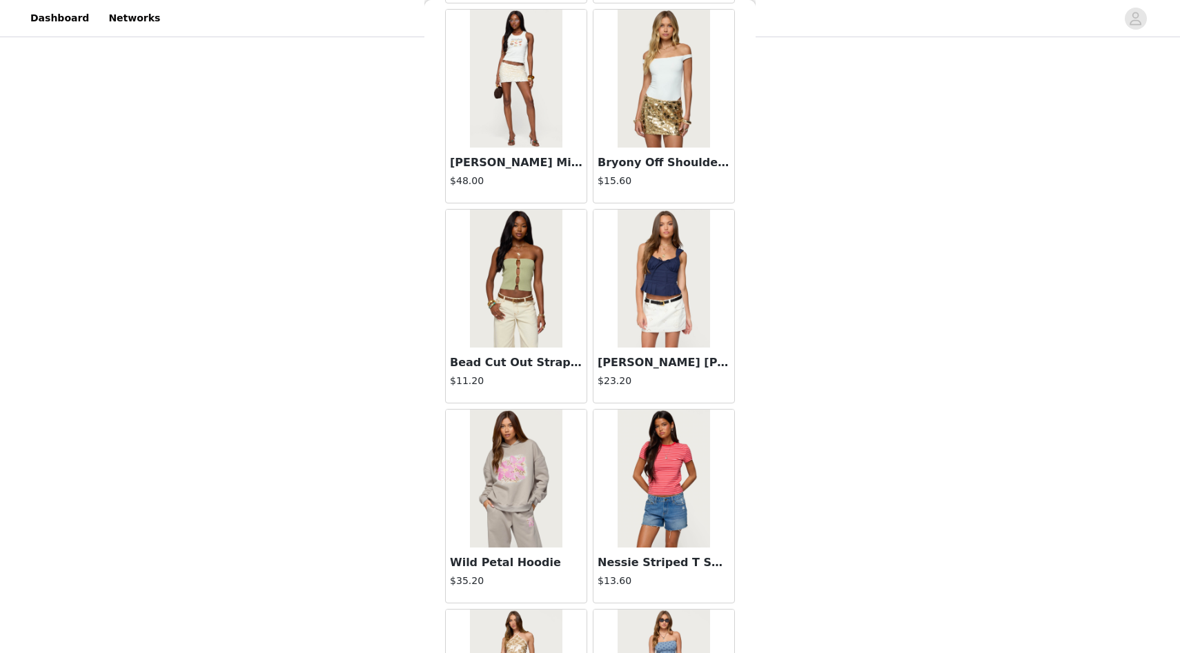
scroll to position [3459, 0]
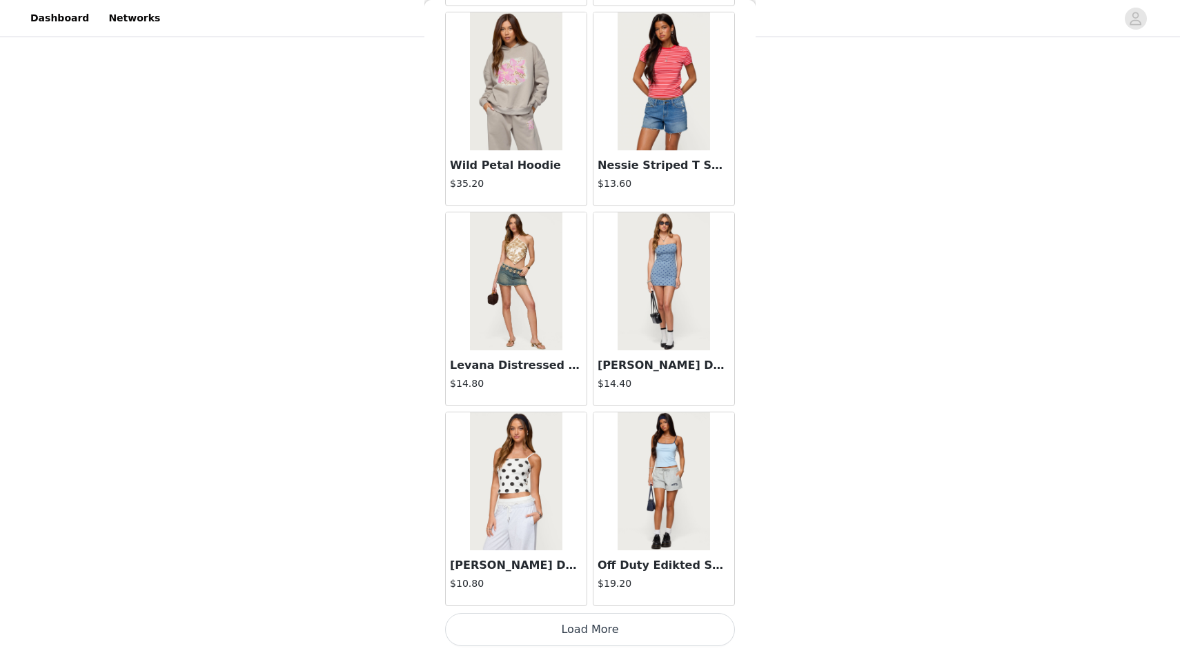
click at [540, 634] on button "Load More" at bounding box center [590, 629] width 290 height 33
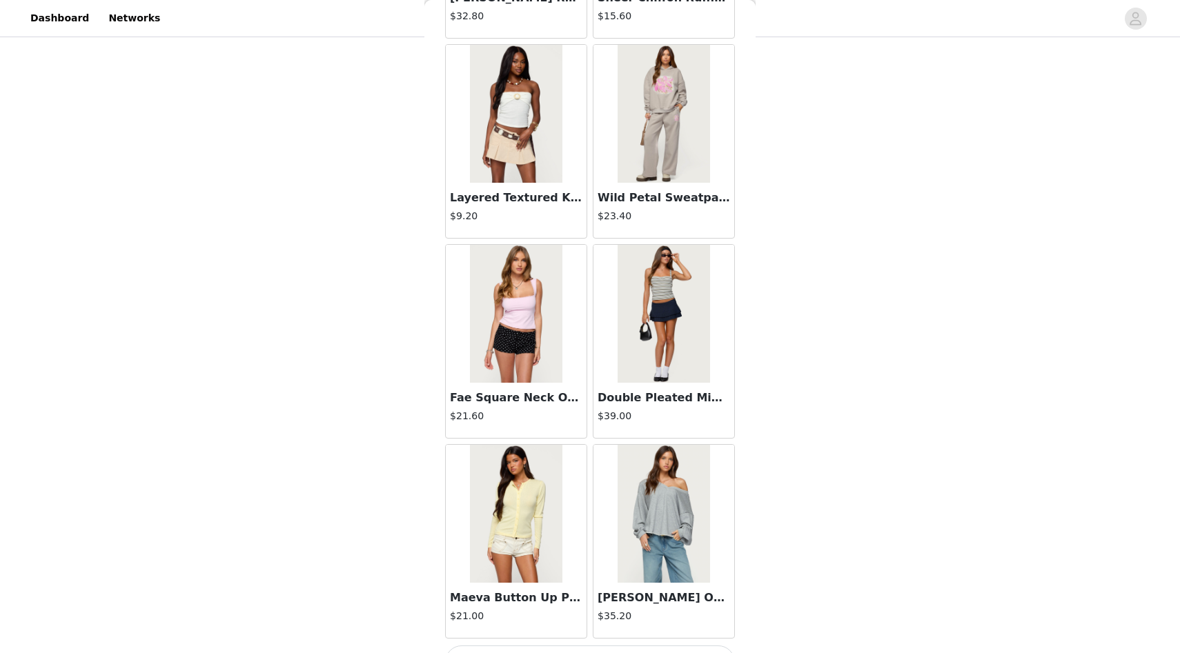
scroll to position [5460, 0]
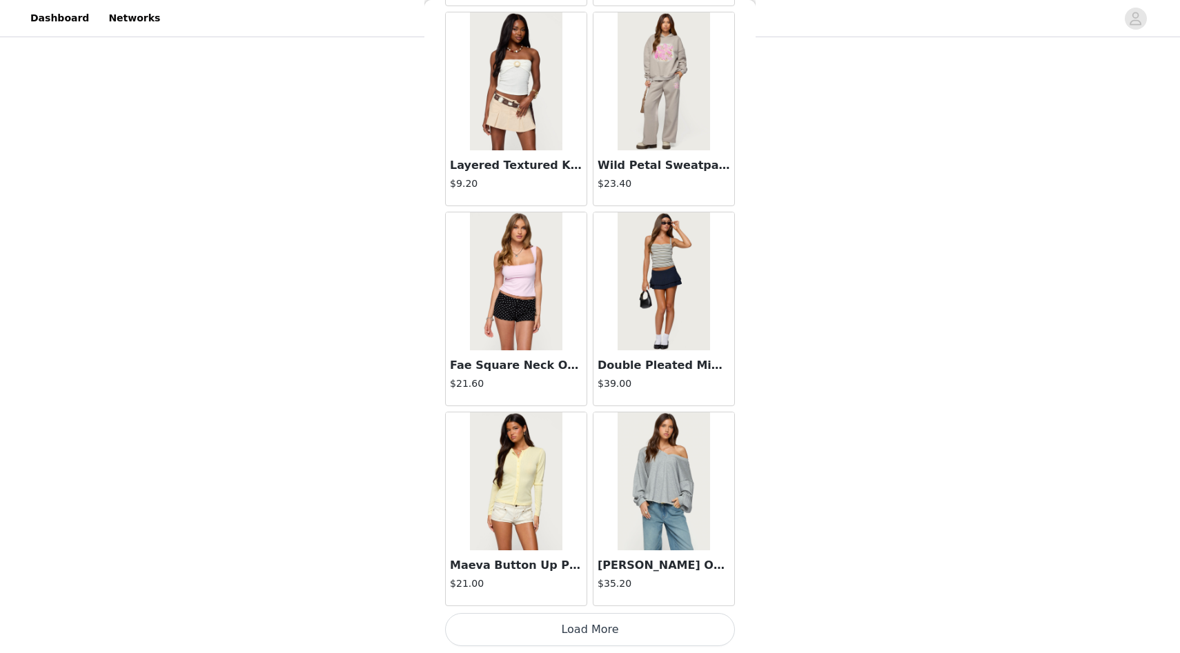
click at [546, 631] on button "Load More" at bounding box center [590, 629] width 290 height 33
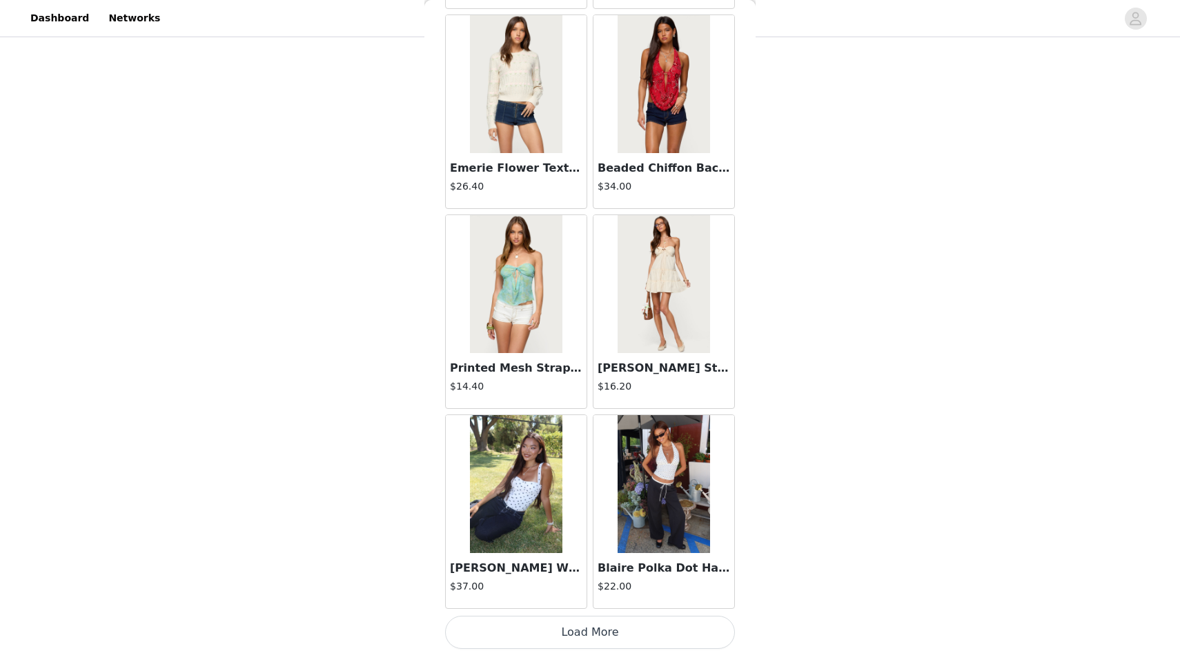
scroll to position [7461, 0]
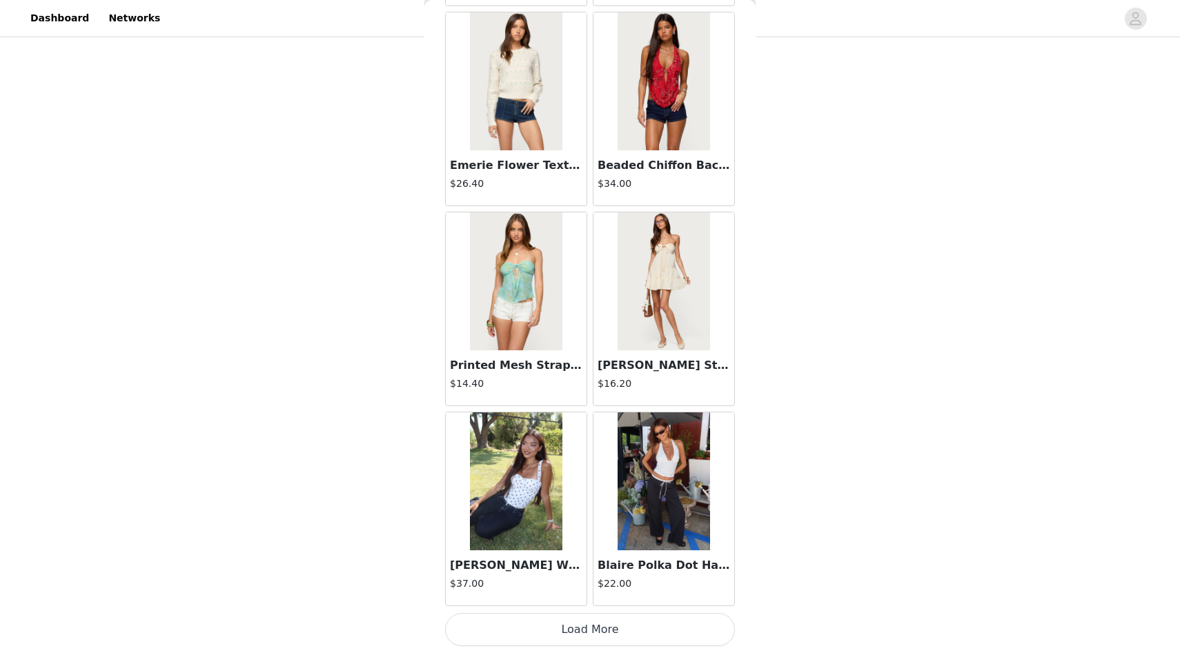
click at [586, 630] on button "Load More" at bounding box center [590, 629] width 290 height 33
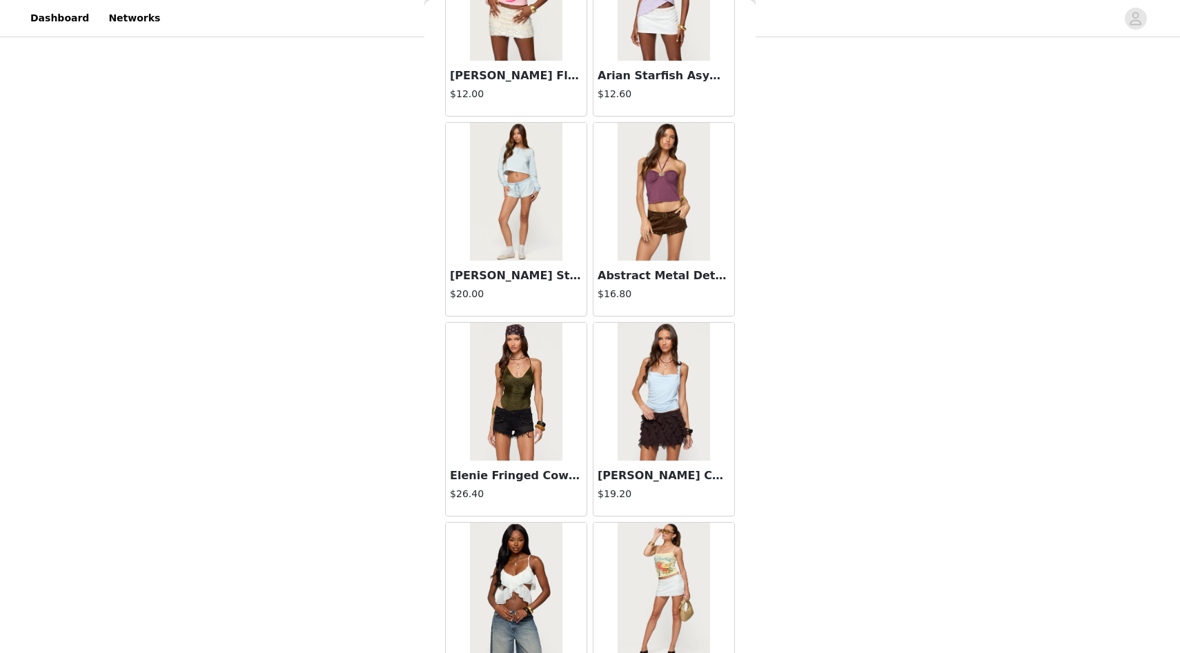
scroll to position [9462, 0]
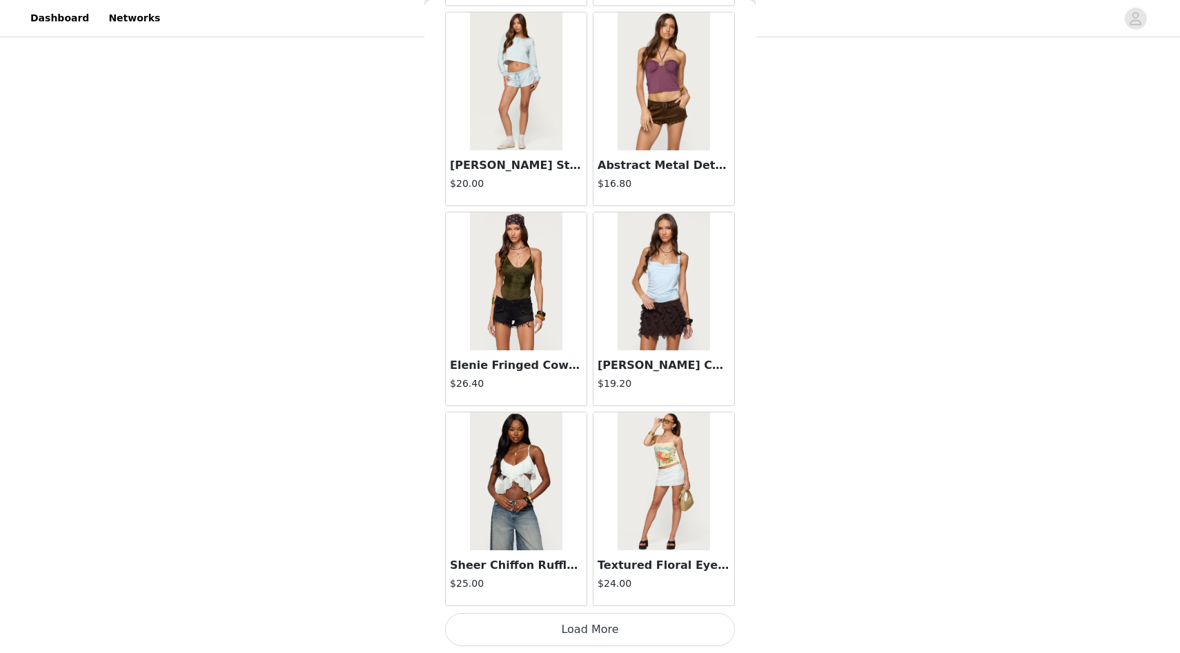
click at [573, 629] on button "Load More" at bounding box center [590, 629] width 290 height 33
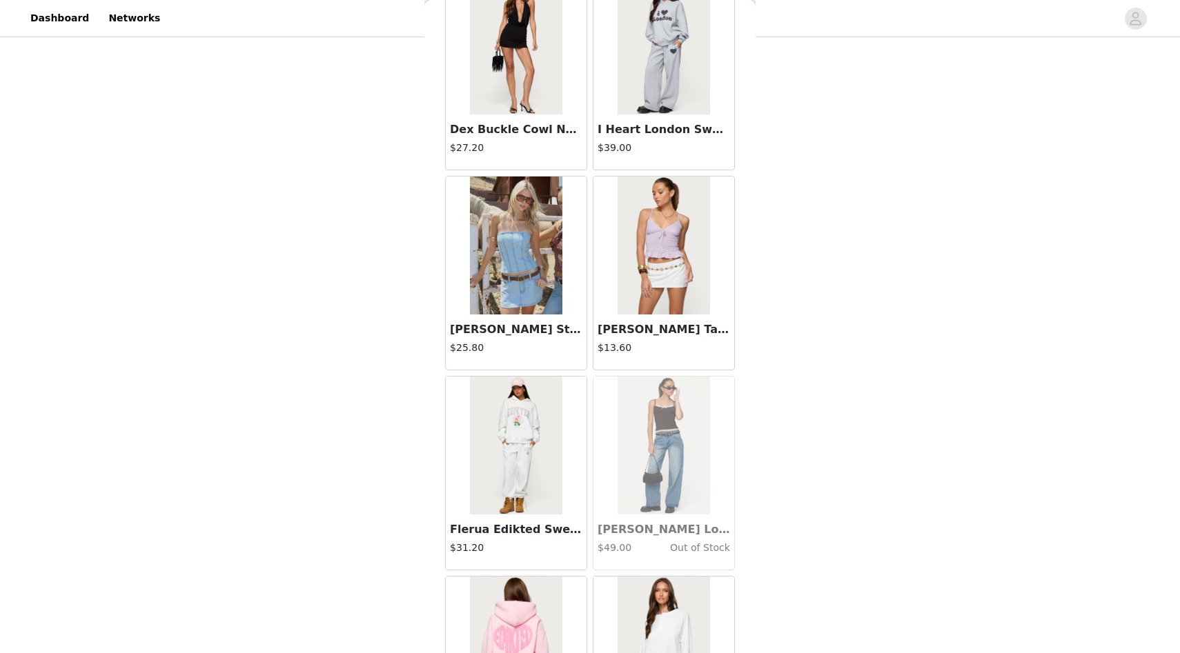
scroll to position [11463, 0]
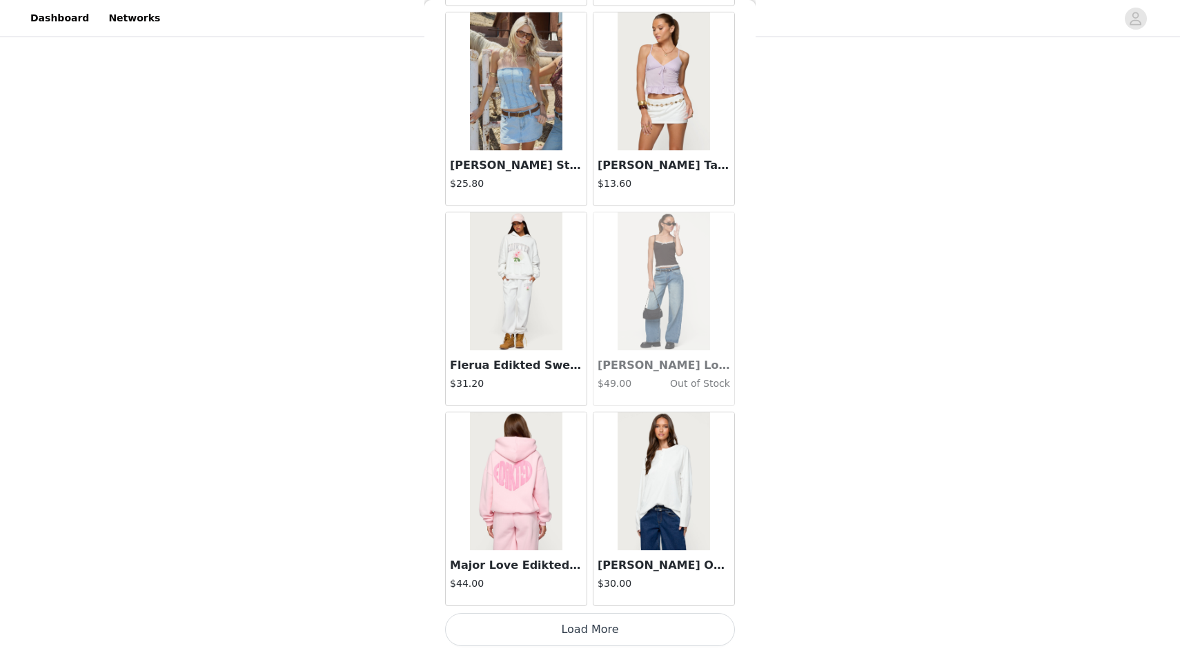
click at [546, 618] on button "Load More" at bounding box center [590, 629] width 290 height 33
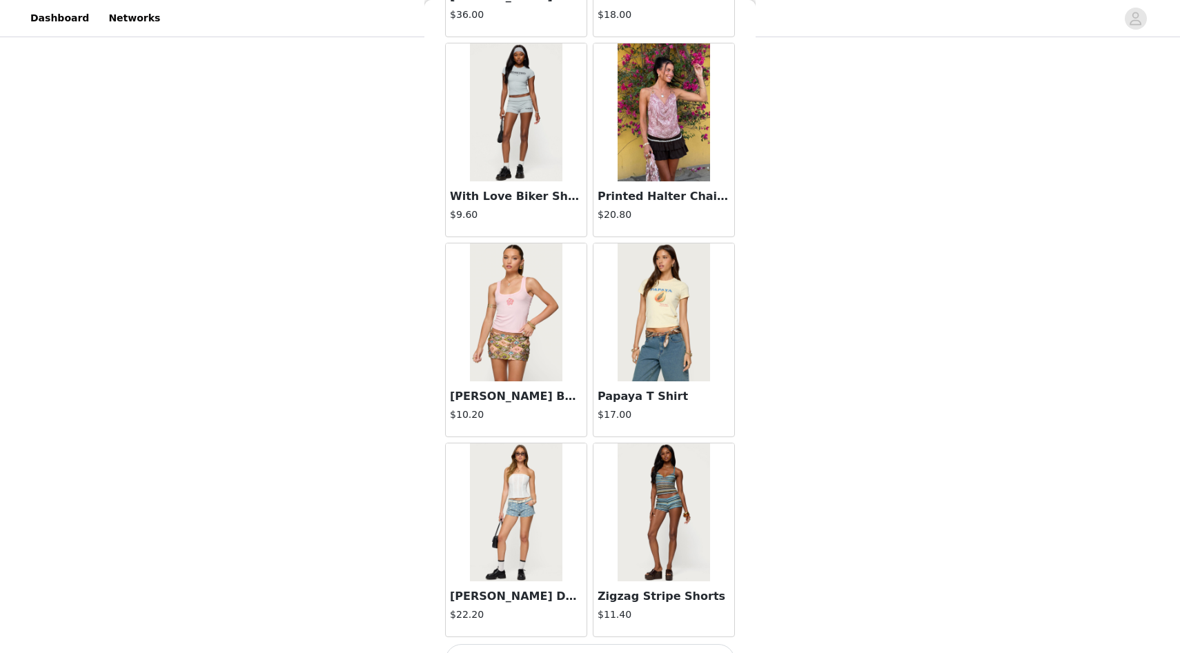
scroll to position [13464, 0]
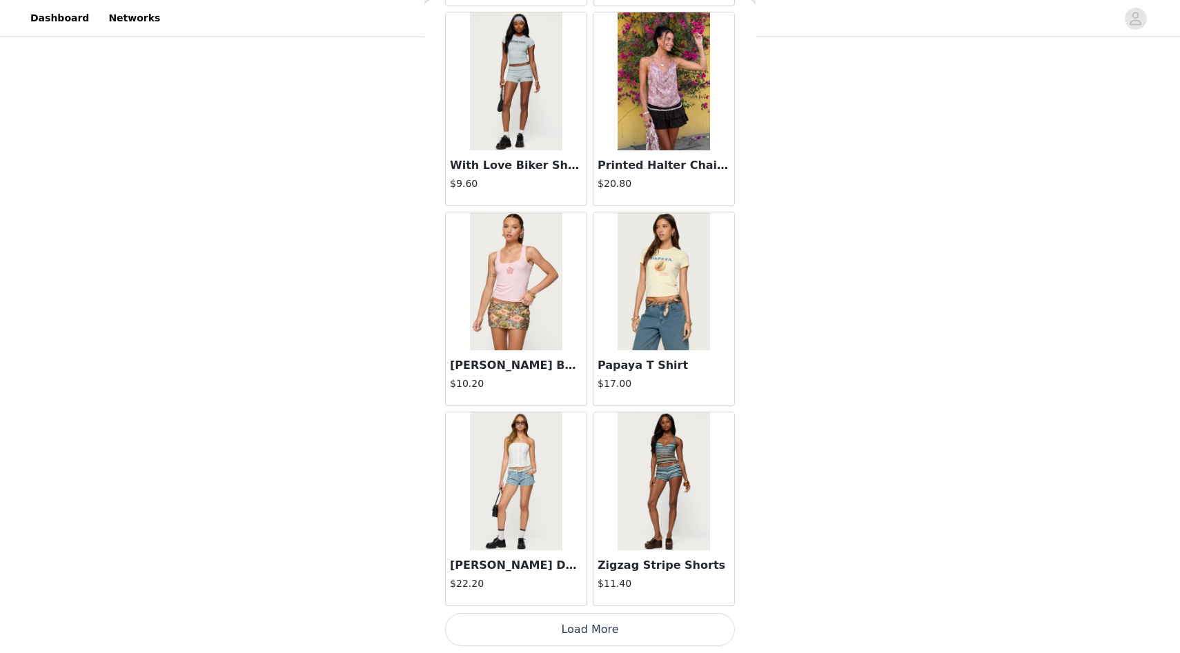
click at [564, 623] on button "Load More" at bounding box center [590, 629] width 290 height 33
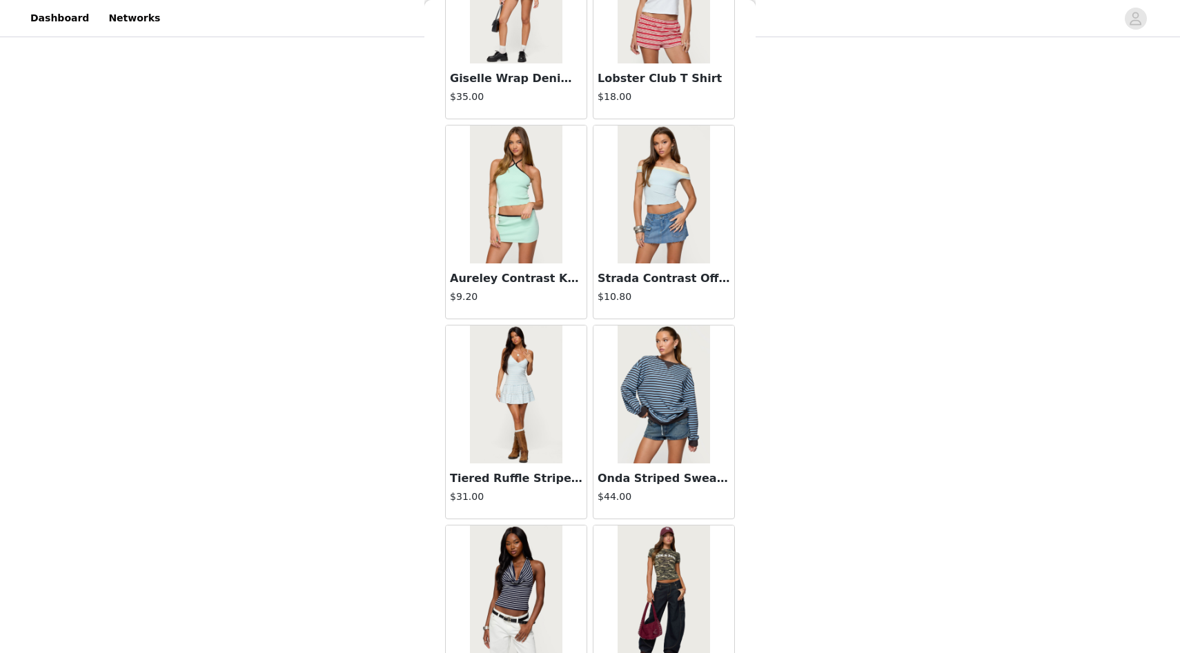
scroll to position [15465, 0]
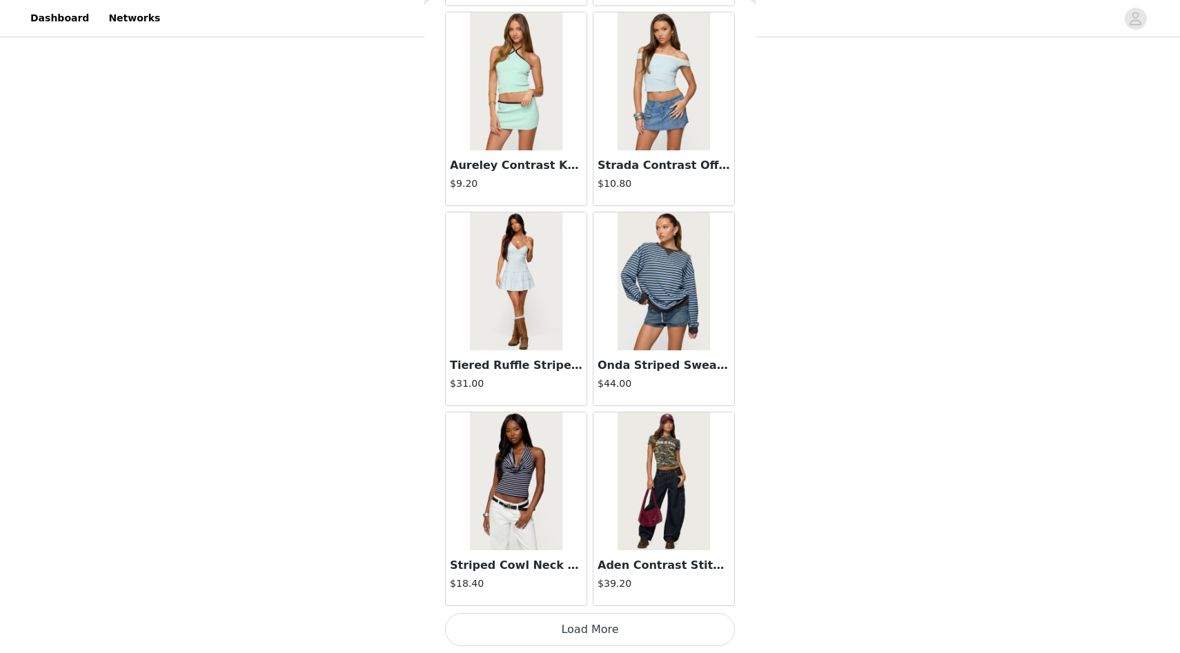
click at [579, 624] on button "Load More" at bounding box center [590, 629] width 290 height 33
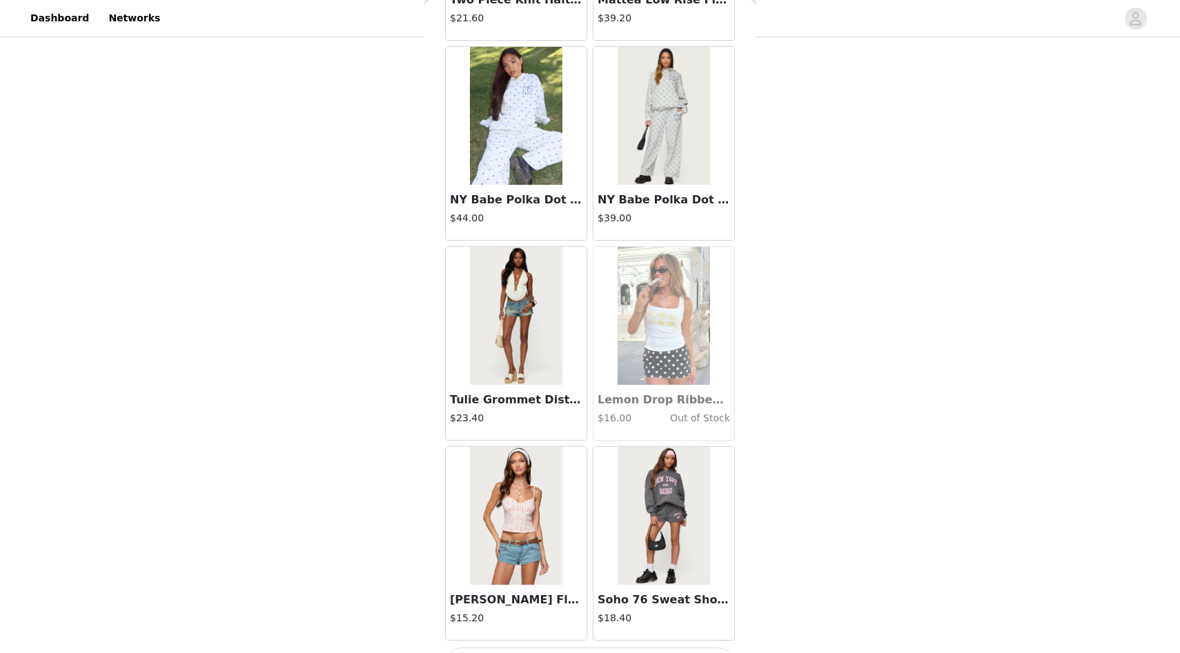
scroll to position [17466, 0]
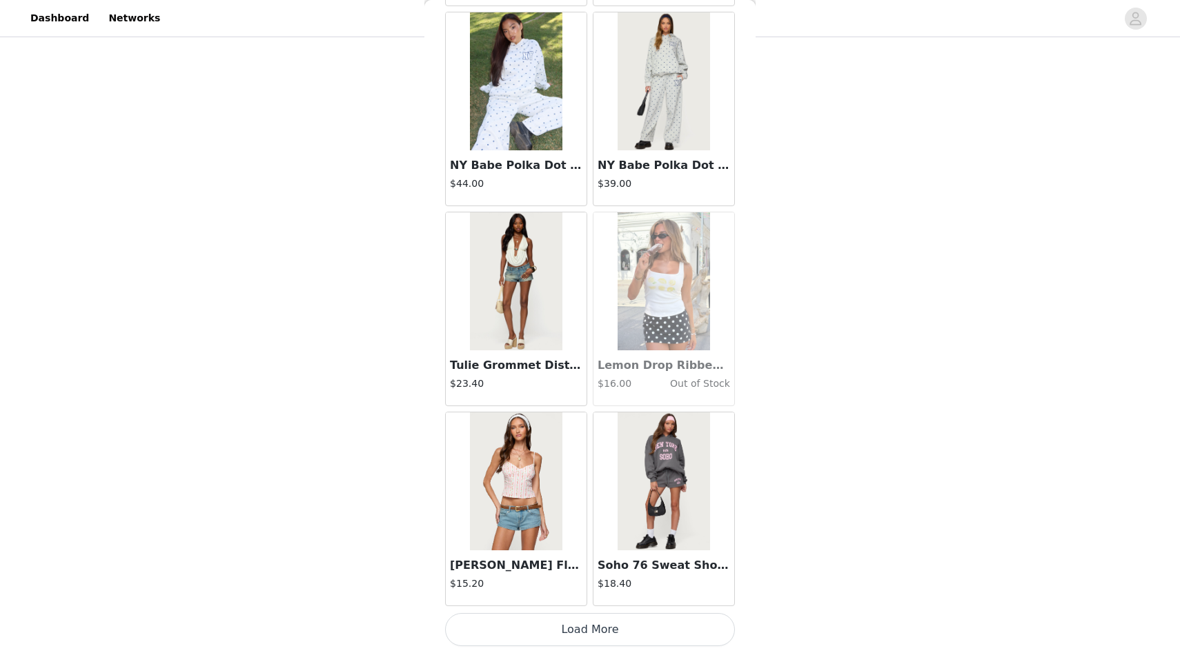
click at [598, 617] on button "Load More" at bounding box center [590, 629] width 290 height 33
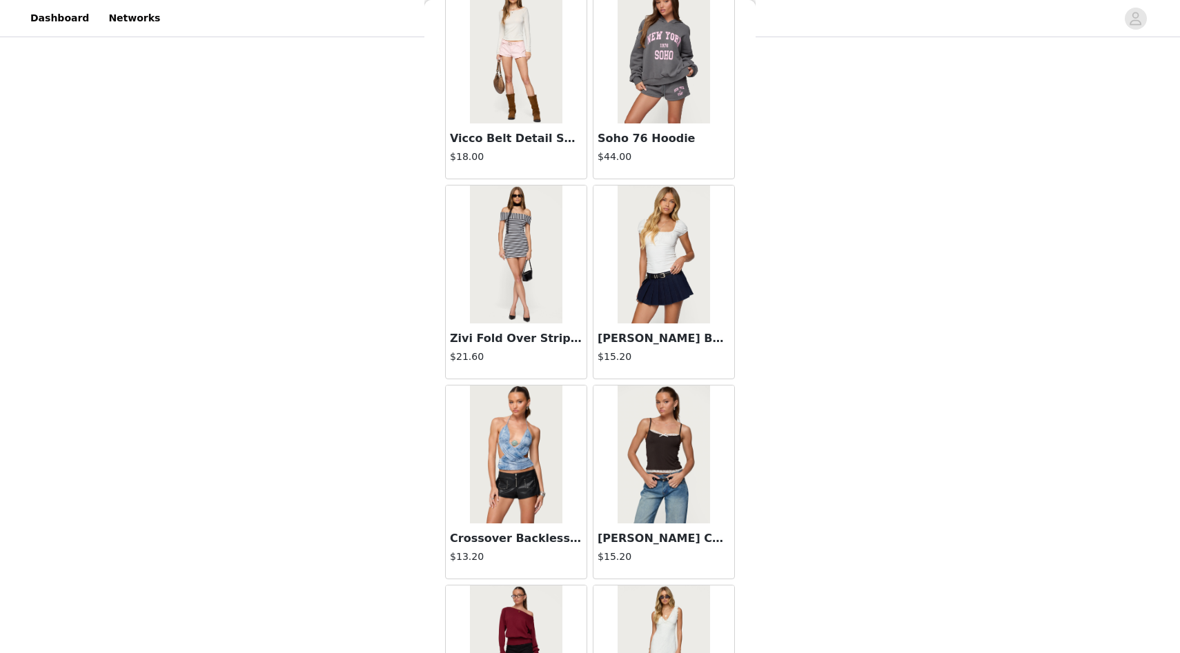
scroll to position [19290, 0]
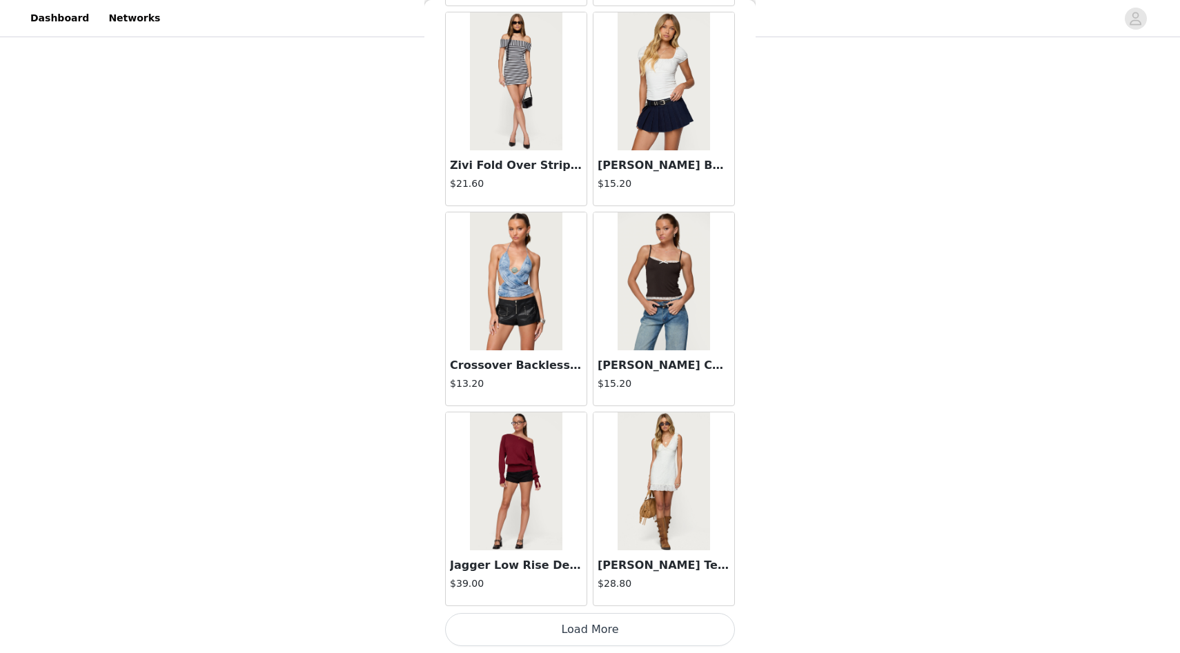
click at [642, 639] on button "Load More" at bounding box center [590, 629] width 290 height 33
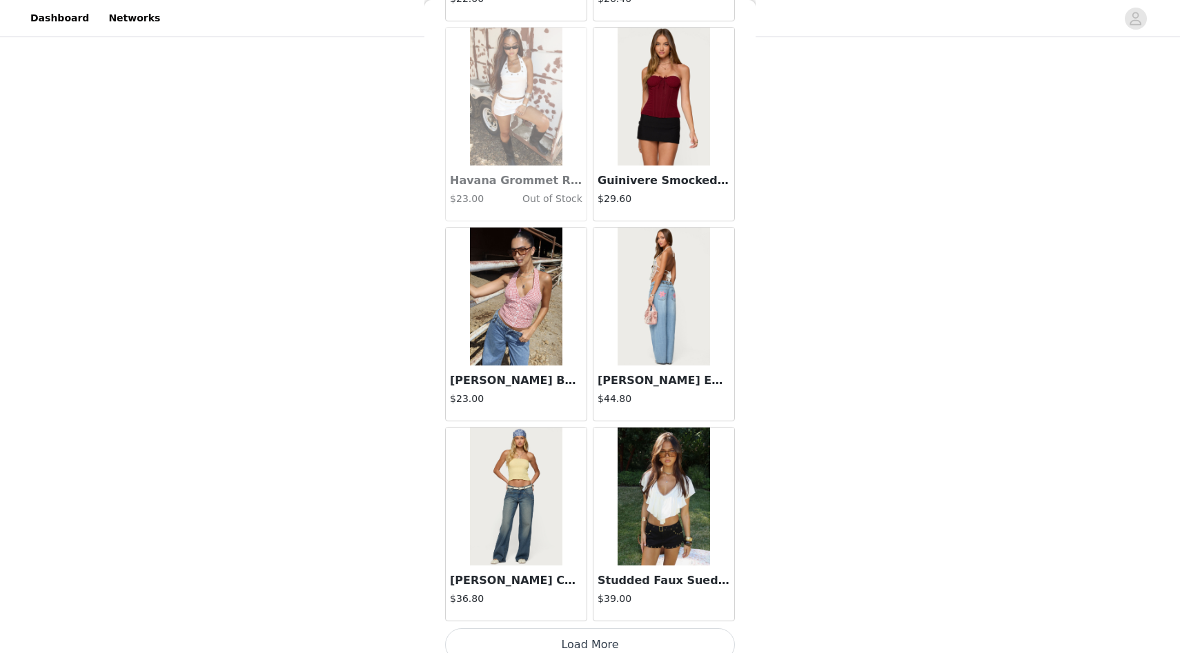
click at [613, 640] on button "Load More" at bounding box center [590, 645] width 290 height 33
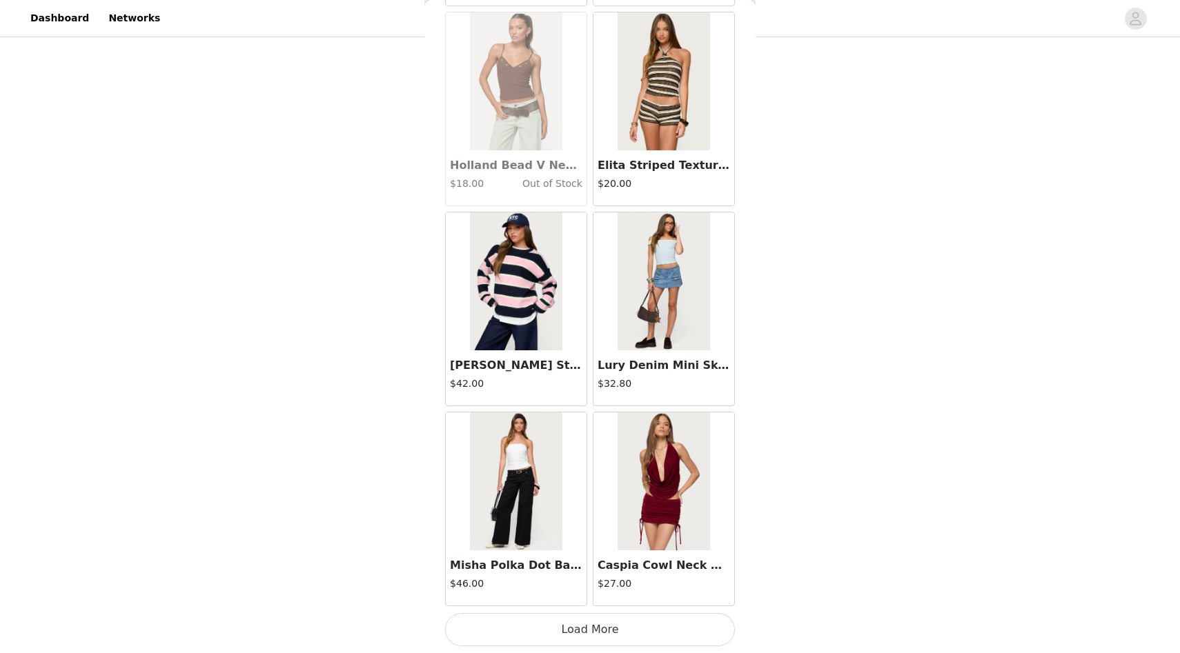
click at [621, 629] on button "Load More" at bounding box center [590, 629] width 290 height 33
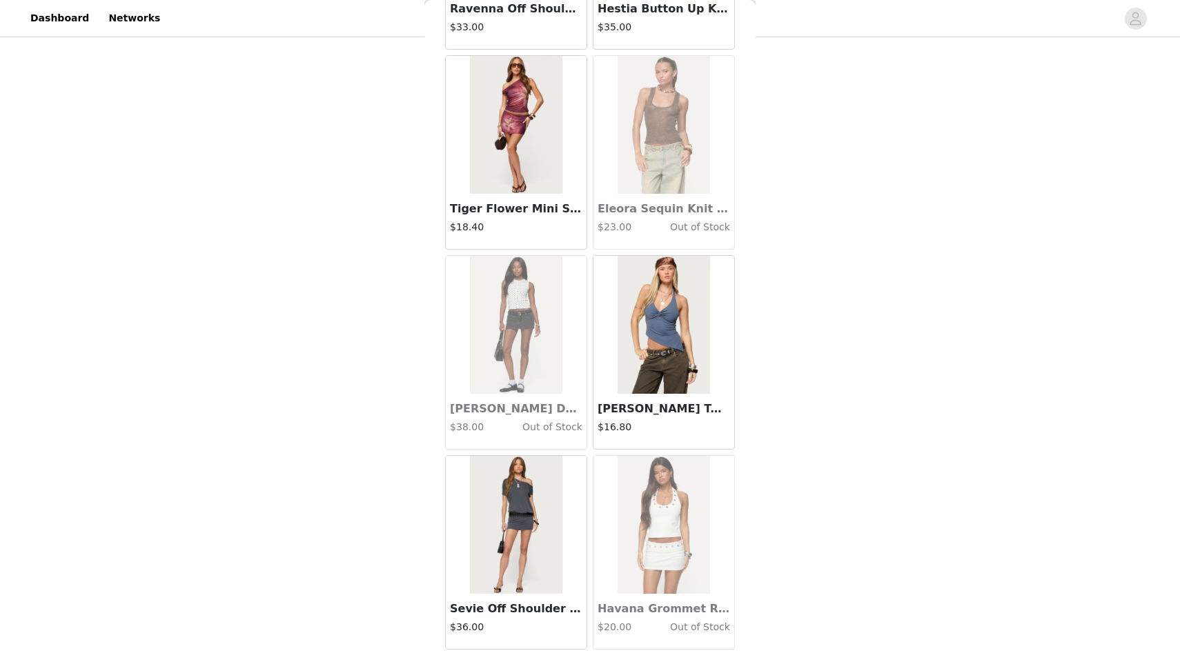
scroll to position [25470, 0]
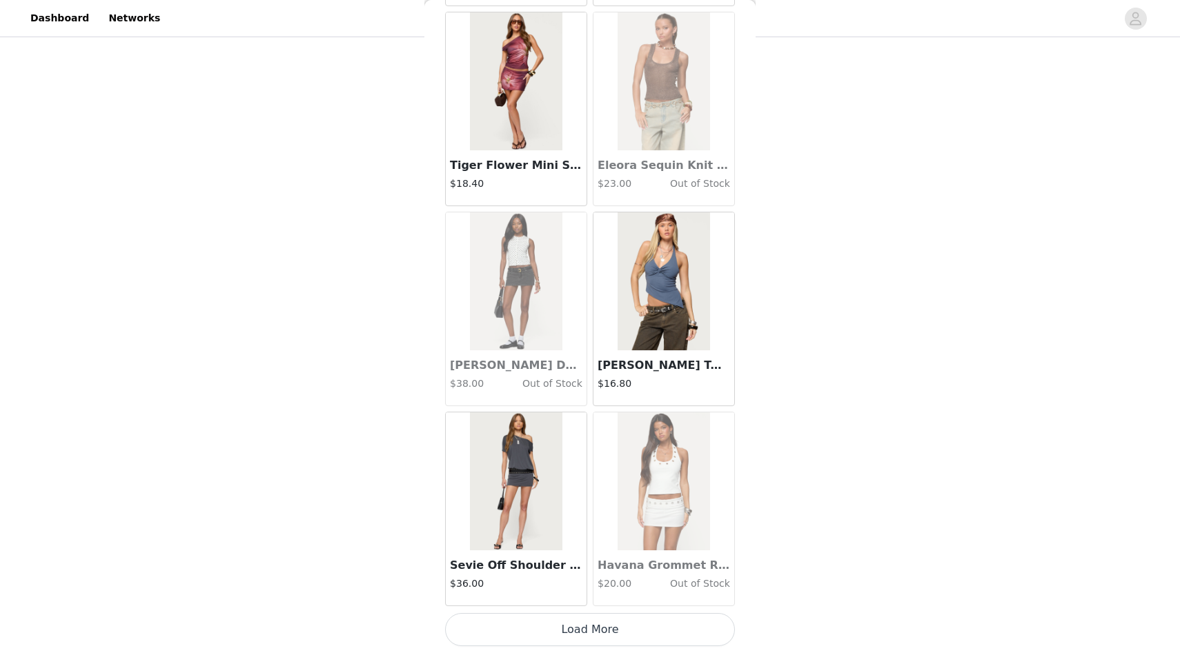
click at [623, 624] on button "Load More" at bounding box center [590, 629] width 290 height 33
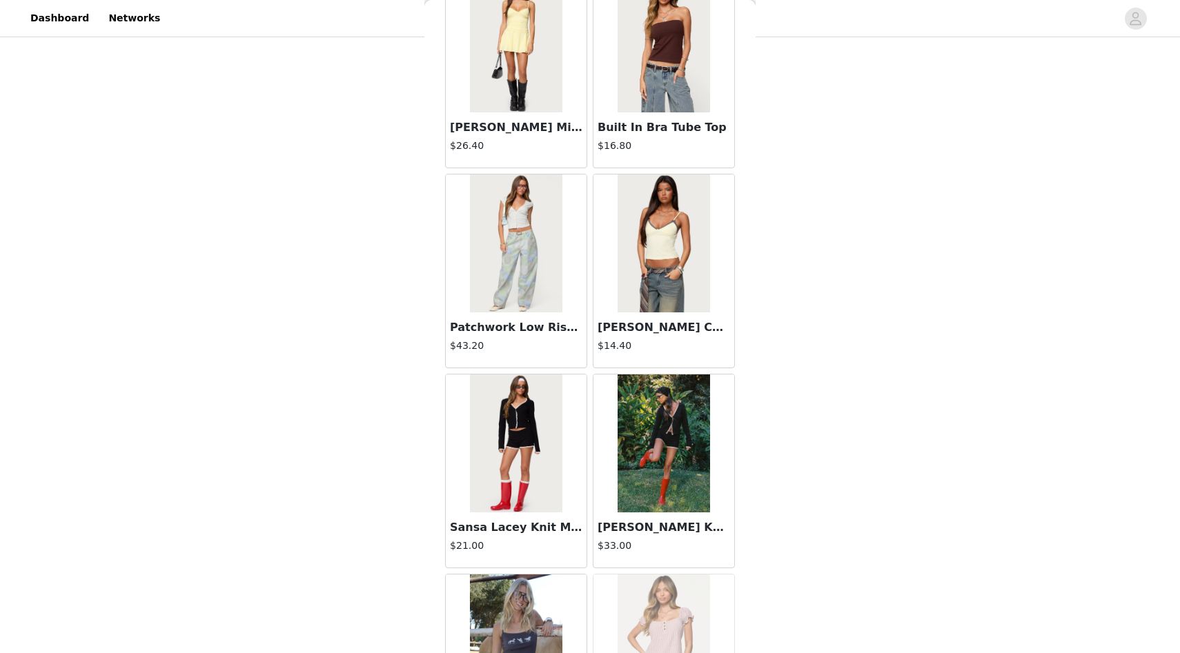
scroll to position [27471, 0]
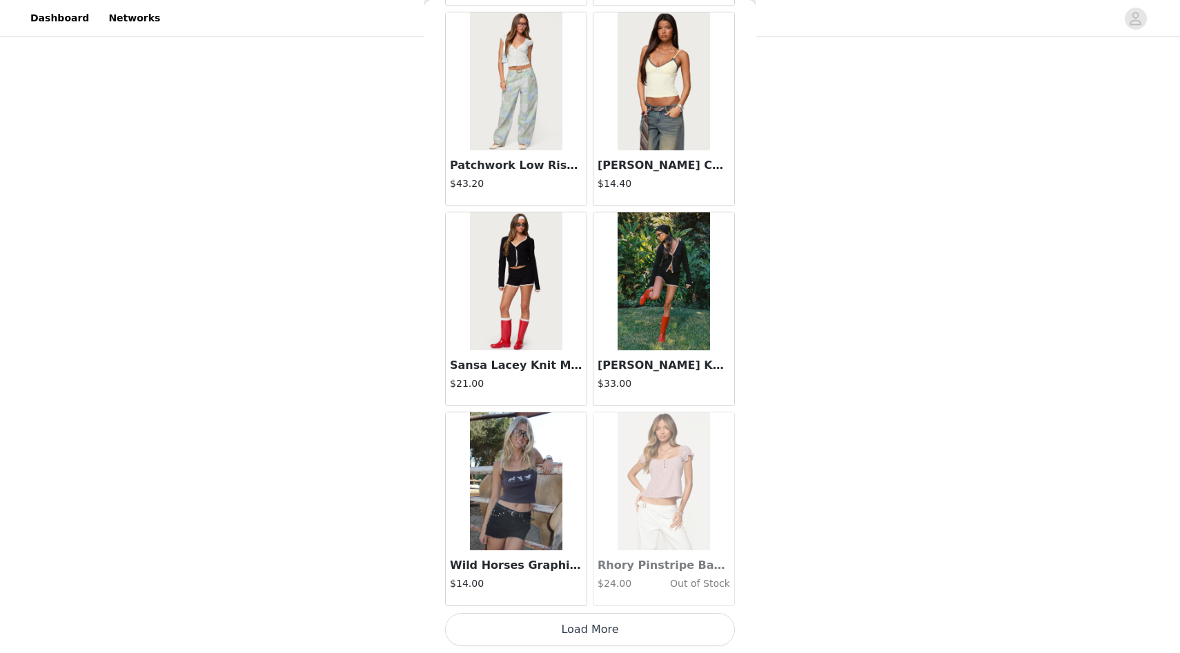
click at [537, 638] on button "Load More" at bounding box center [590, 629] width 290 height 33
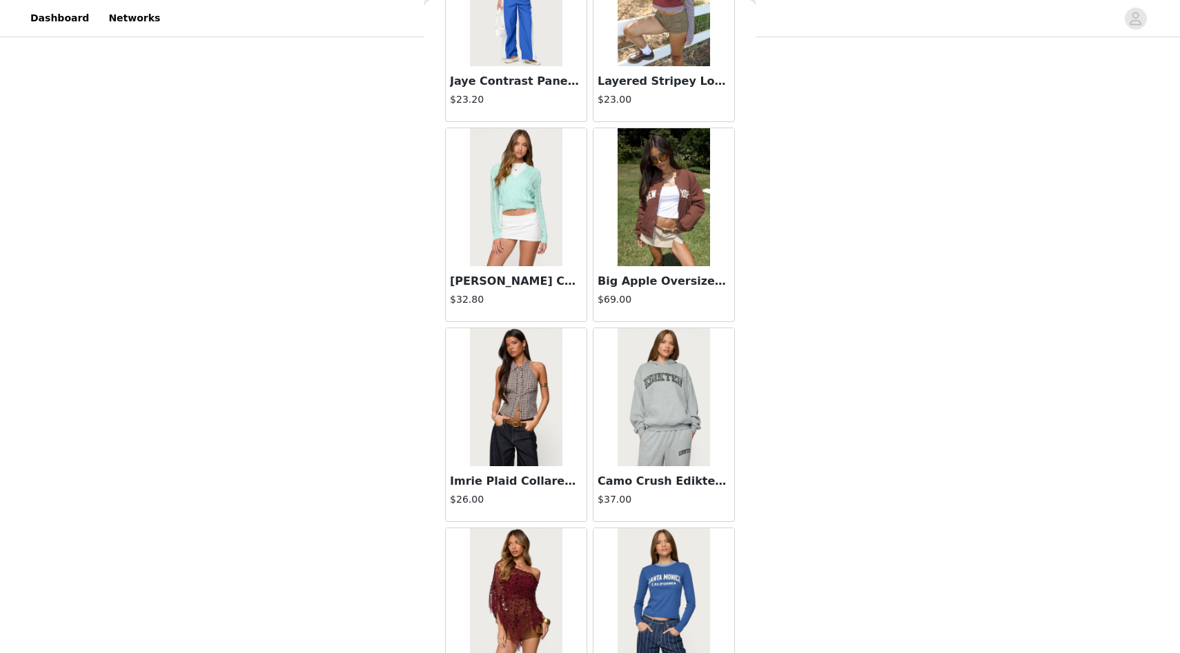
scroll to position [29472, 0]
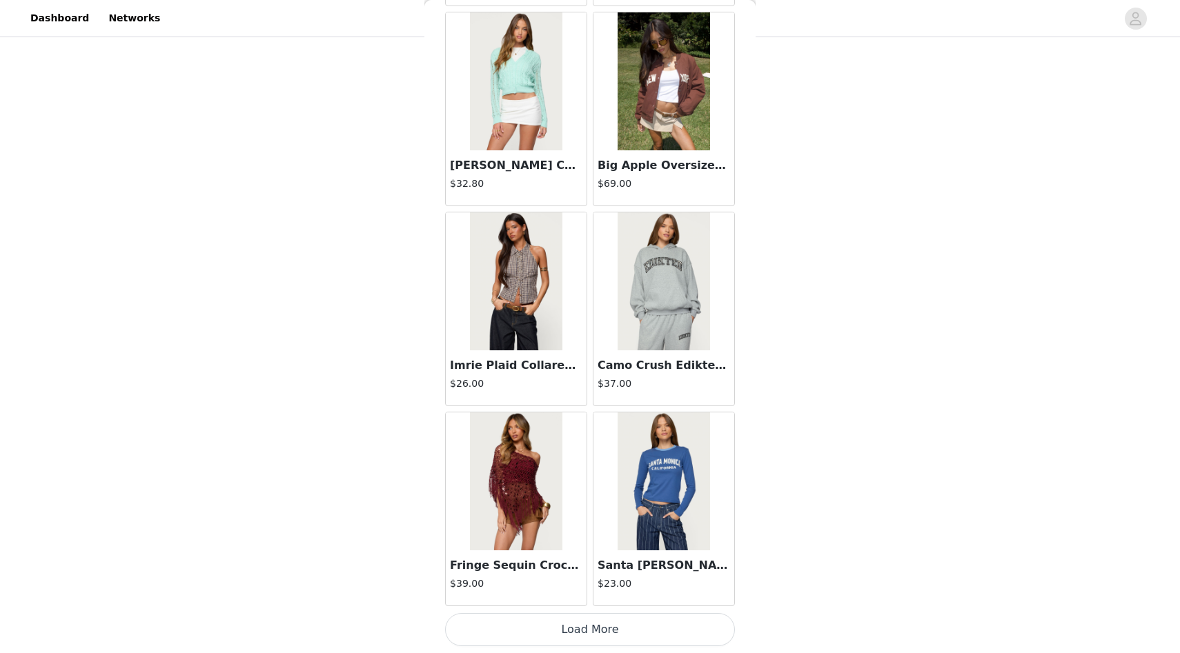
click at [555, 624] on button "Load More" at bounding box center [590, 629] width 290 height 33
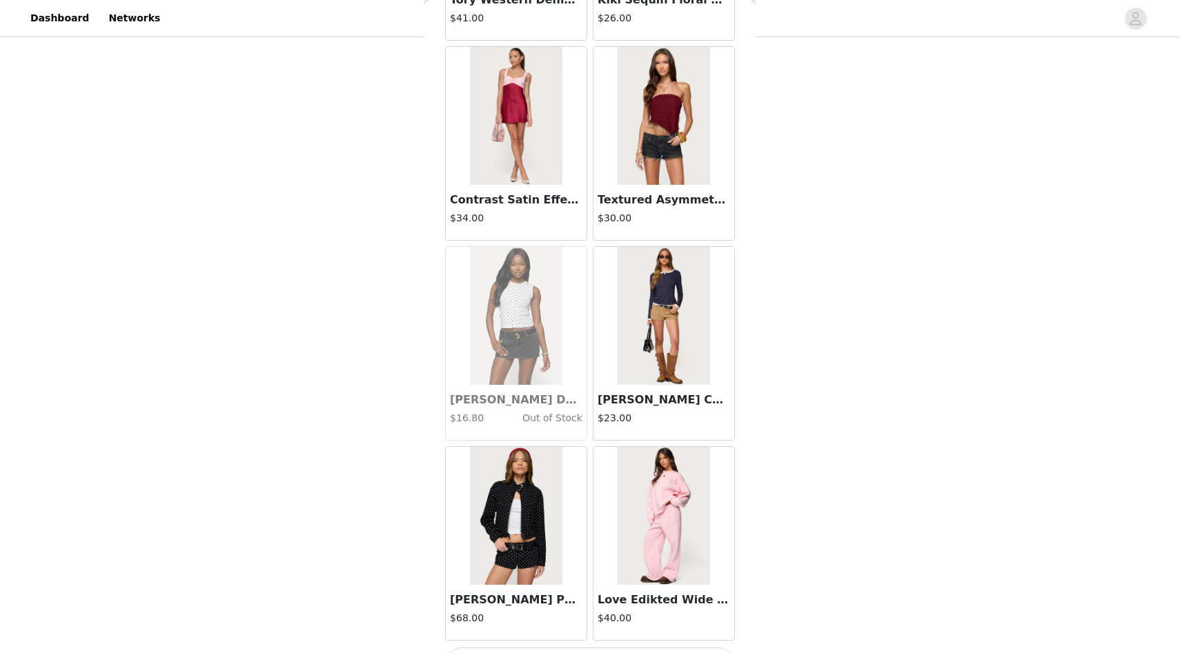
scroll to position [31472, 0]
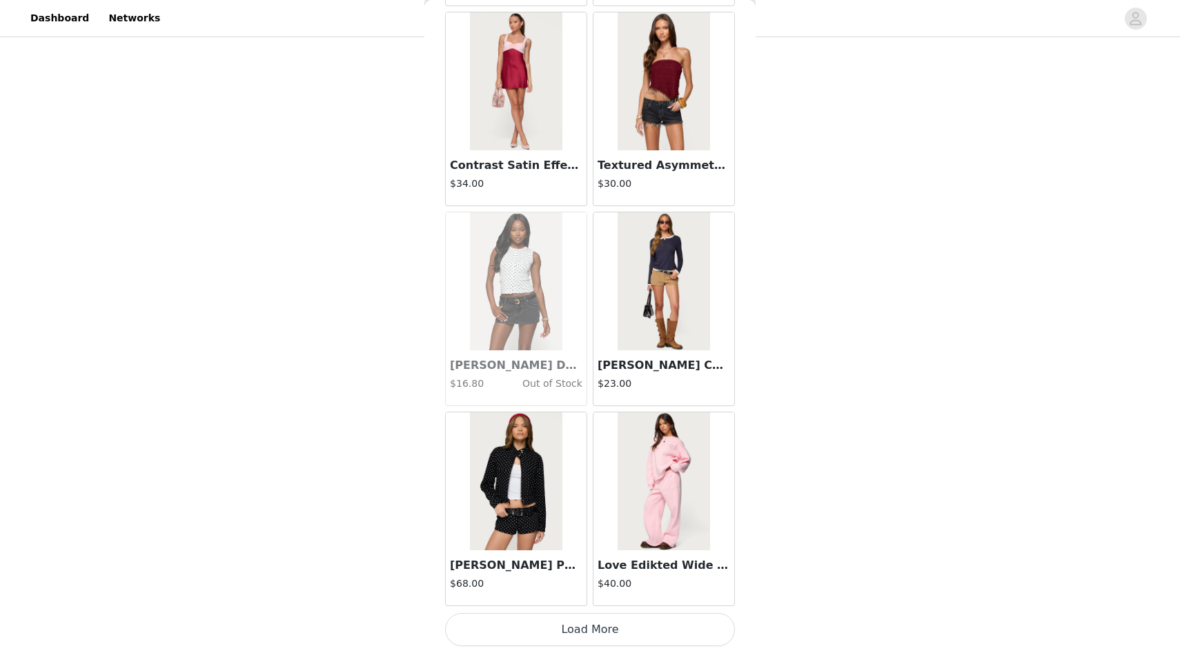
click at [564, 618] on button "Load More" at bounding box center [590, 629] width 290 height 33
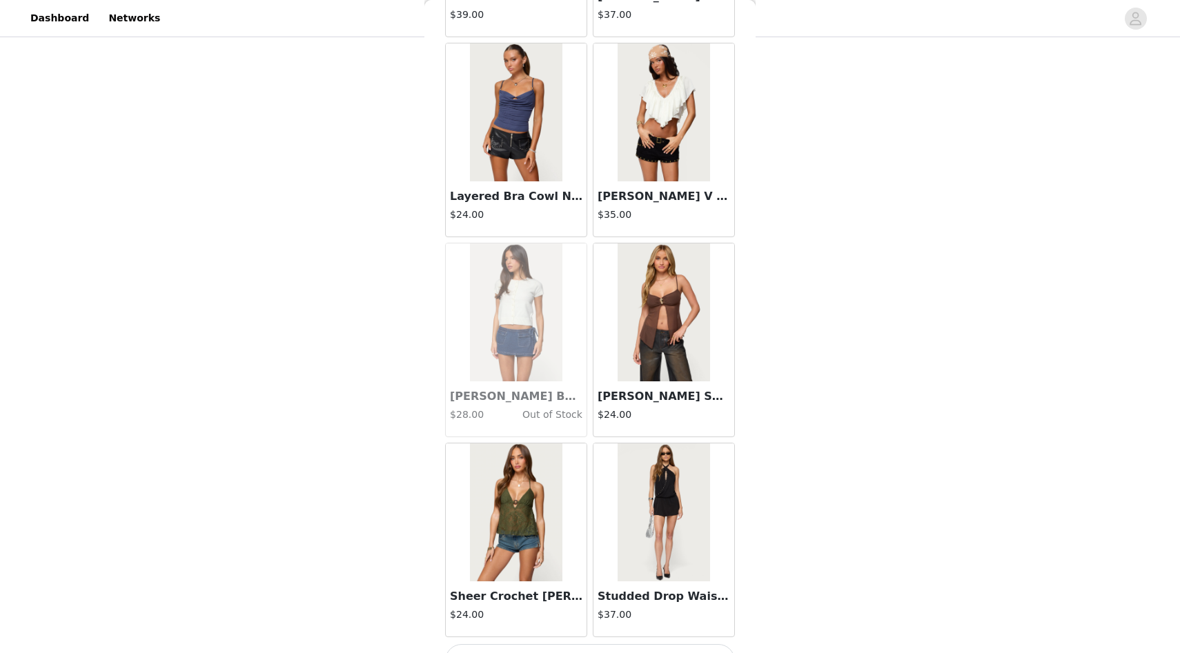
scroll to position [33473, 0]
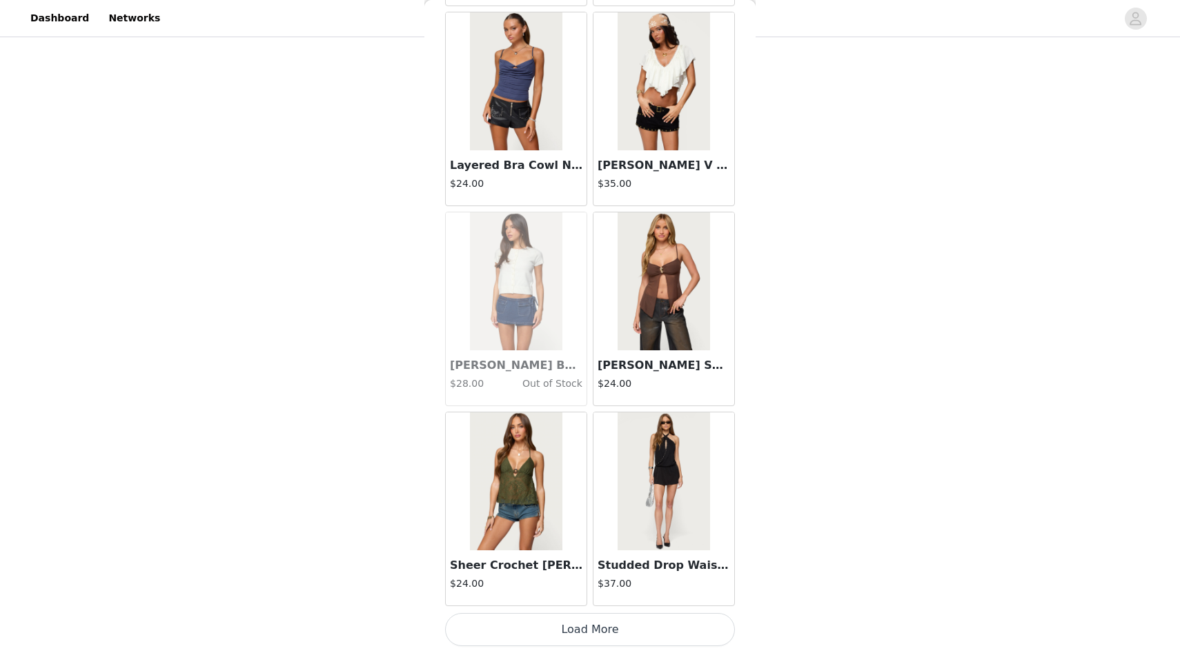
click at [605, 627] on button "Load More" at bounding box center [590, 629] width 290 height 33
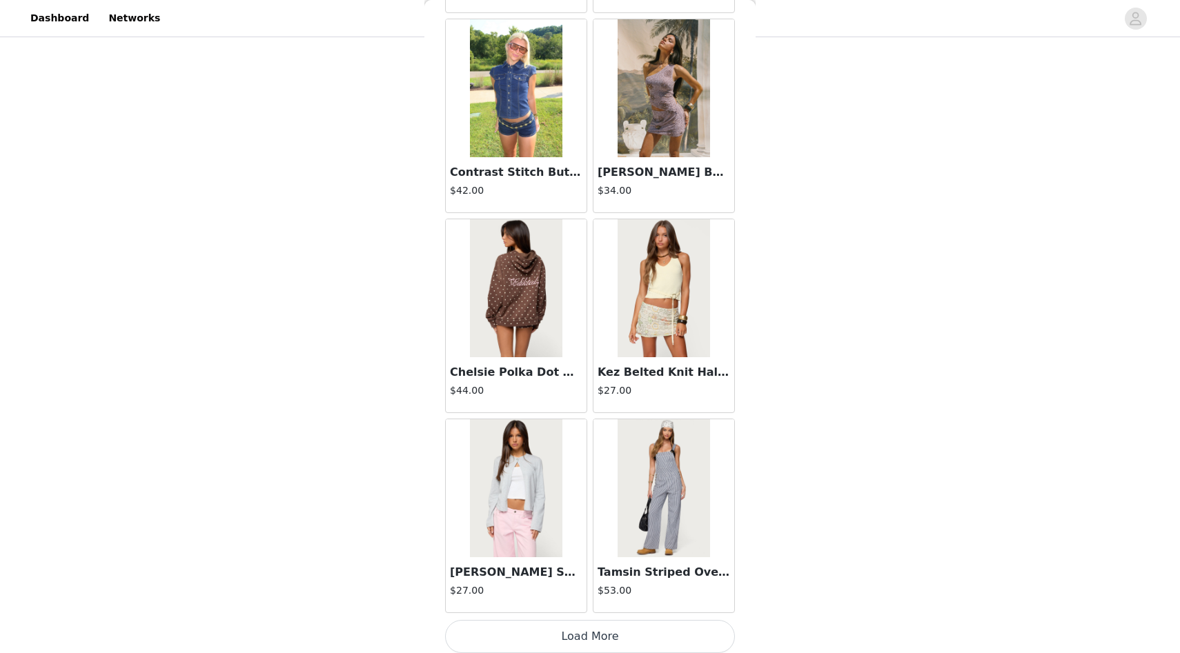
scroll to position [35474, 0]
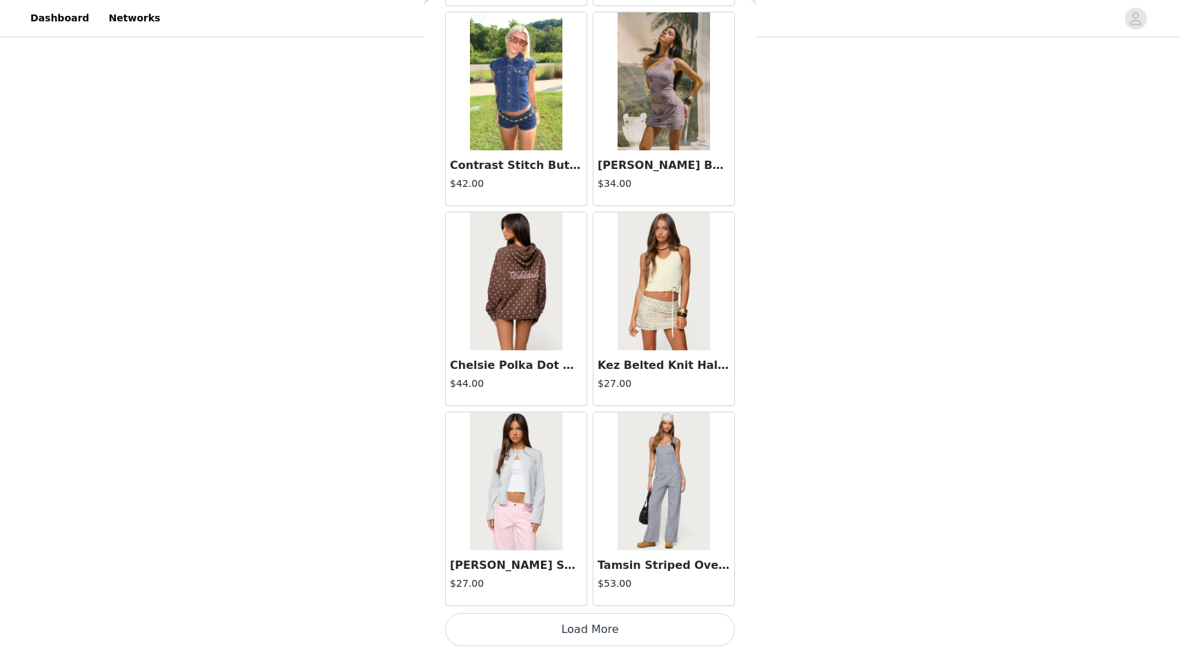
click at [622, 636] on button "Load More" at bounding box center [590, 629] width 290 height 33
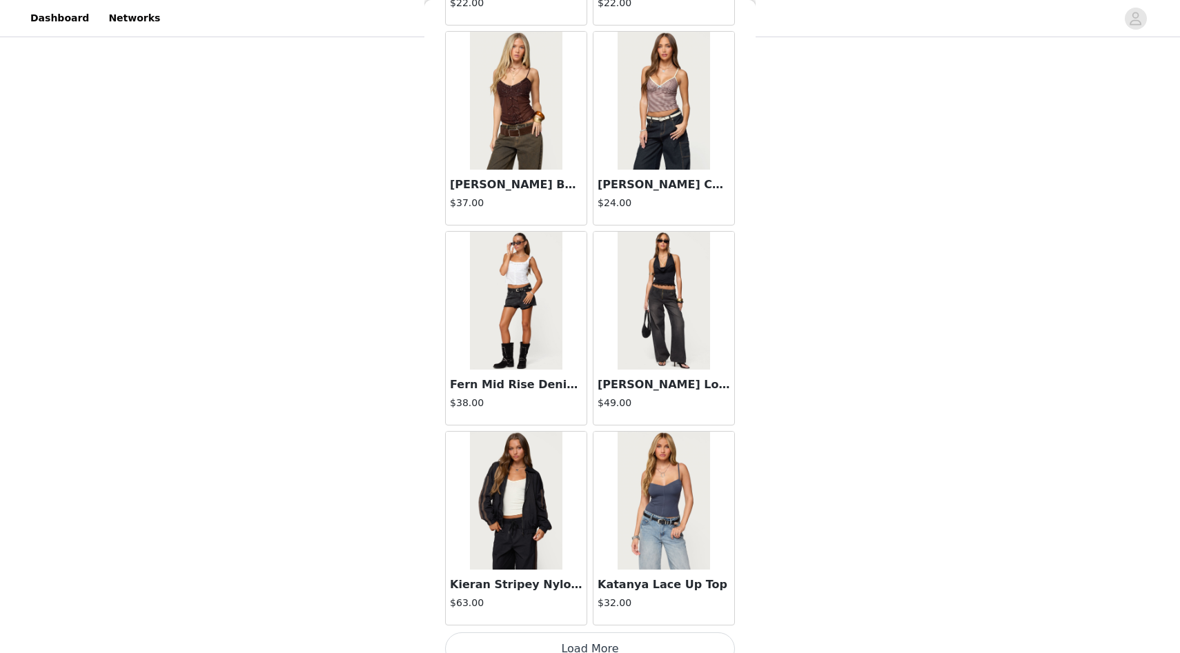
scroll to position [37475, 0]
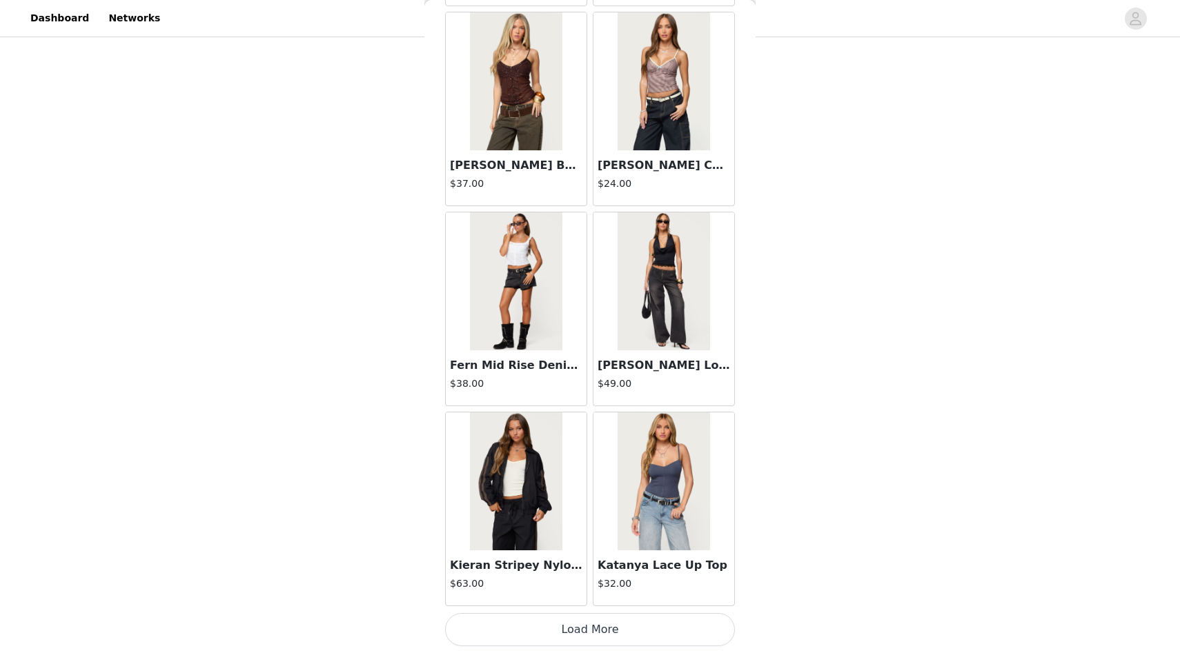
click at [566, 632] on button "Load More" at bounding box center [590, 629] width 290 height 33
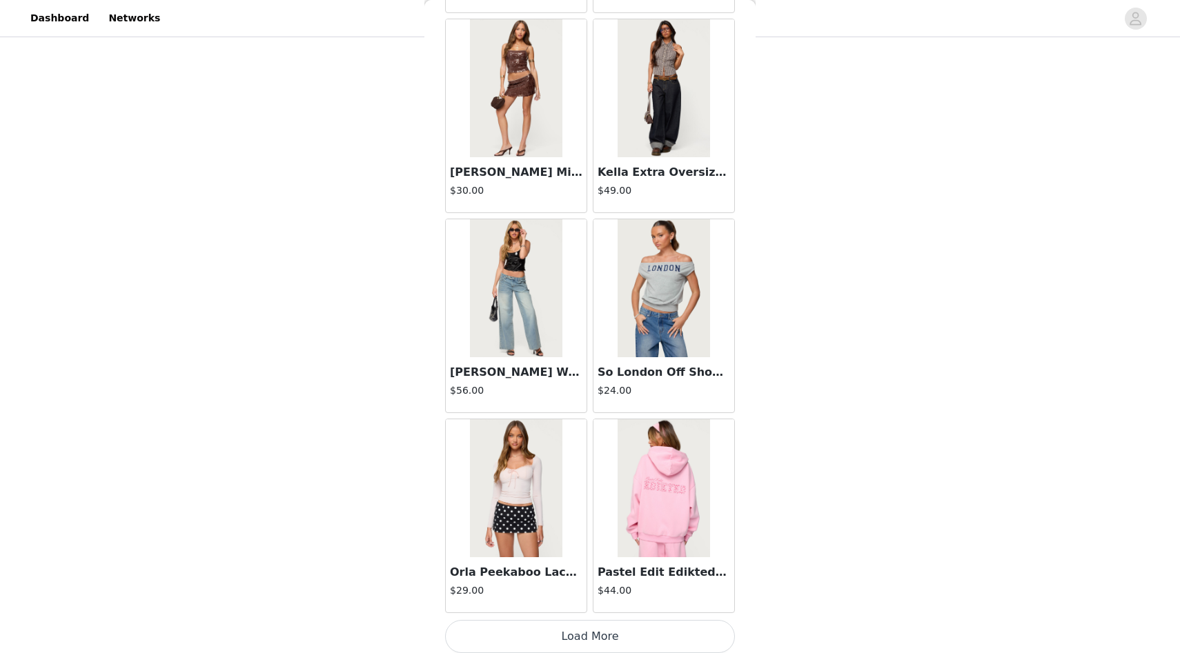
scroll to position [39476, 0]
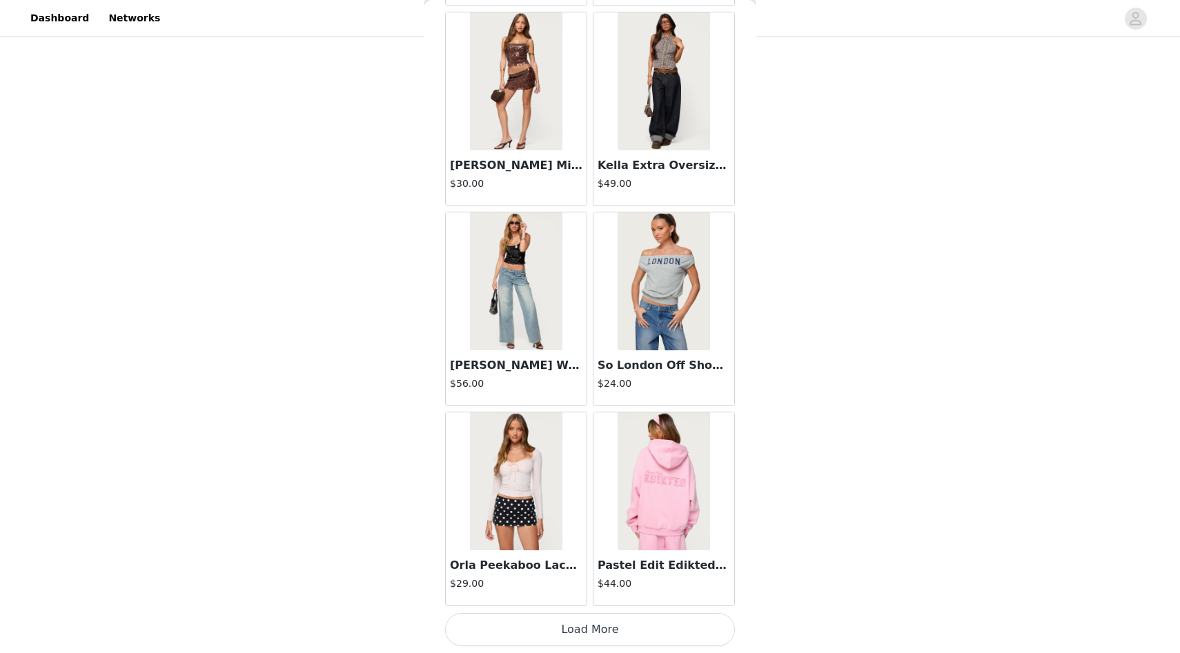
click at [621, 638] on button "Load More" at bounding box center [590, 629] width 290 height 33
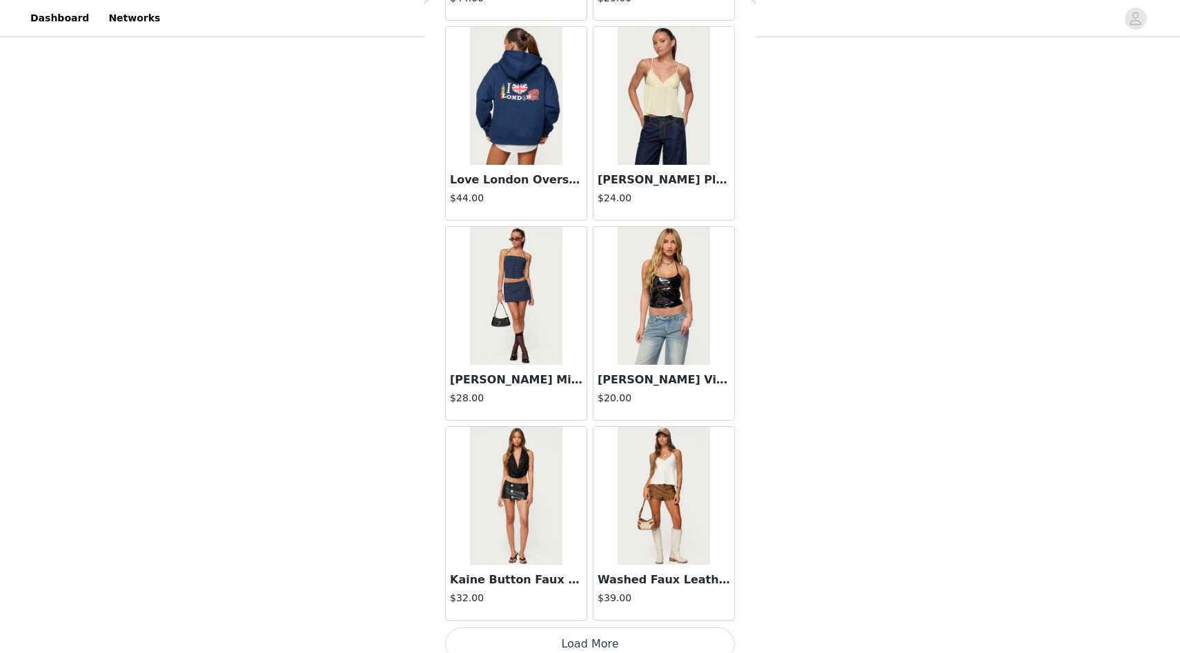
scroll to position [41477, 0]
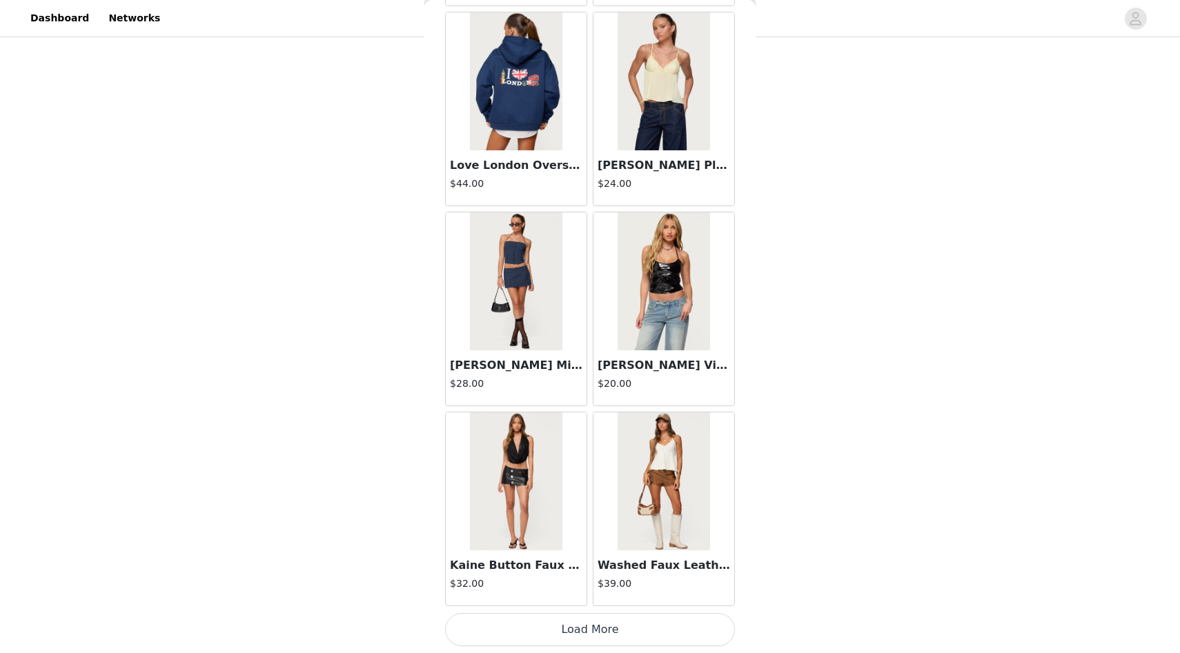
click at [637, 619] on button "Load More" at bounding box center [590, 629] width 290 height 33
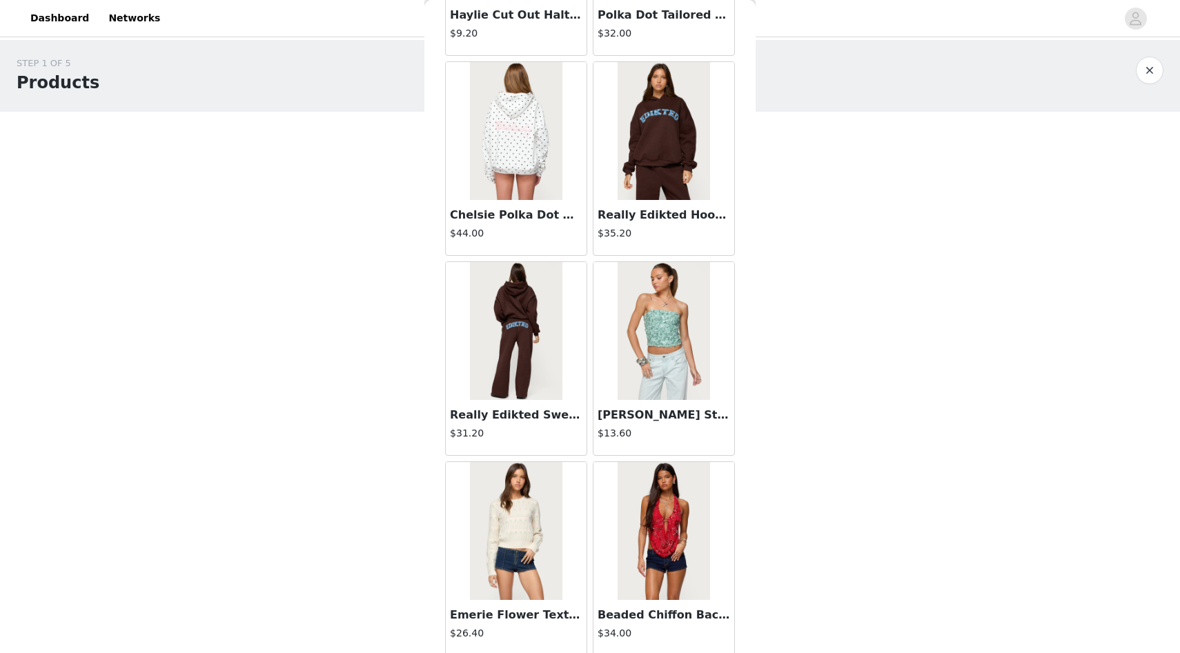
scroll to position [7012, 0]
click at [529, 146] on img at bounding box center [516, 130] width 92 height 138
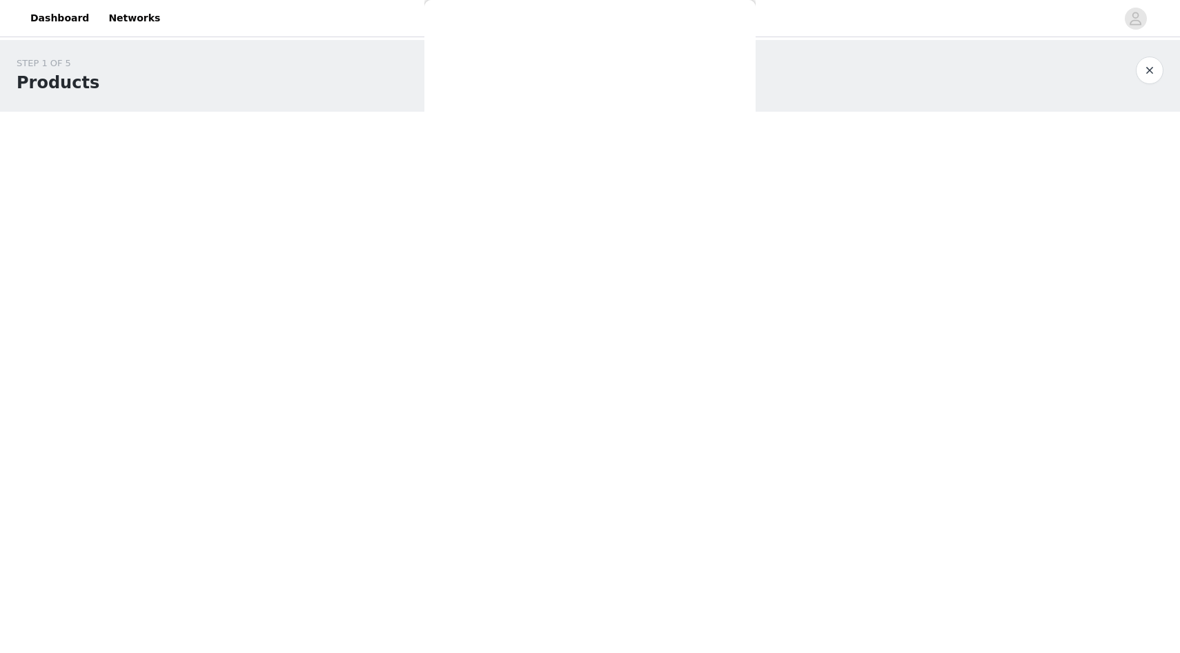
scroll to position [3, 0]
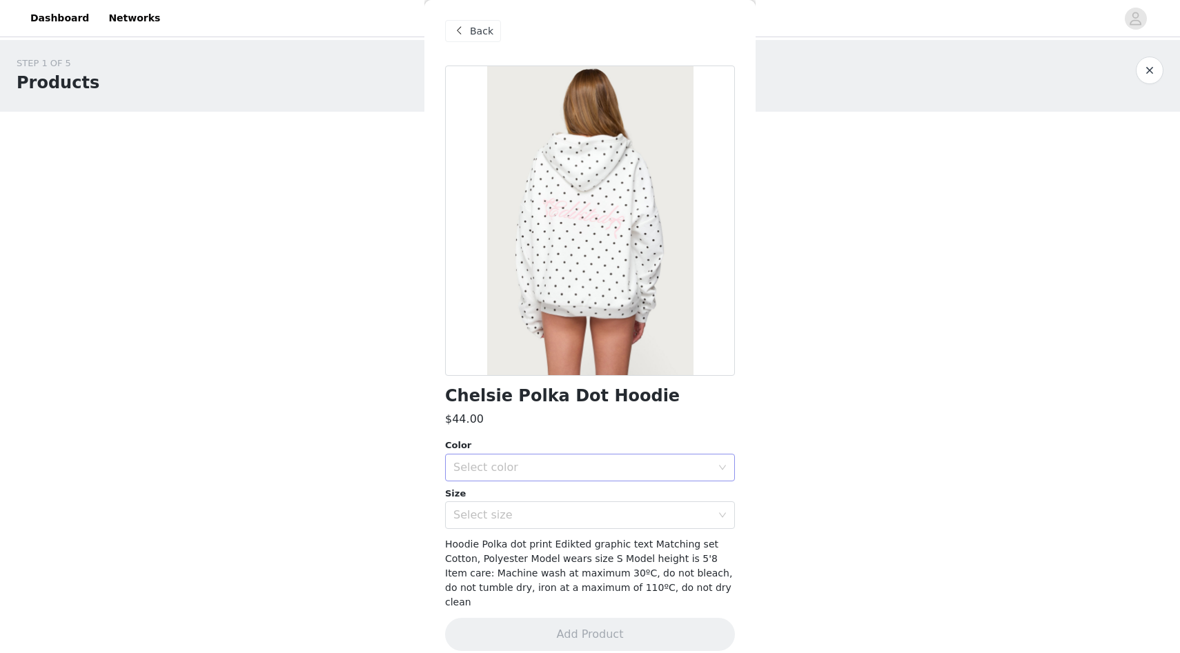
click at [523, 460] on div "Select color" at bounding box center [585, 468] width 264 height 26
click at [504, 495] on li "WHITE" at bounding box center [590, 498] width 290 height 22
click at [504, 516] on div "Select size" at bounding box center [582, 516] width 258 height 14
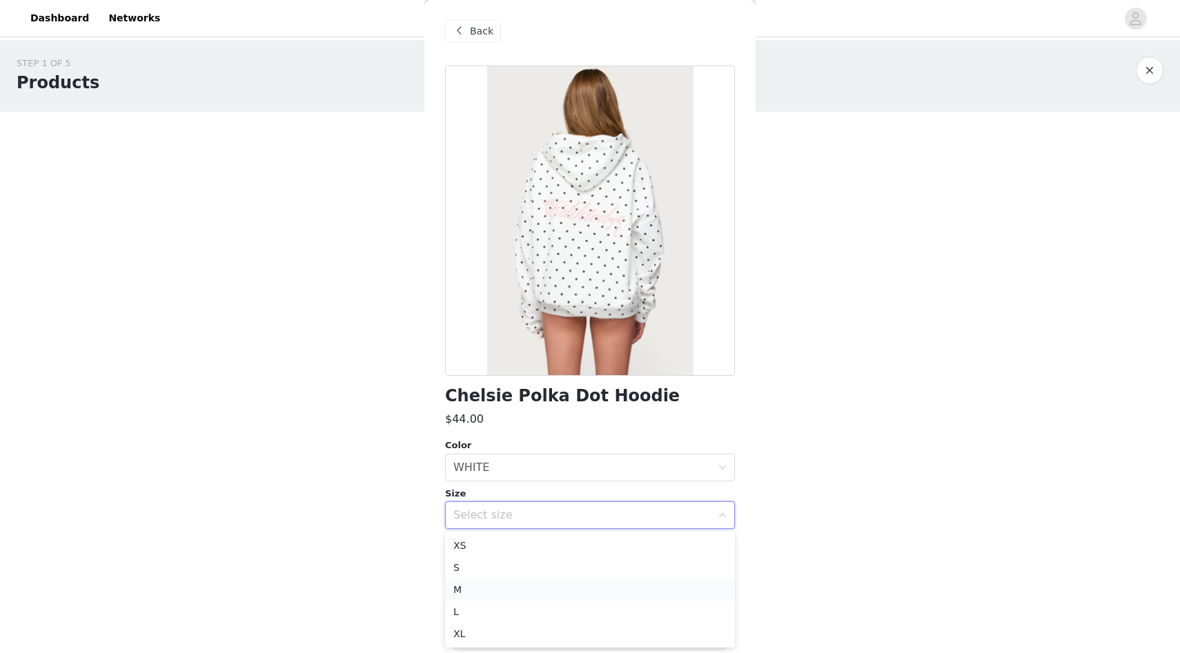
click at [486, 589] on li "M" at bounding box center [590, 590] width 290 height 22
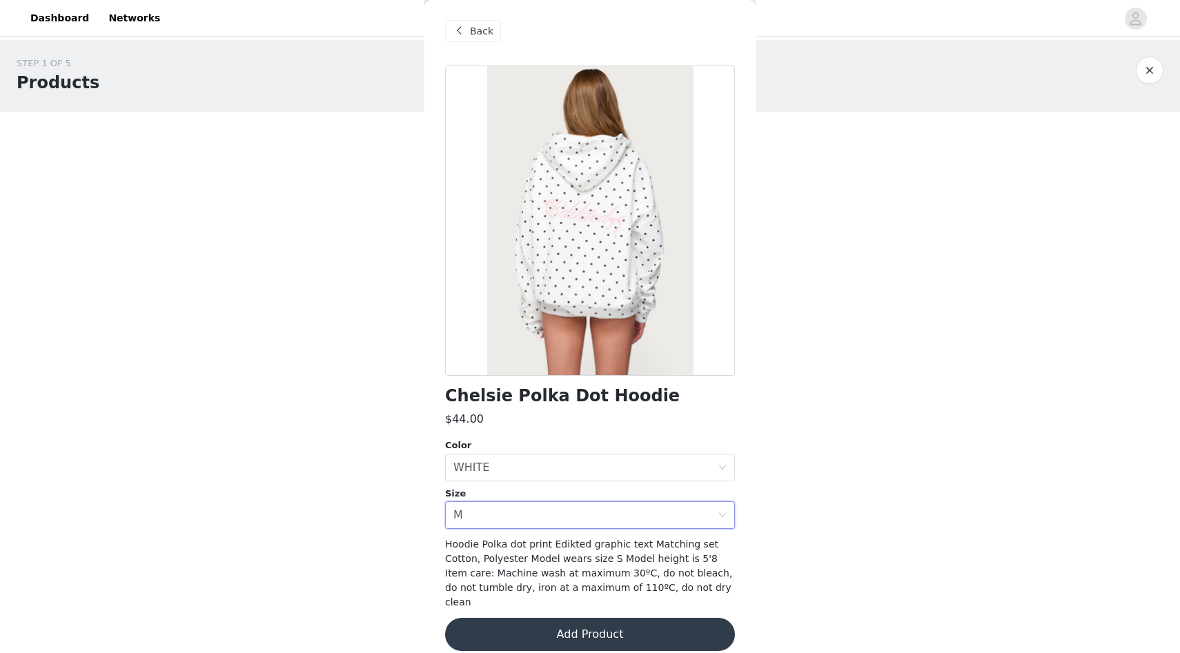
click at [572, 620] on button "Add Product" at bounding box center [590, 634] width 290 height 33
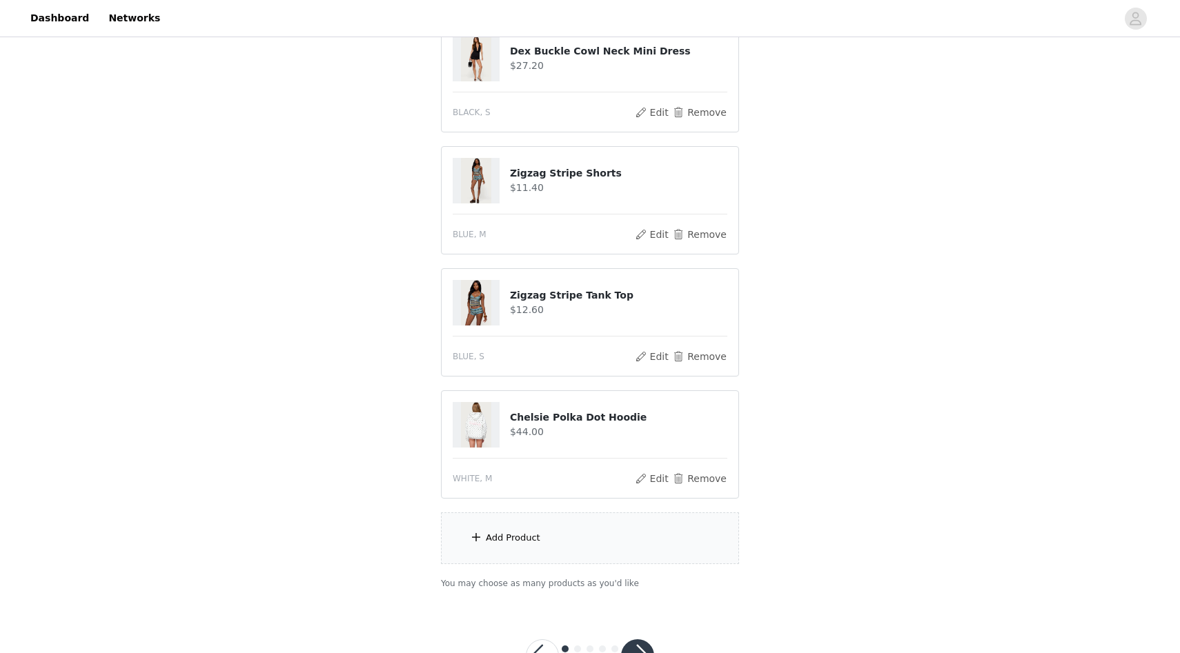
scroll to position [585, 0]
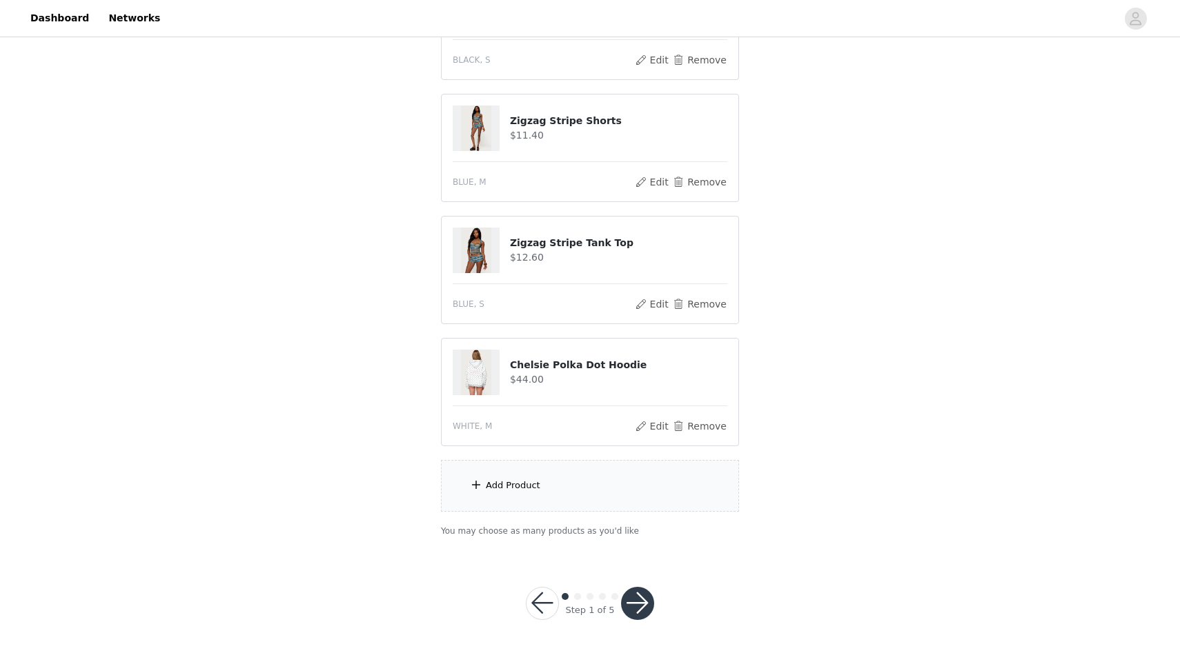
click at [549, 493] on div "Add Product" at bounding box center [590, 486] width 298 height 52
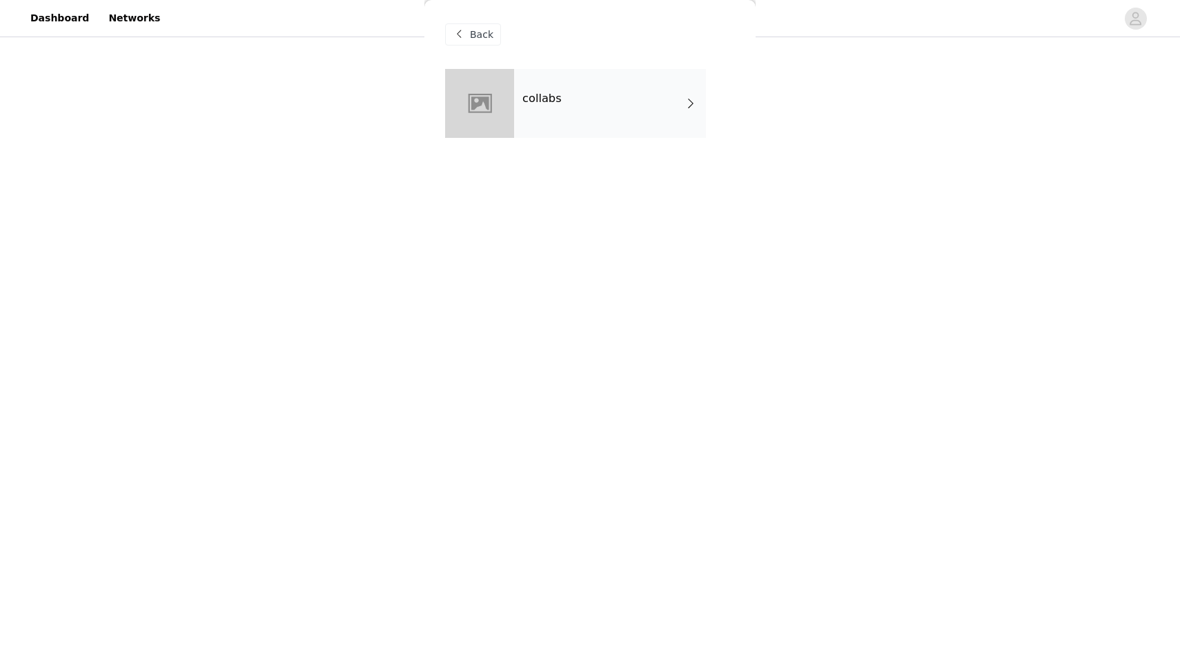
click at [618, 127] on div "collabs" at bounding box center [610, 103] width 192 height 69
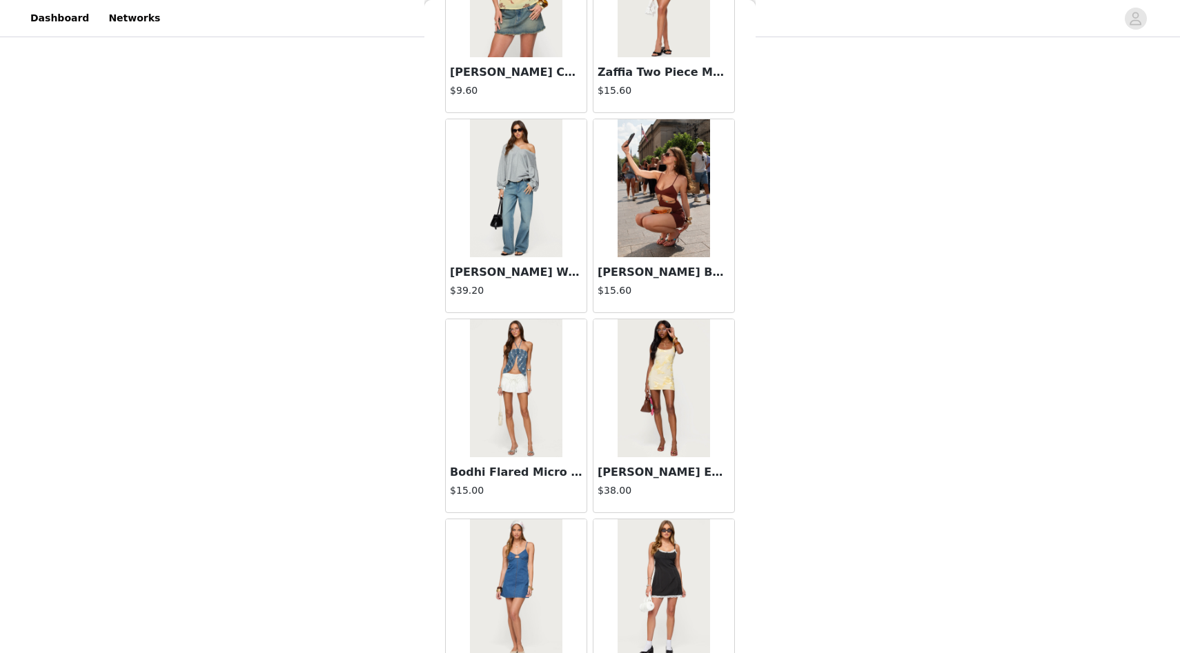
scroll to position [1458, 0]
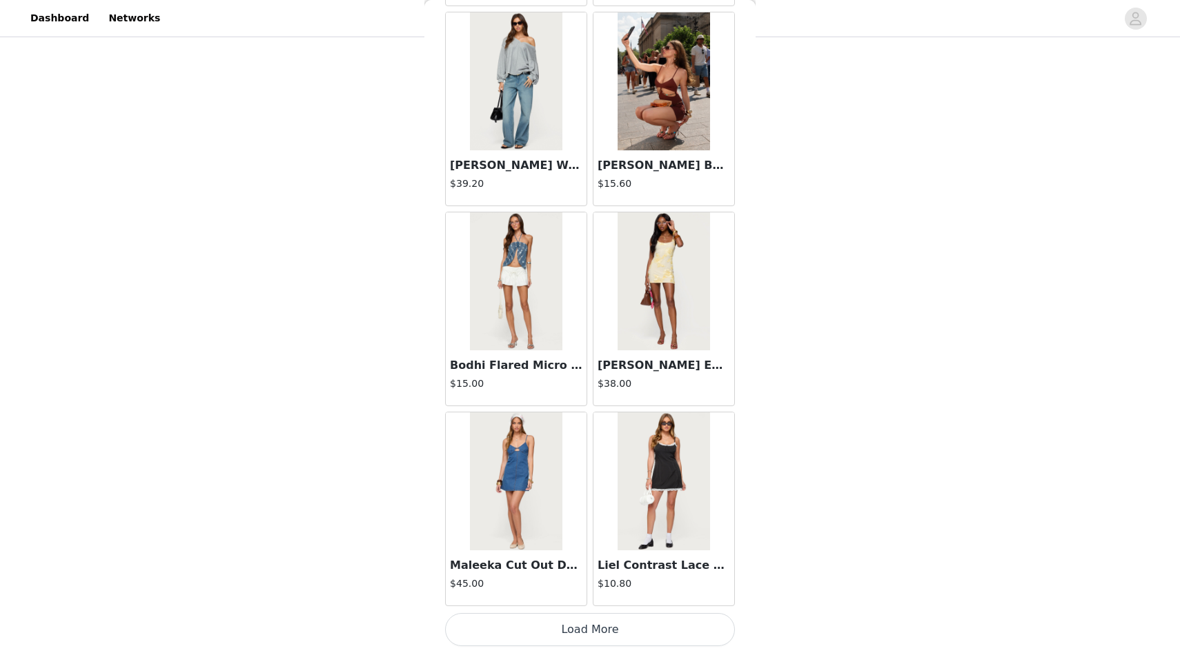
click at [591, 627] on button "Load More" at bounding box center [590, 629] width 290 height 33
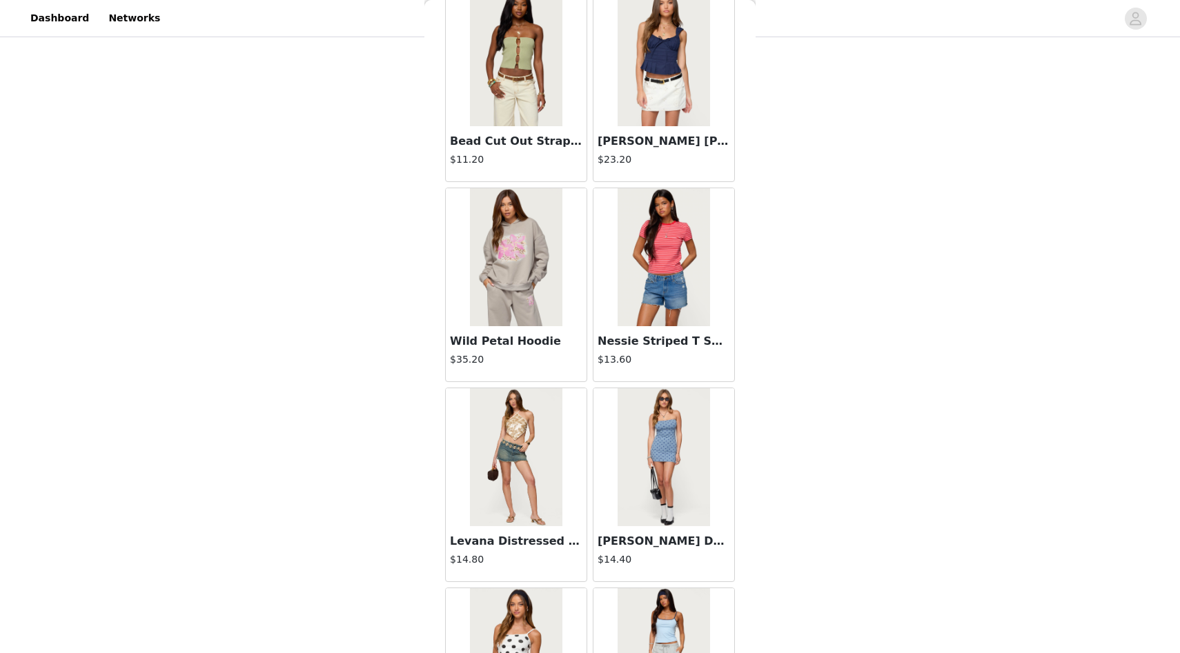
scroll to position [3459, 0]
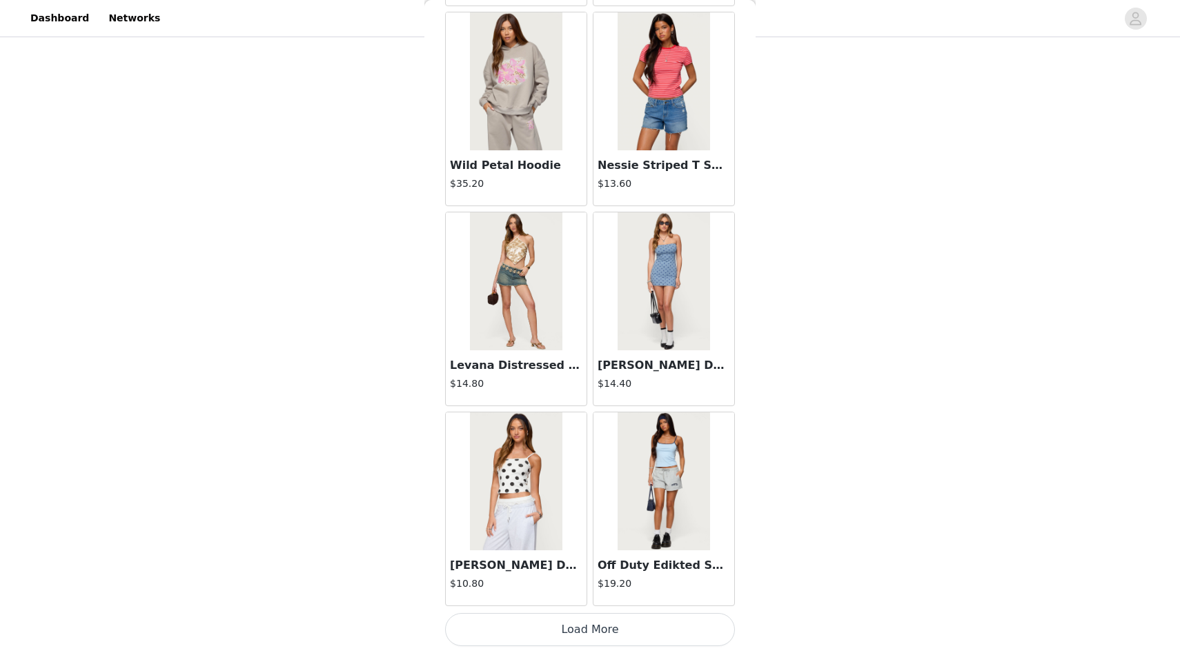
click at [562, 629] on button "Load More" at bounding box center [590, 629] width 290 height 33
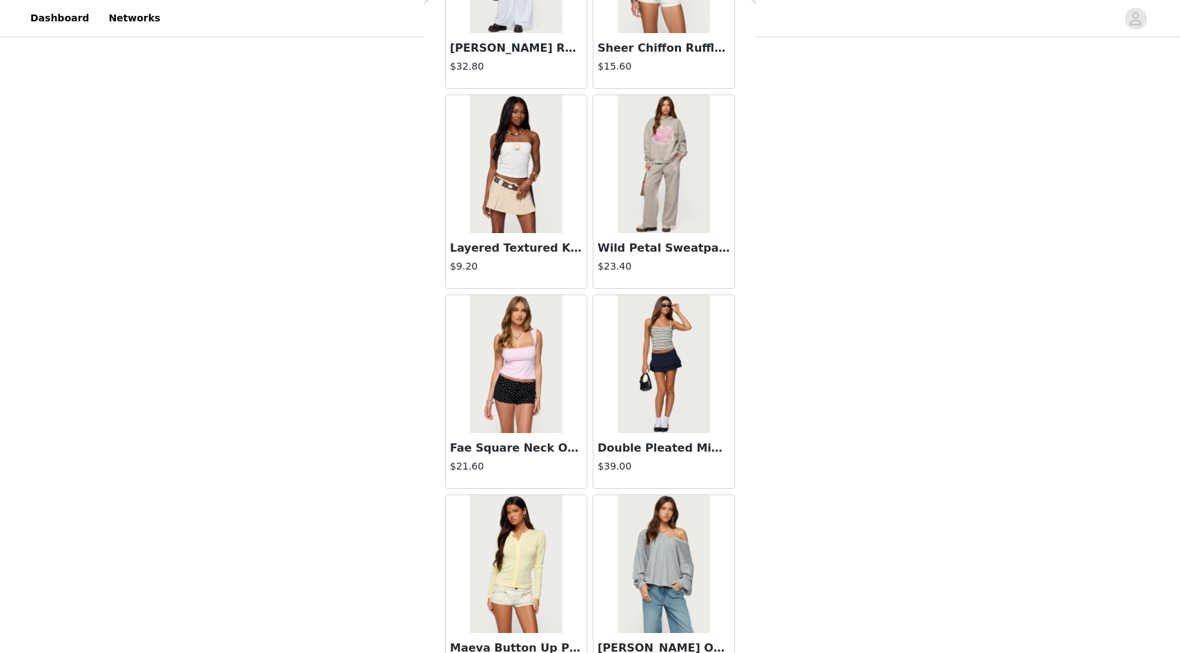
scroll to position [5460, 0]
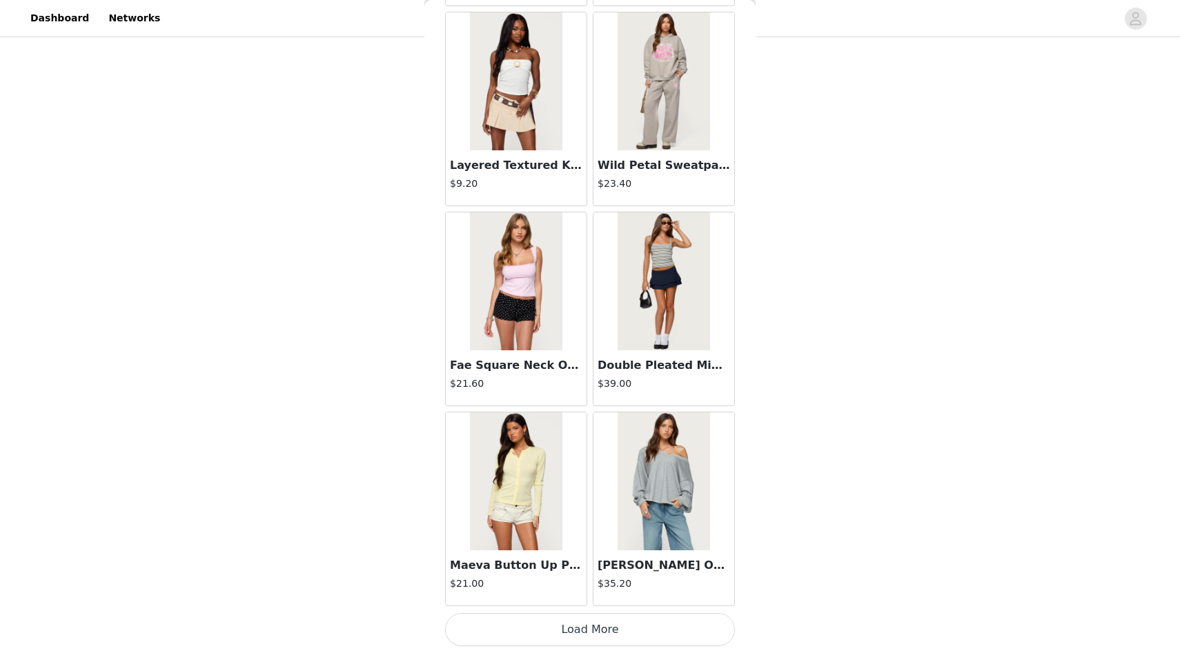
click at [582, 633] on button "Load More" at bounding box center [590, 629] width 290 height 33
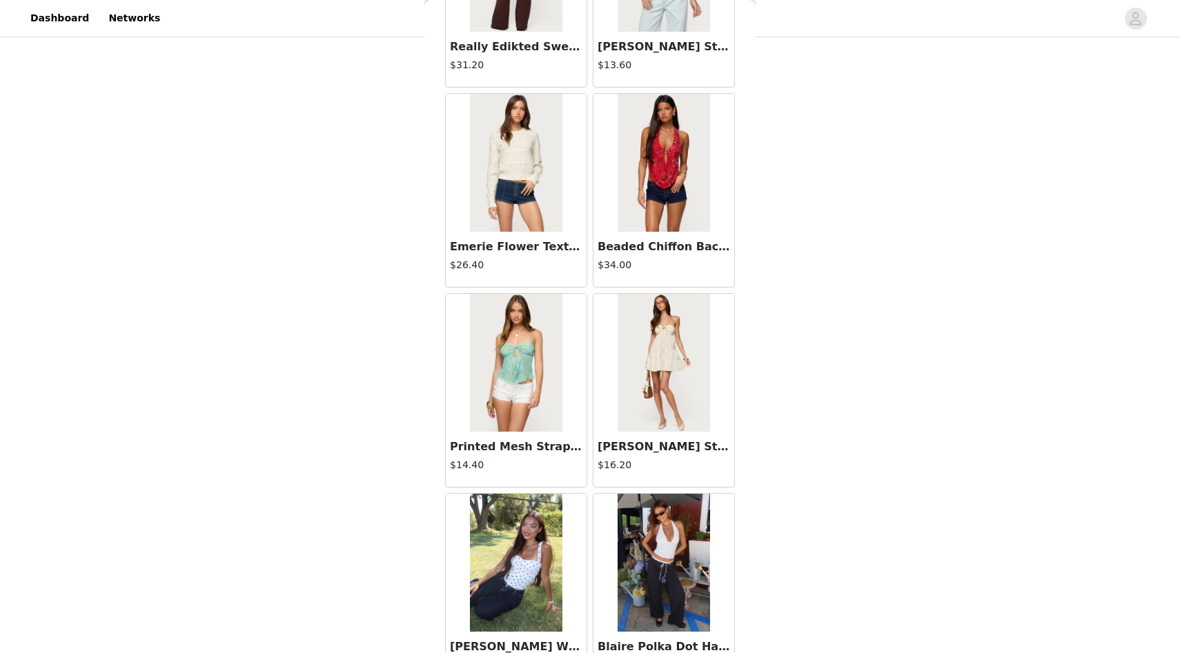
scroll to position [7461, 0]
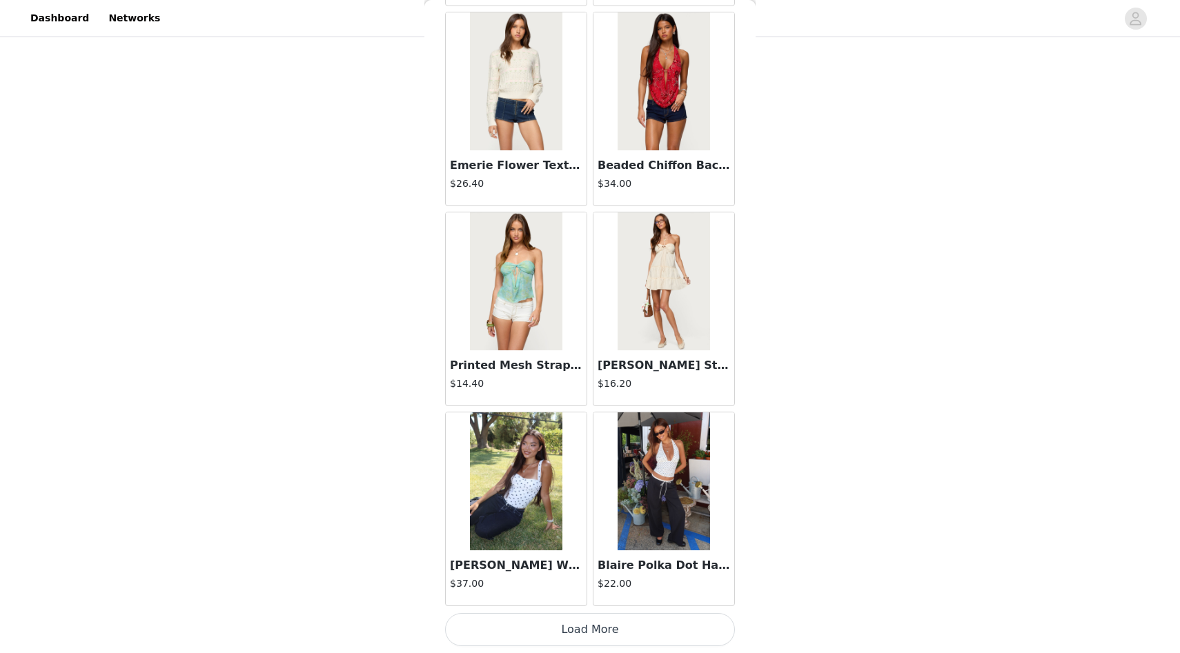
click at [601, 631] on button "Load More" at bounding box center [590, 629] width 290 height 33
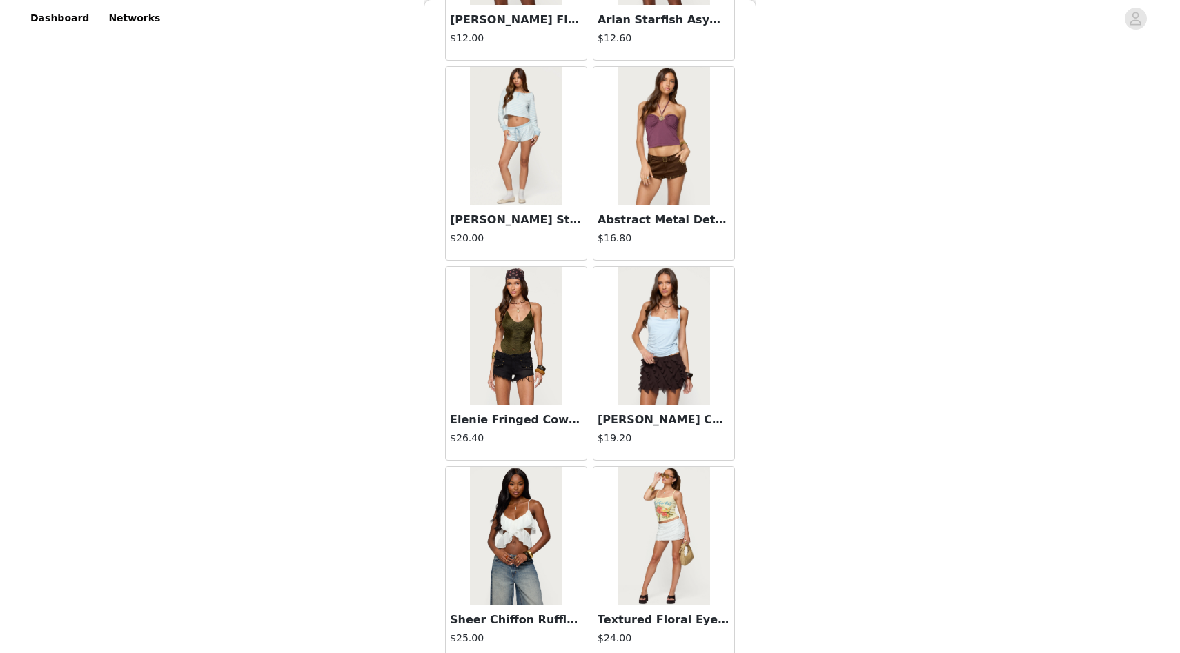
scroll to position [9462, 0]
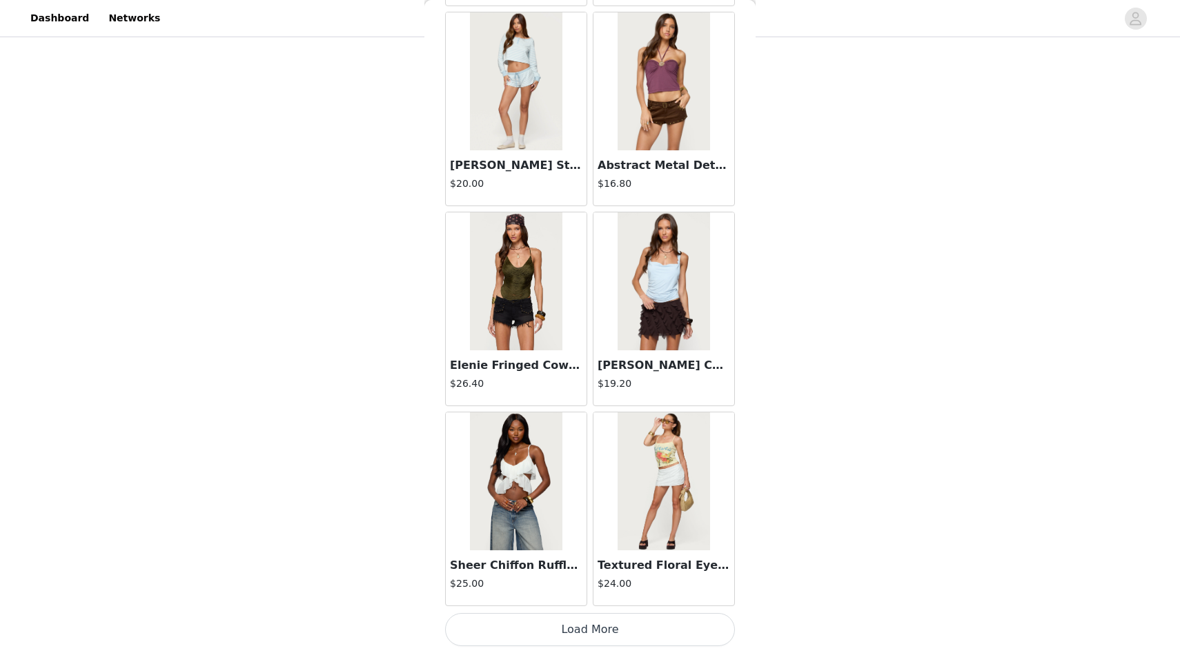
click at [610, 620] on button "Load More" at bounding box center [590, 629] width 290 height 33
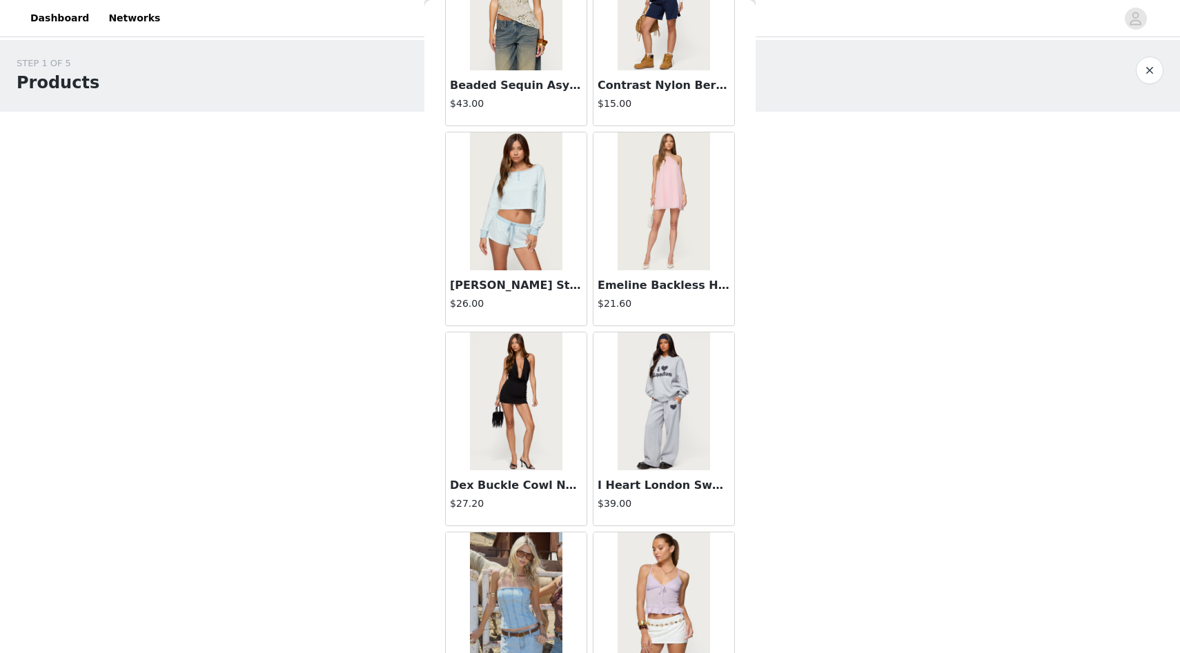
scroll to position [11463, 0]
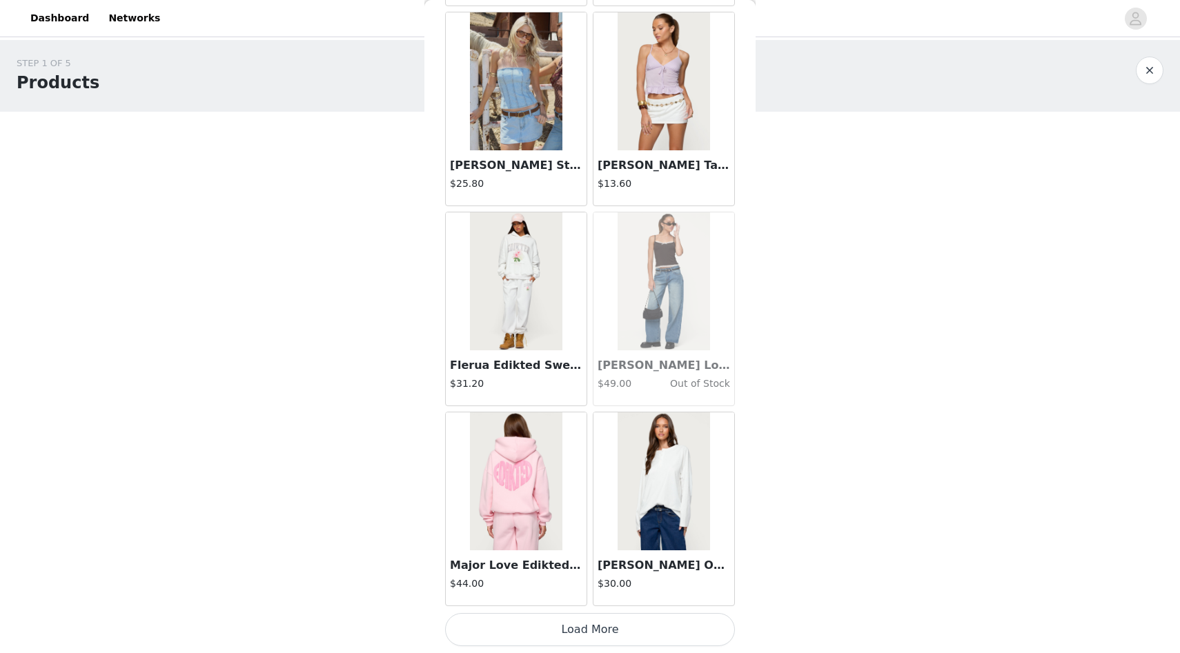
click at [587, 619] on button "Load More" at bounding box center [590, 629] width 290 height 33
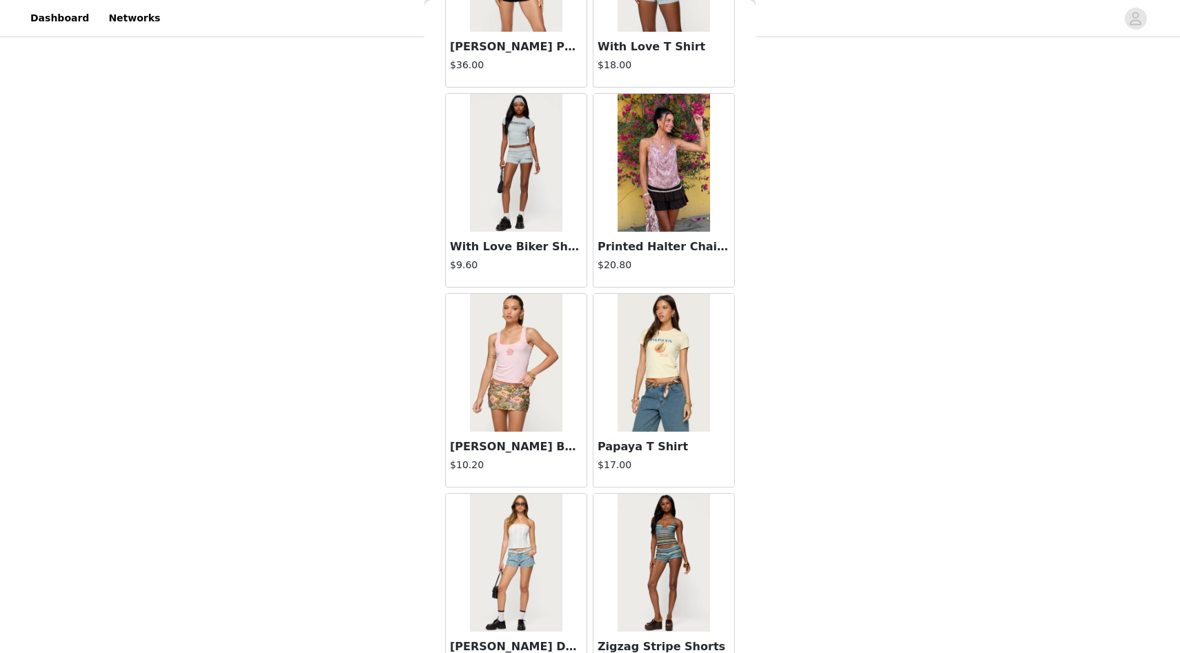
scroll to position [13464, 0]
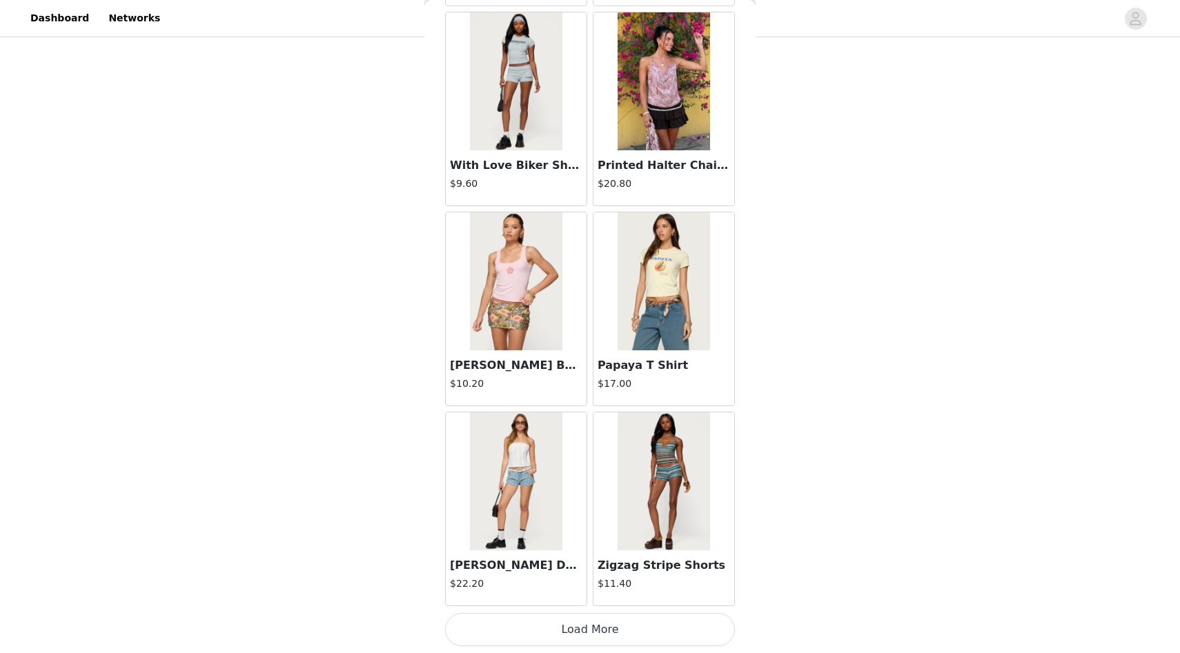
click at [567, 620] on button "Load More" at bounding box center [590, 629] width 290 height 33
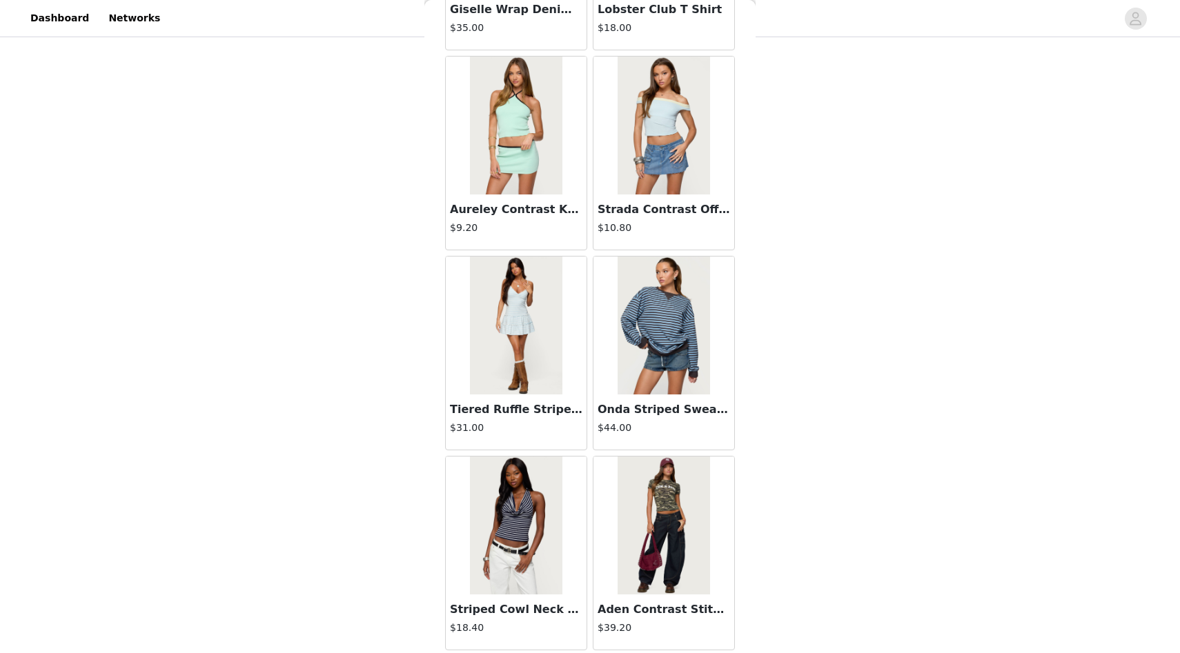
scroll to position [15465, 0]
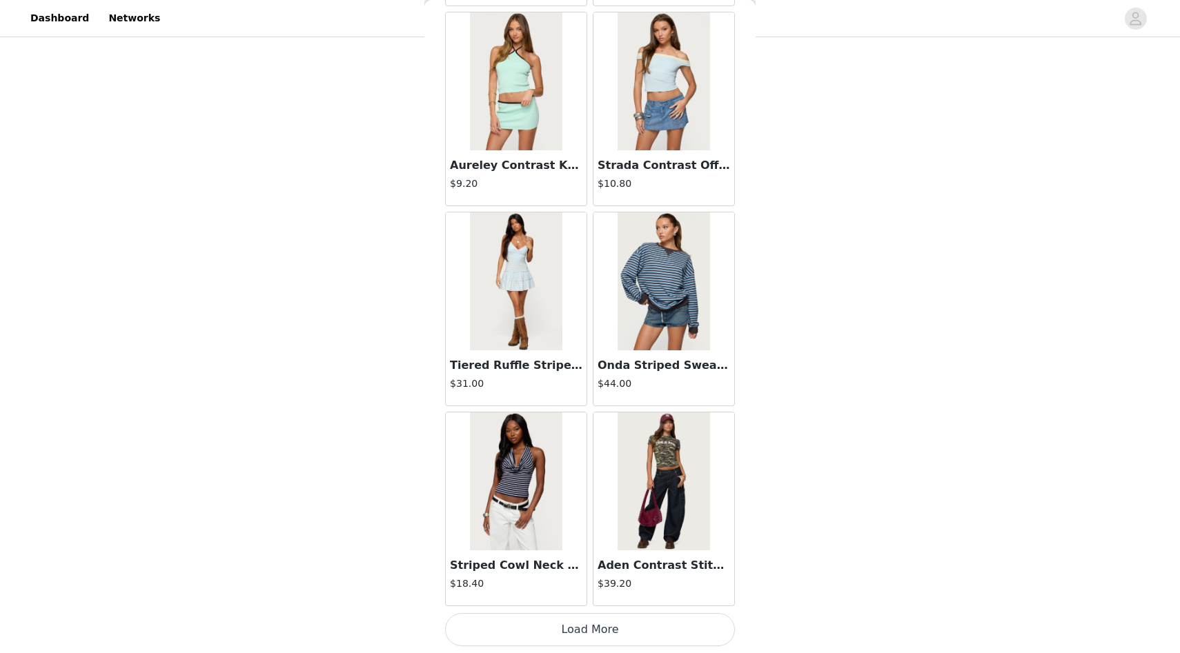
click at [577, 635] on button "Load More" at bounding box center [590, 629] width 290 height 33
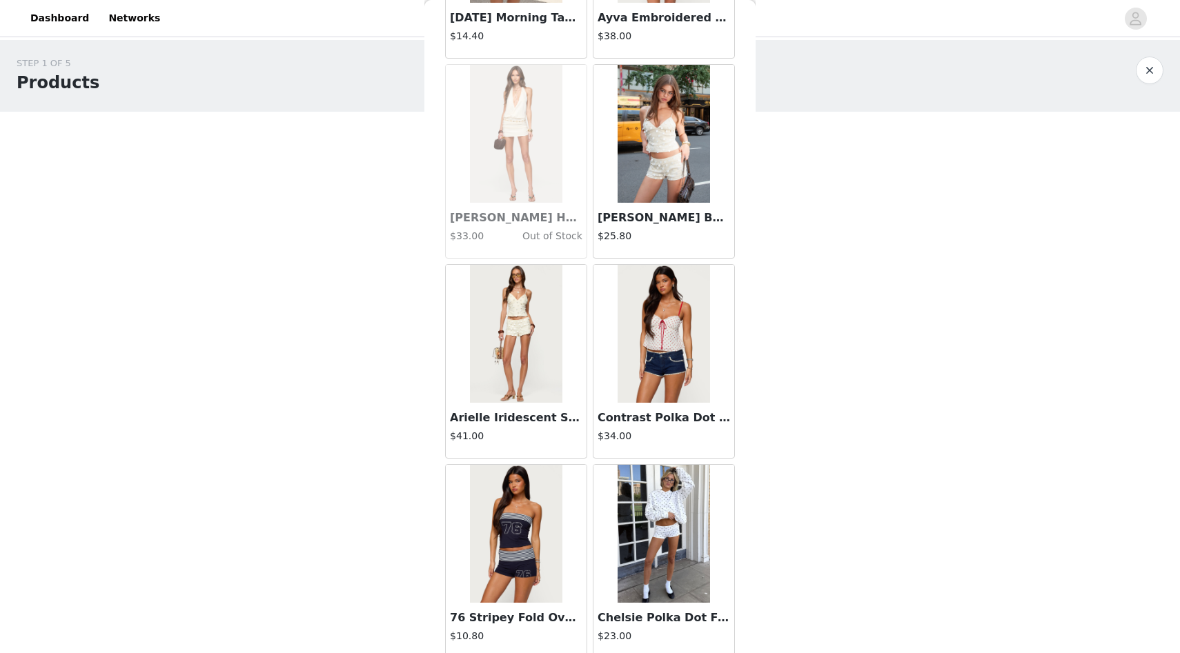
scroll to position [4214, 0]
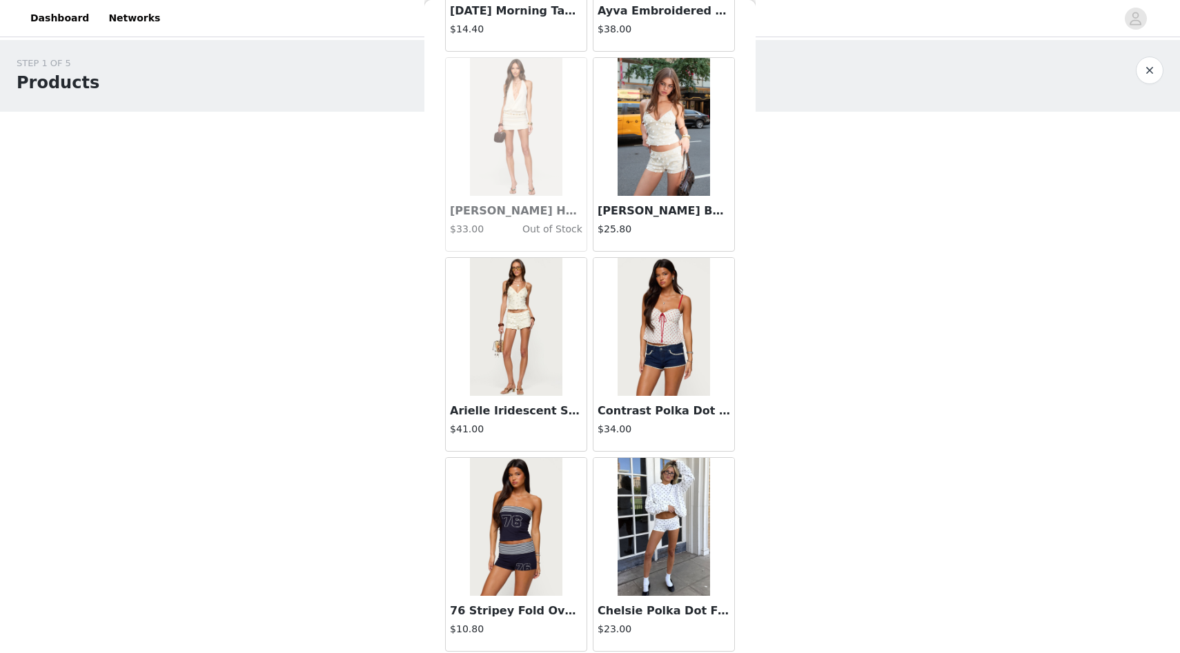
click at [689, 531] on img at bounding box center [664, 527] width 92 height 138
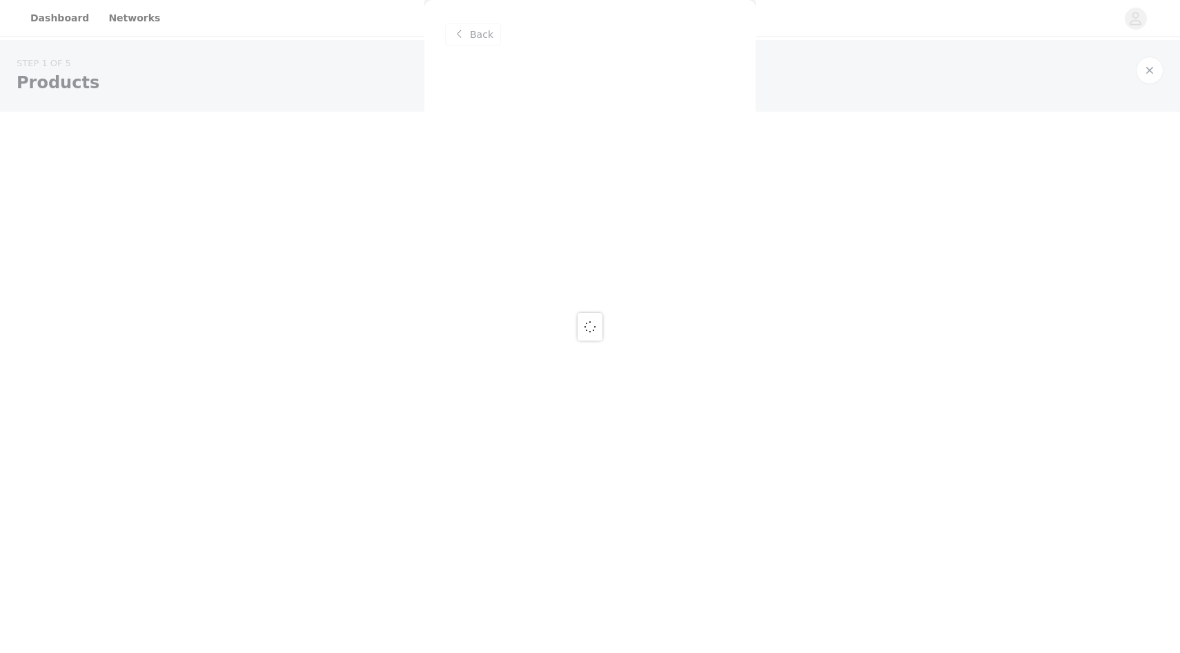
scroll to position [0, 0]
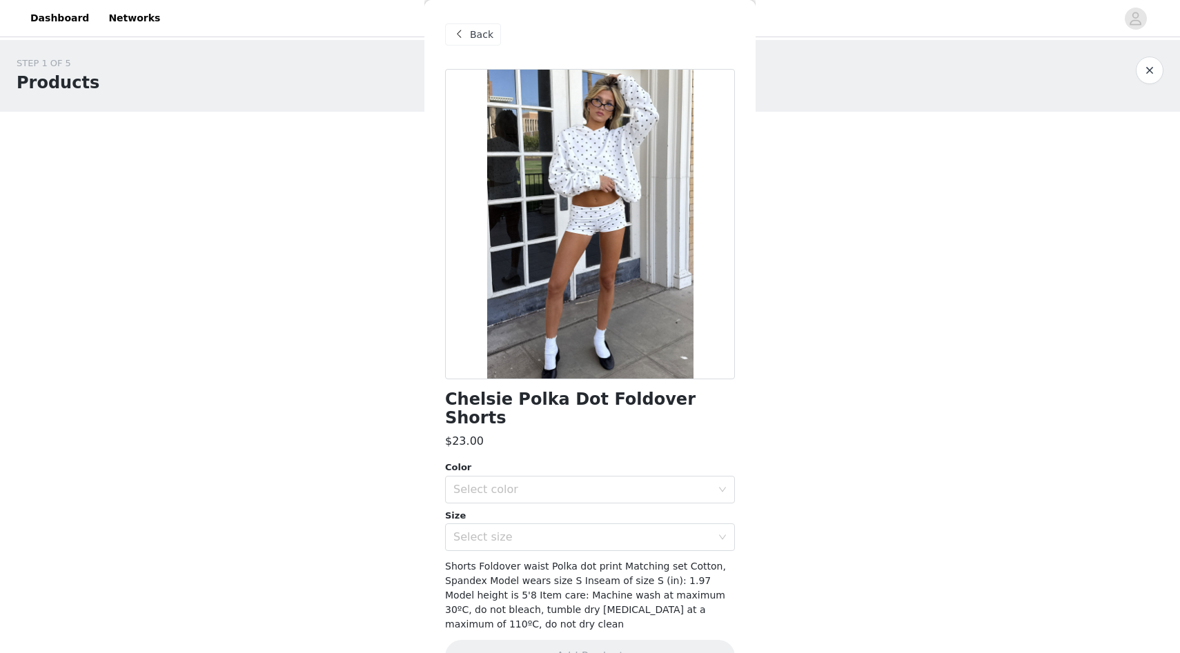
click at [664, 461] on div "Color" at bounding box center [590, 468] width 290 height 14
click at [664, 477] on div "Select color" at bounding box center [585, 490] width 264 height 26
click at [598, 499] on li "WHITE" at bounding box center [590, 502] width 290 height 22
click at [595, 531] on div "Select size" at bounding box center [582, 538] width 258 height 14
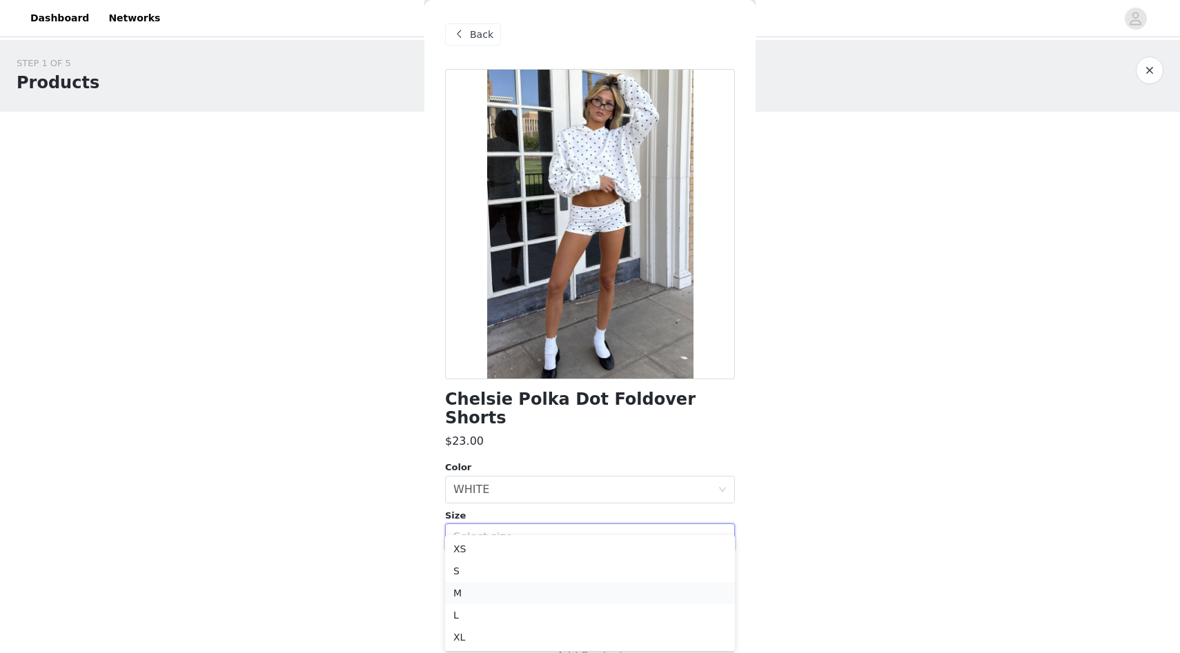
click at [528, 584] on li "M" at bounding box center [590, 593] width 290 height 22
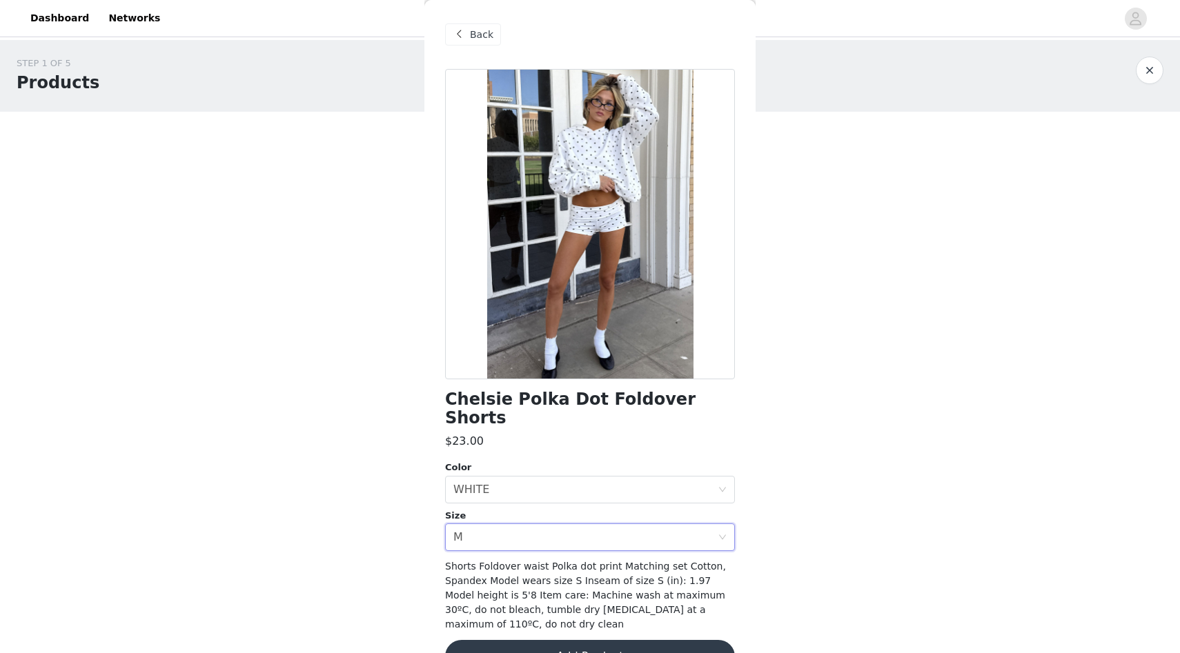
click at [623, 640] on button "Add Product" at bounding box center [590, 656] width 290 height 33
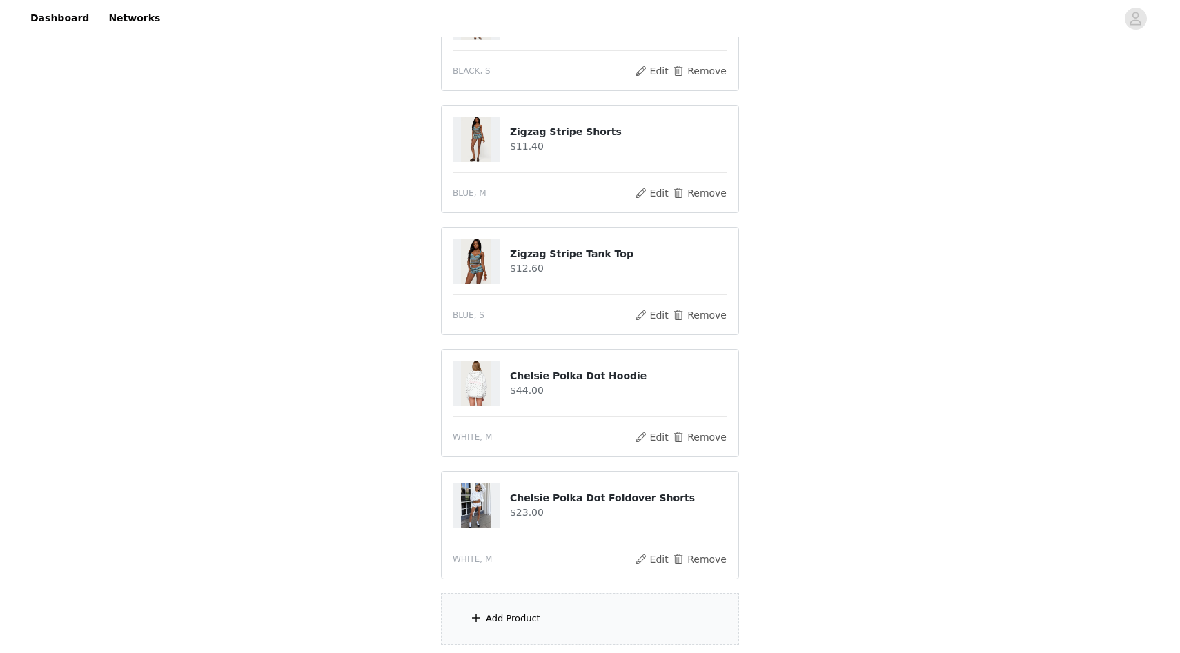
scroll to position [707, 0]
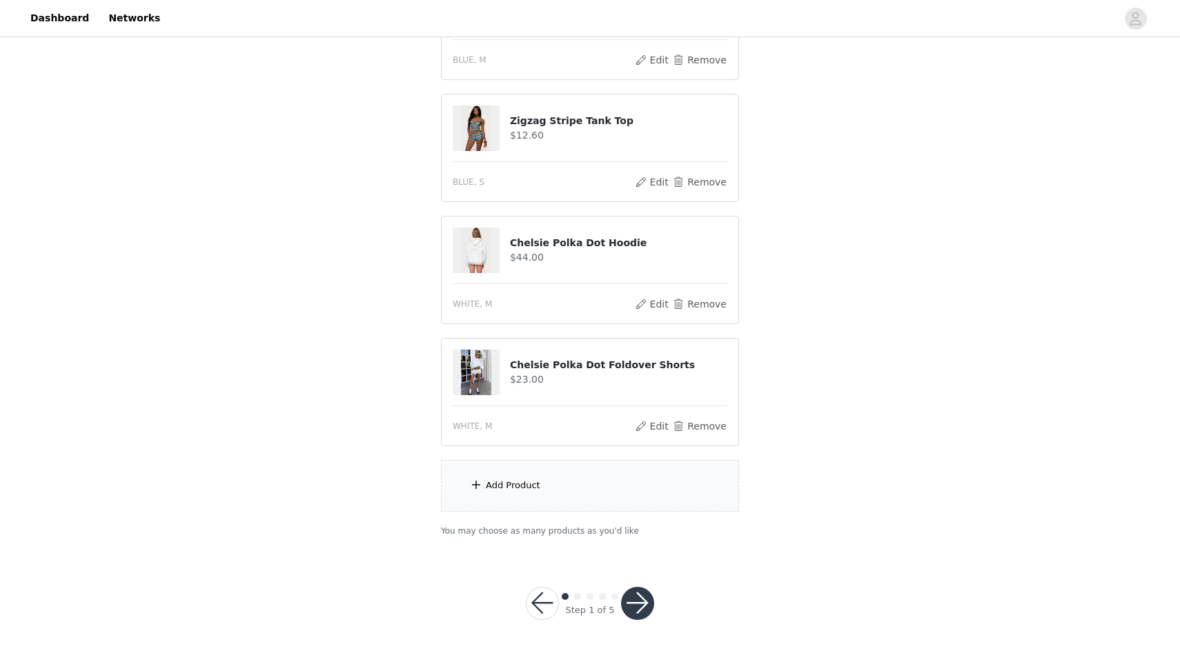
click at [568, 469] on div "Add Product" at bounding box center [590, 486] width 298 height 52
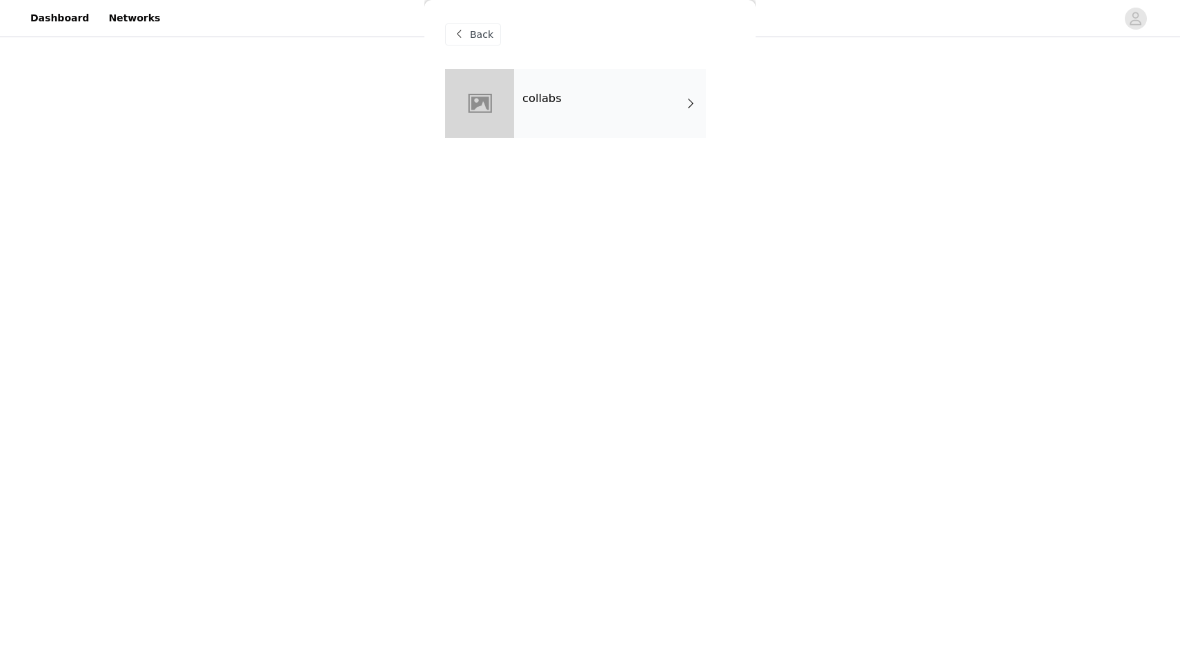
click at [629, 118] on div "collabs" at bounding box center [610, 103] width 192 height 69
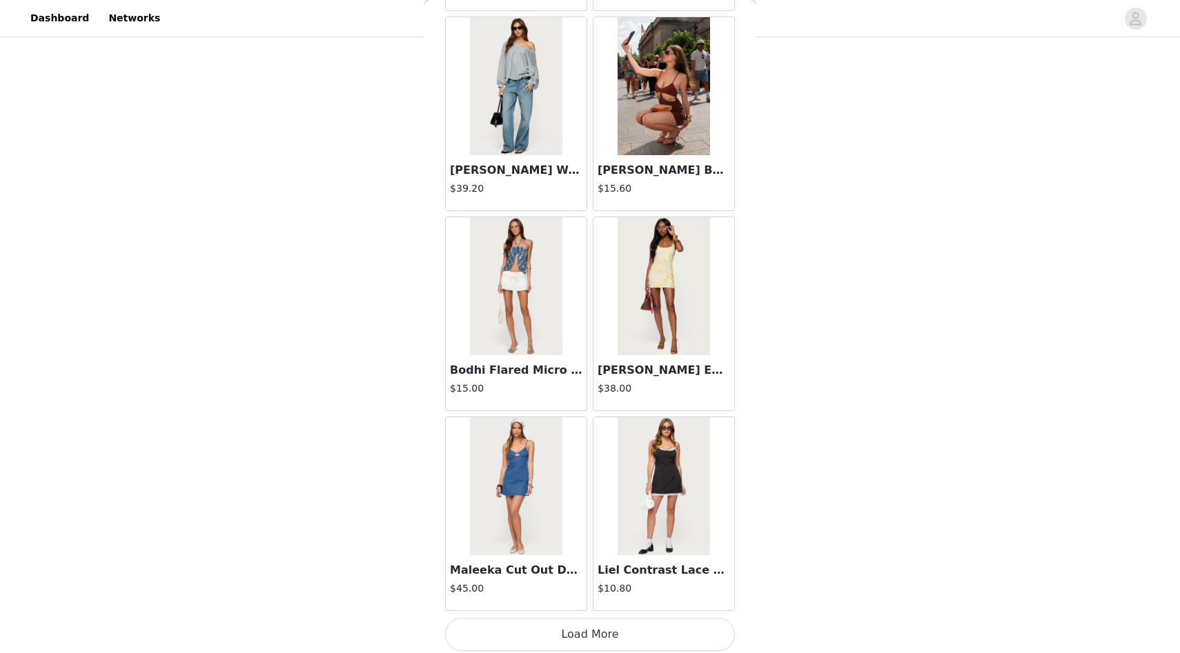
click at [512, 634] on button "Load More" at bounding box center [590, 634] width 290 height 33
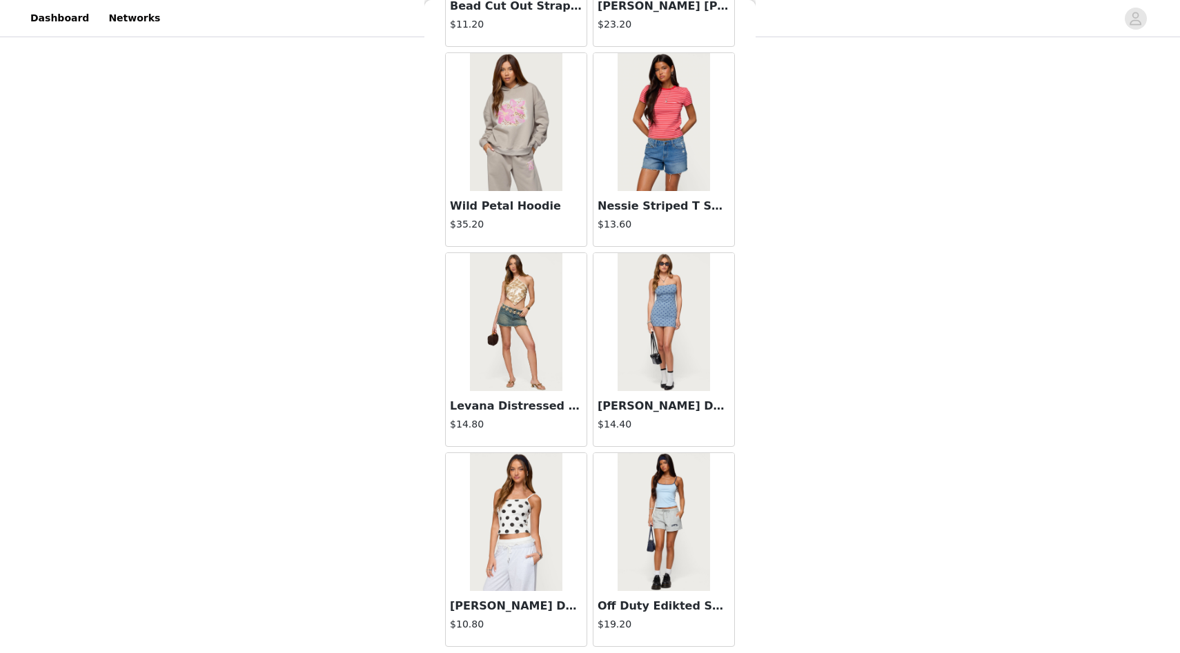
scroll to position [3459, 0]
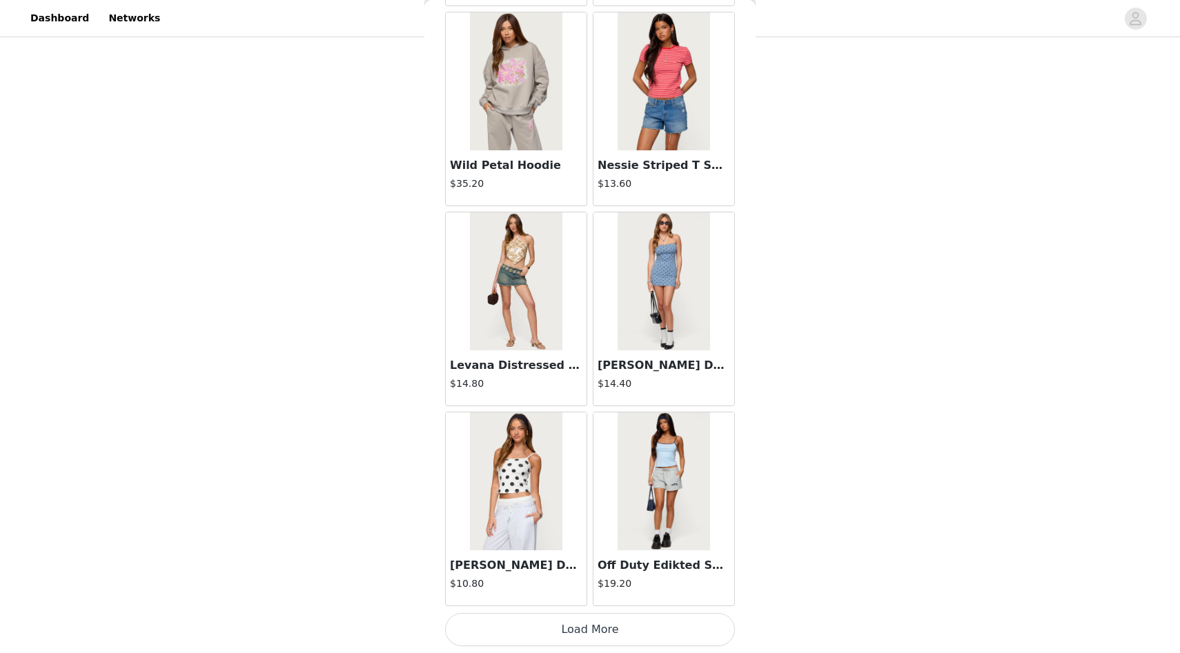
click at [604, 638] on button "Load More" at bounding box center [590, 629] width 290 height 33
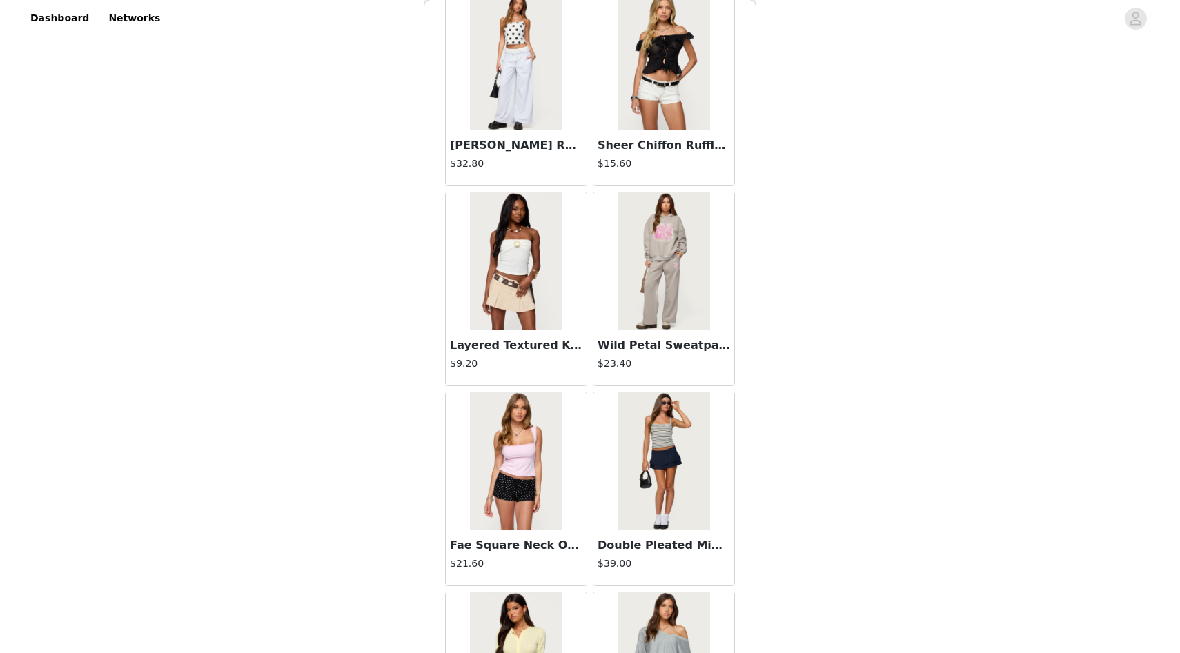
scroll to position [5460, 0]
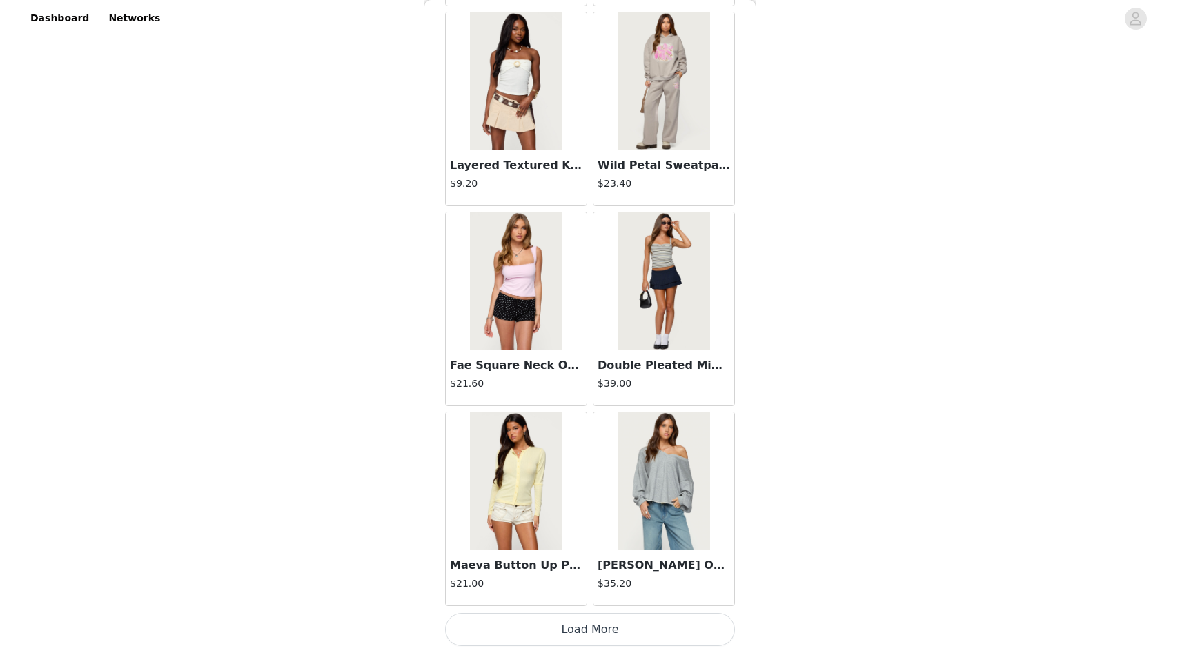
click at [593, 627] on button "Load More" at bounding box center [590, 629] width 290 height 33
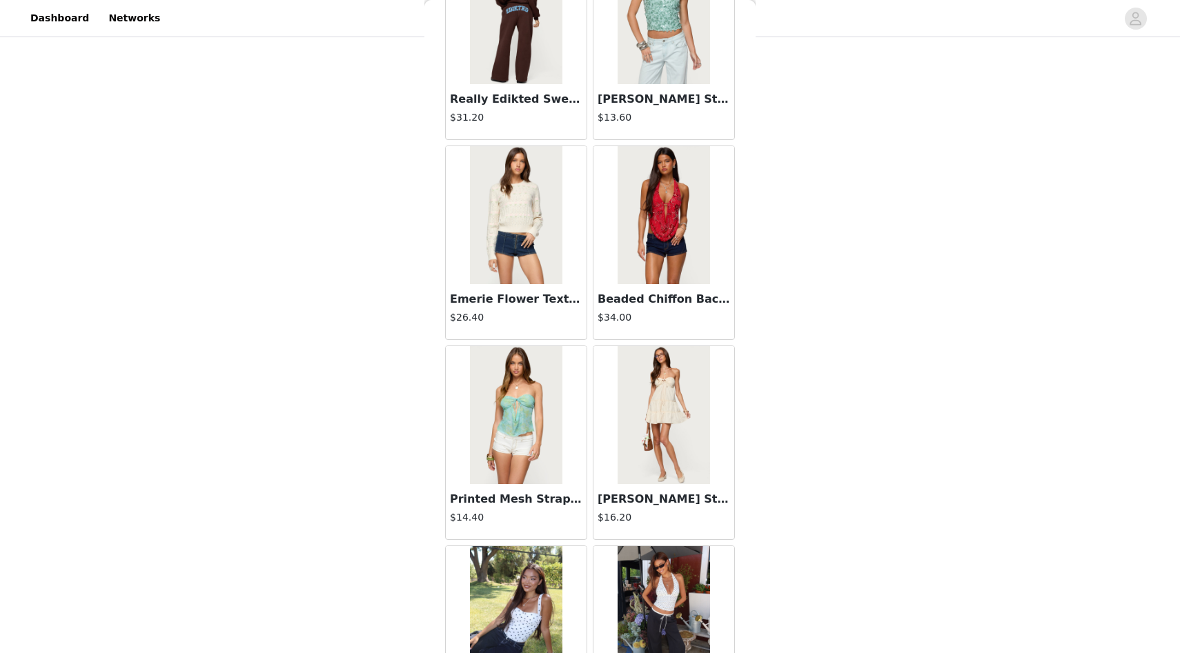
scroll to position [7461, 0]
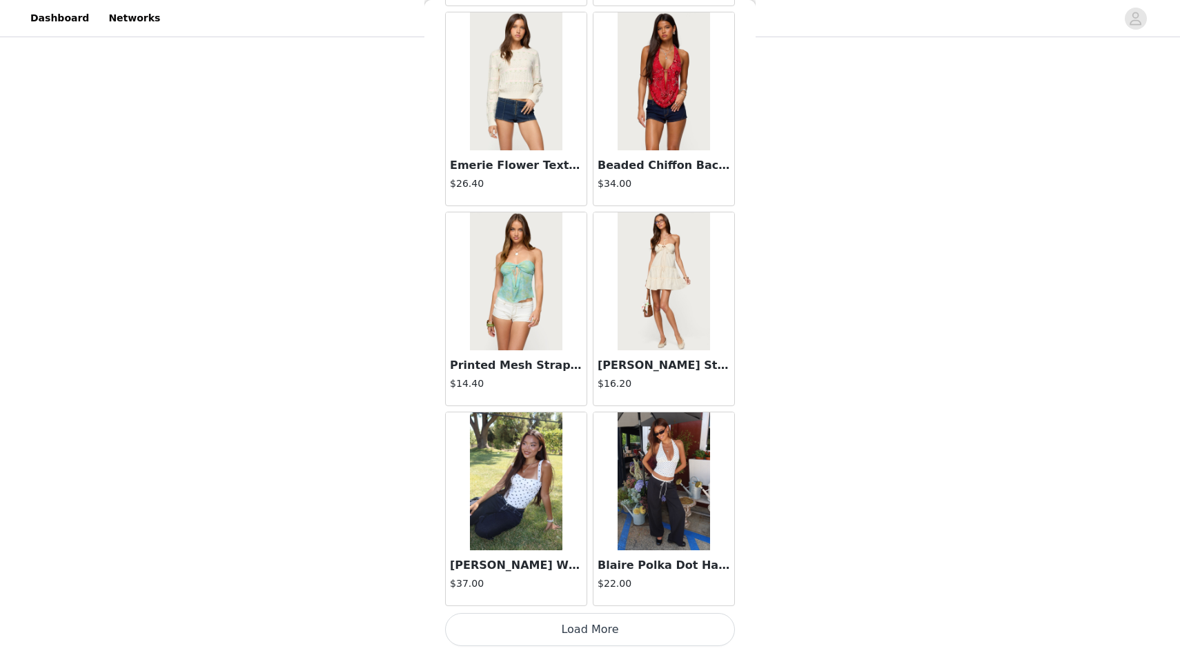
click at [595, 644] on button "Load More" at bounding box center [590, 629] width 290 height 33
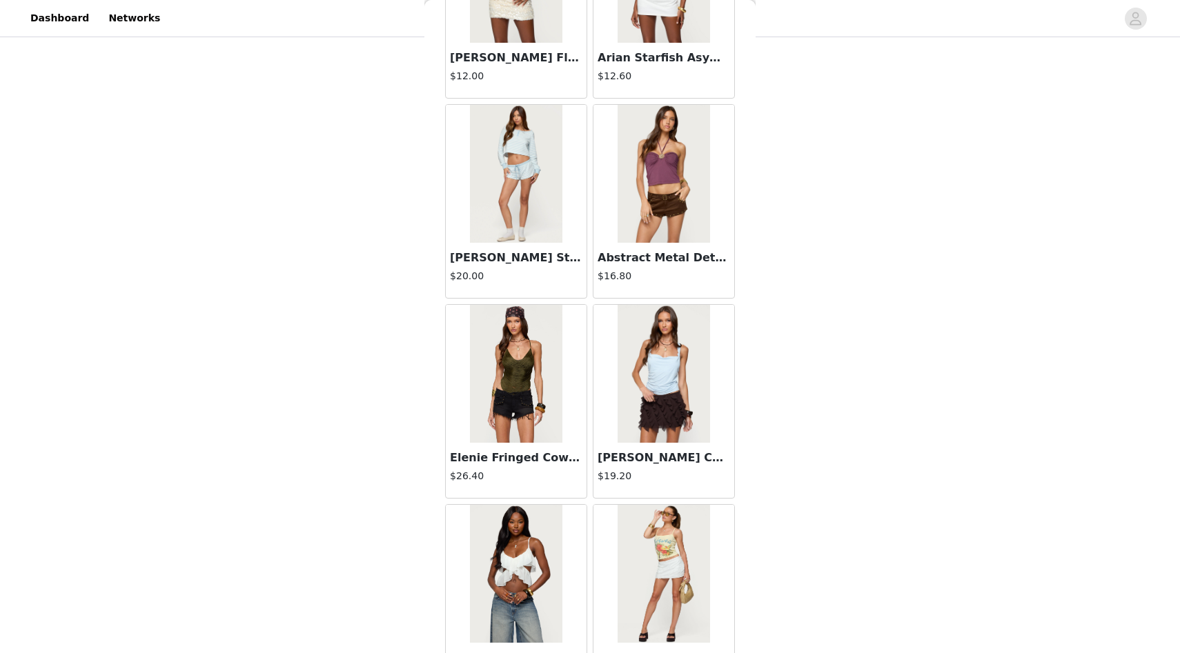
scroll to position [9462, 0]
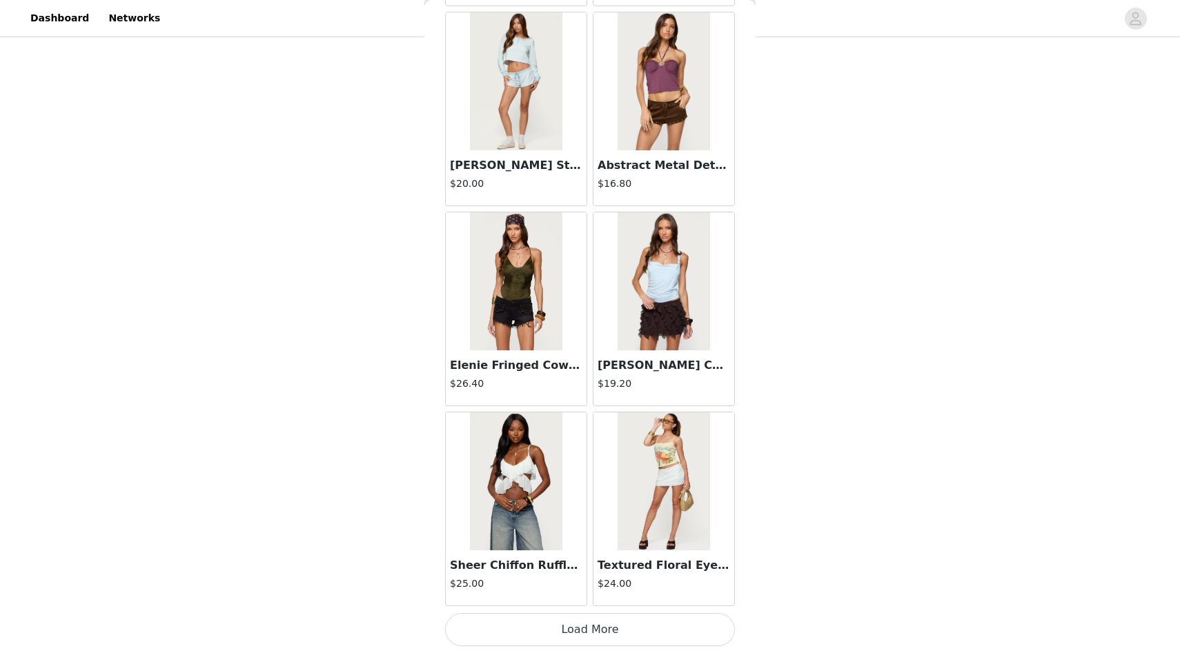
click at [592, 626] on button "Load More" at bounding box center [590, 629] width 290 height 33
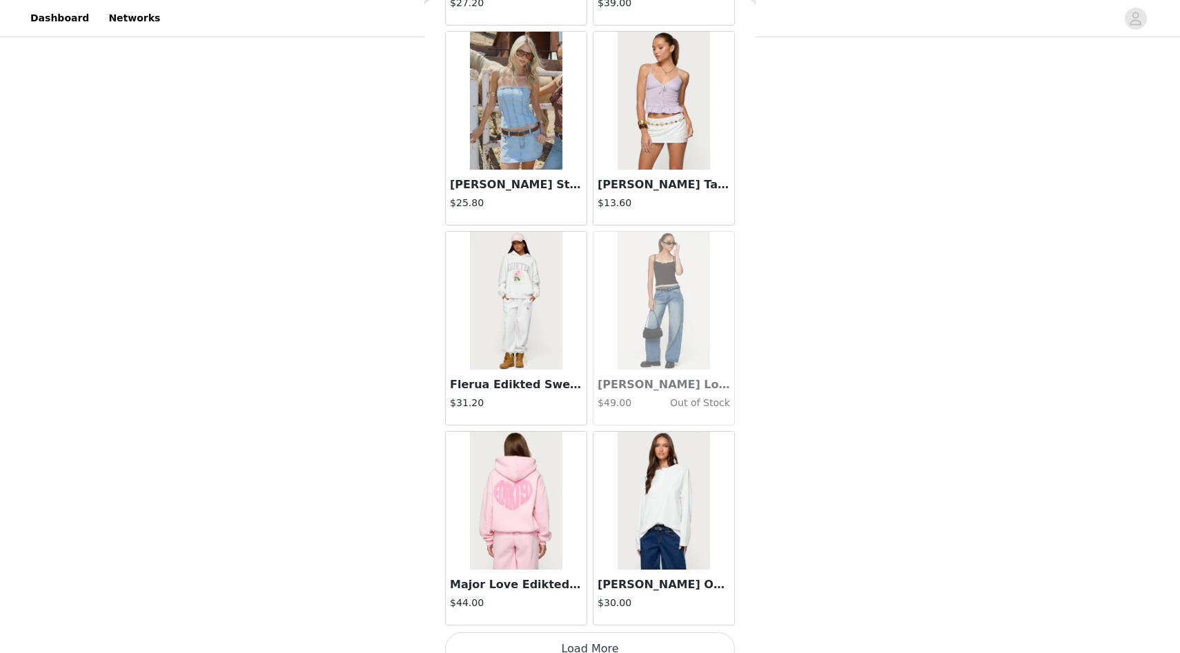
scroll to position [11463, 0]
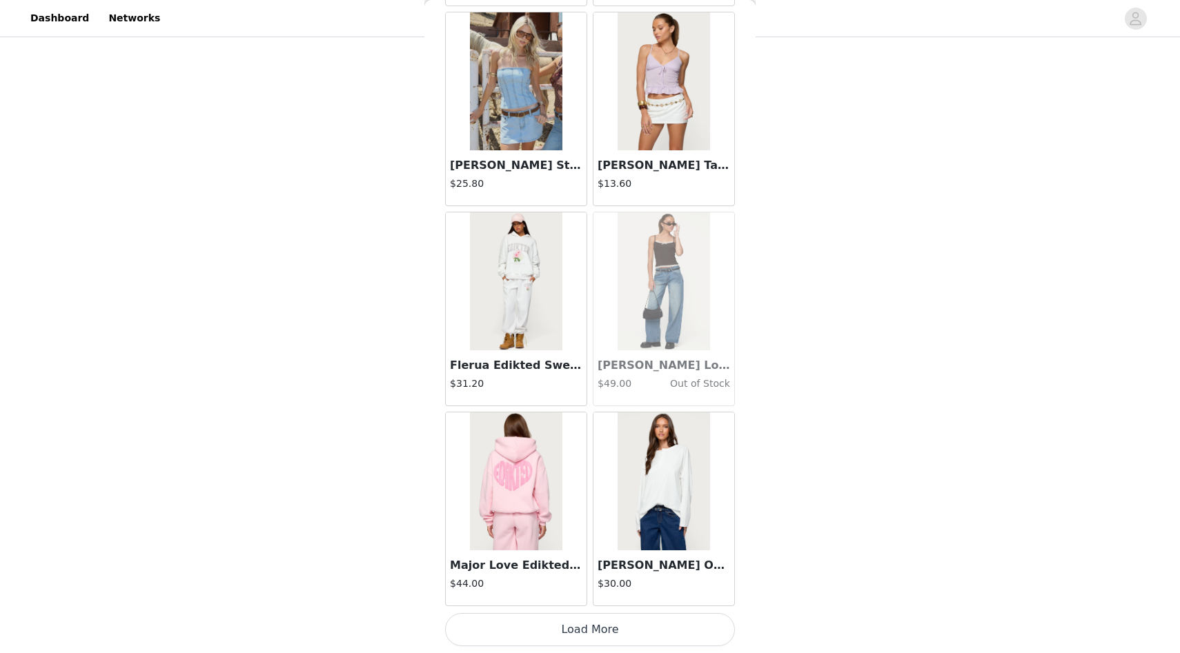
click at [594, 637] on button "Load More" at bounding box center [590, 629] width 290 height 33
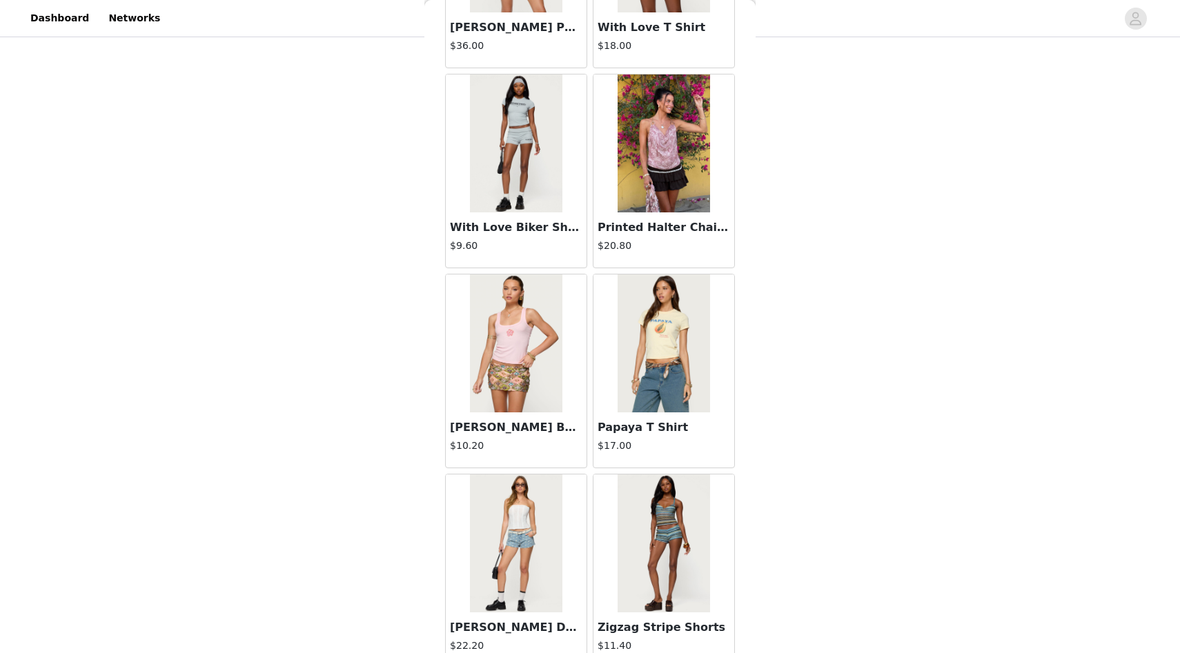
scroll to position [13464, 0]
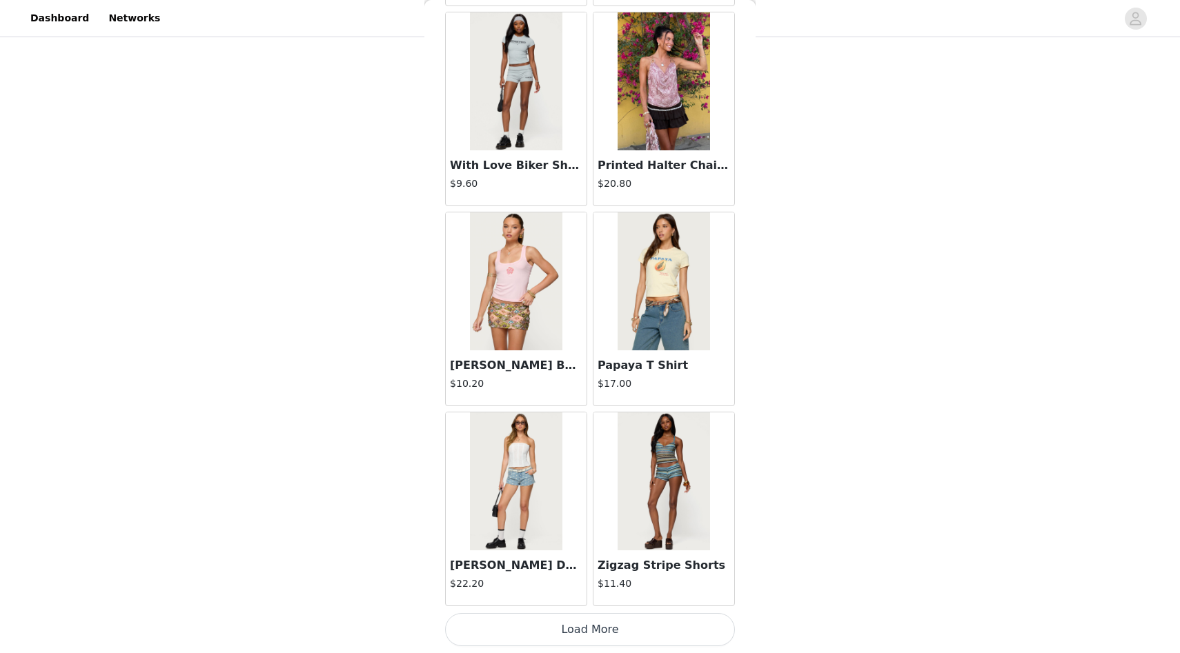
click at [607, 613] on button "Load More" at bounding box center [590, 629] width 290 height 33
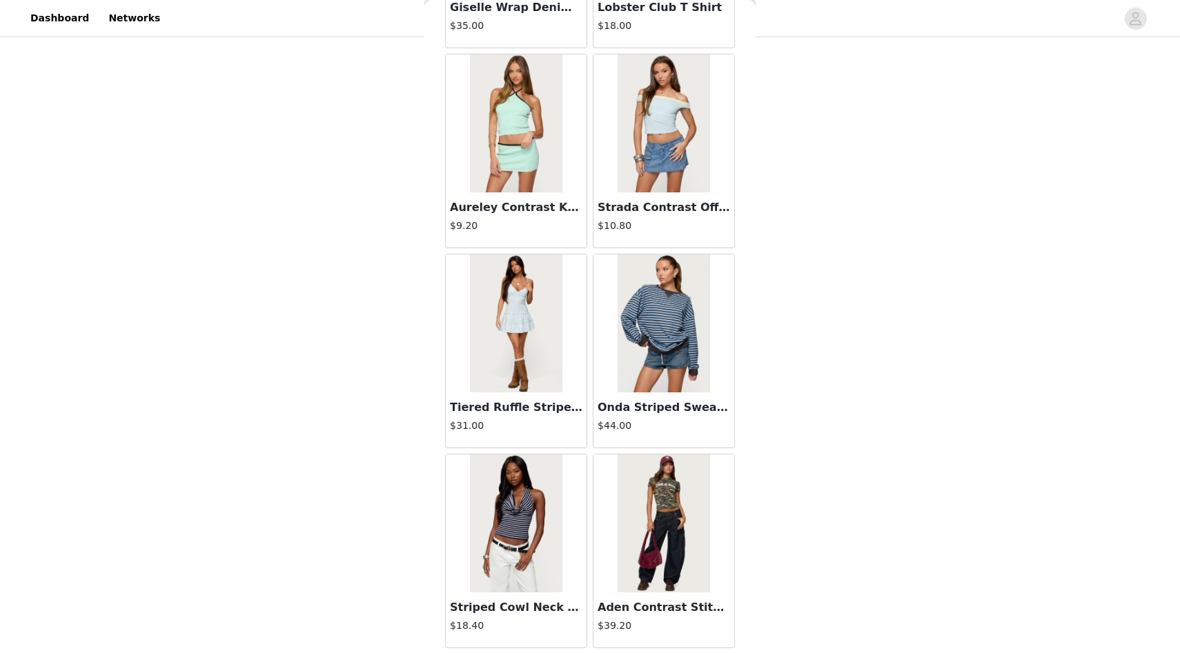
scroll to position [15465, 0]
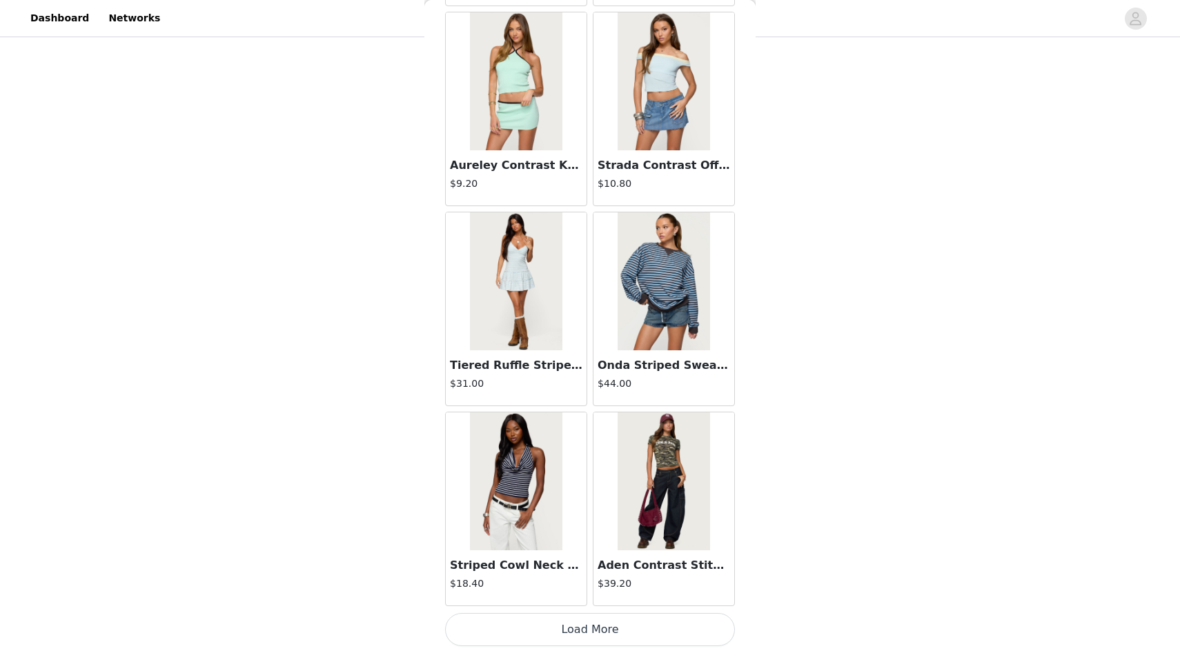
click at [590, 629] on button "Load More" at bounding box center [590, 629] width 290 height 33
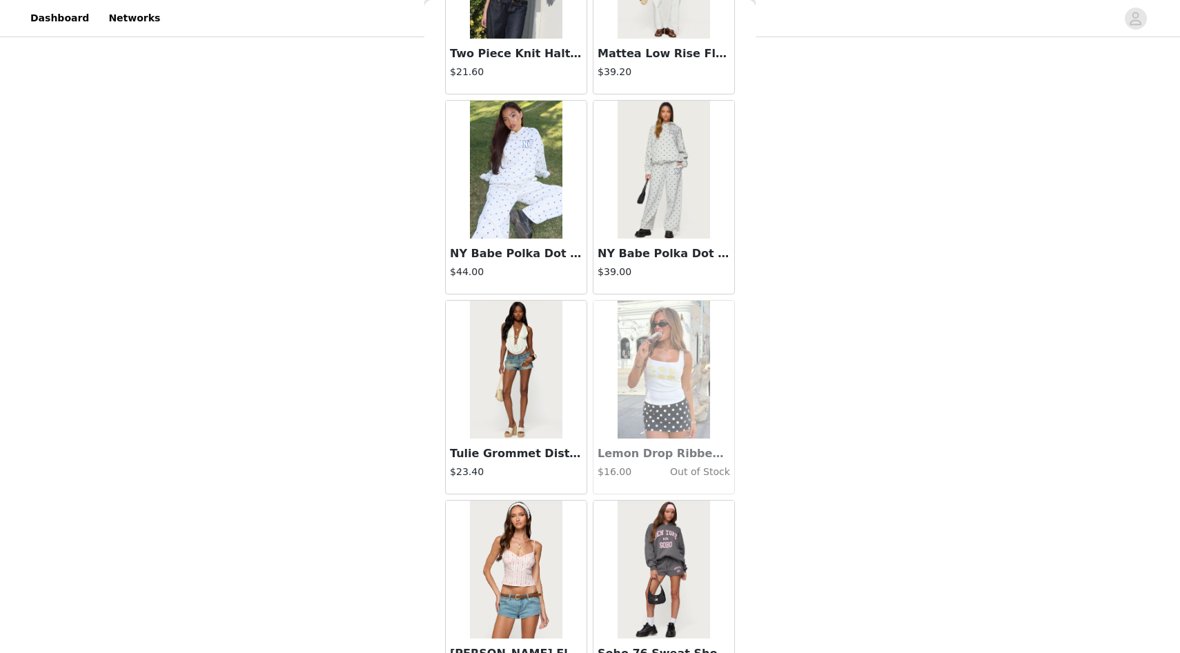
scroll to position [17466, 0]
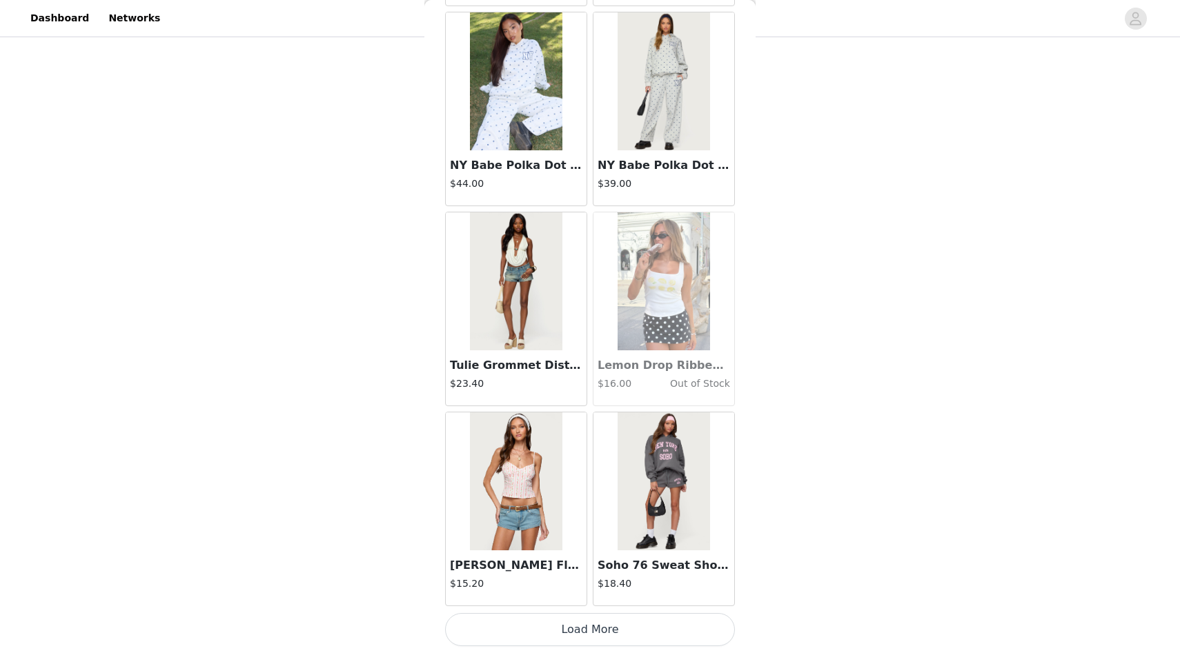
click at [610, 624] on button "Load More" at bounding box center [590, 629] width 290 height 33
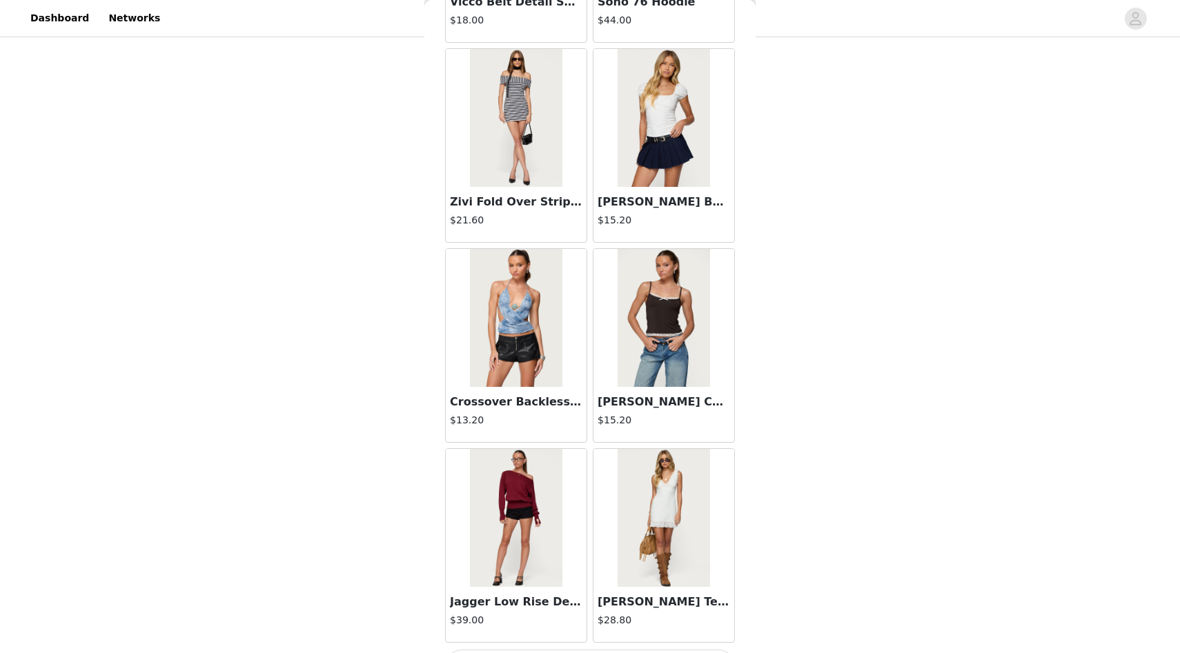
scroll to position [19467, 0]
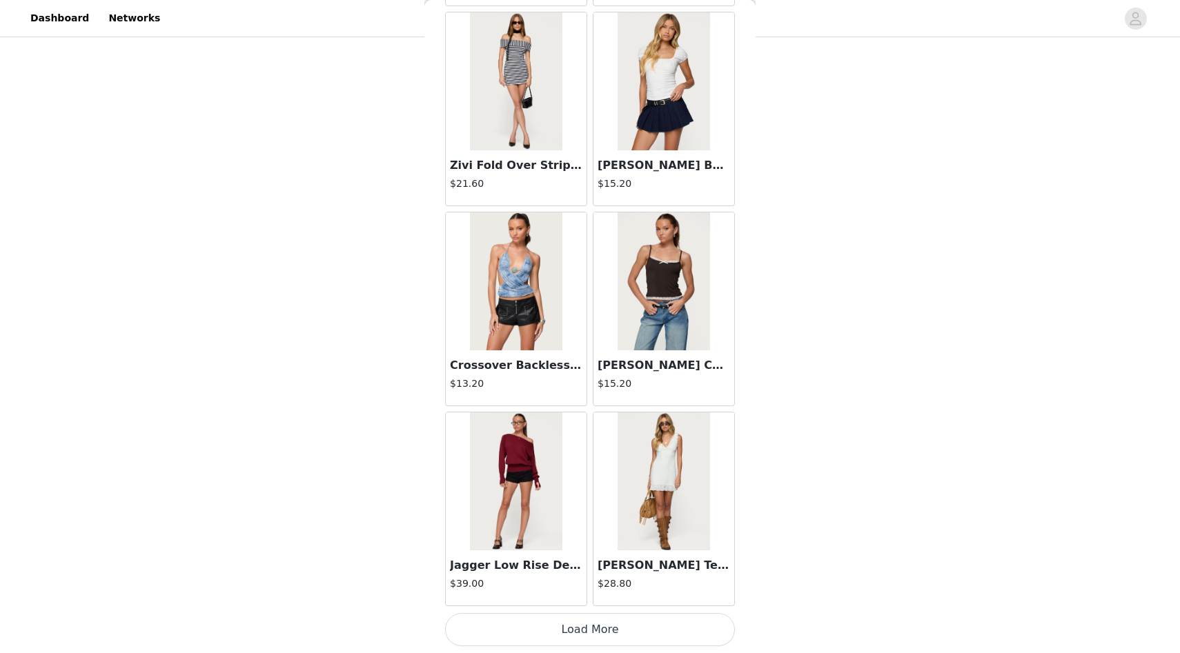
click at [604, 628] on button "Load More" at bounding box center [590, 629] width 290 height 33
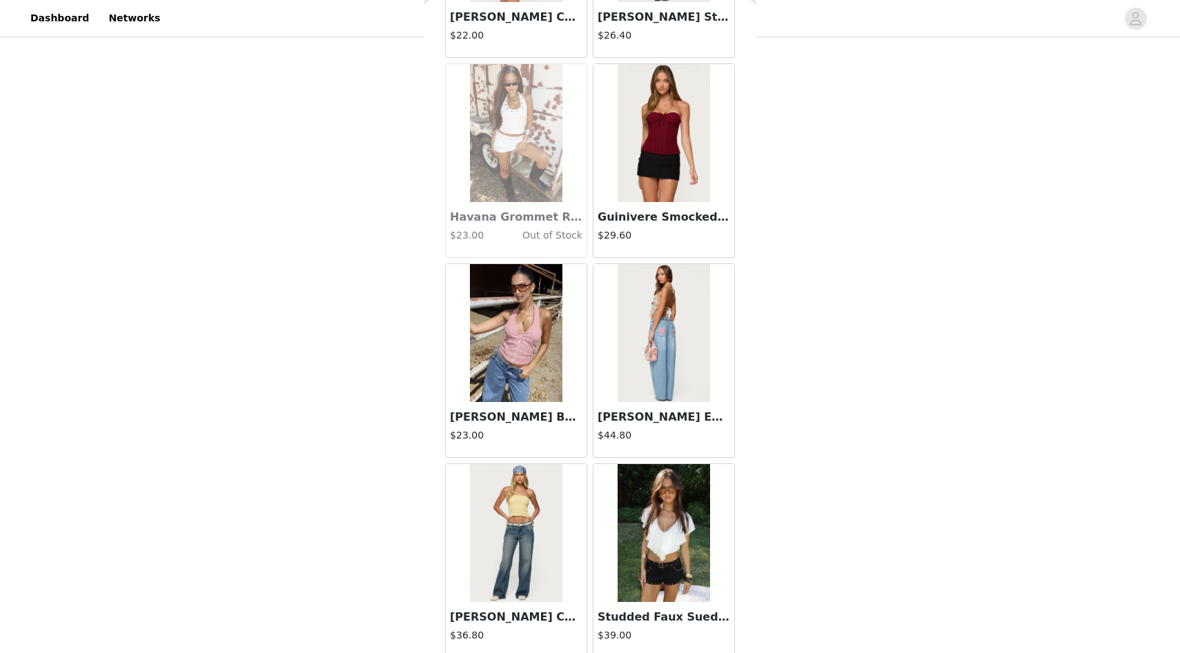
scroll to position [21468, 0]
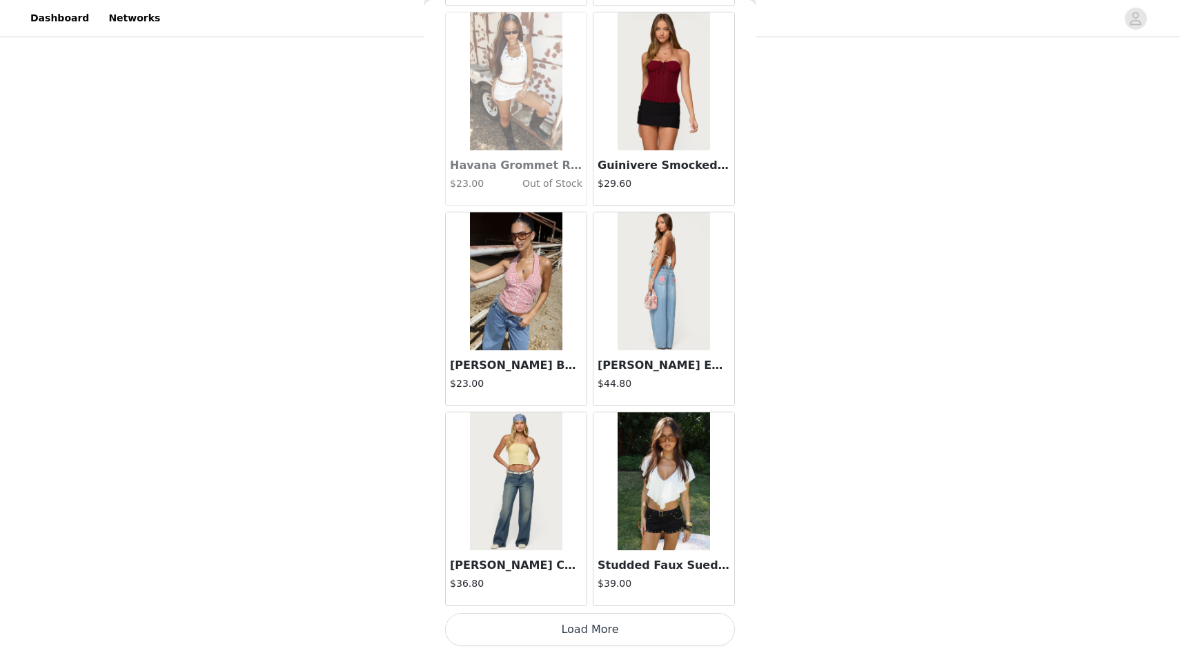
click at [582, 618] on button "Load More" at bounding box center [590, 629] width 290 height 33
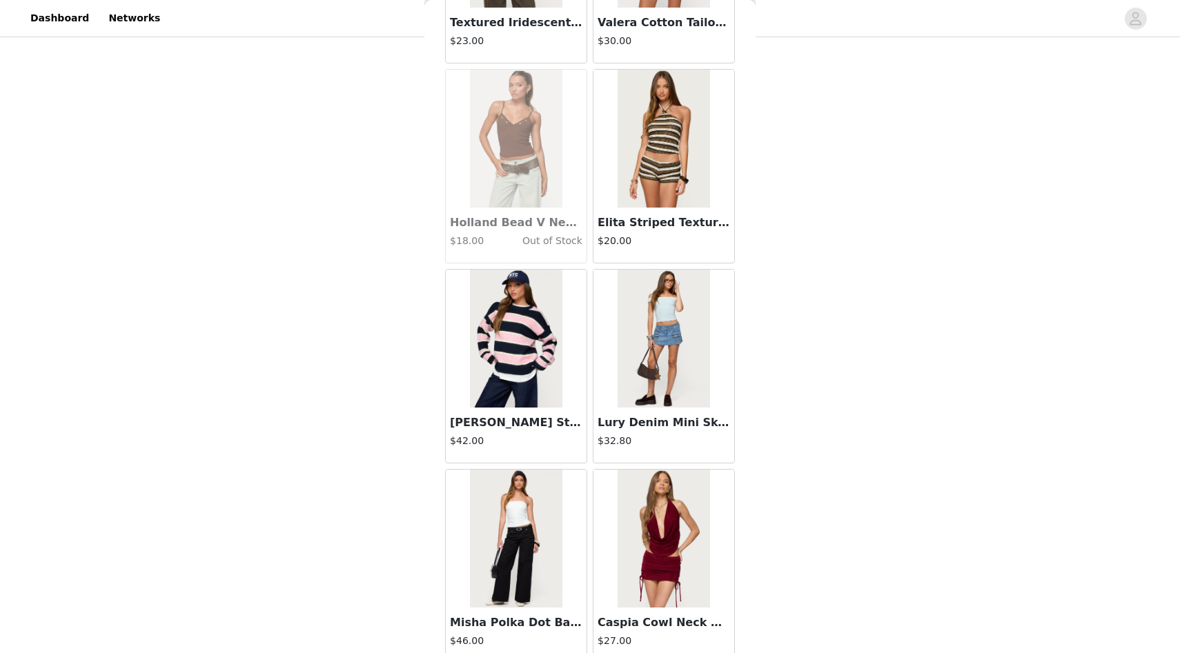
scroll to position [23469, 0]
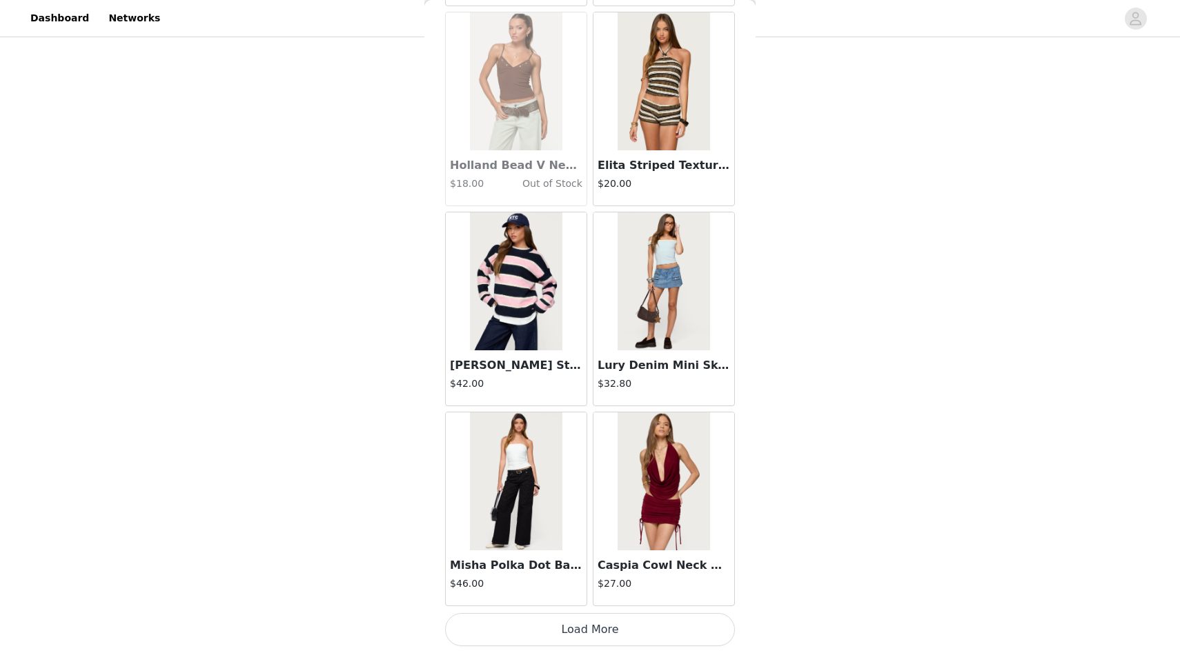
click at [574, 631] on button "Load More" at bounding box center [590, 629] width 290 height 33
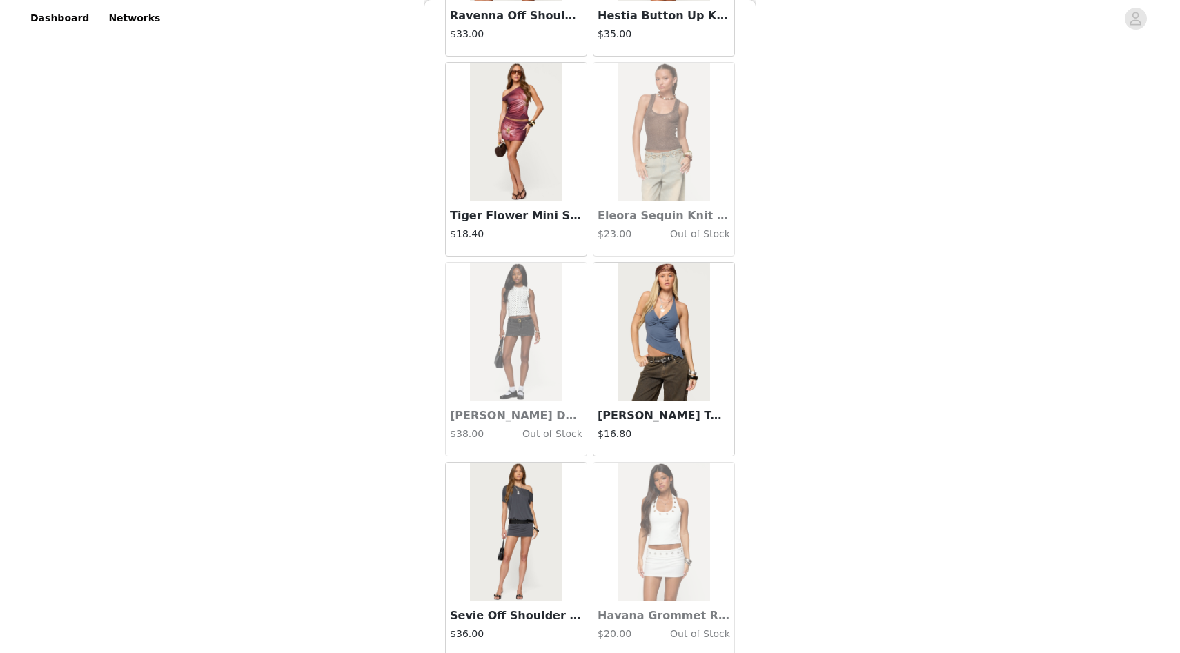
scroll to position [25470, 0]
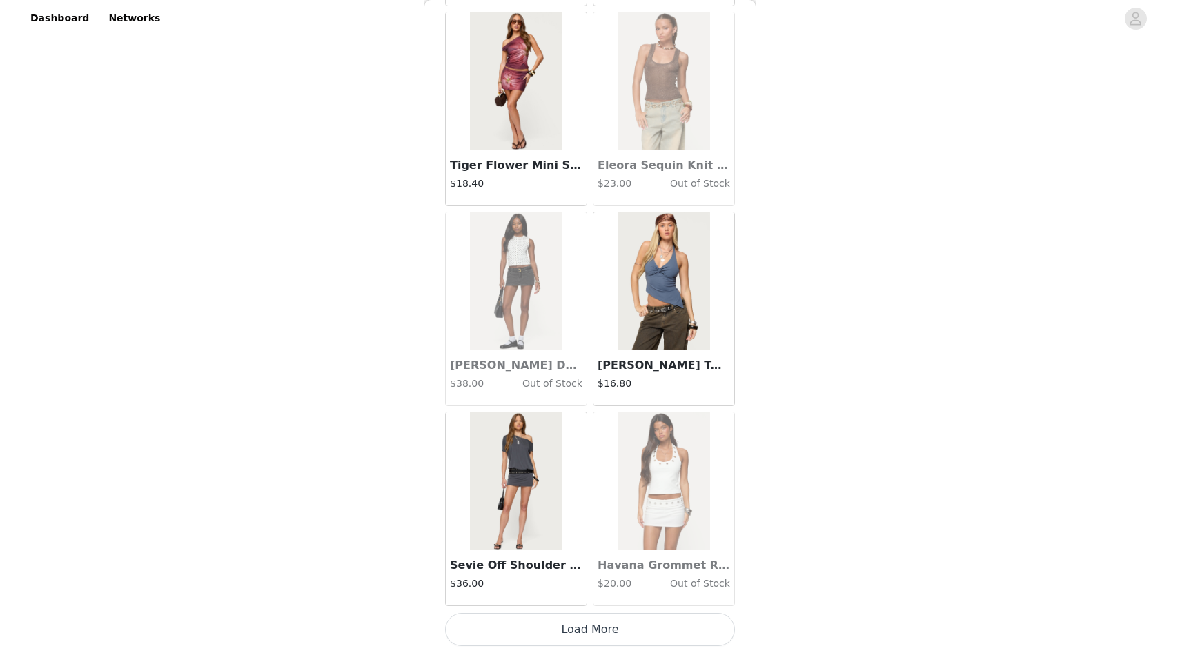
click at [591, 627] on button "Load More" at bounding box center [590, 629] width 290 height 33
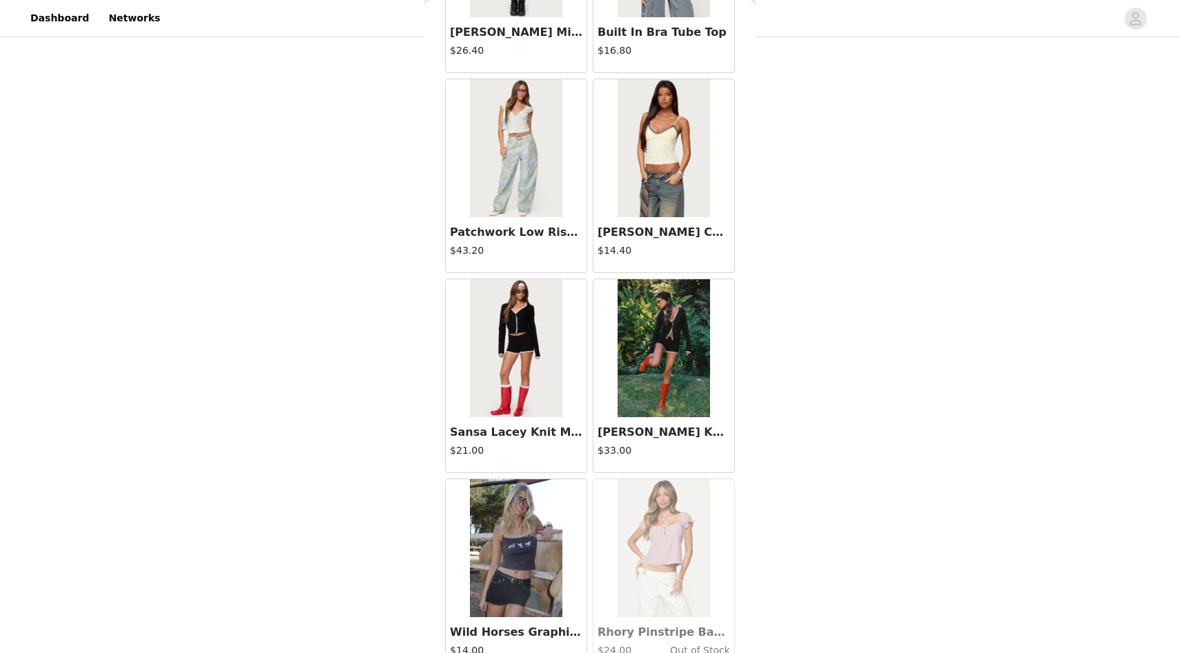
scroll to position [27471, 0]
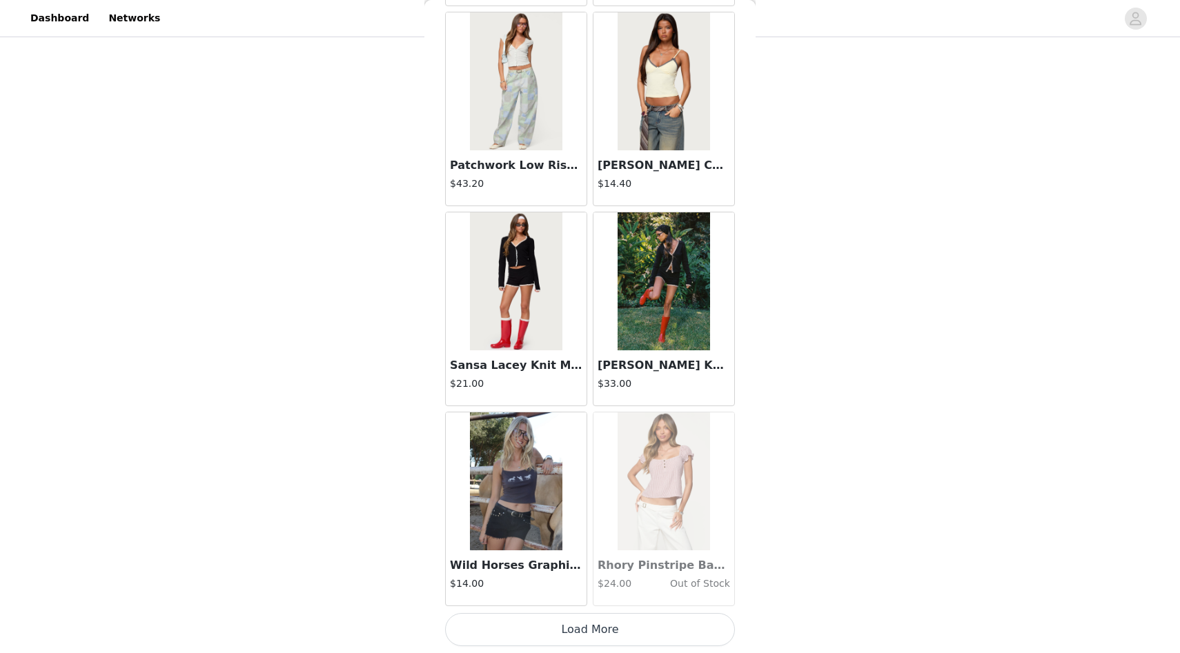
click at [585, 636] on button "Load More" at bounding box center [590, 629] width 290 height 33
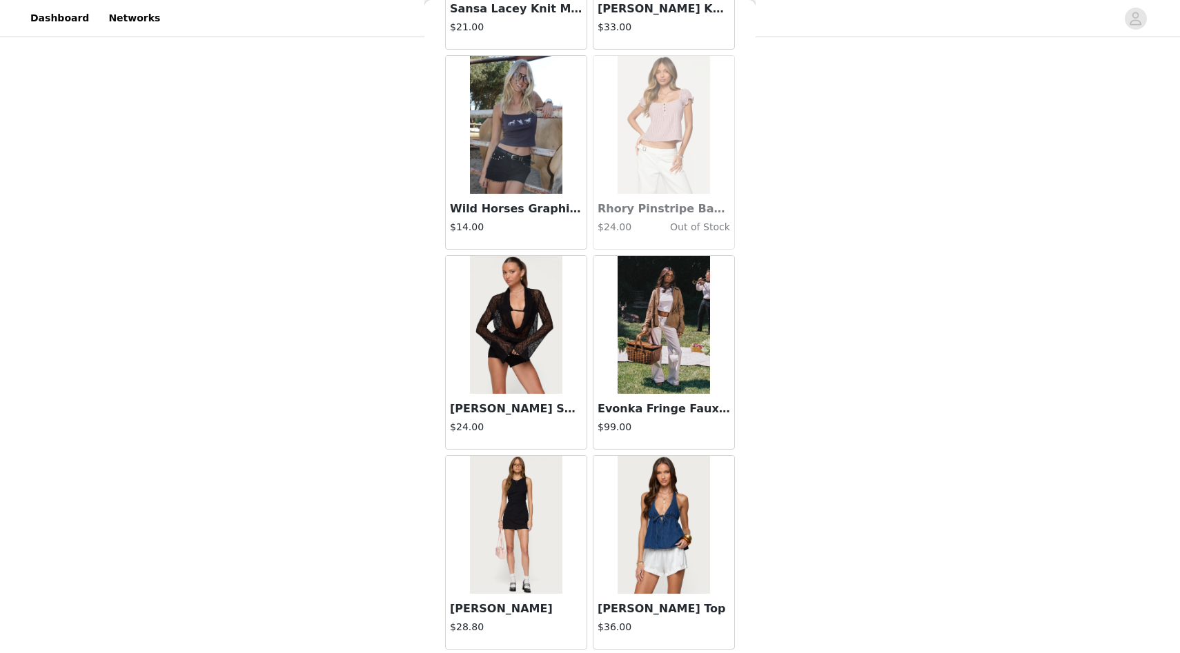
scroll to position [27847, 0]
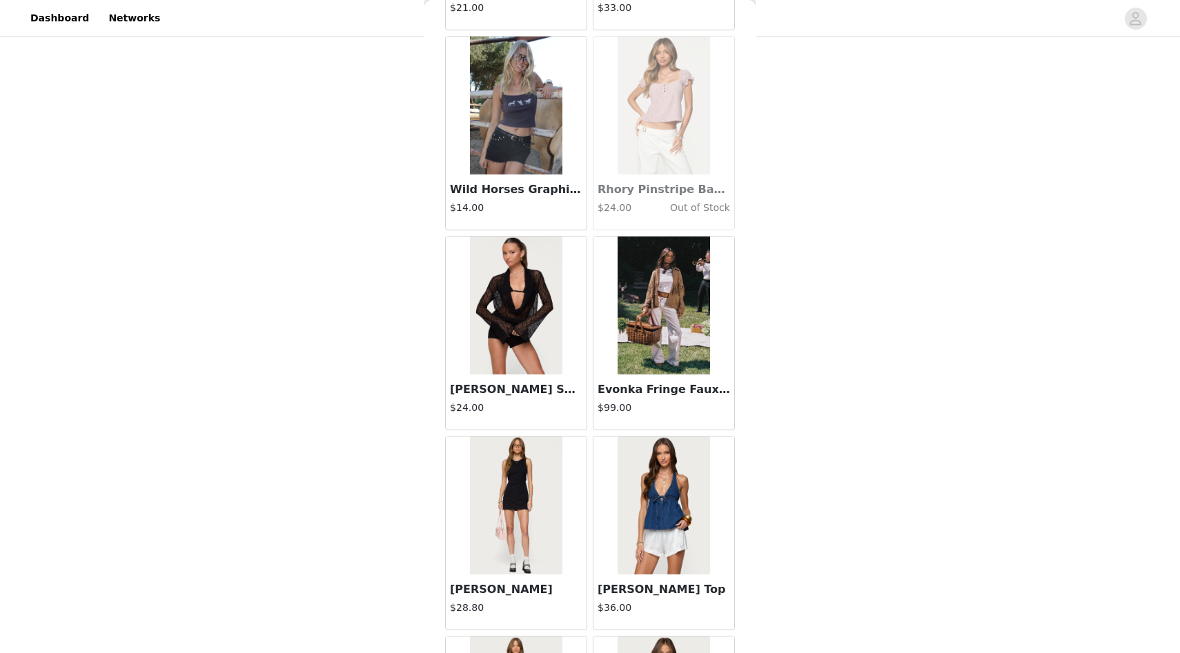
click at [540, 355] on img at bounding box center [516, 306] width 92 height 138
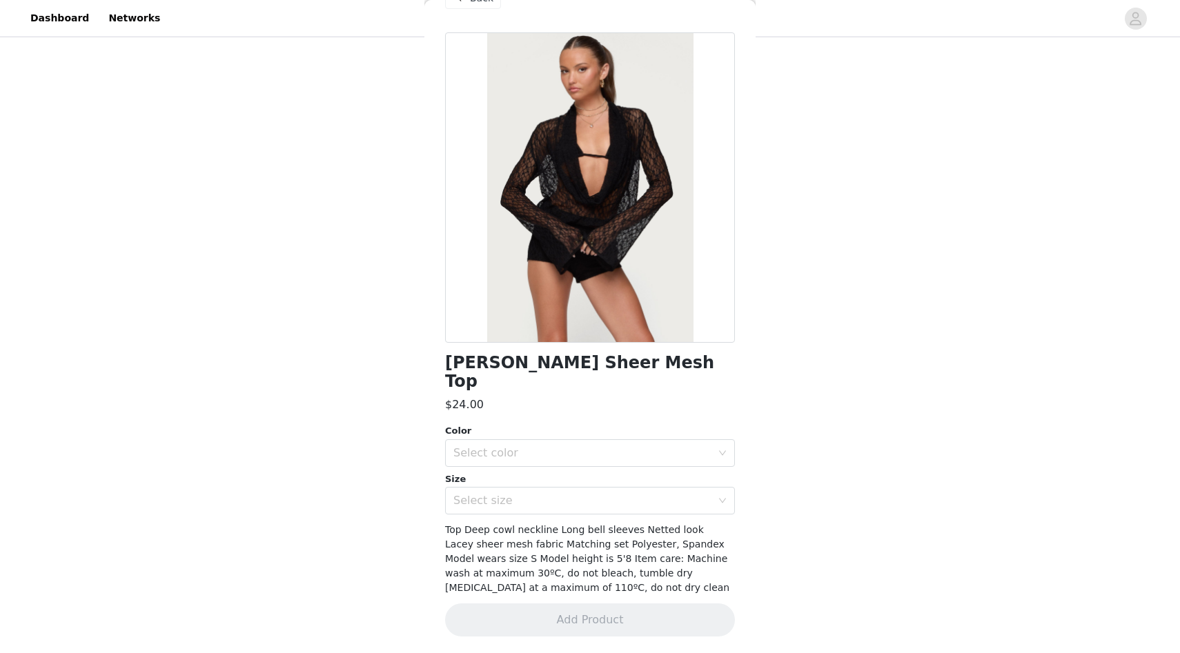
scroll to position [18, 0]
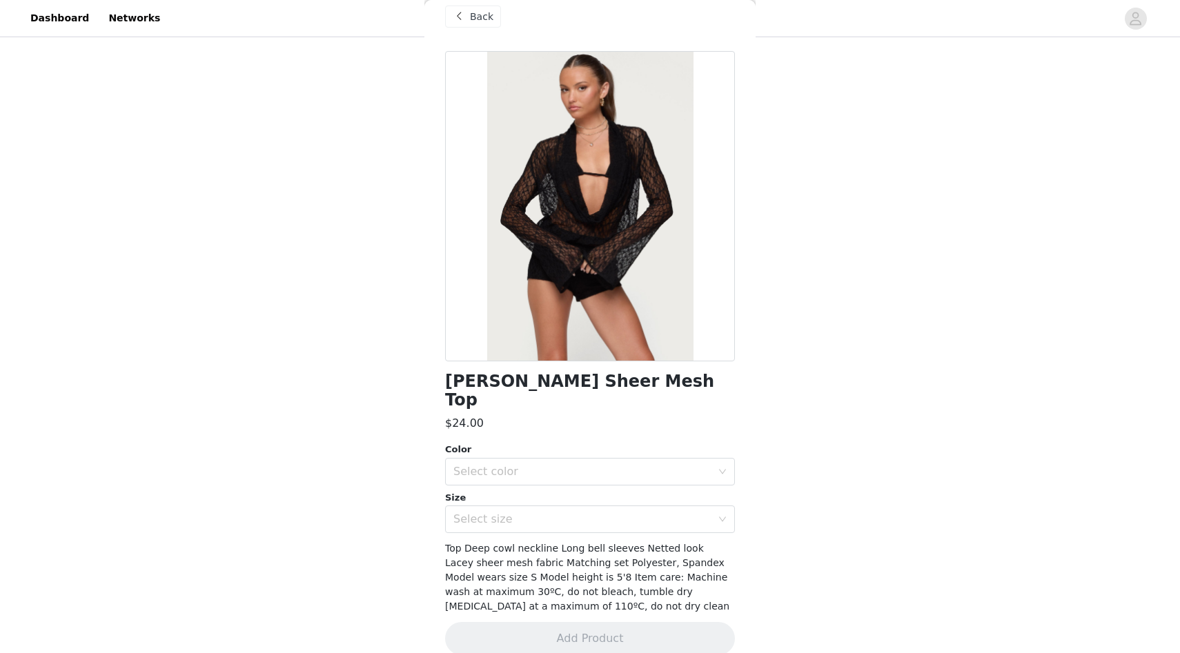
click at [470, 8] on div "Back" at bounding box center [473, 17] width 56 height 22
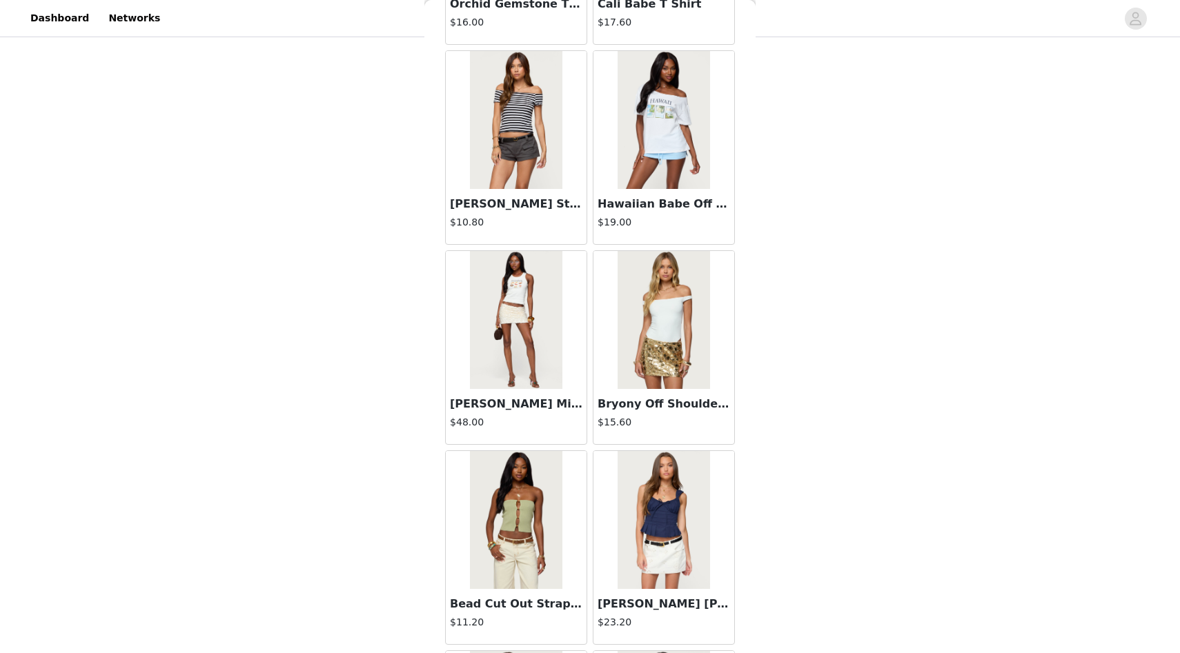
scroll to position [2817, 0]
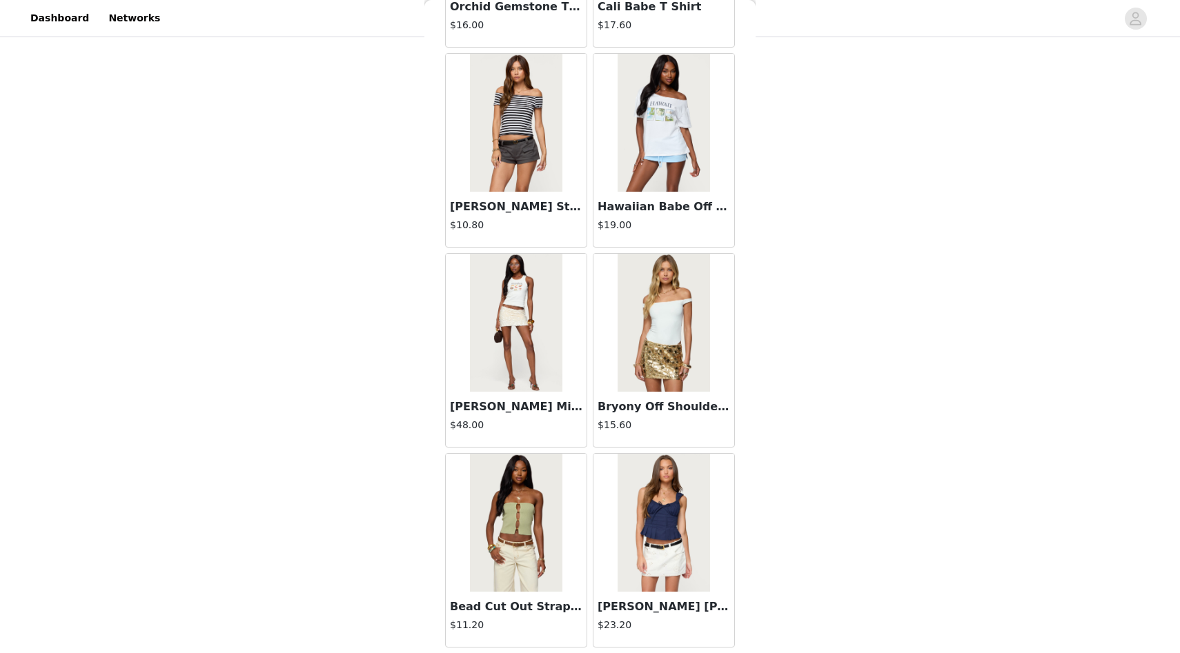
click at [653, 342] on img at bounding box center [664, 323] width 92 height 138
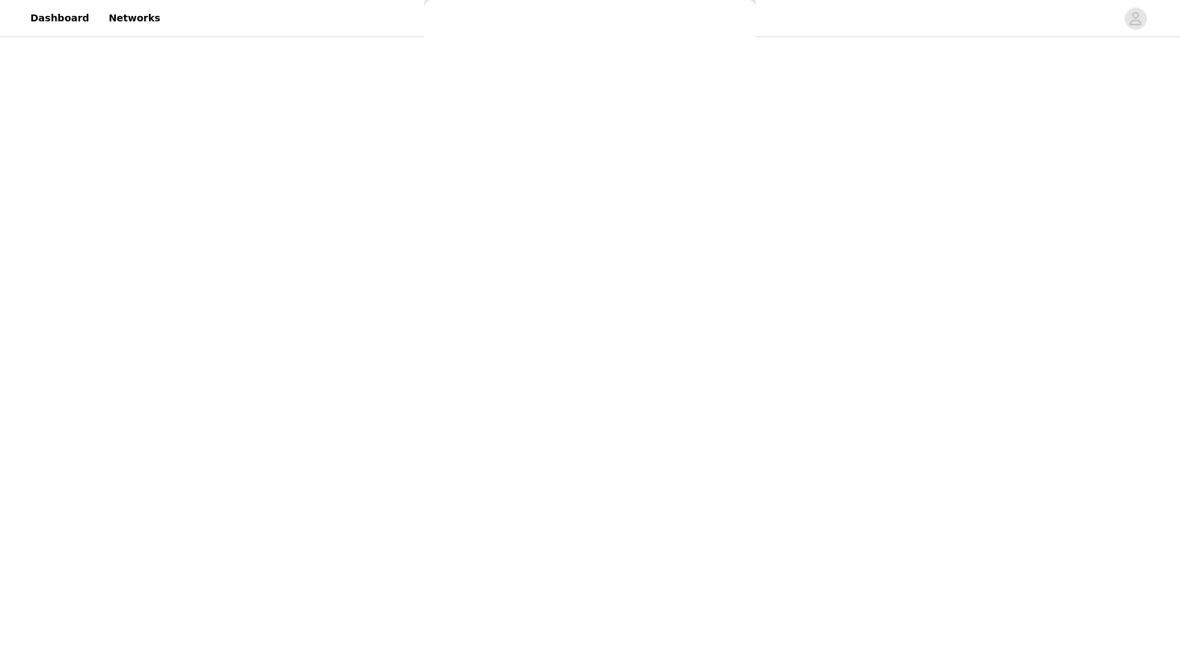
scroll to position [0, 0]
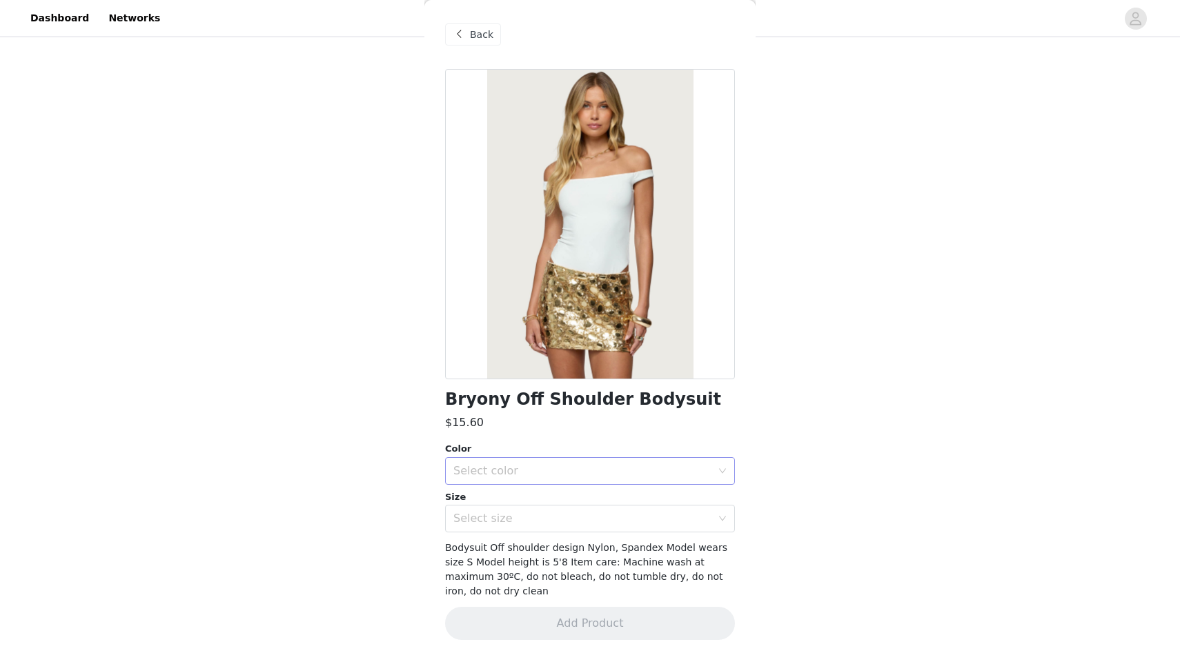
click at [575, 466] on div "Select color" at bounding box center [582, 471] width 258 height 14
click at [536, 506] on li "WHITE" at bounding box center [590, 502] width 290 height 22
click at [529, 520] on div "Select size" at bounding box center [582, 519] width 258 height 14
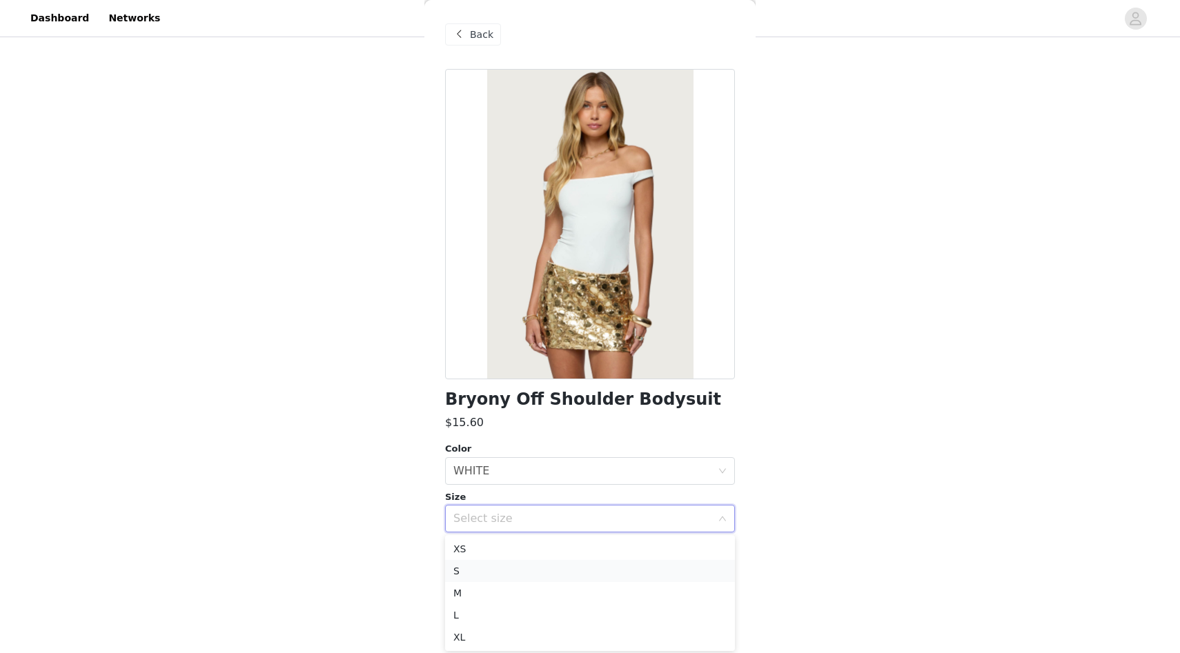
click at [472, 569] on li "S" at bounding box center [590, 571] width 290 height 22
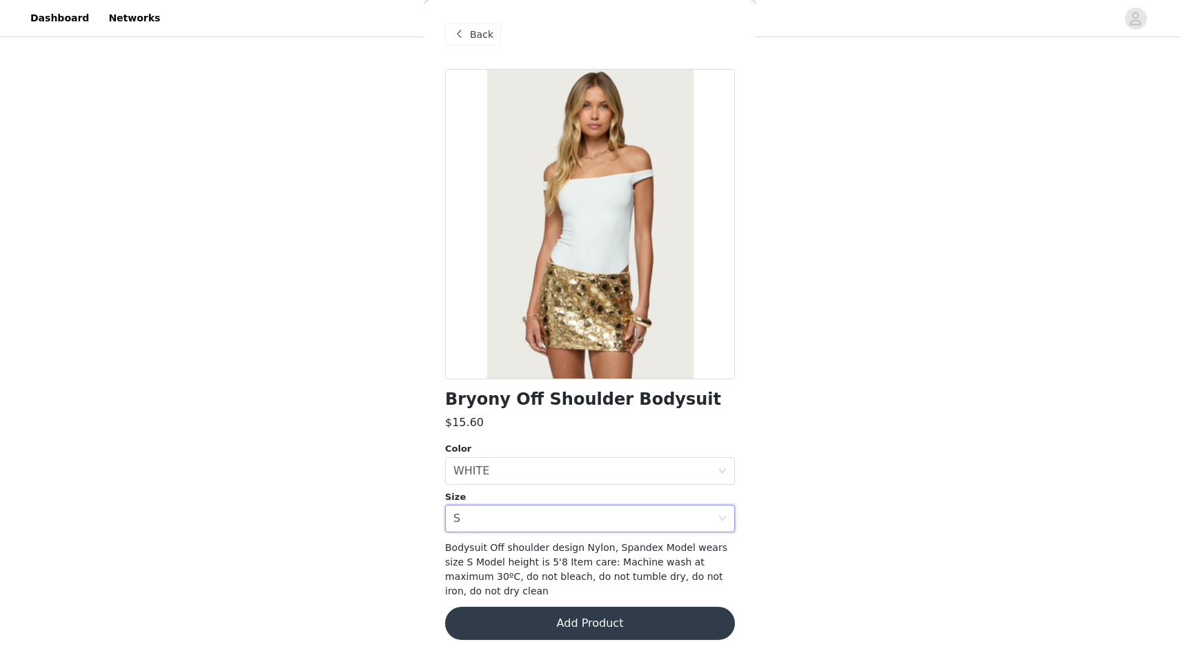
click at [510, 607] on button "Add Product" at bounding box center [590, 623] width 290 height 33
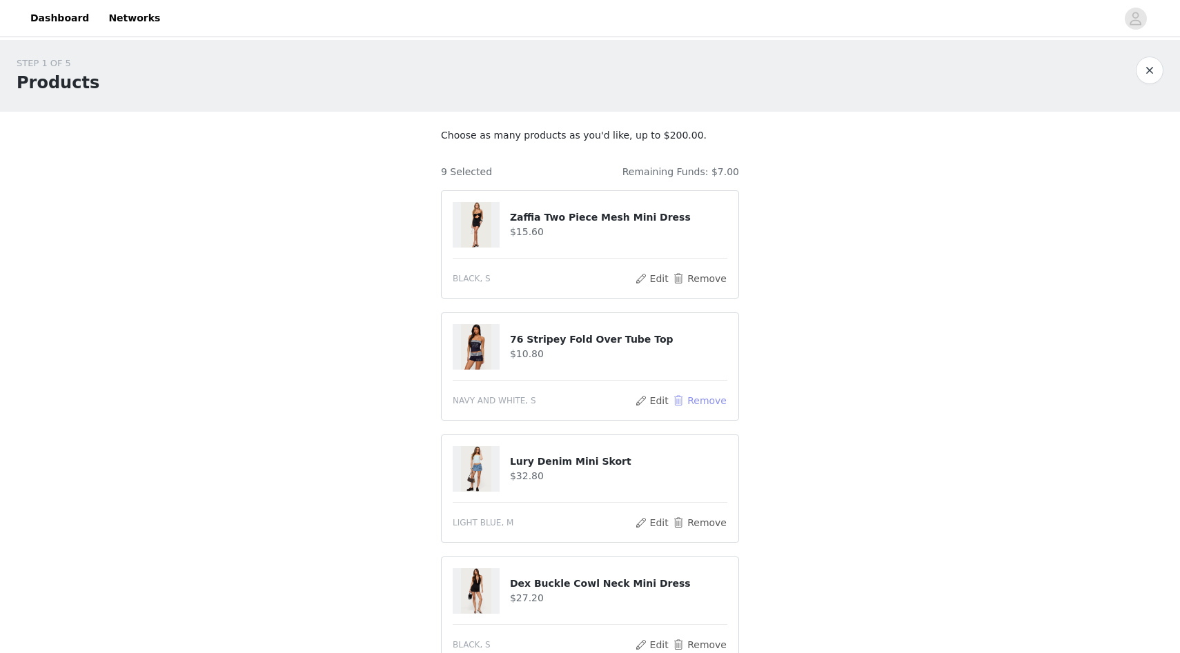
click at [686, 403] on button "Remove" at bounding box center [699, 401] width 55 height 17
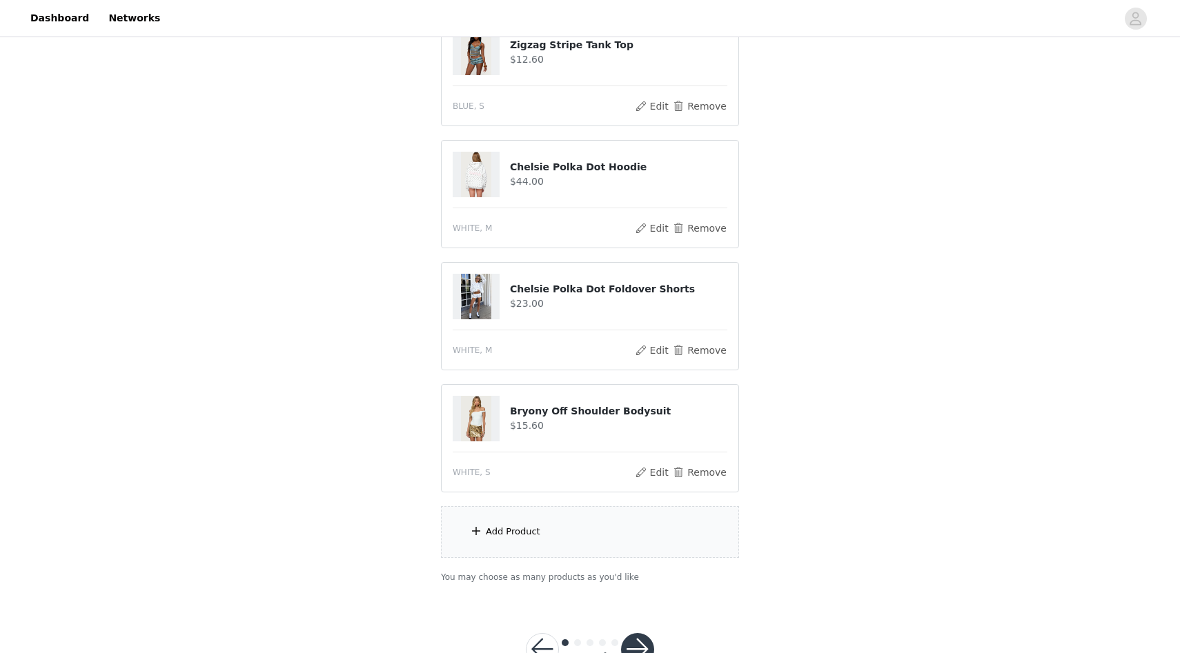
scroll to position [707, 0]
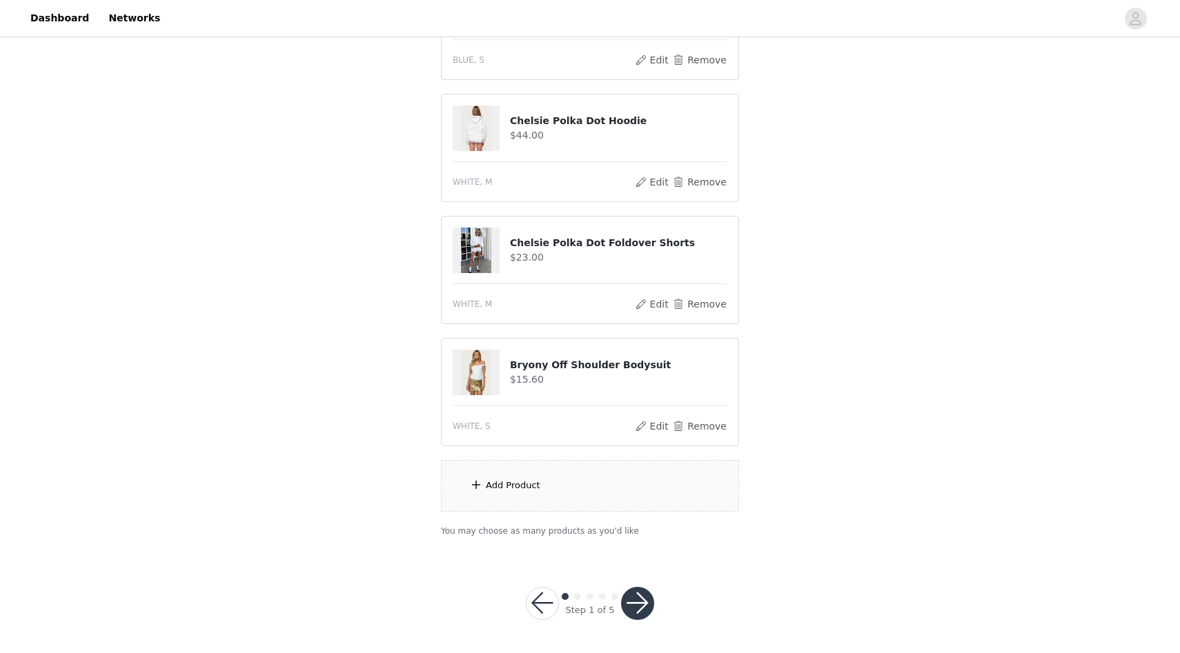
click at [544, 493] on div "Add Product" at bounding box center [590, 486] width 298 height 52
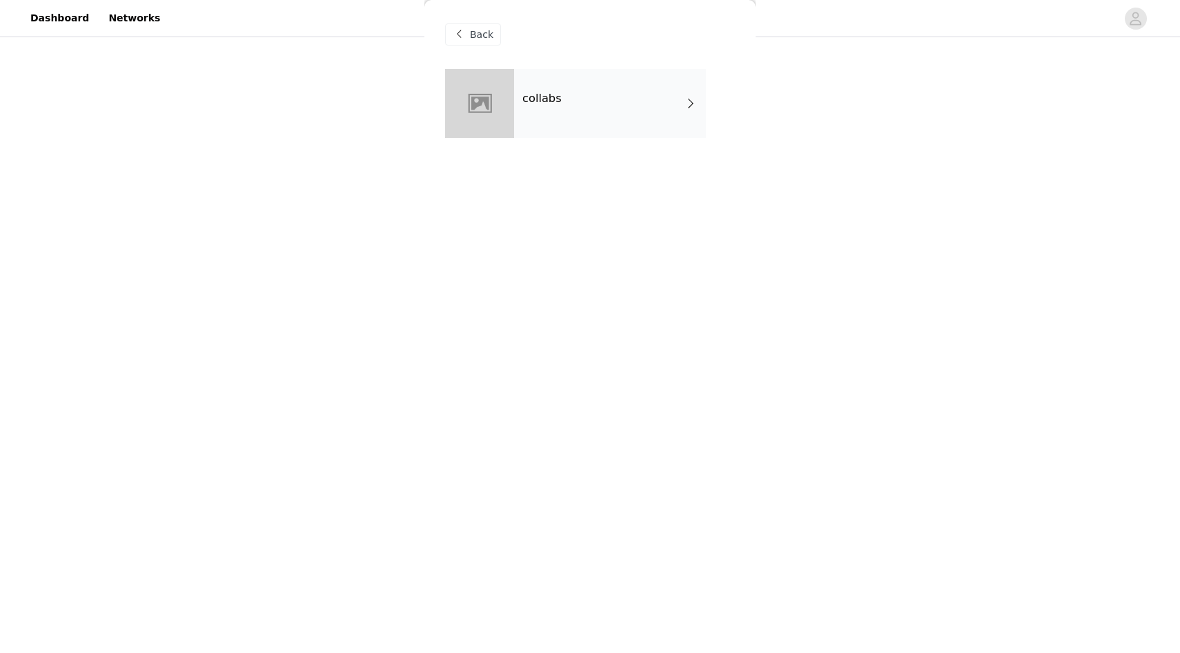
click at [669, 134] on div "collabs" at bounding box center [610, 103] width 192 height 69
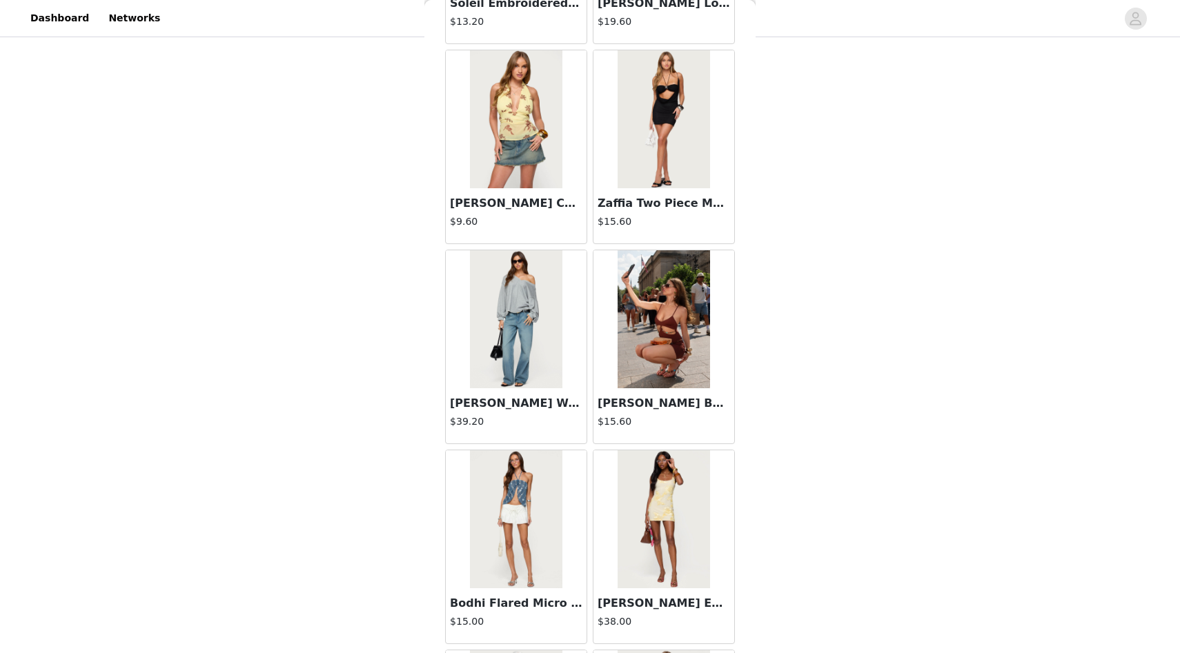
scroll to position [1458, 0]
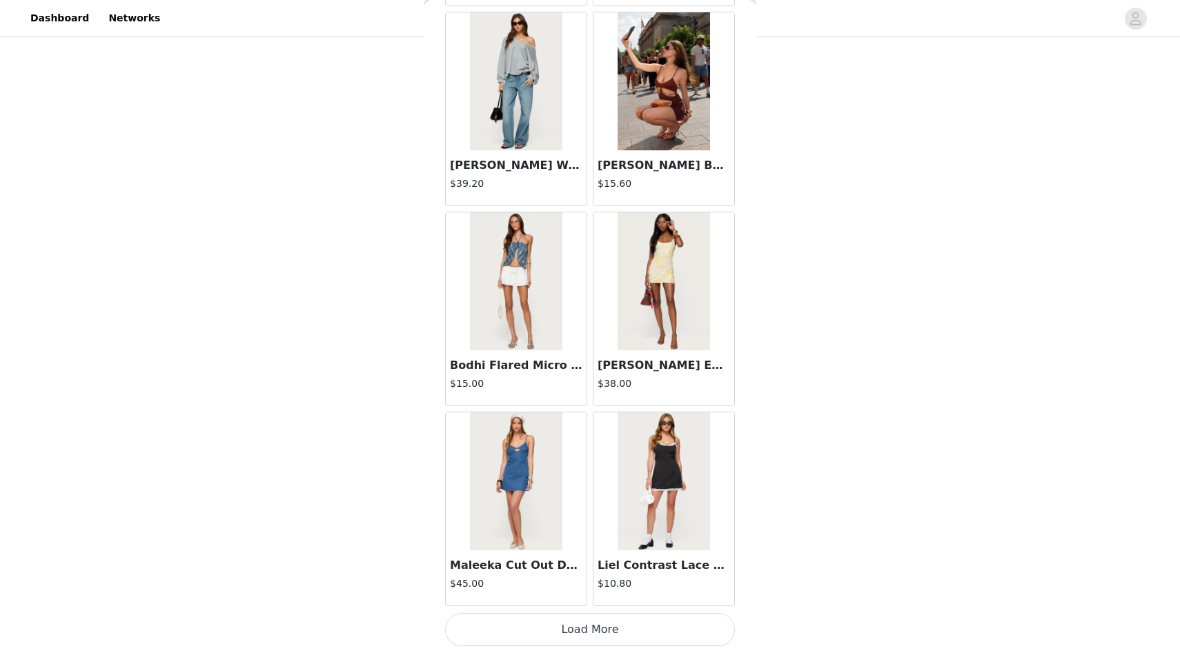
click at [526, 637] on button "Load More" at bounding box center [590, 629] width 290 height 33
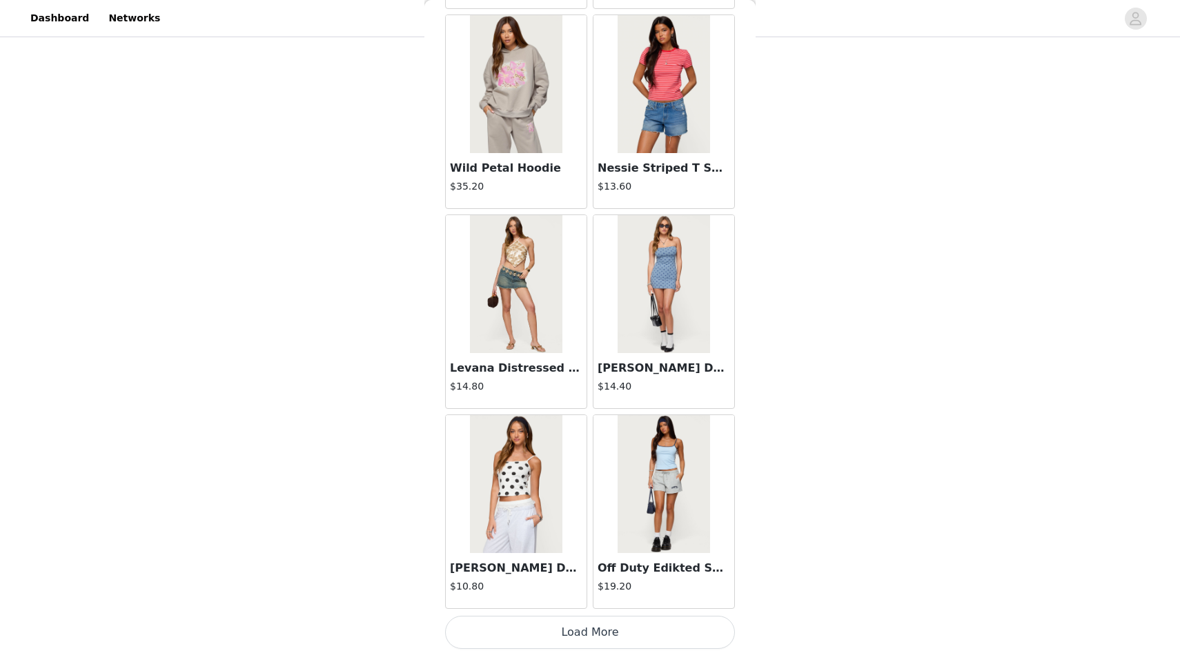
scroll to position [3459, 0]
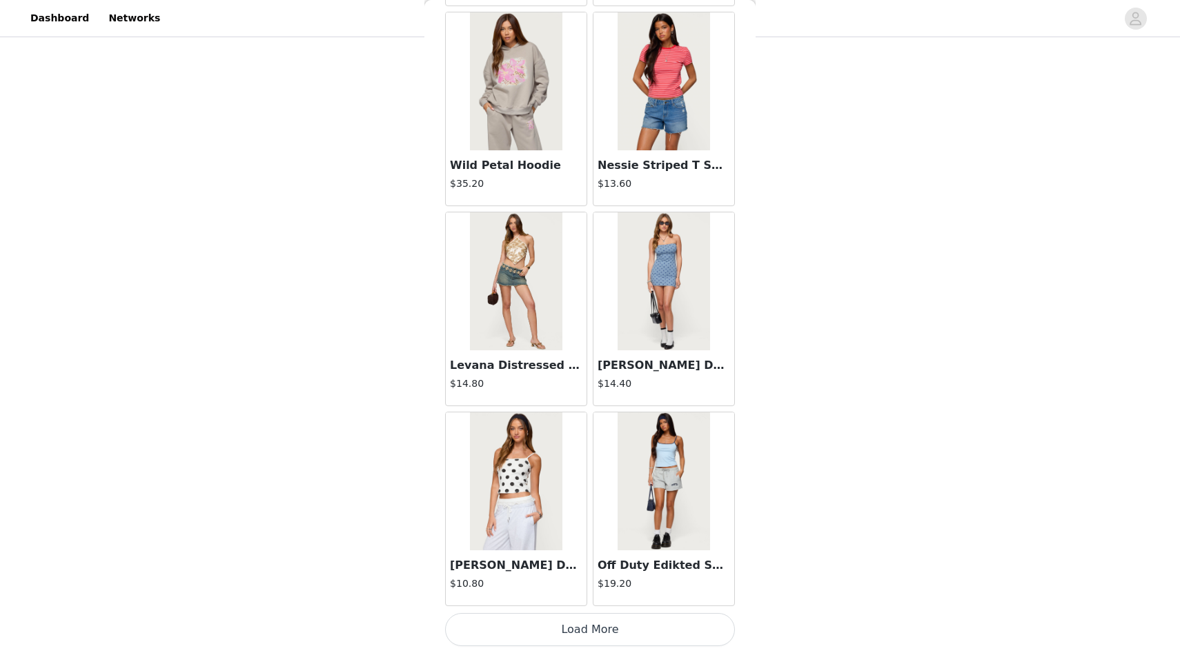
click at [546, 642] on button "Load More" at bounding box center [590, 629] width 290 height 33
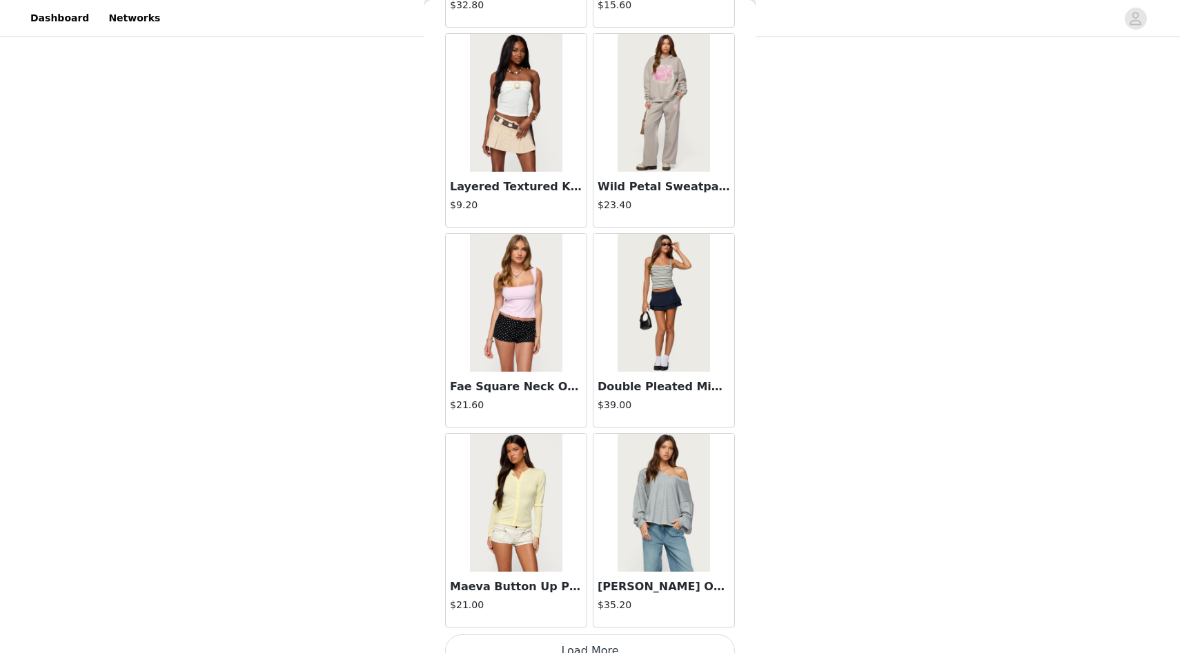
scroll to position [5460, 0]
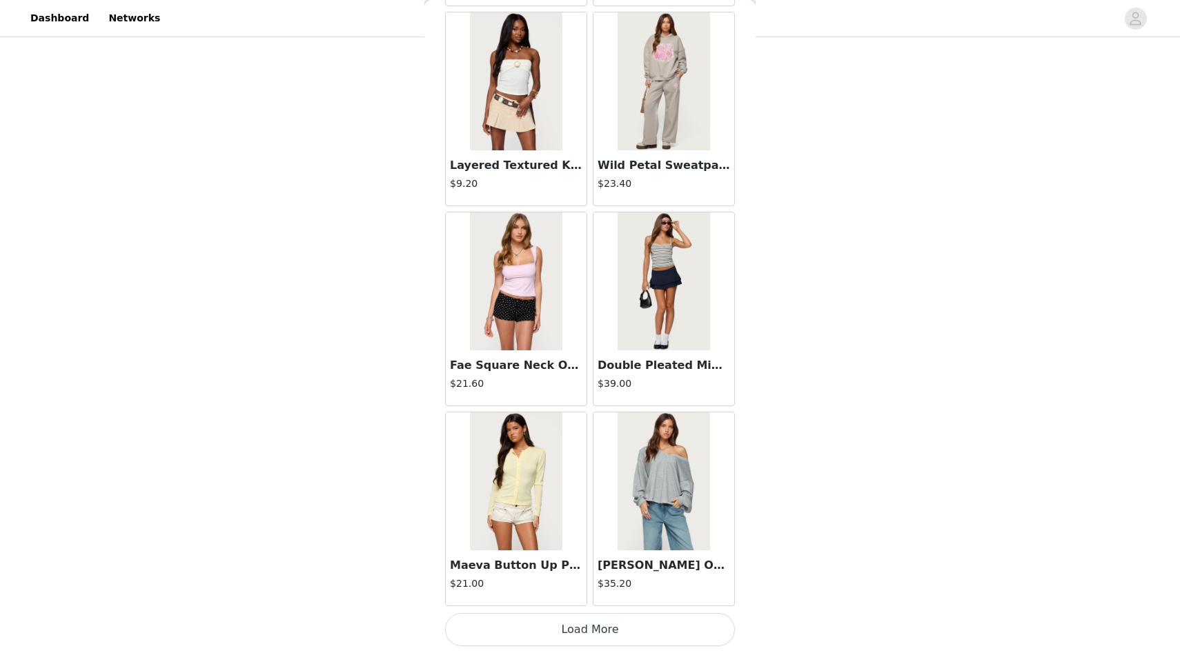
click at [573, 627] on button "Load More" at bounding box center [590, 629] width 290 height 33
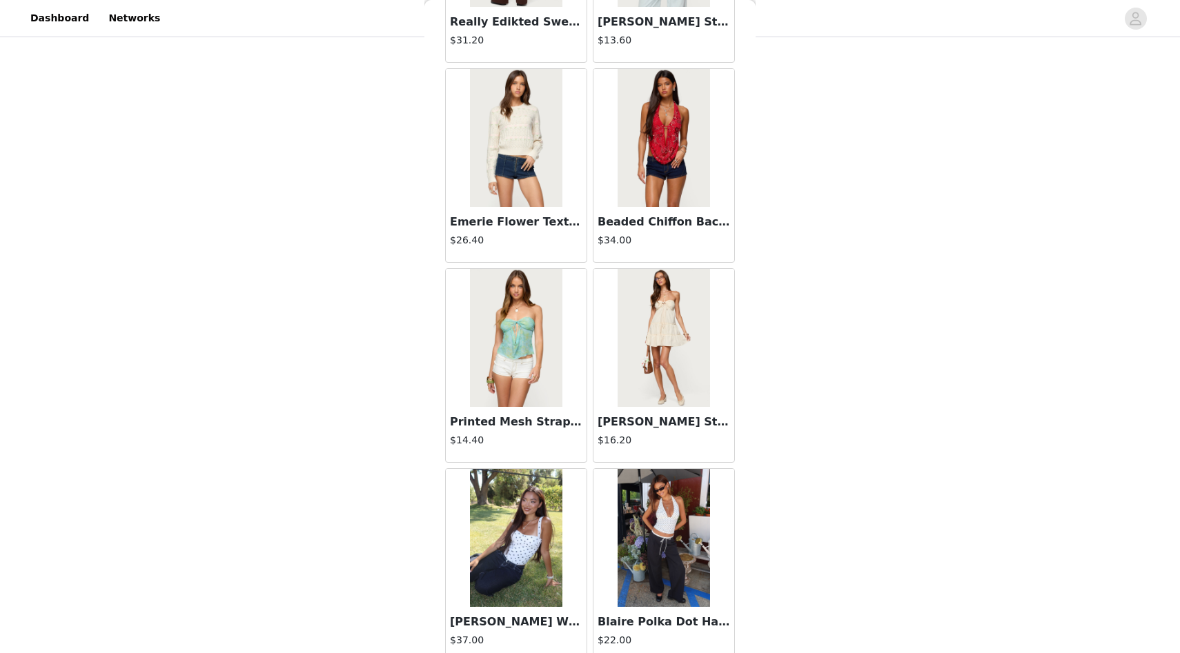
scroll to position [7461, 0]
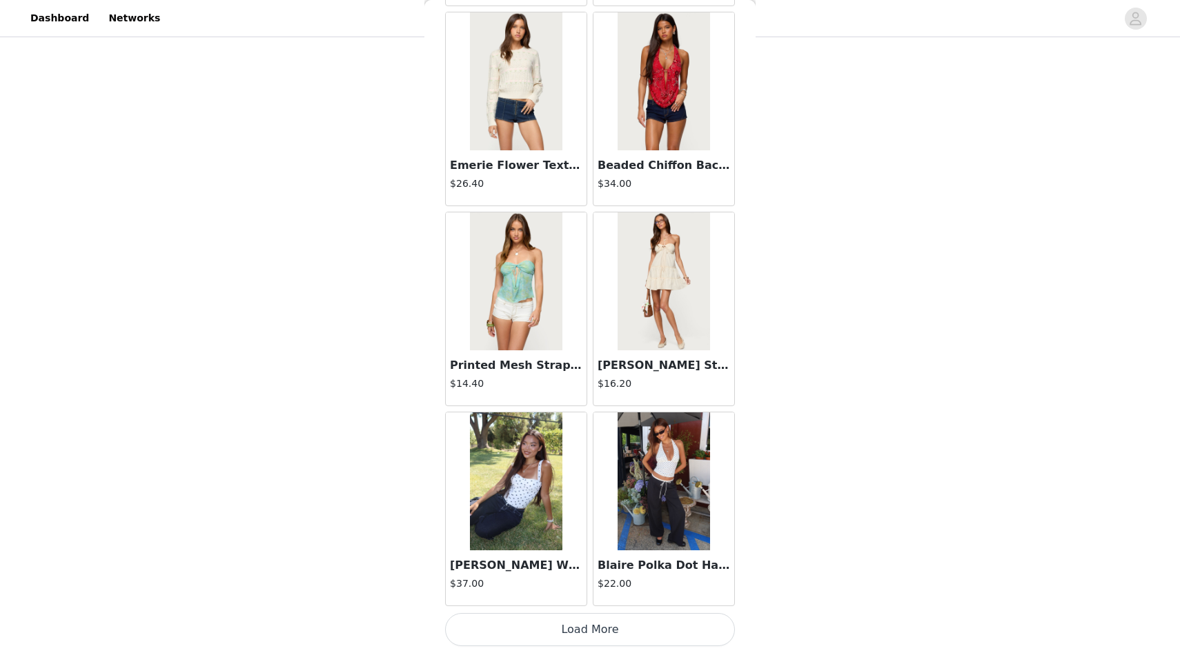
click at [576, 637] on button "Load More" at bounding box center [590, 629] width 290 height 33
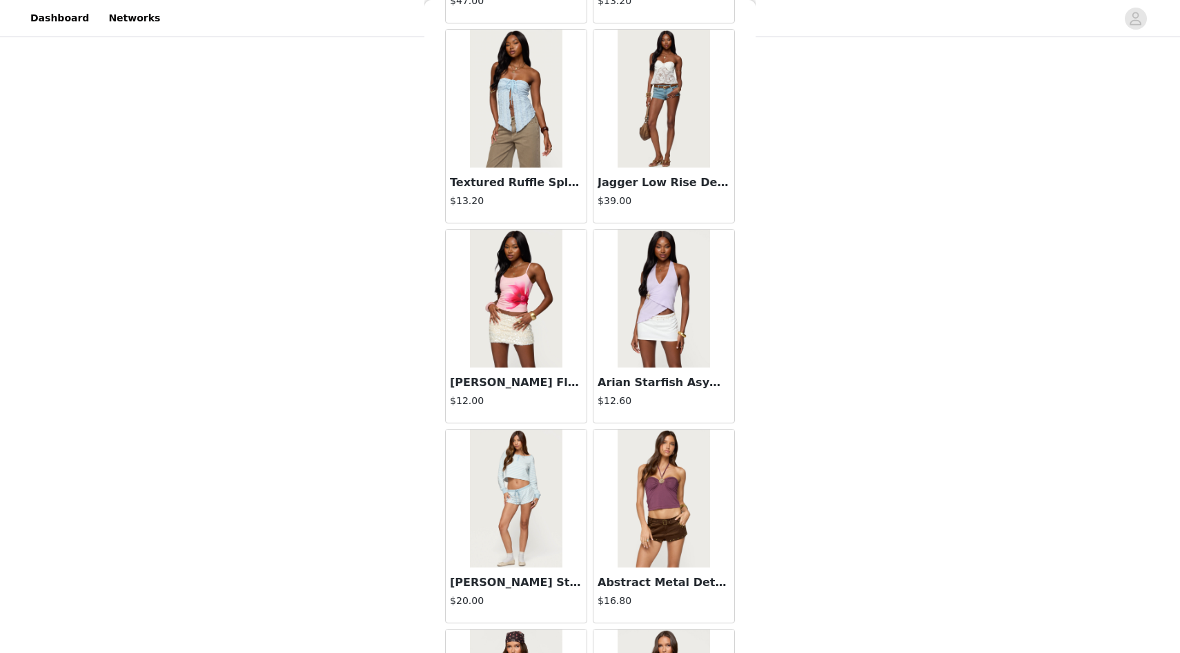
scroll to position [9038, 0]
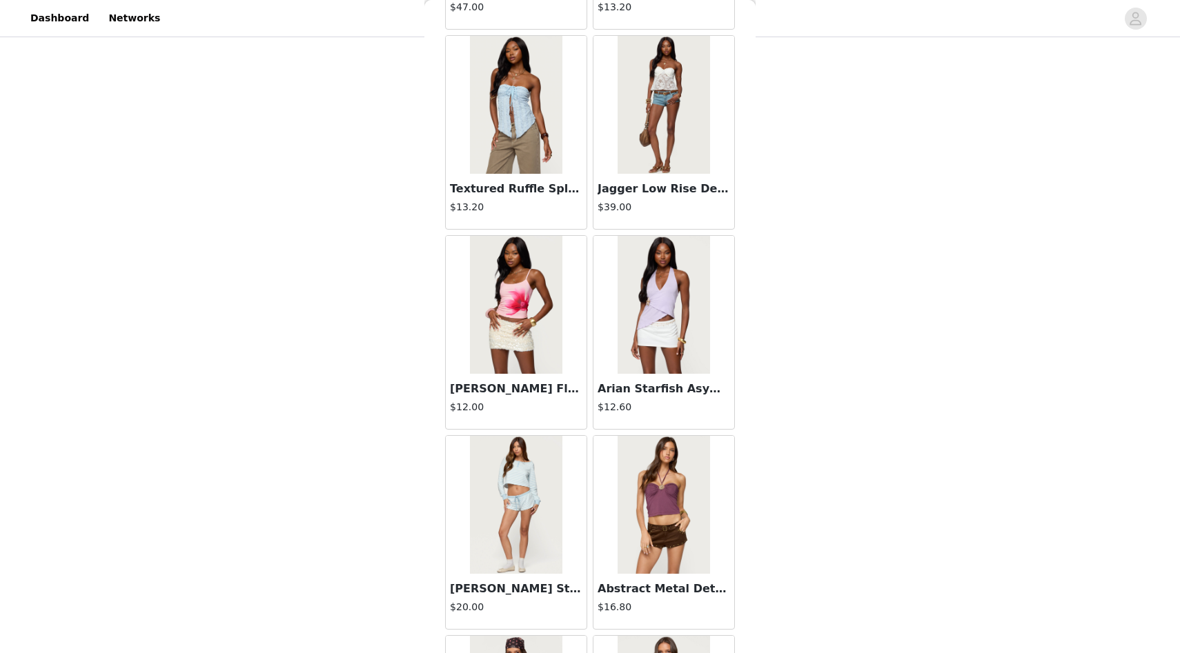
click at [512, 345] on img at bounding box center [516, 305] width 92 height 138
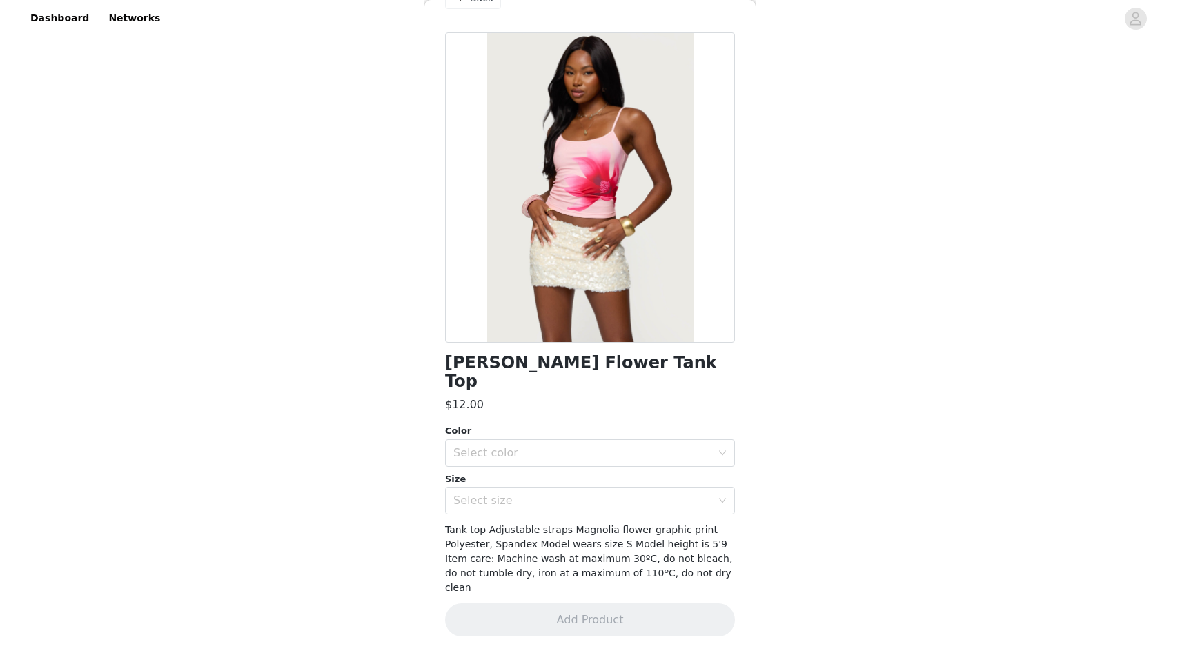
scroll to position [3, 0]
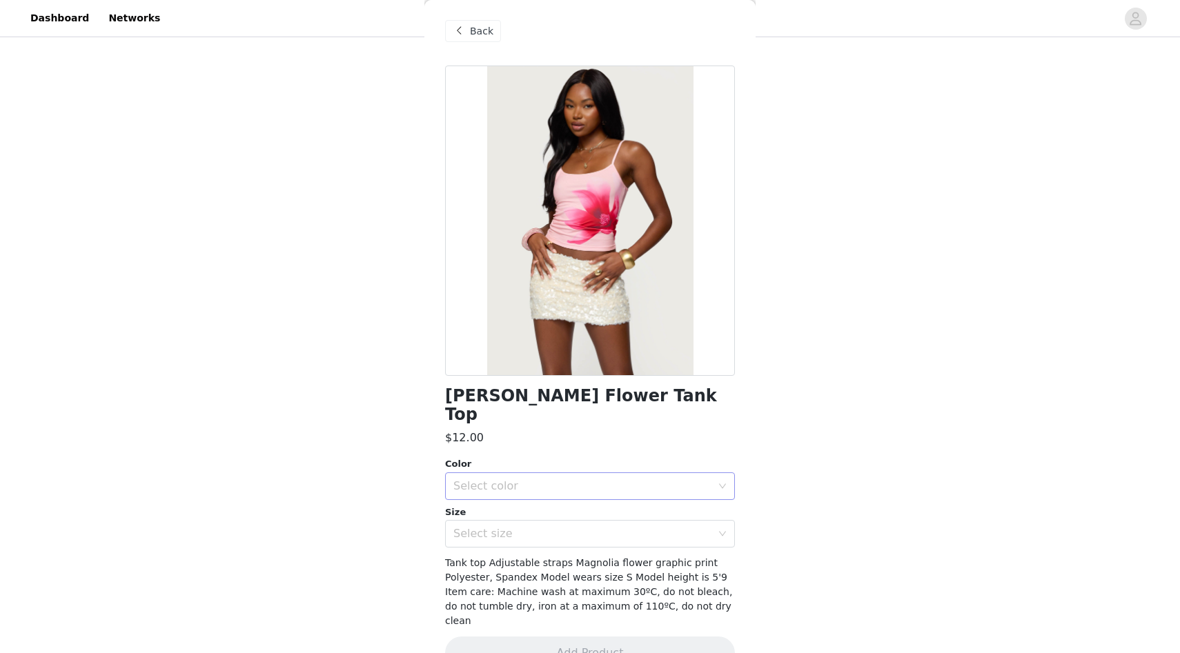
click at [531, 473] on div "Select color" at bounding box center [585, 486] width 264 height 26
click at [523, 496] on li "LIGHT PINK" at bounding box center [590, 498] width 290 height 22
click at [522, 527] on div "Select size" at bounding box center [582, 534] width 258 height 14
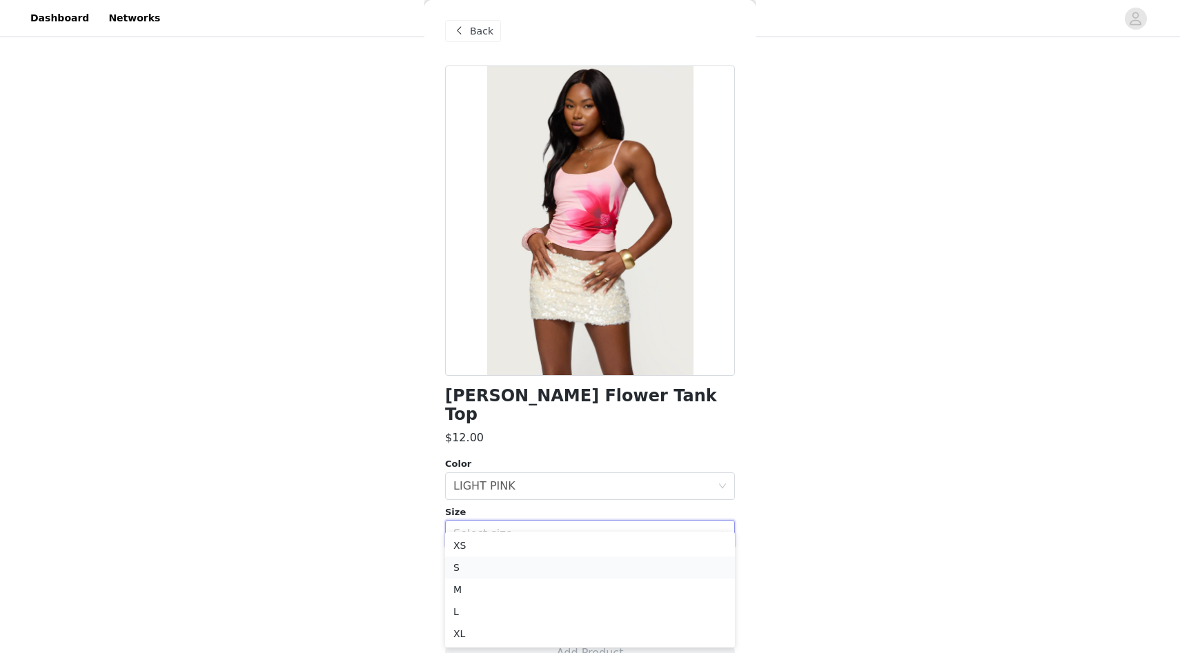
click at [511, 572] on li "S" at bounding box center [590, 568] width 290 height 22
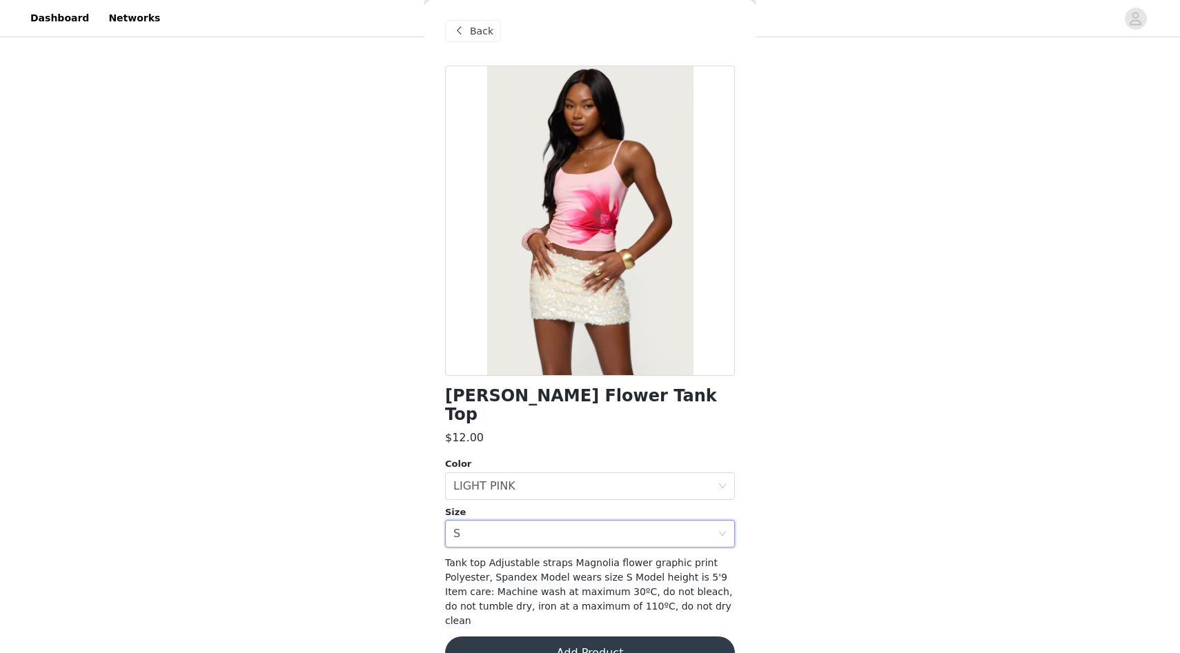
click at [559, 637] on button "Add Product" at bounding box center [590, 653] width 290 height 33
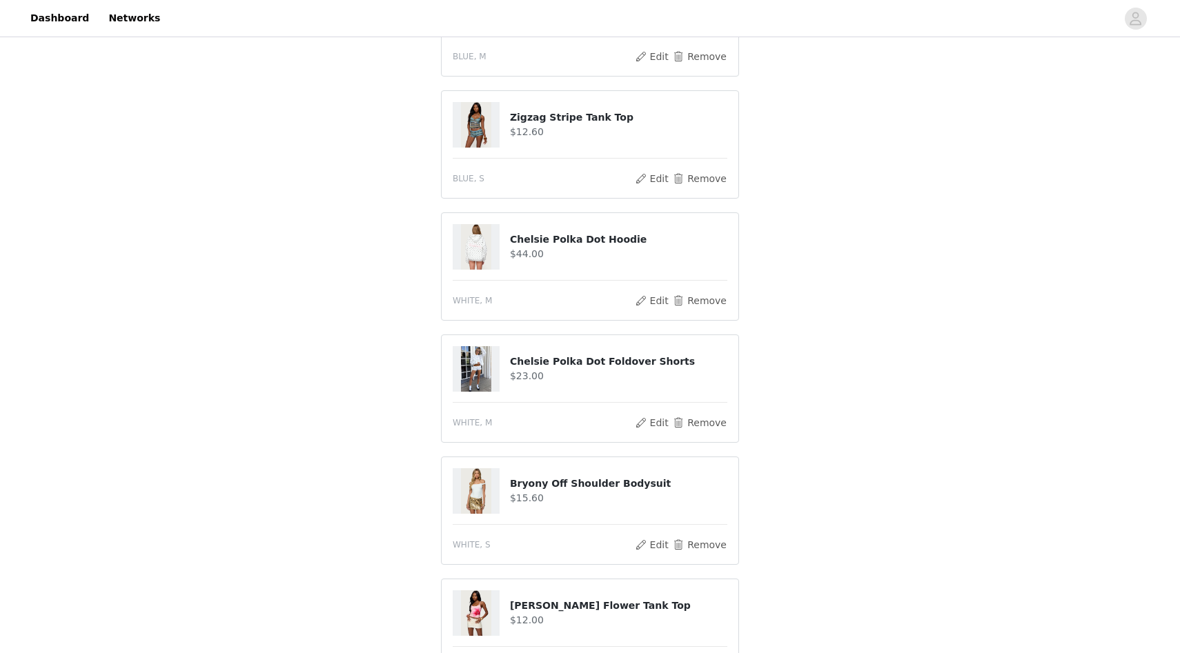
scroll to position [829, 0]
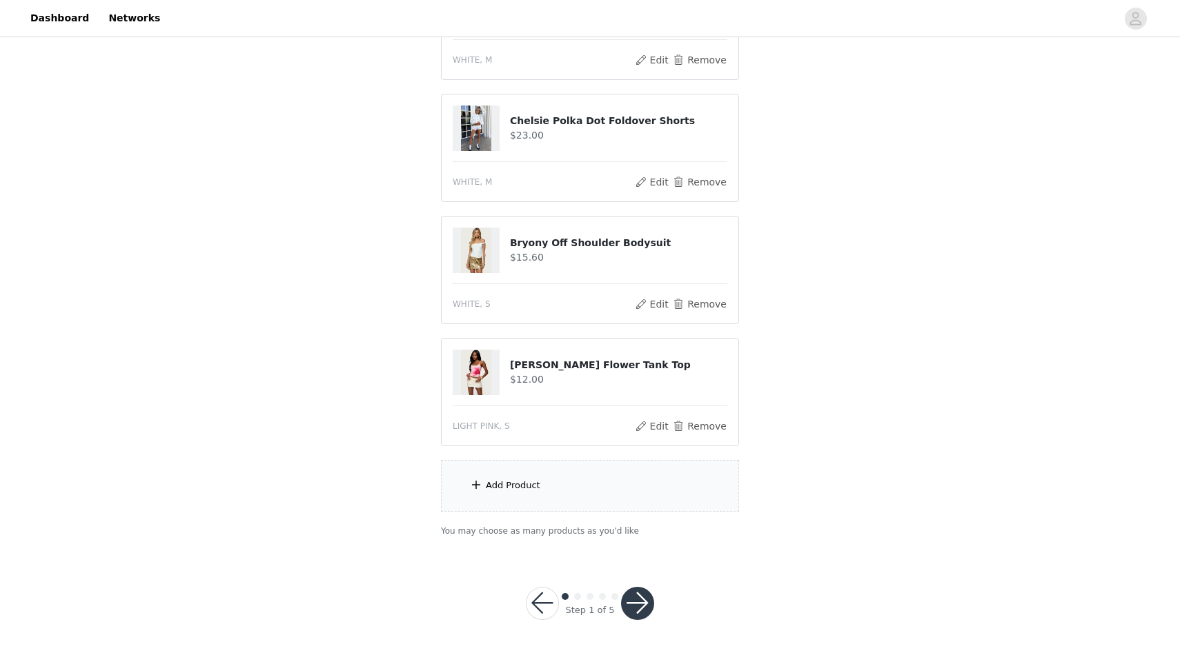
click at [631, 609] on button "button" at bounding box center [637, 603] width 33 height 33
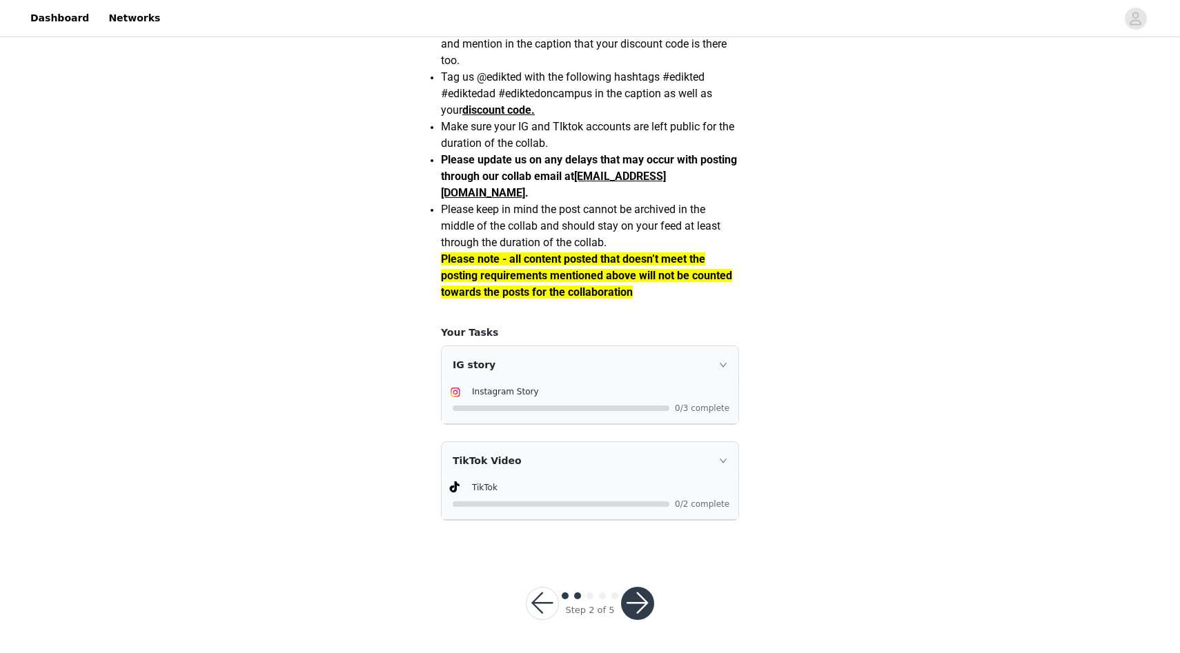
scroll to position [1127, 0]
click at [726, 362] on icon "icon: right" at bounding box center [723, 365] width 8 height 8
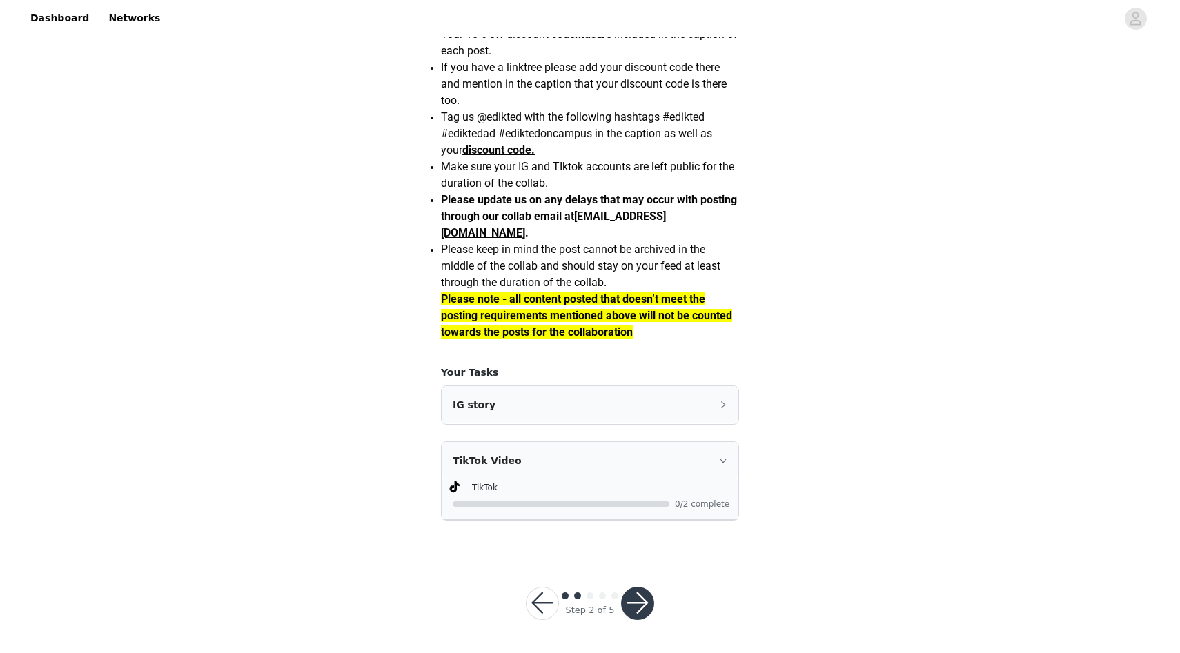
scroll to position [1087, 0]
click at [697, 404] on div "IG story" at bounding box center [590, 405] width 297 height 37
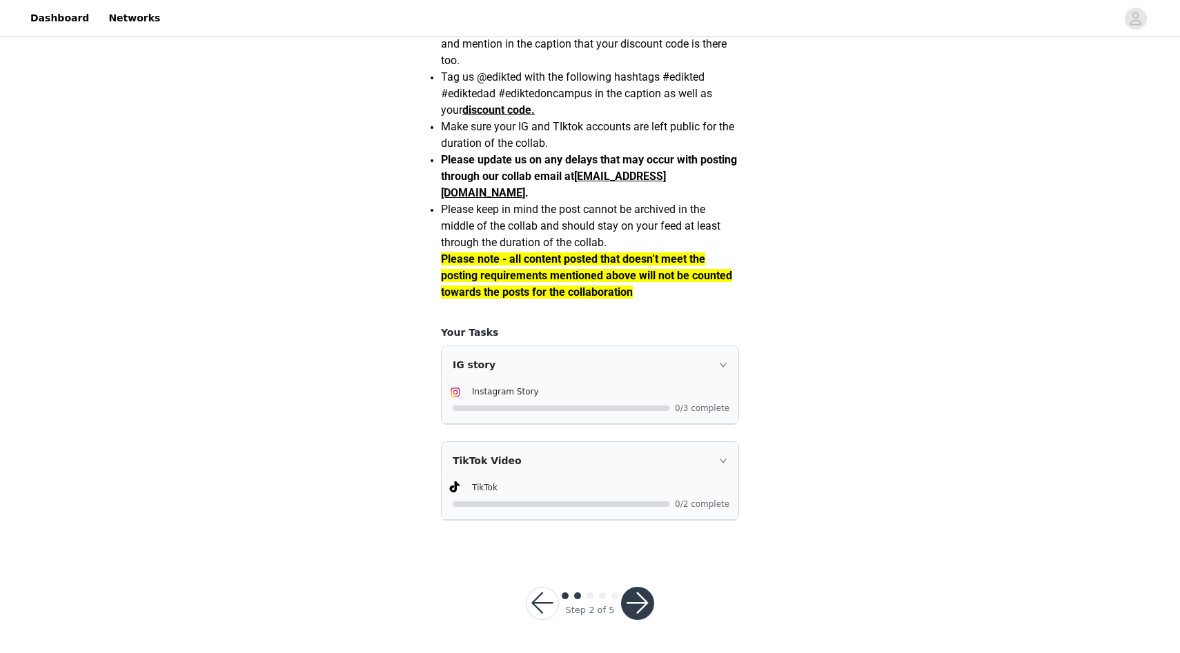
scroll to position [1127, 0]
click at [638, 591] on button "button" at bounding box center [637, 603] width 33 height 33
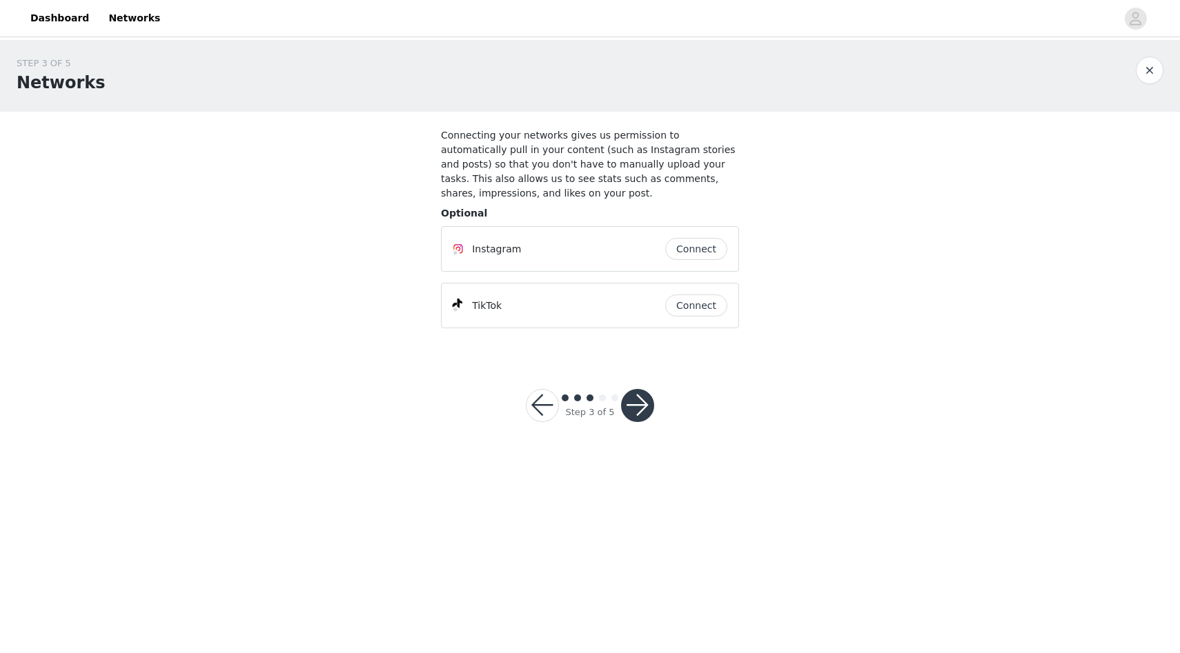
click at [693, 251] on button "Connect" at bounding box center [696, 249] width 62 height 22
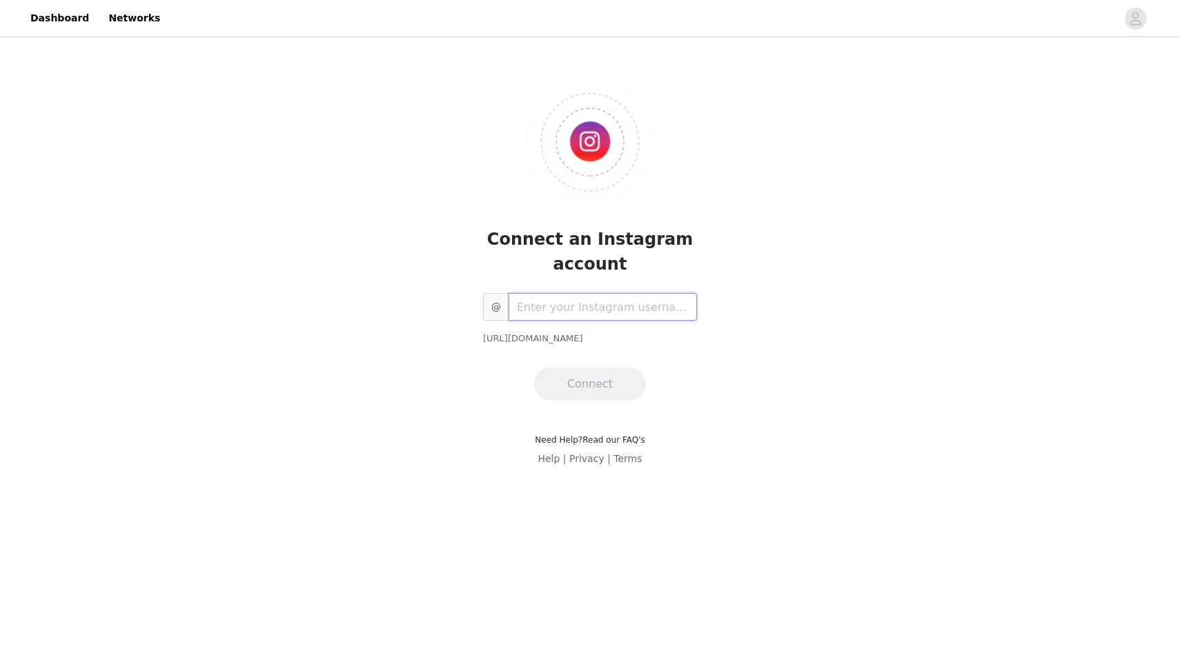
click at [636, 304] on input "text" at bounding box center [603, 307] width 188 height 28
type input "siennalonggg"
click at [609, 391] on button "Connect" at bounding box center [590, 384] width 112 height 33
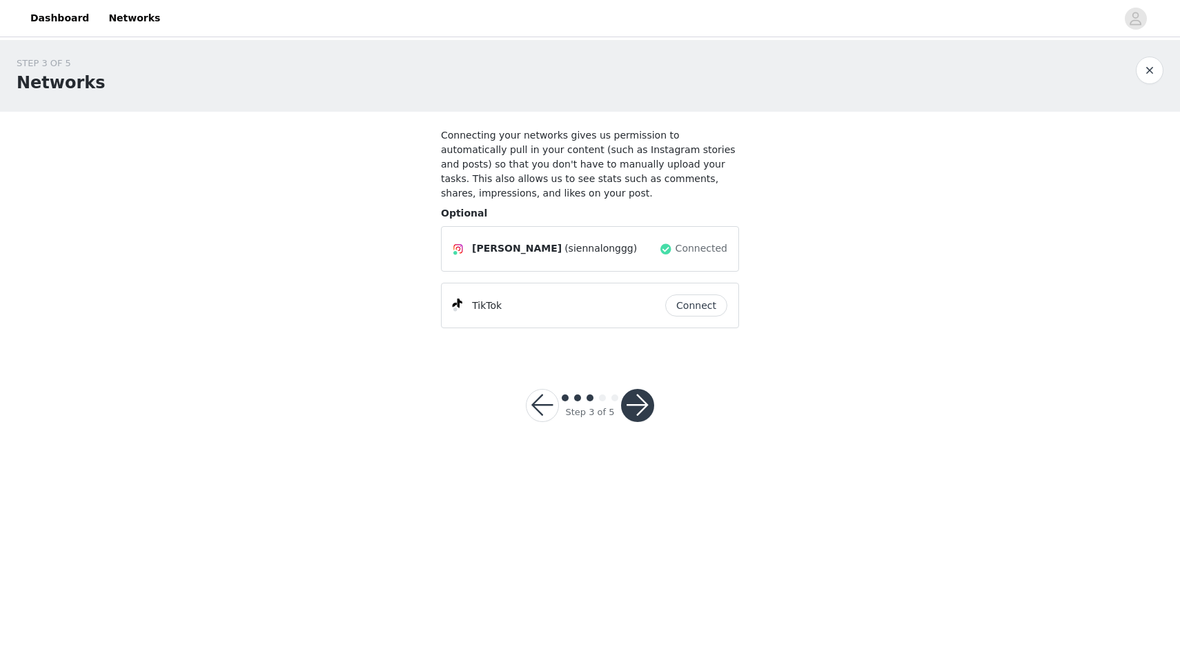
click at [690, 306] on button "Connect" at bounding box center [696, 306] width 62 height 22
click at [640, 404] on button "button" at bounding box center [637, 405] width 33 height 33
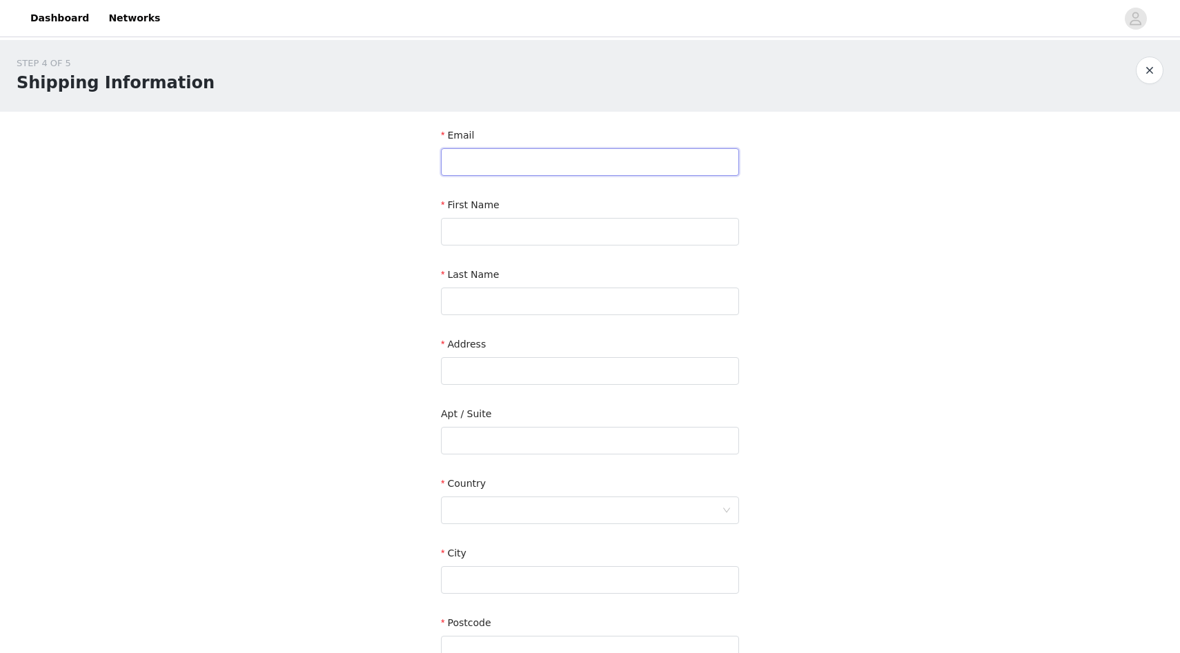
click at [573, 165] on input "text" at bounding box center [590, 162] width 298 height 28
type input "i"
type input "[EMAIL_ADDRESS][DOMAIN_NAME]"
click at [498, 237] on input "text" at bounding box center [590, 232] width 298 height 28
type input "Sienna"
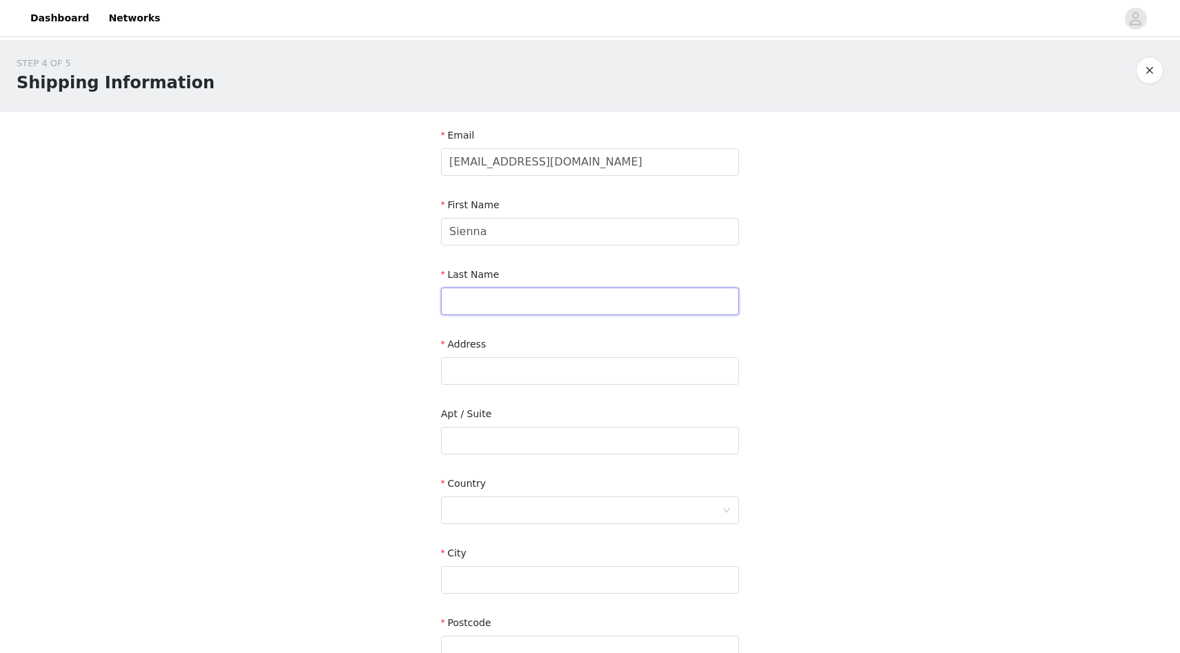
click at [492, 301] on input "text" at bounding box center [590, 302] width 298 height 28
type input "Long"
click at [474, 388] on div "Address" at bounding box center [590, 363] width 298 height 53
click at [469, 377] on input "text" at bounding box center [590, 371] width 298 height 28
type input "[STREET_ADDRESS]"
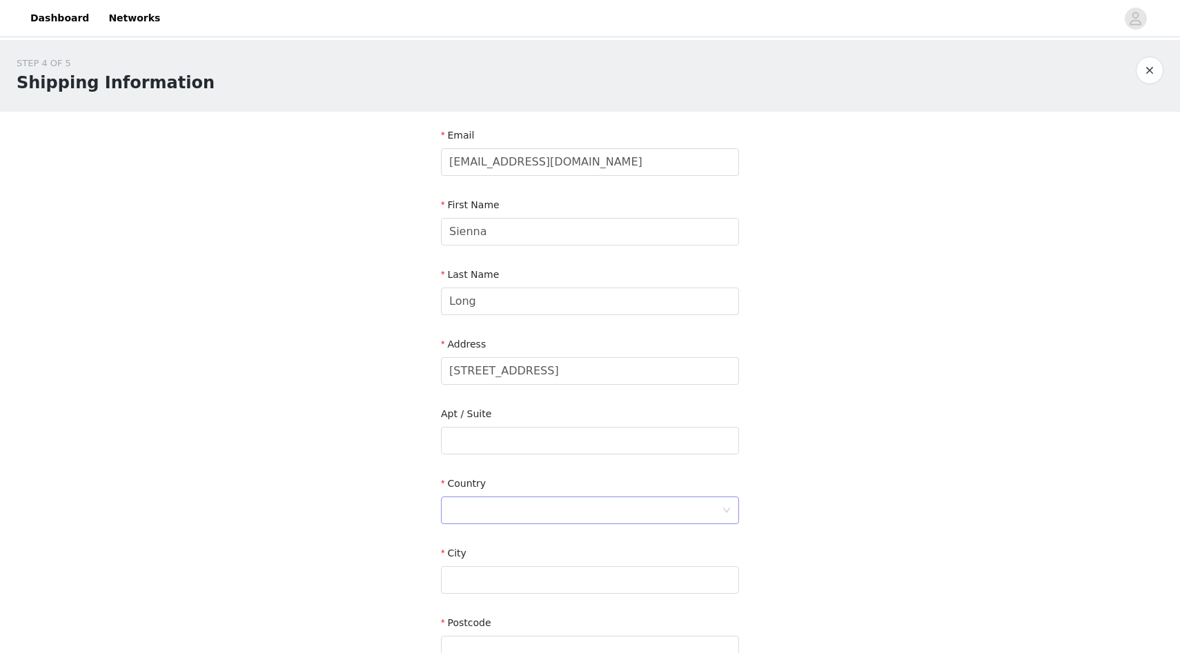
click at [484, 516] on div at bounding box center [585, 510] width 273 height 26
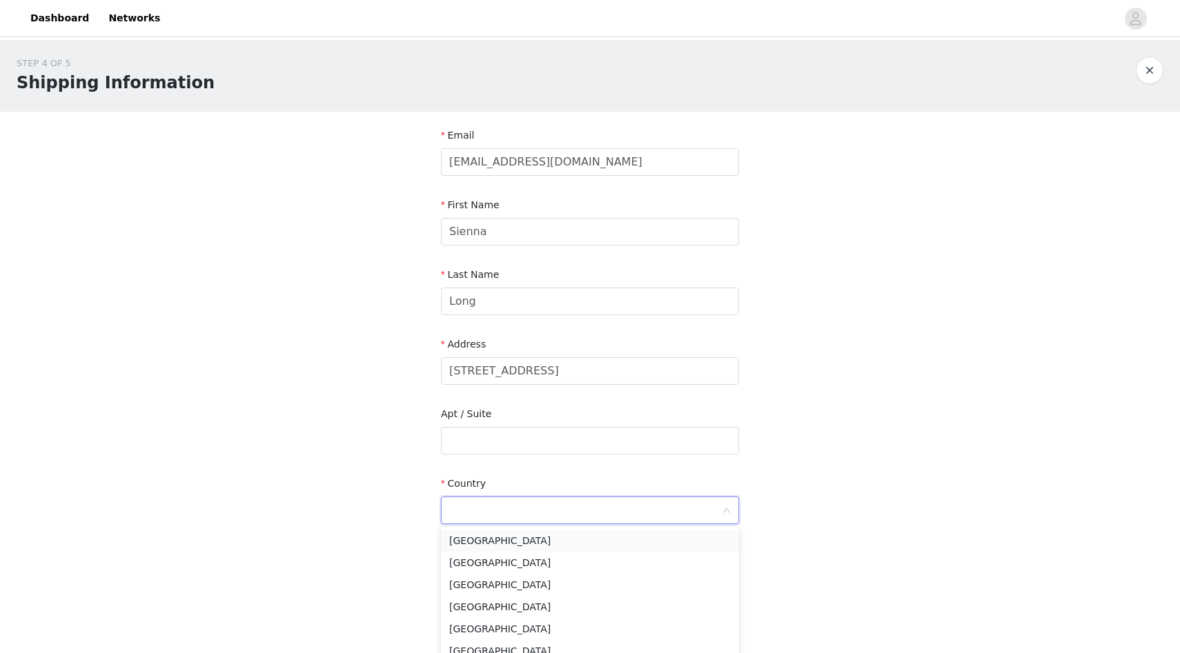
click at [493, 538] on li "[GEOGRAPHIC_DATA]" at bounding box center [590, 541] width 298 height 22
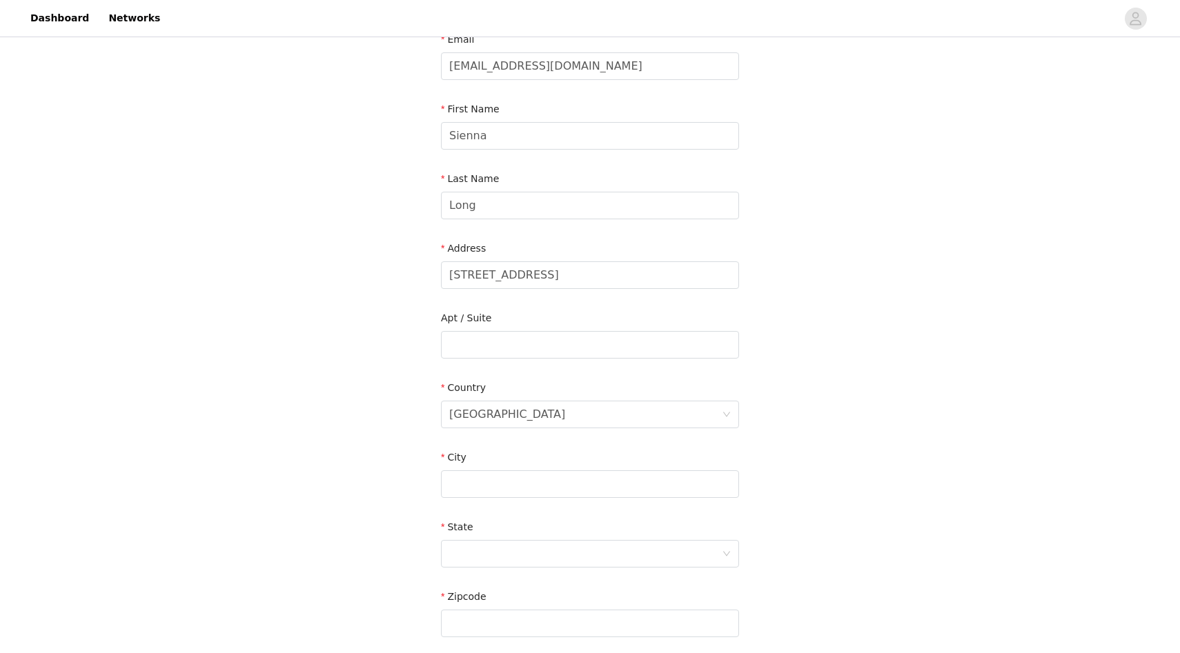
scroll to position [101, 0]
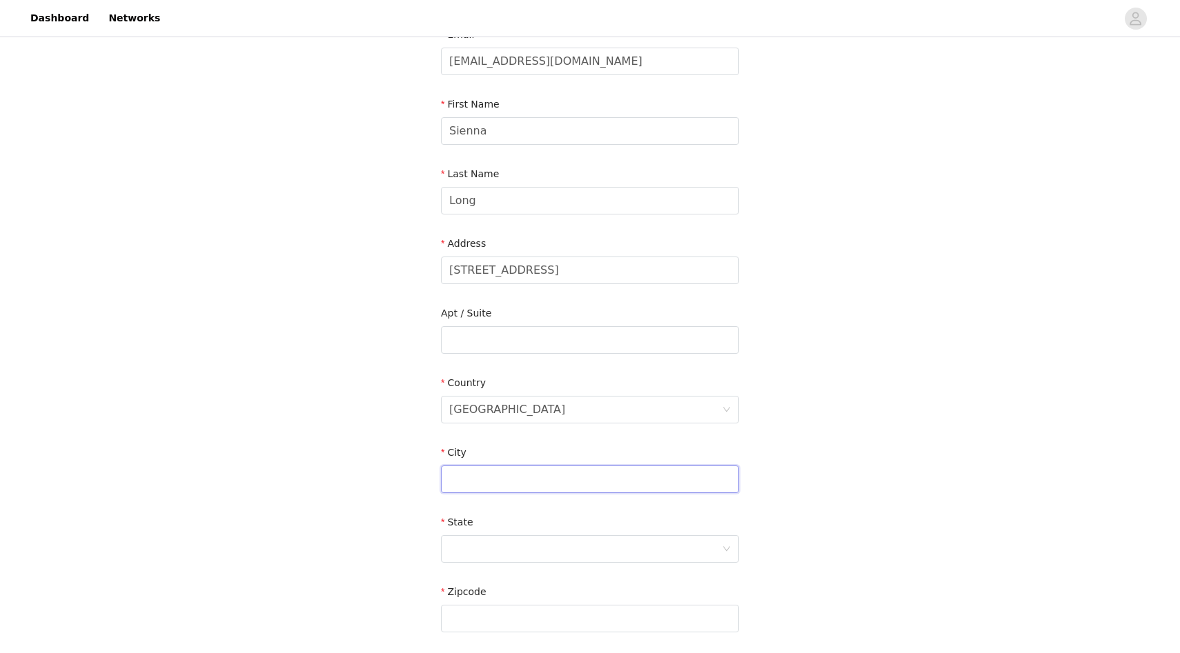
click at [487, 484] on input "text" at bounding box center [590, 480] width 298 height 28
type input "[GEOGRAPHIC_DATA]"
click at [487, 551] on div at bounding box center [585, 549] width 273 height 26
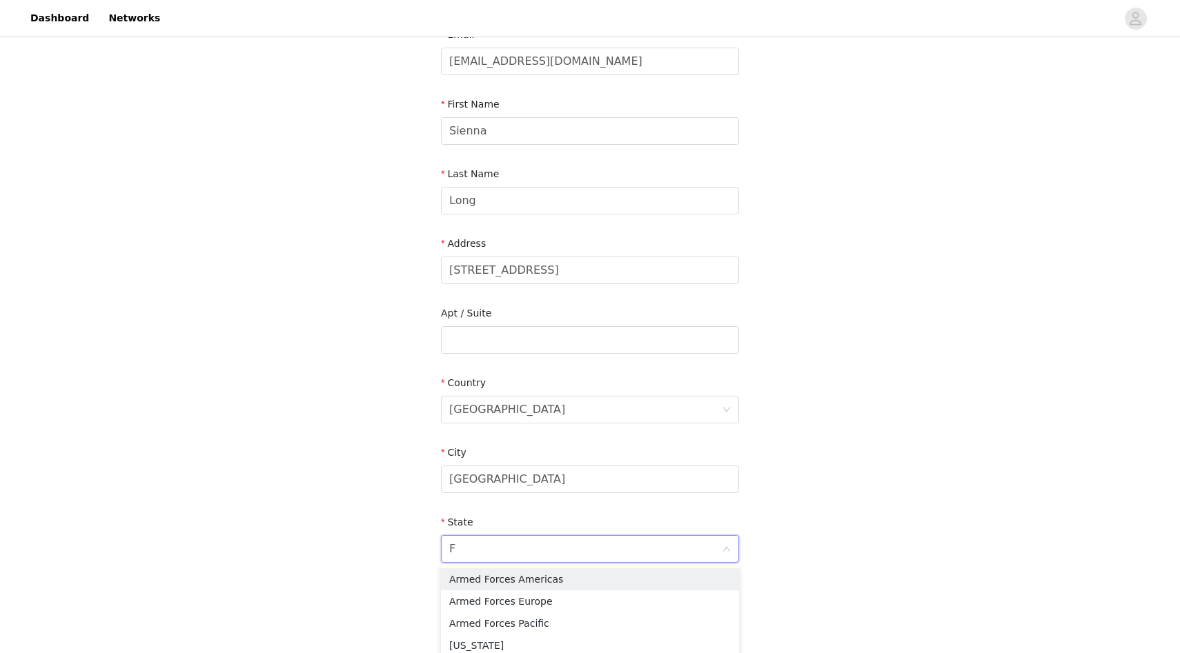
type input "Fl"
click at [487, 580] on li "[US_STATE]" at bounding box center [590, 580] width 298 height 22
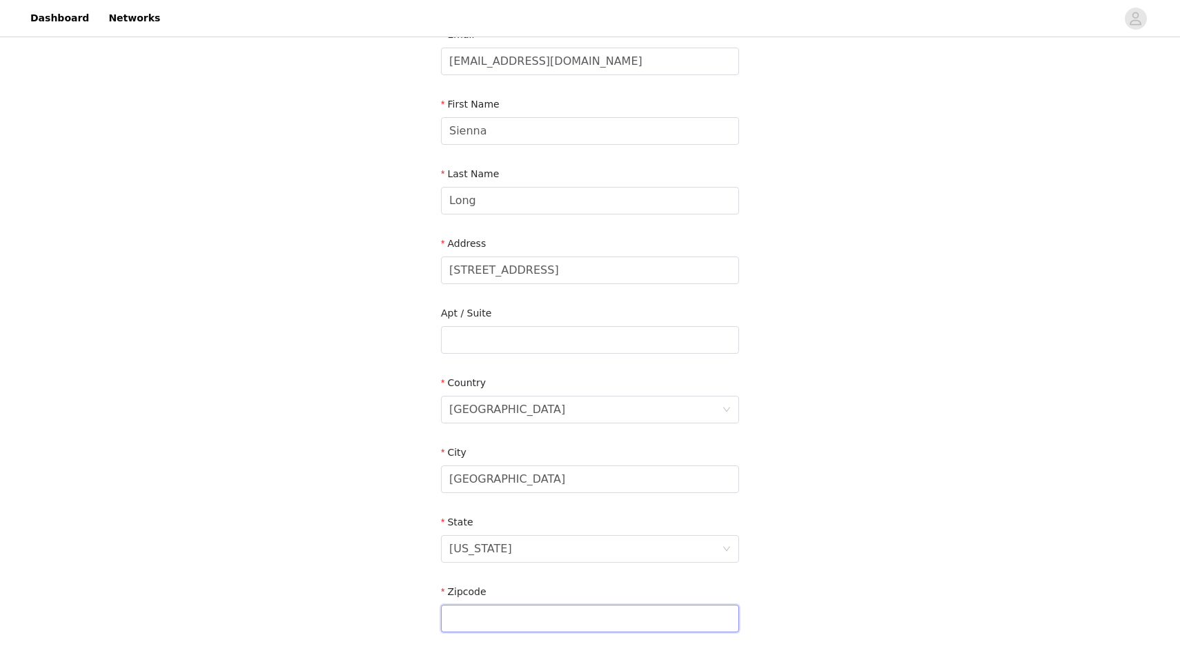
click at [475, 610] on input "text" at bounding box center [590, 619] width 298 height 28
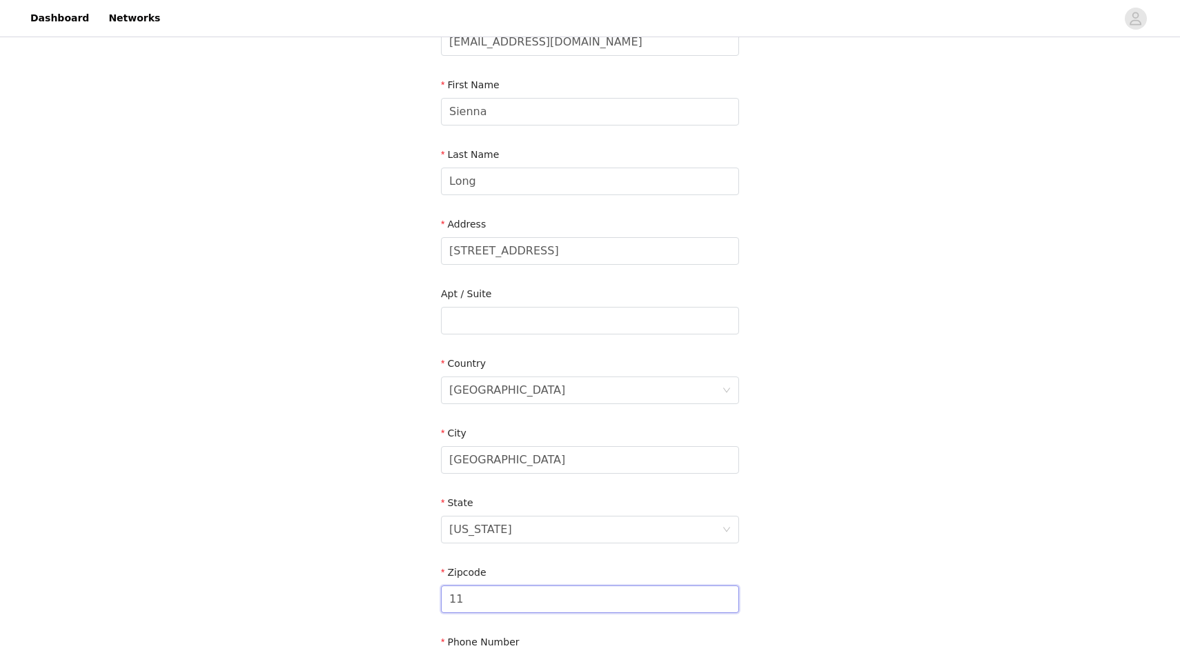
type input "1"
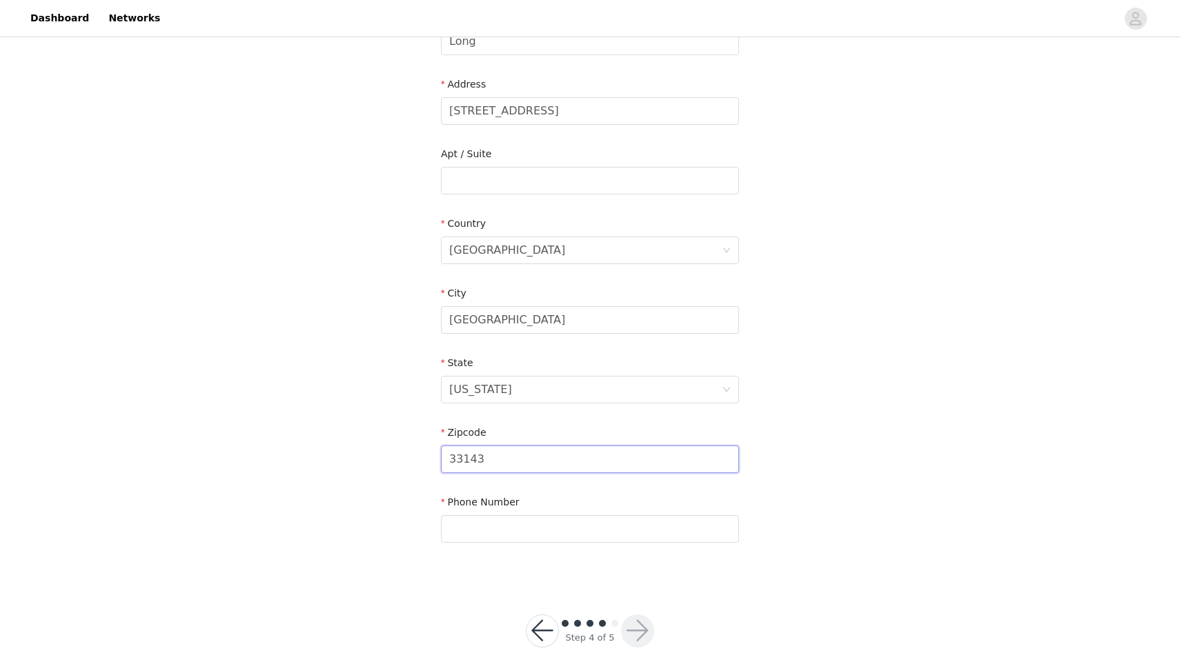
scroll to position [287, 0]
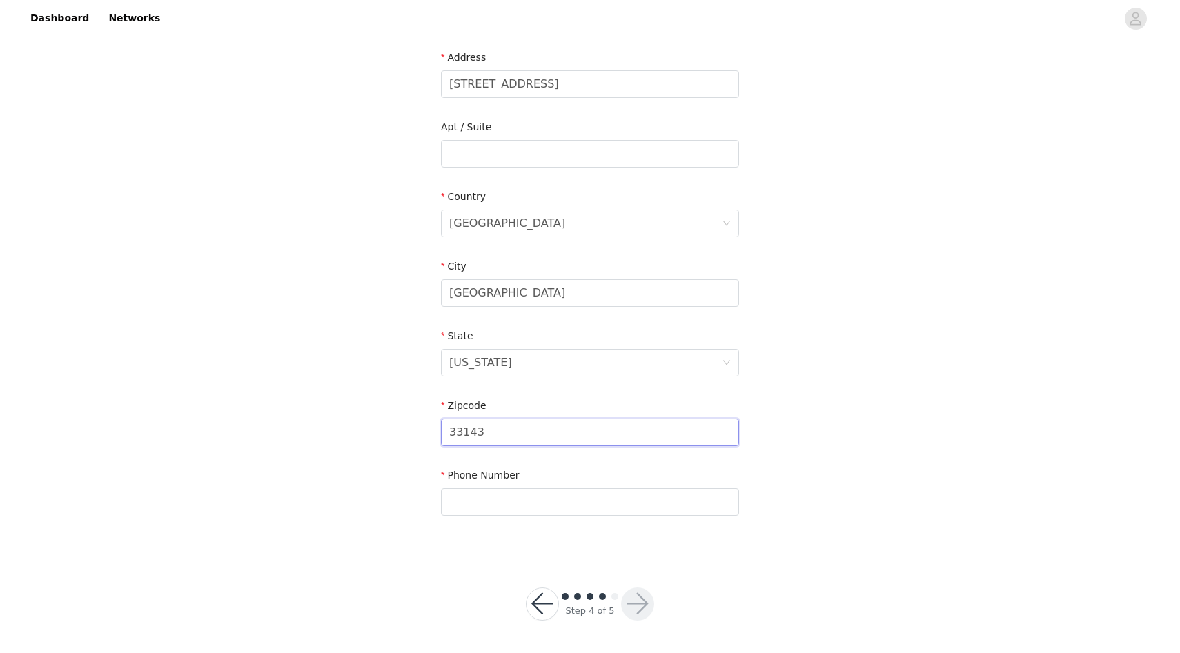
type input "33143"
click at [498, 484] on div "Phone Number" at bounding box center [590, 479] width 298 height 20
click at [498, 499] on input "text" at bounding box center [590, 503] width 298 height 28
type input "6313042295"
click at [626, 597] on button "button" at bounding box center [637, 604] width 33 height 33
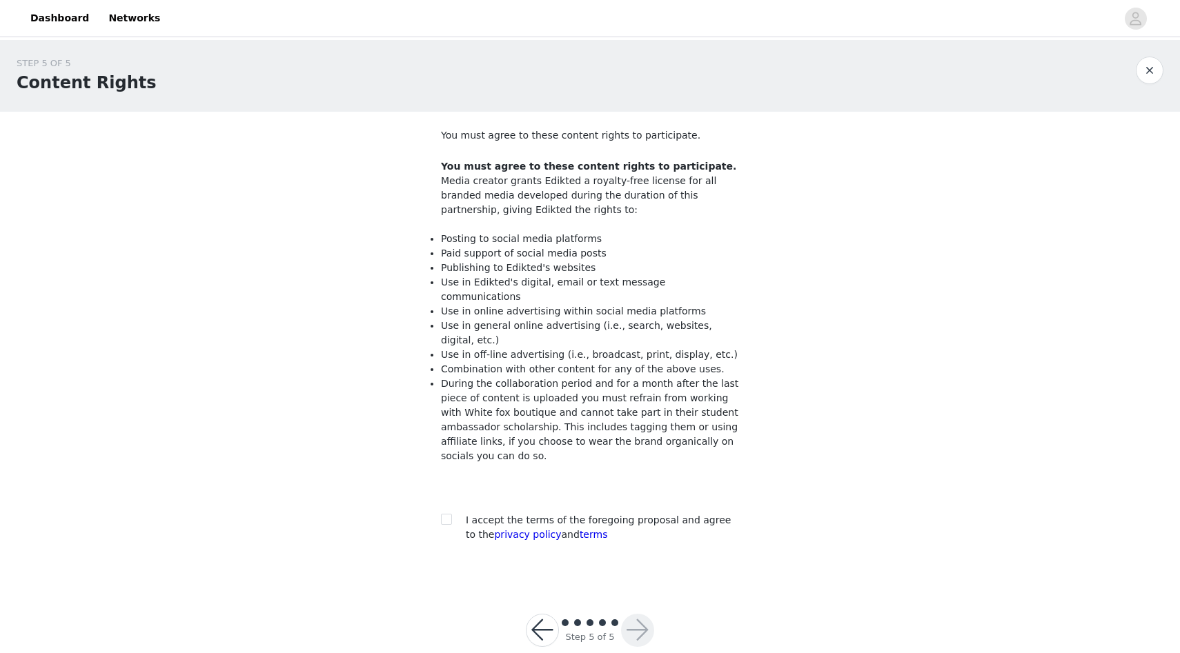
scroll to position [12, 0]
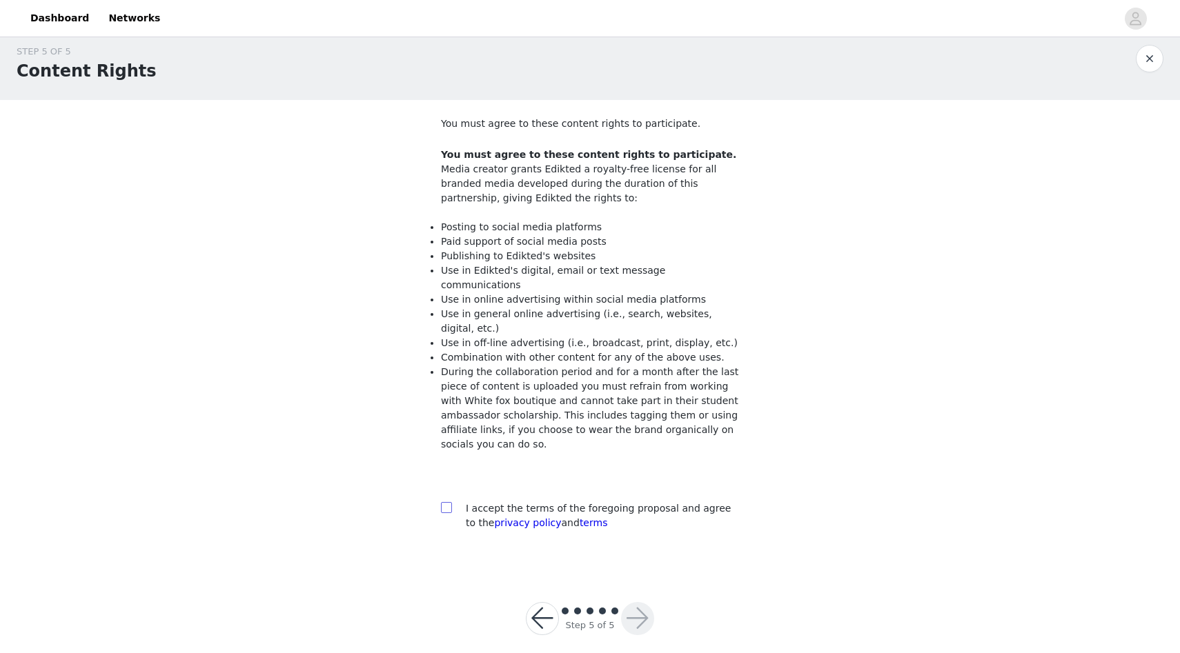
click at [447, 502] on input "checkbox" at bounding box center [446, 507] width 10 height 10
checkbox input "true"
click at [641, 602] on button "button" at bounding box center [637, 618] width 33 height 33
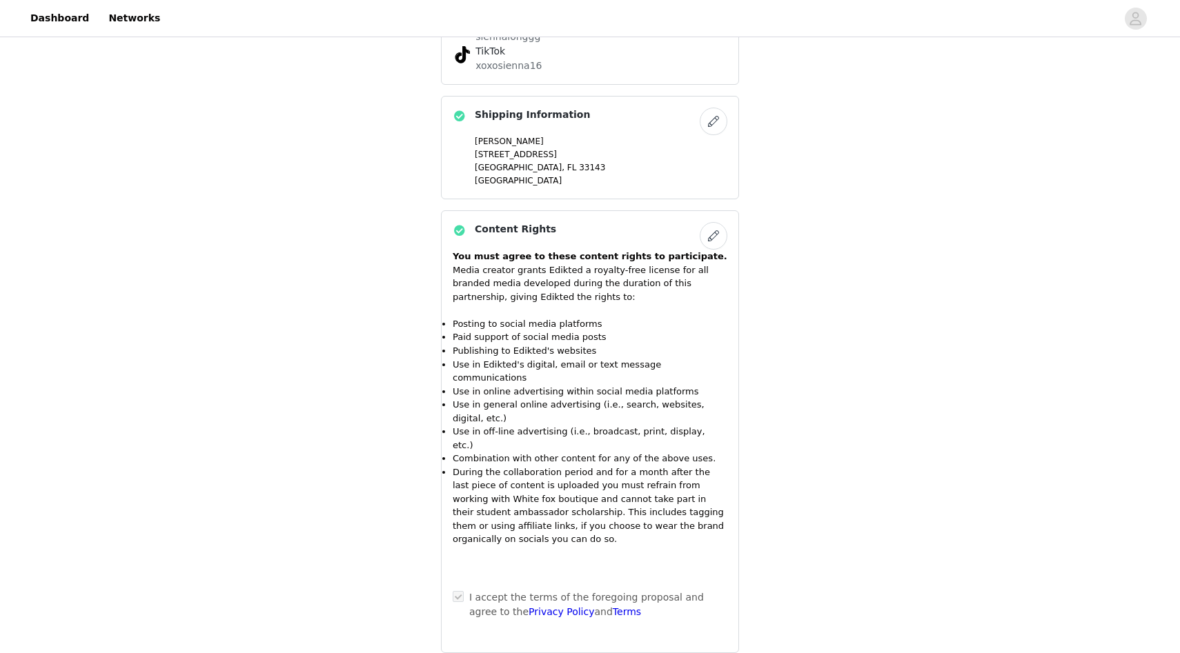
scroll to position [1381, 0]
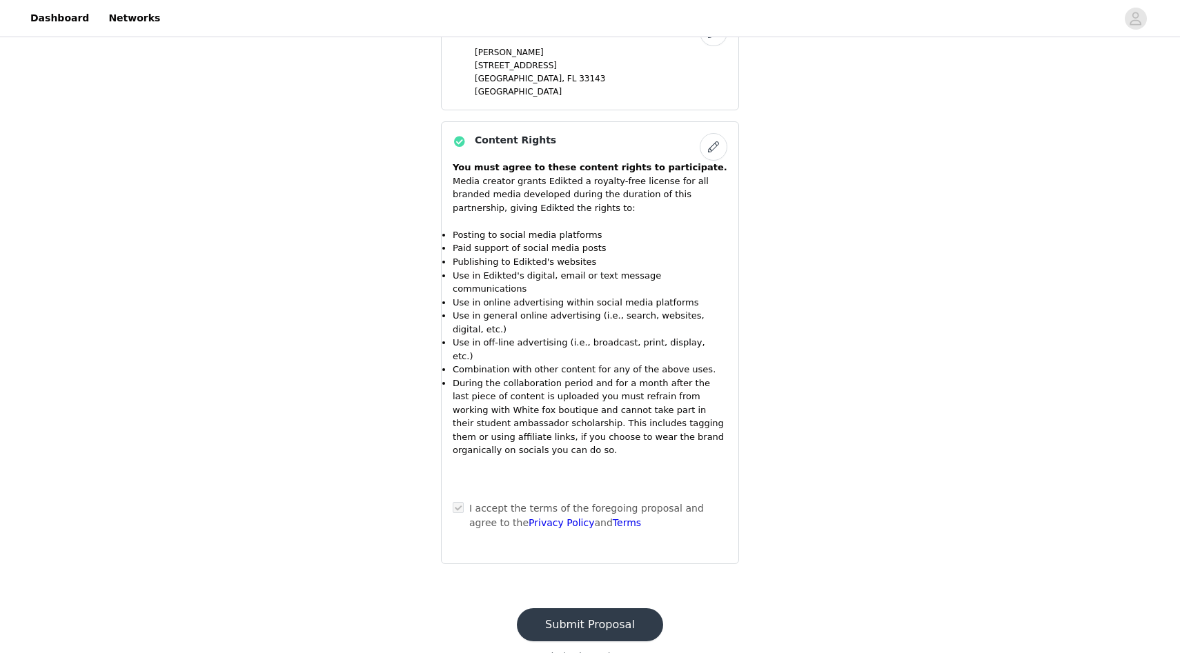
click at [633, 609] on button "Submit Proposal" at bounding box center [590, 625] width 146 height 33
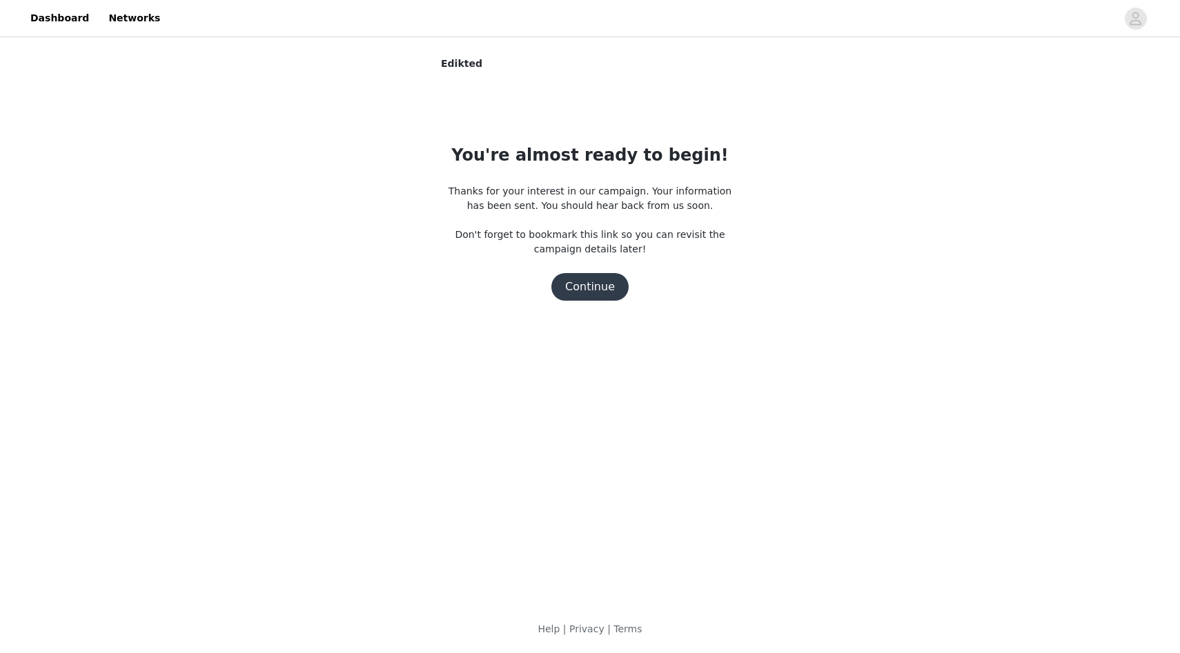
scroll to position [0, 0]
click at [592, 276] on button "Continue" at bounding box center [589, 287] width 77 height 28
